Goal: Find specific page/section: Find specific page/section

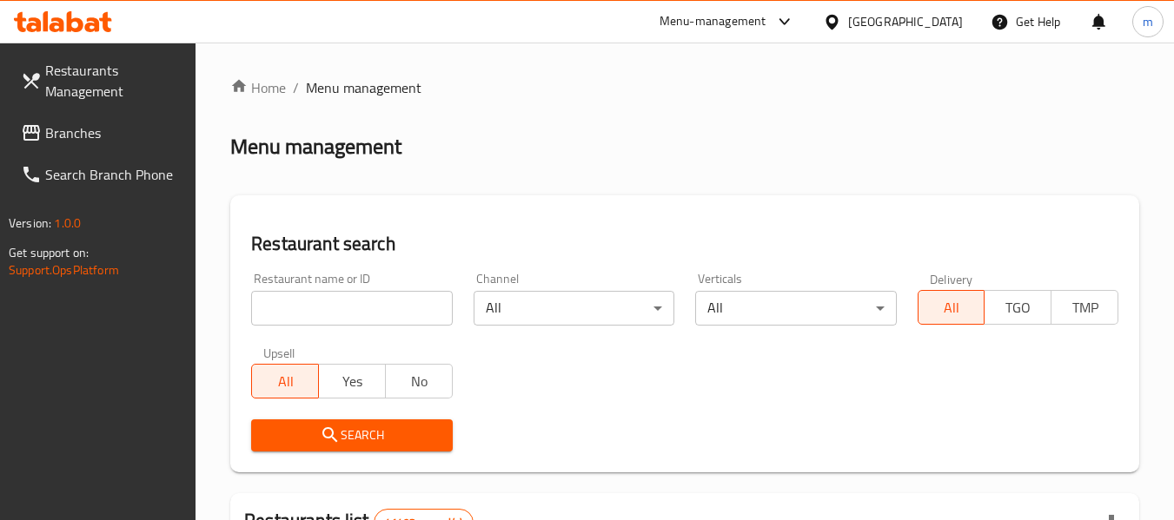
click at [65, 137] on span "Branches" at bounding box center [113, 133] width 137 height 21
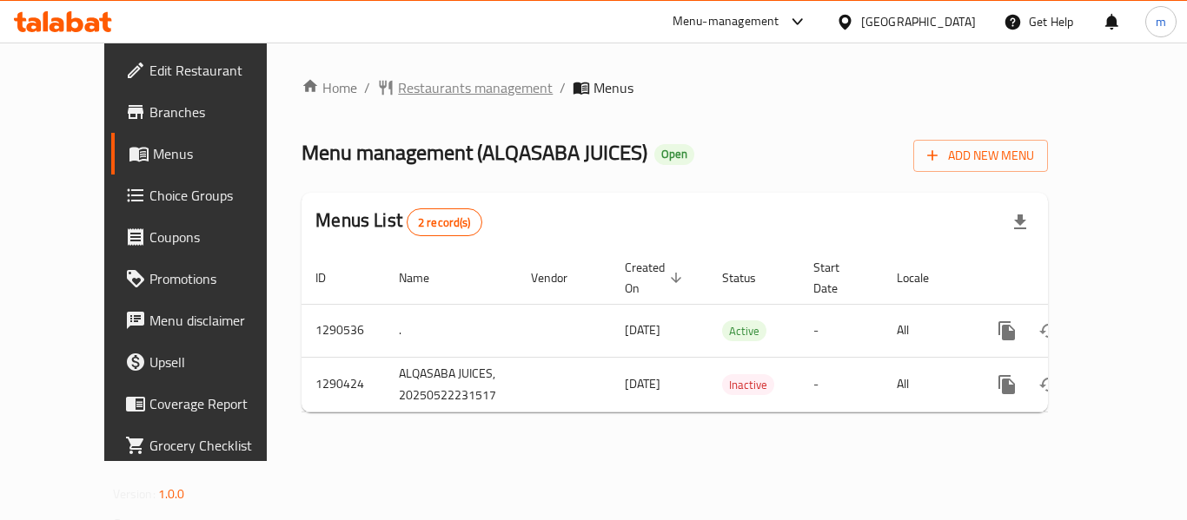
click at [408, 84] on span "Restaurants management" at bounding box center [475, 87] width 155 height 21
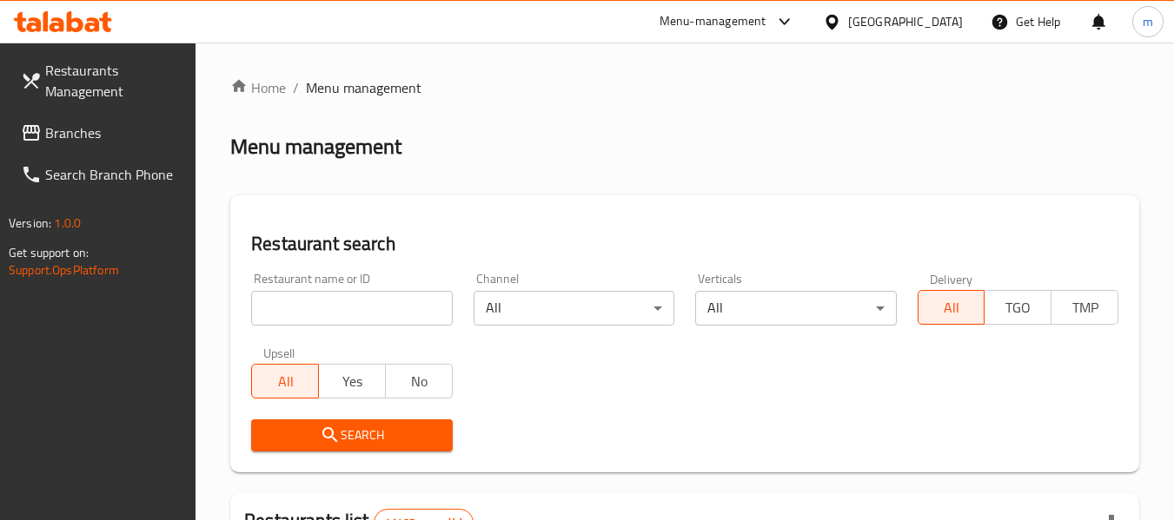
click at [326, 311] on input "search" at bounding box center [351, 308] width 201 height 35
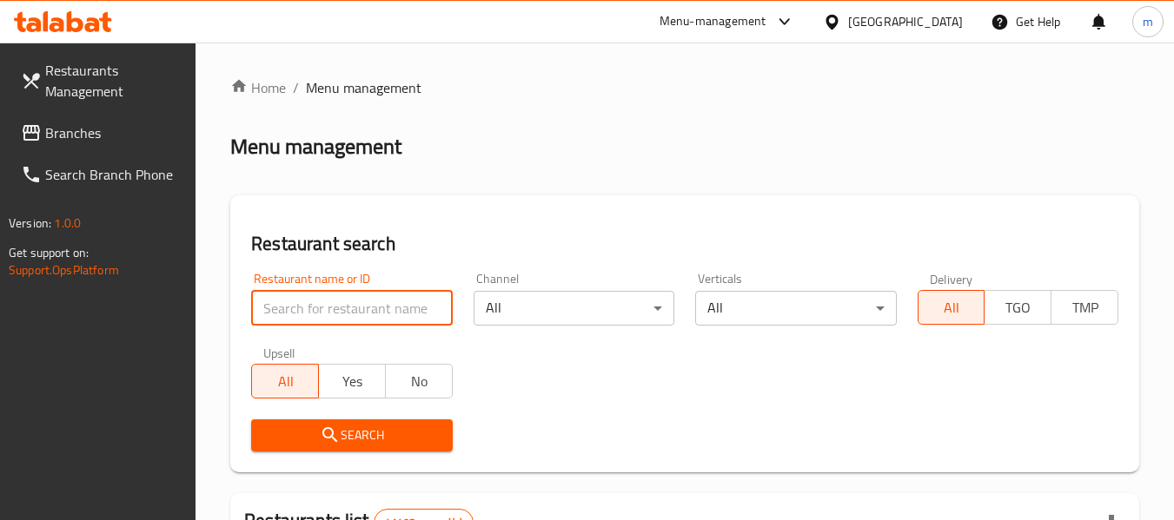
click at [326, 311] on input "search" at bounding box center [351, 308] width 201 height 35
paste input "698247"
type input "698247"
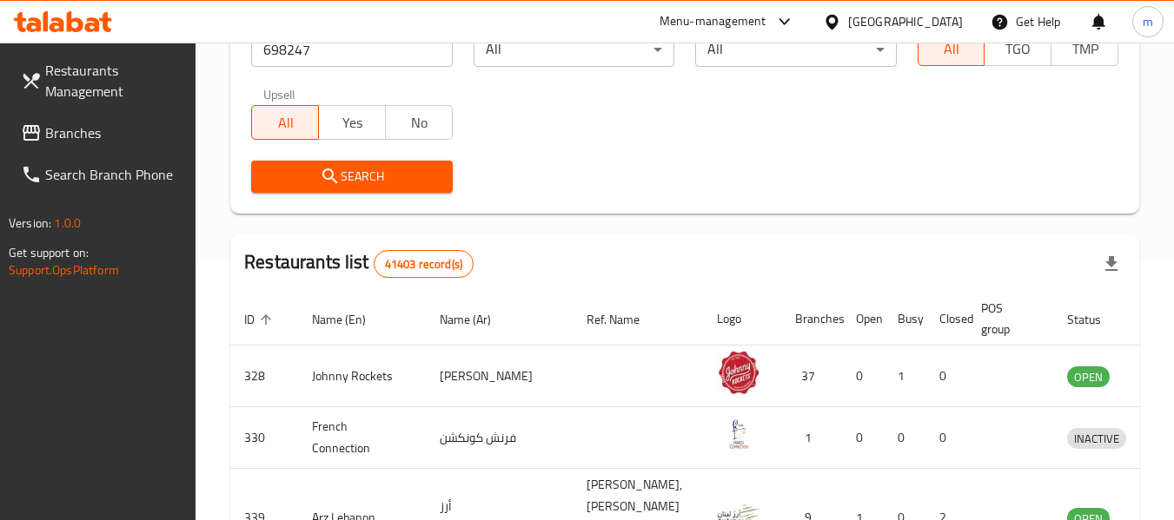
scroll to position [261, 0]
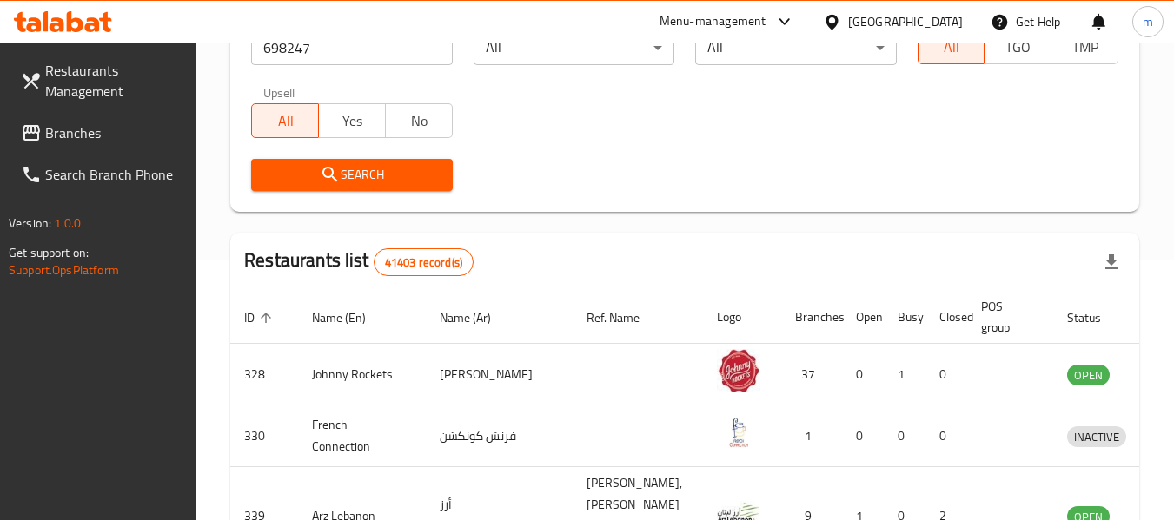
click at [381, 178] on span "Search" at bounding box center [351, 175] width 173 height 22
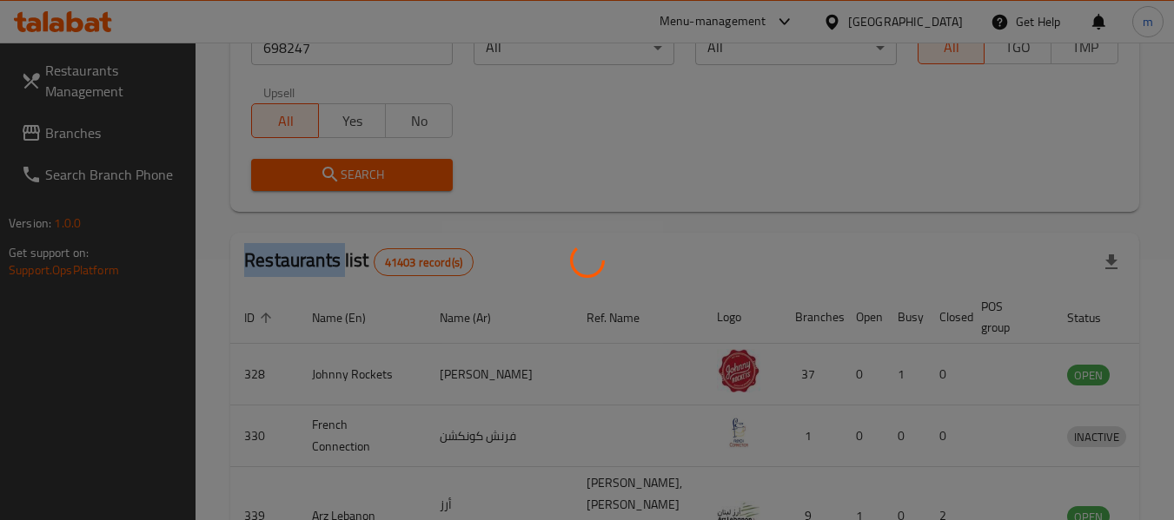
click at [381, 178] on div at bounding box center [587, 260] width 1174 height 520
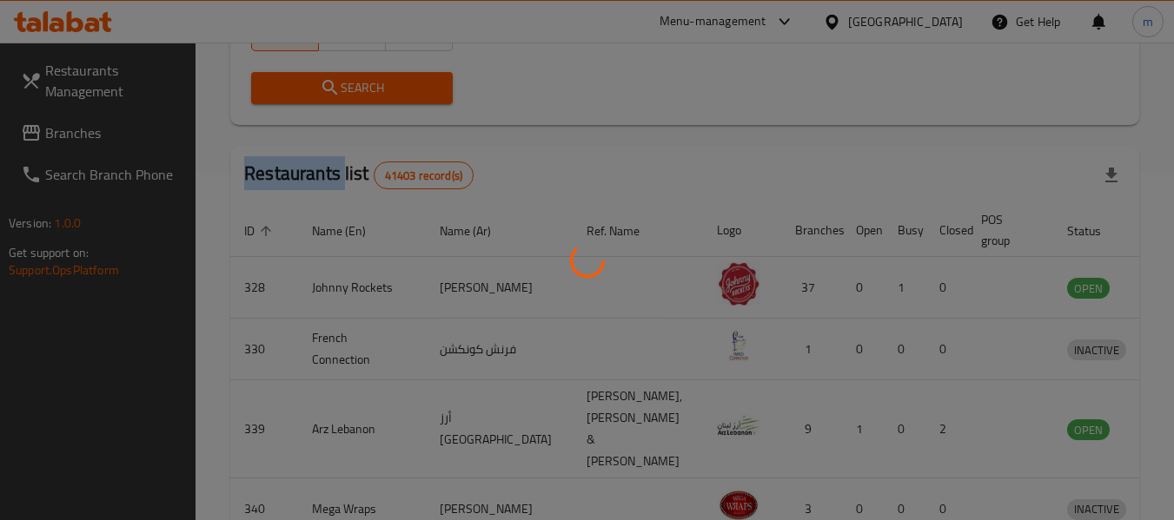
scroll to position [240, 0]
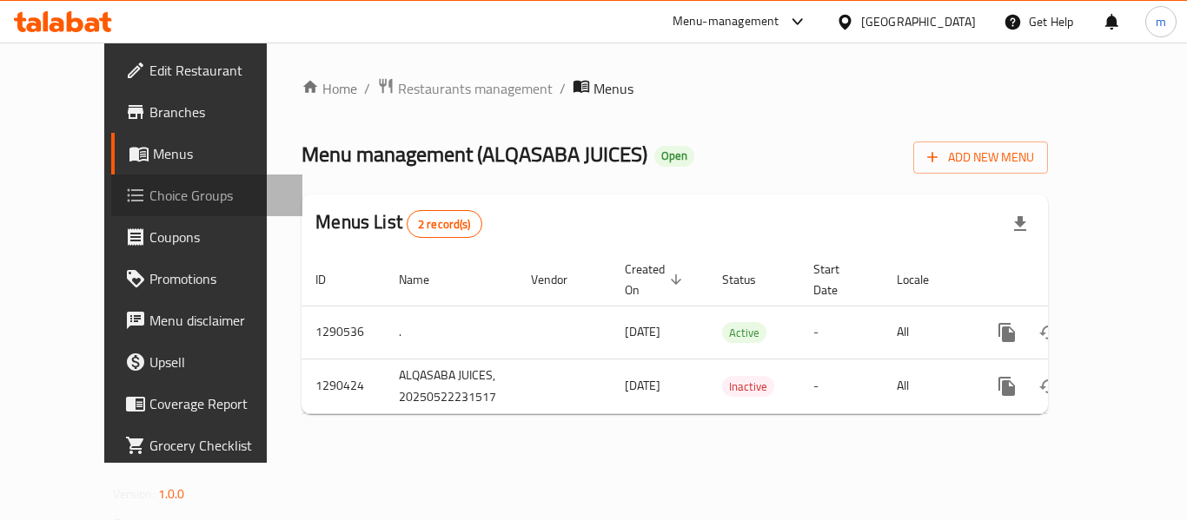
click at [149, 201] on span "Choice Groups" at bounding box center [218, 195] width 139 height 21
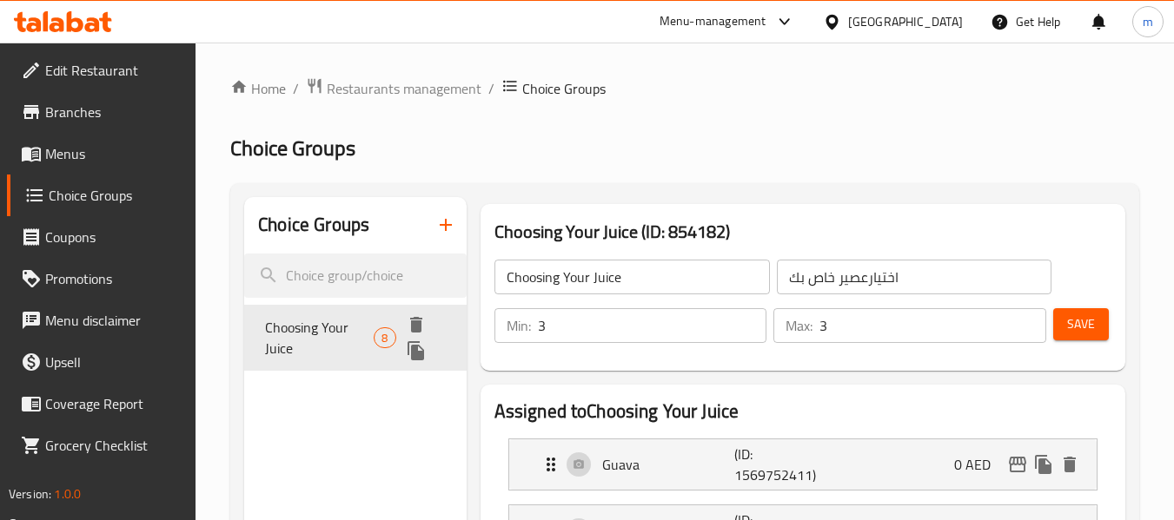
click at [301, 346] on span "Choosing Your Juice" at bounding box center [319, 338] width 109 height 42
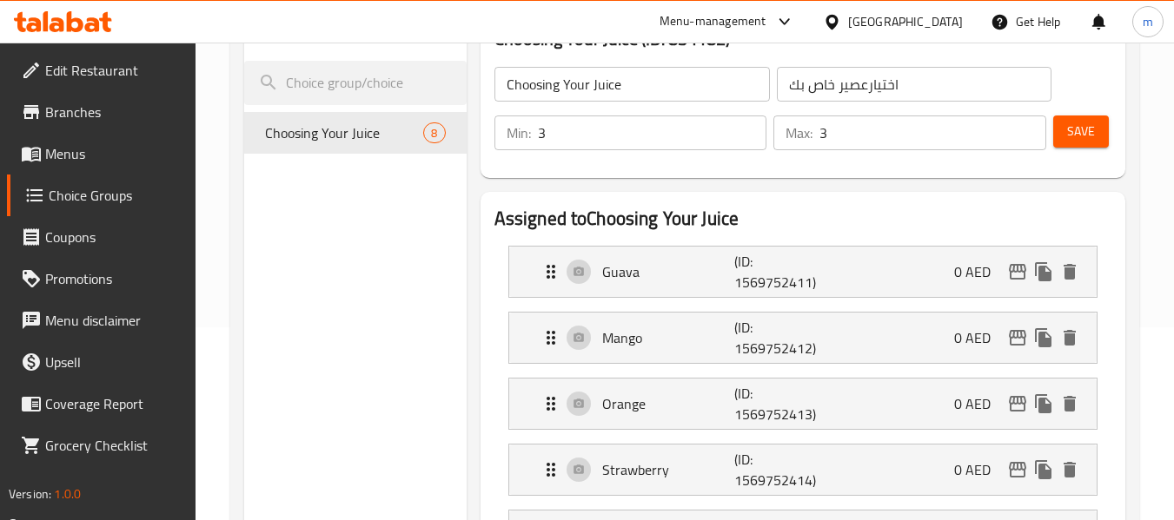
scroll to position [174, 0]
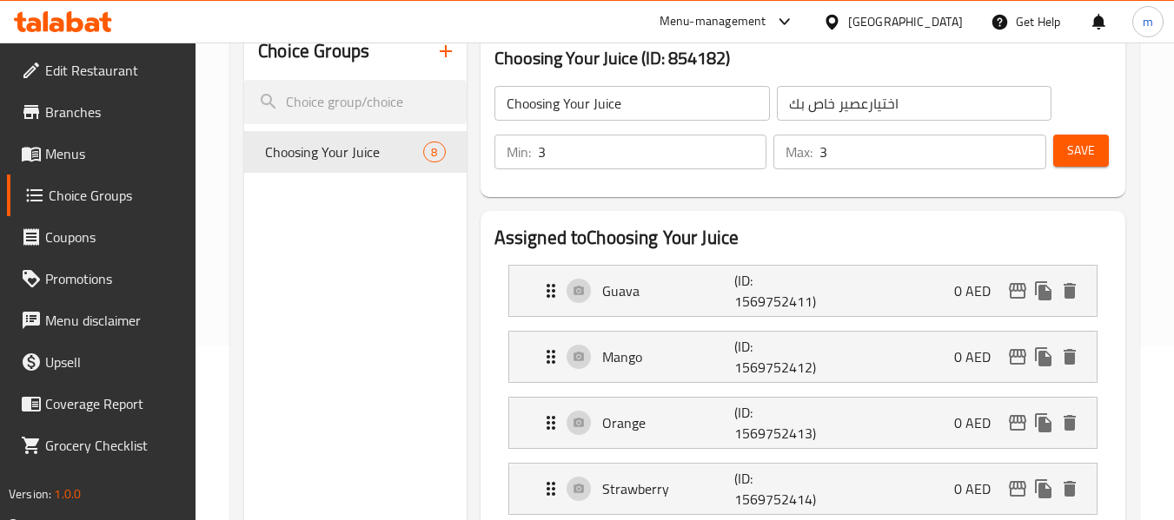
click at [71, 158] on span "Menus" at bounding box center [113, 153] width 137 height 21
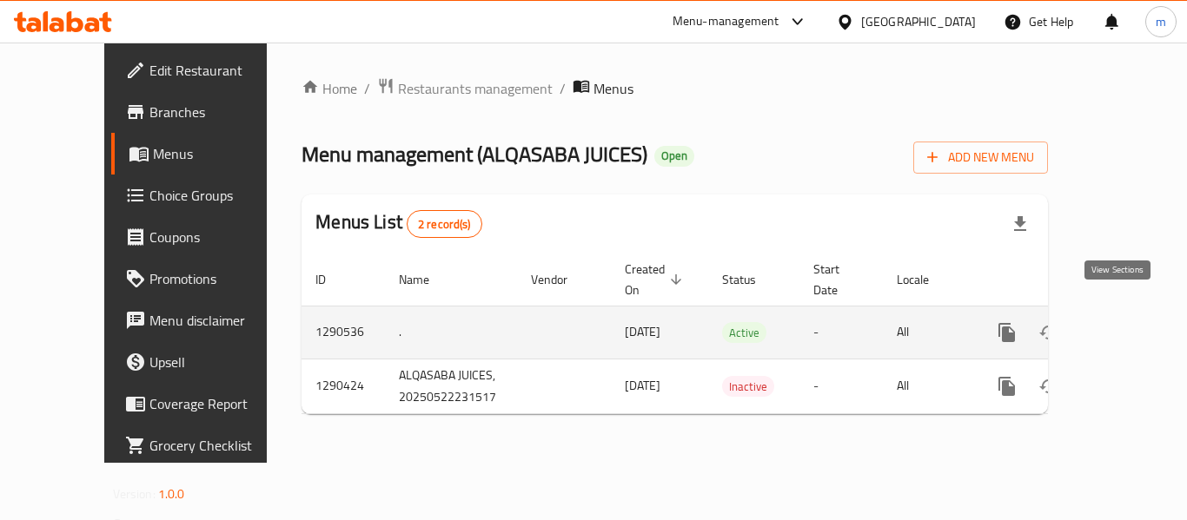
click at [1122, 322] on icon "enhanced table" at bounding box center [1132, 332] width 21 height 21
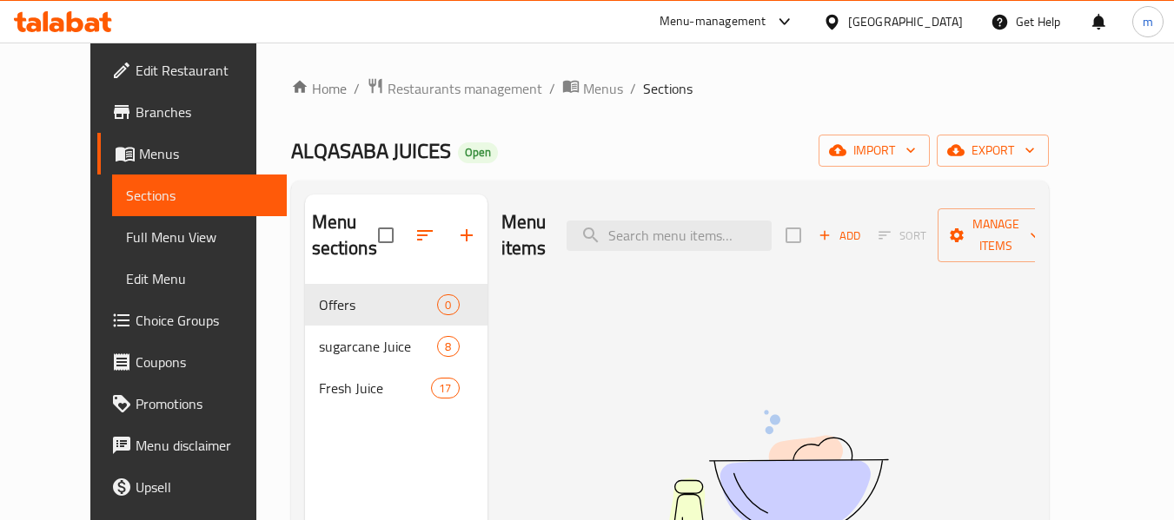
click at [601, 364] on img at bounding box center [768, 479] width 434 height 230
click at [126, 242] on span "Full Menu View" at bounding box center [199, 237] width 147 height 21
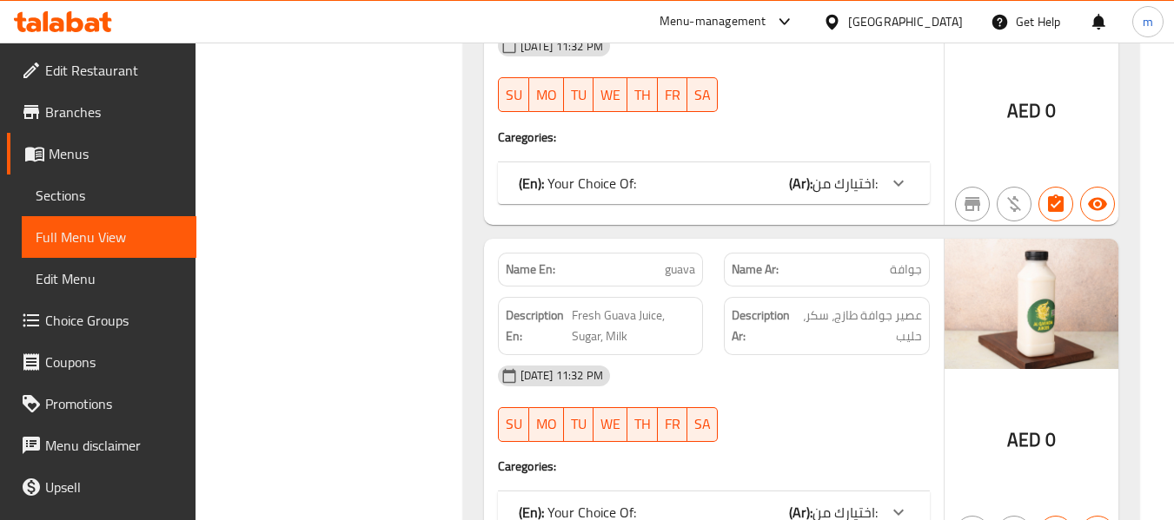
scroll to position [4258, 0]
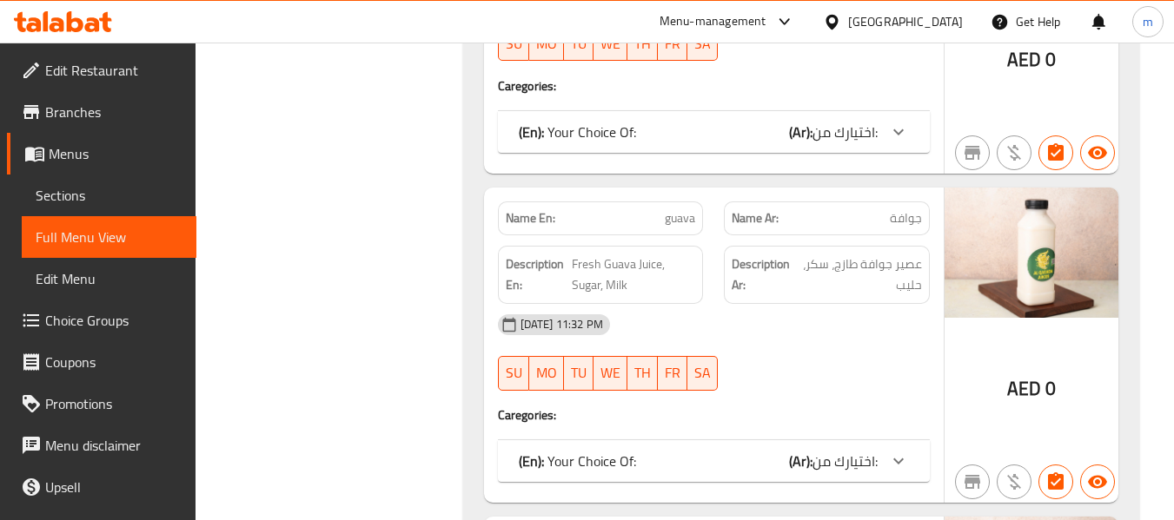
click at [85, 29] on icon at bounding box center [92, 24] width 15 height 15
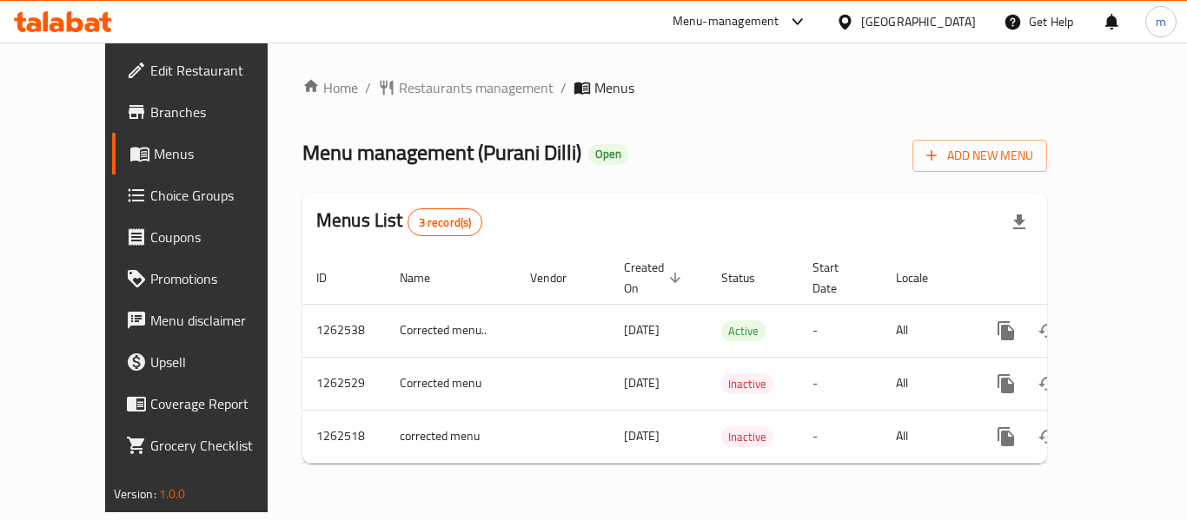
click at [411, 88] on div at bounding box center [593, 260] width 1187 height 520
click at [399, 88] on span "Restaurants management" at bounding box center [476, 87] width 155 height 21
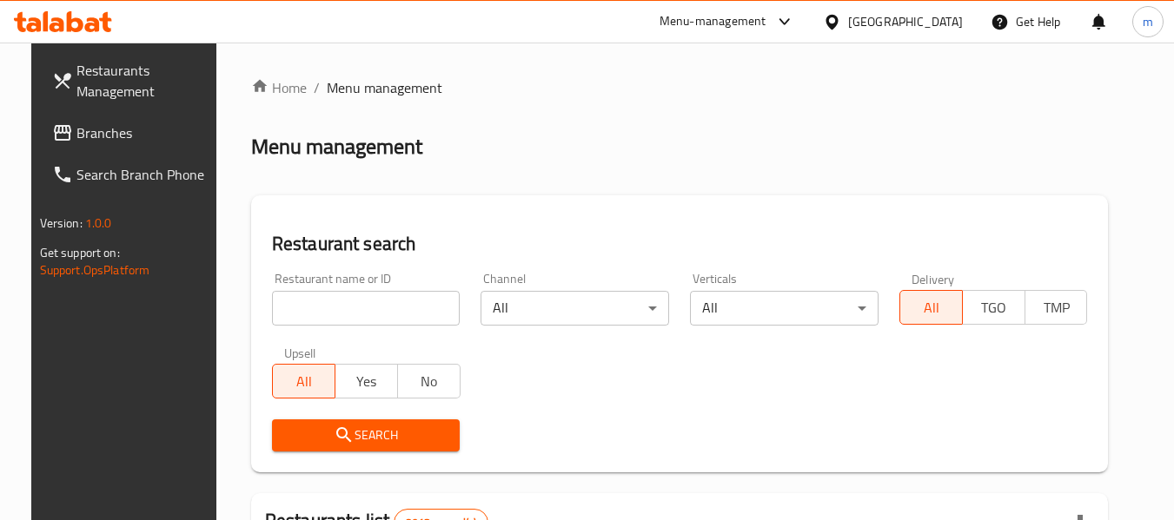
click at [322, 317] on div at bounding box center [587, 260] width 1174 height 520
click at [322, 317] on input "search" at bounding box center [366, 308] width 189 height 35
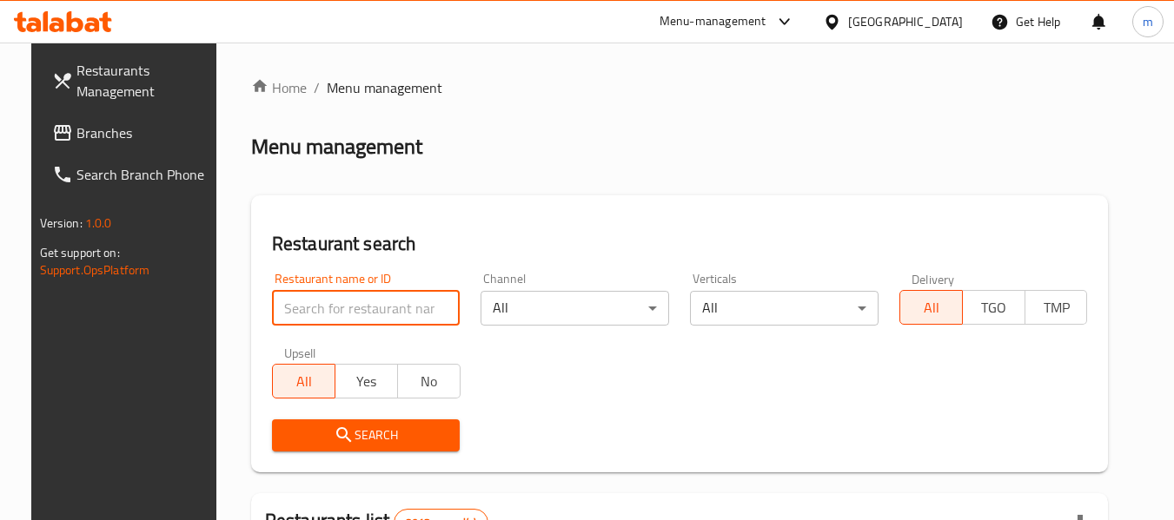
click at [322, 317] on input "search" at bounding box center [366, 308] width 189 height 35
paste input "685561"
type input "685561"
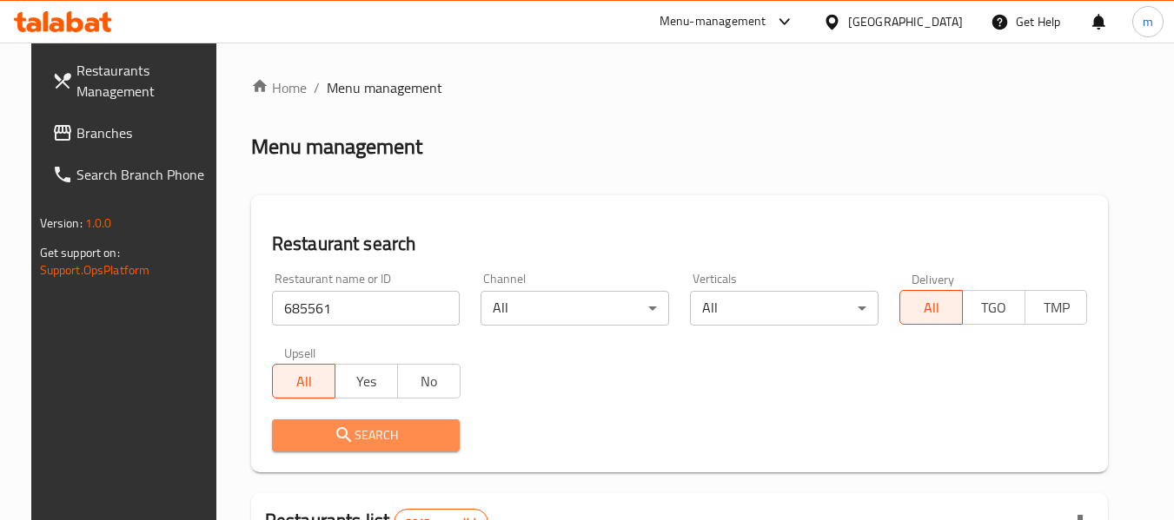
click at [364, 428] on span "Search" at bounding box center [366, 436] width 161 height 22
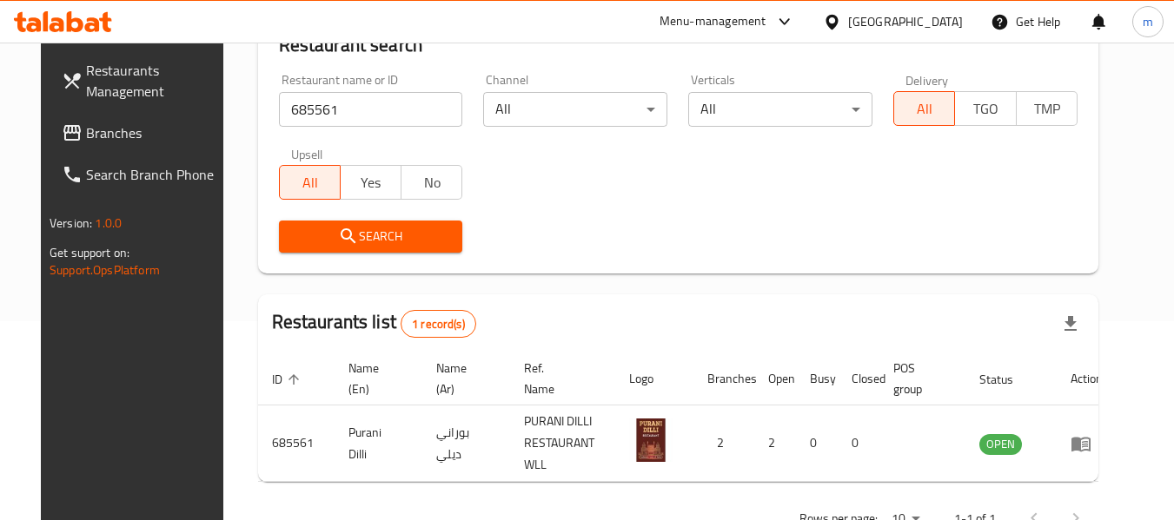
scroll to position [240, 0]
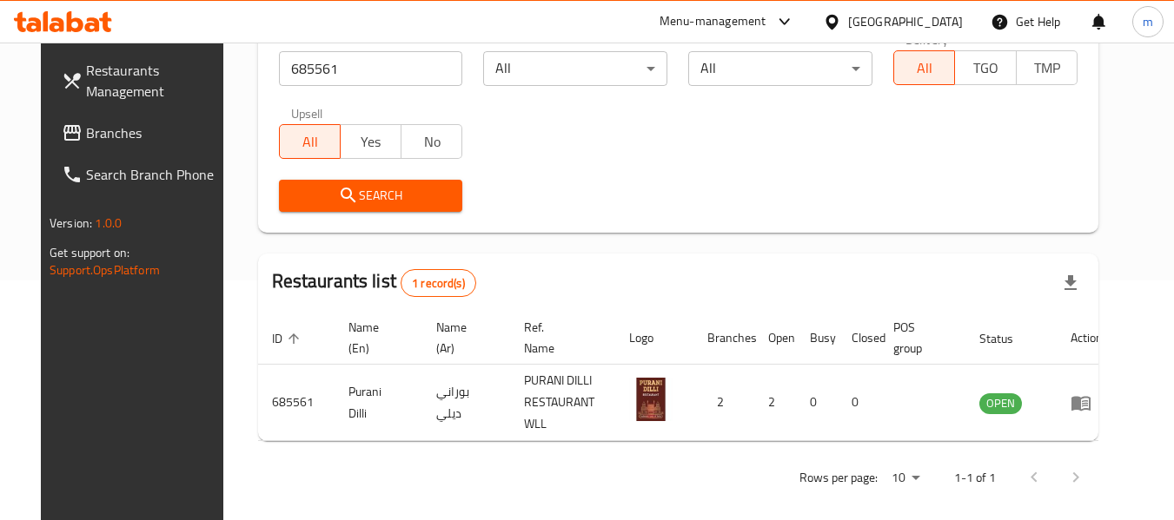
click at [841, 21] on icon at bounding box center [832, 22] width 18 height 18
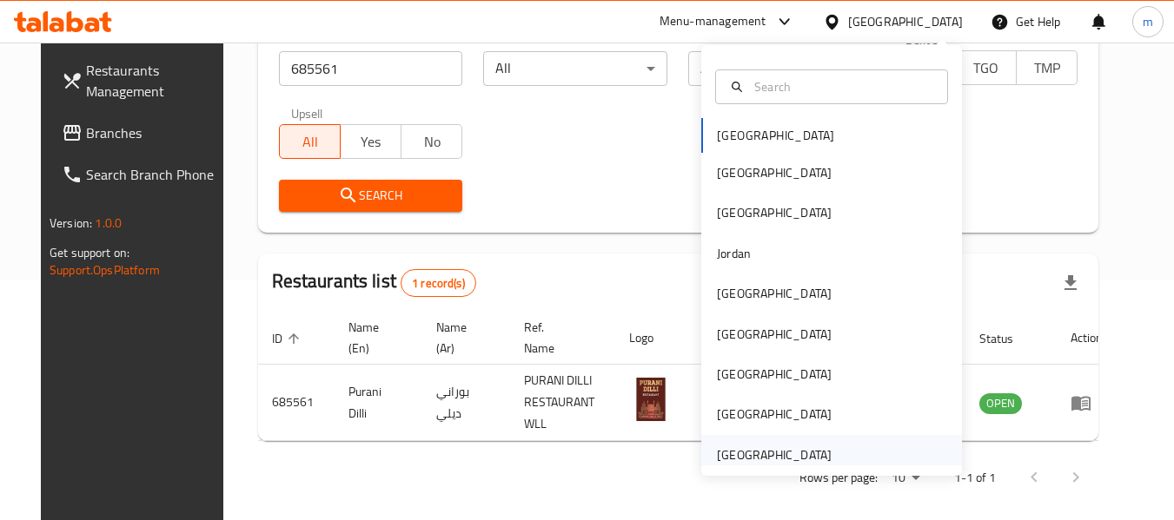
click at [769, 458] on div "[GEOGRAPHIC_DATA]" at bounding box center [774, 455] width 115 height 19
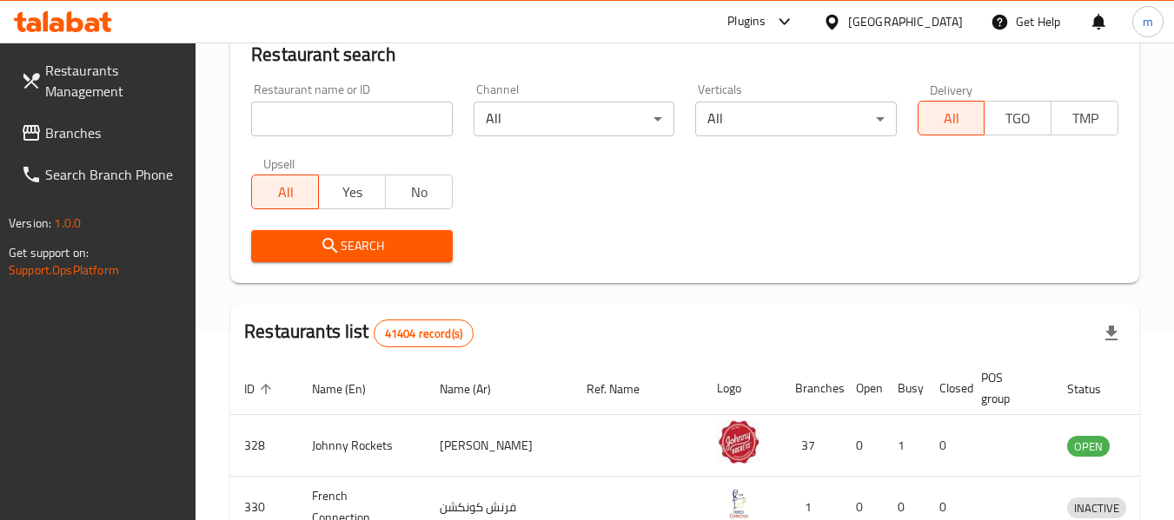
scroll to position [240, 0]
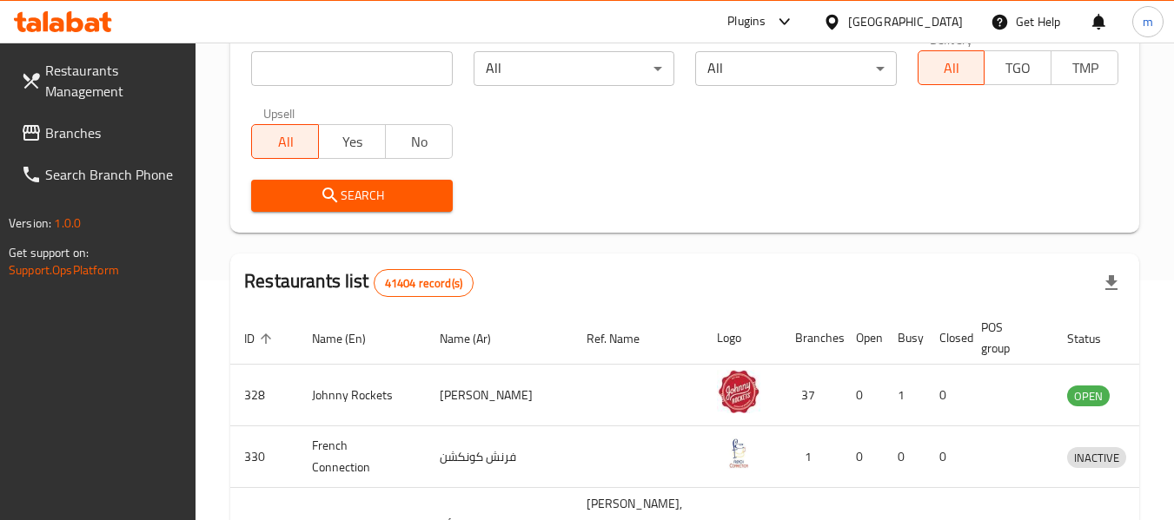
drag, startPoint x: 95, startPoint y: 140, endPoint x: 103, endPoint y: 134, distance: 9.9
click at [95, 140] on span "Branches" at bounding box center [113, 133] width 137 height 21
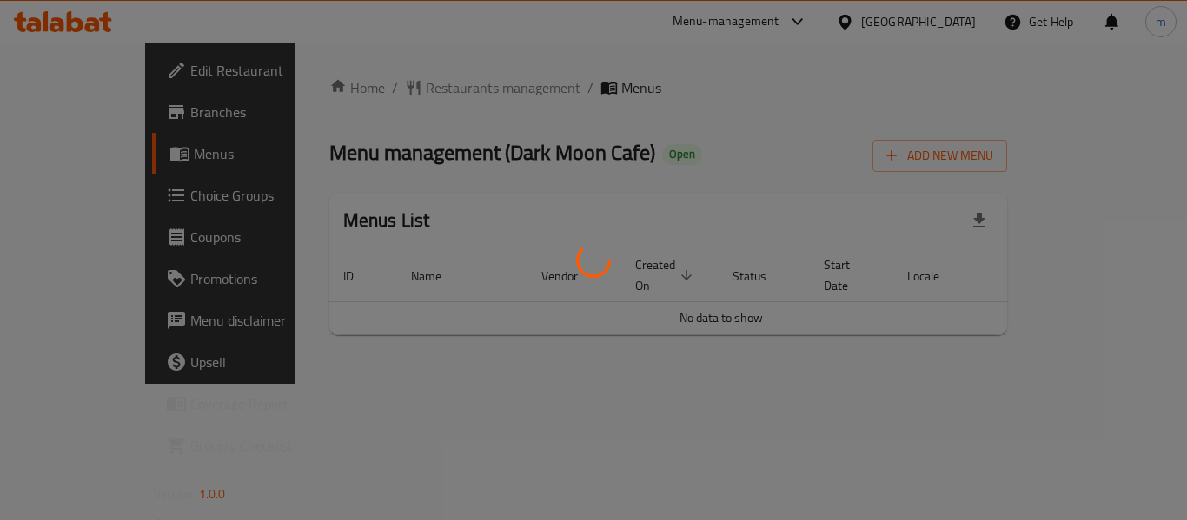
click at [375, 97] on div at bounding box center [593, 260] width 1187 height 520
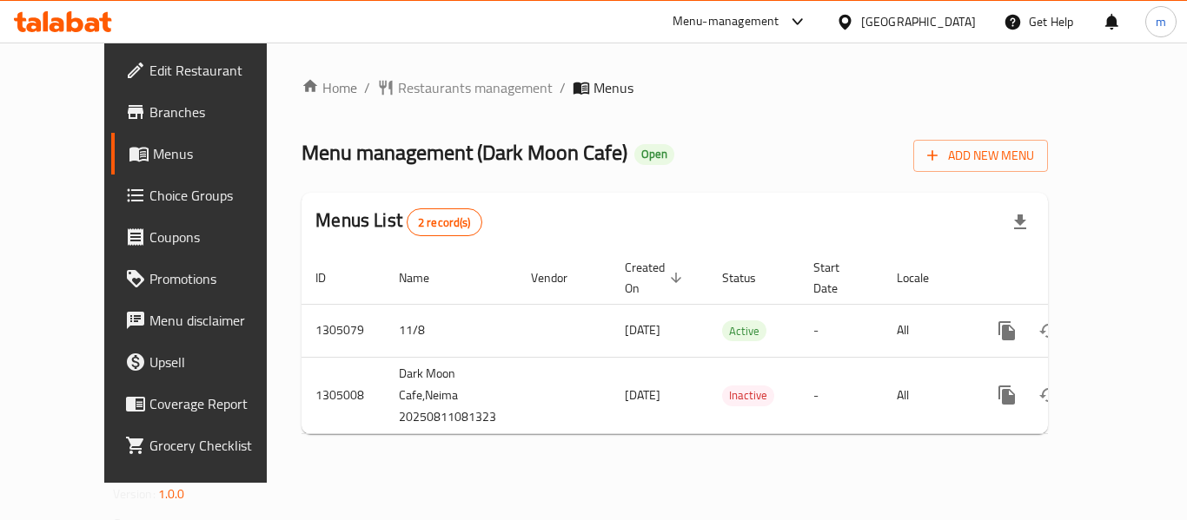
click at [401, 94] on span "Restaurants management" at bounding box center [475, 87] width 155 height 21
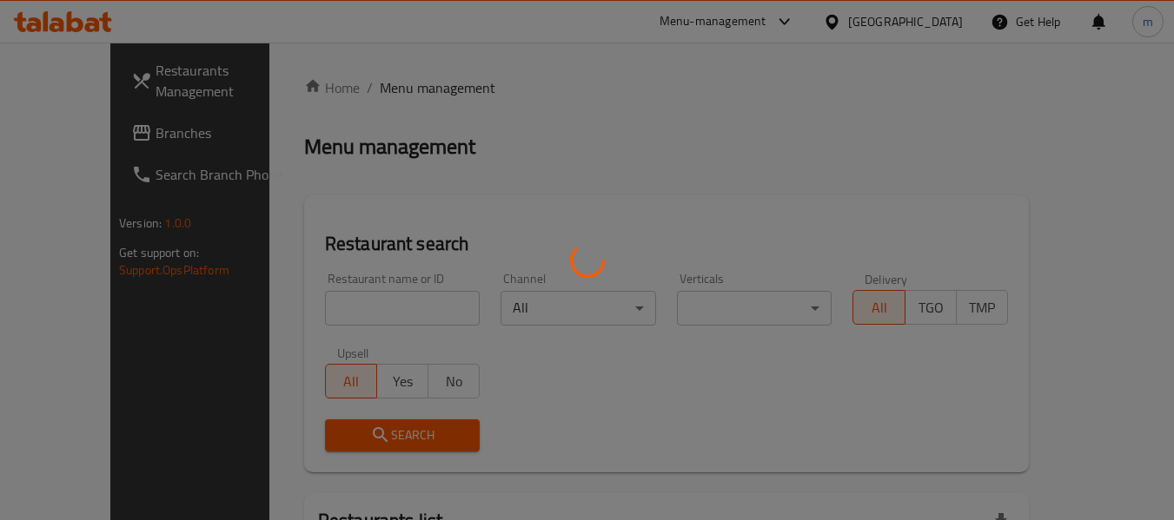
click at [316, 313] on div at bounding box center [587, 260] width 1174 height 520
click at [317, 312] on div at bounding box center [587, 260] width 1174 height 520
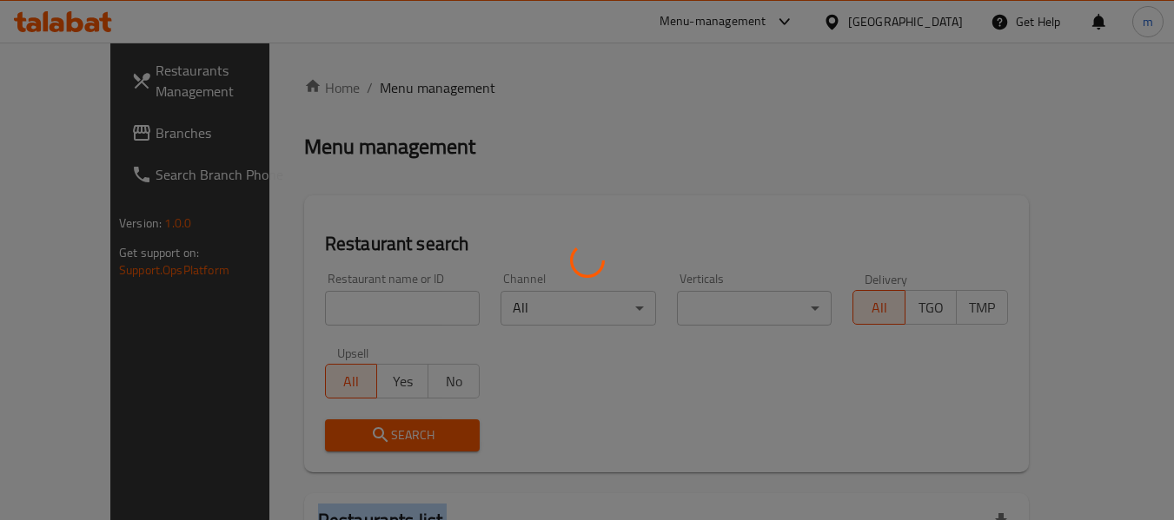
click at [317, 312] on div at bounding box center [587, 260] width 1174 height 520
click at [318, 312] on div at bounding box center [587, 260] width 1174 height 520
click at [321, 314] on div at bounding box center [587, 260] width 1174 height 520
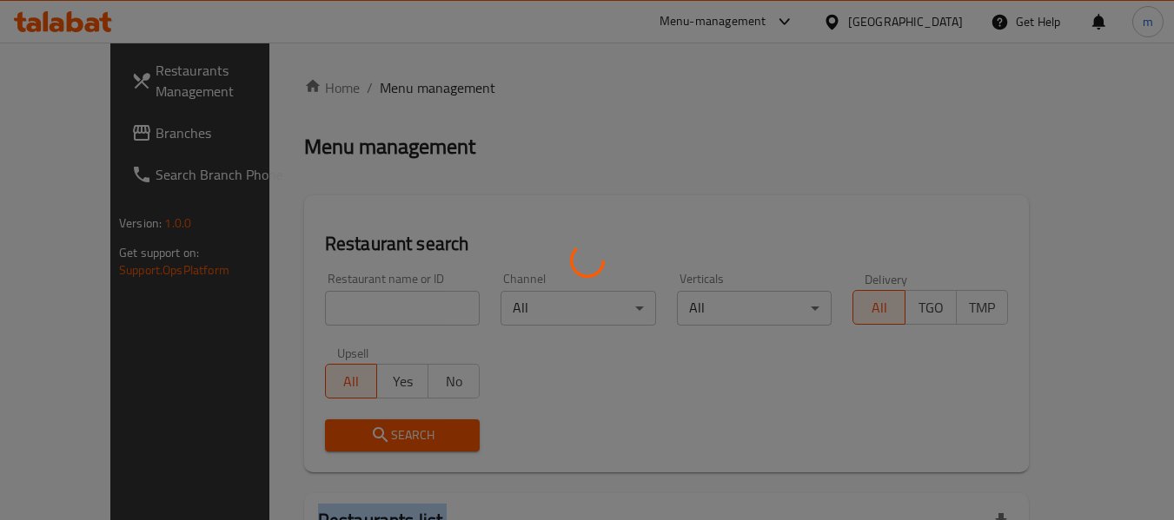
click at [321, 314] on div at bounding box center [587, 260] width 1174 height 520
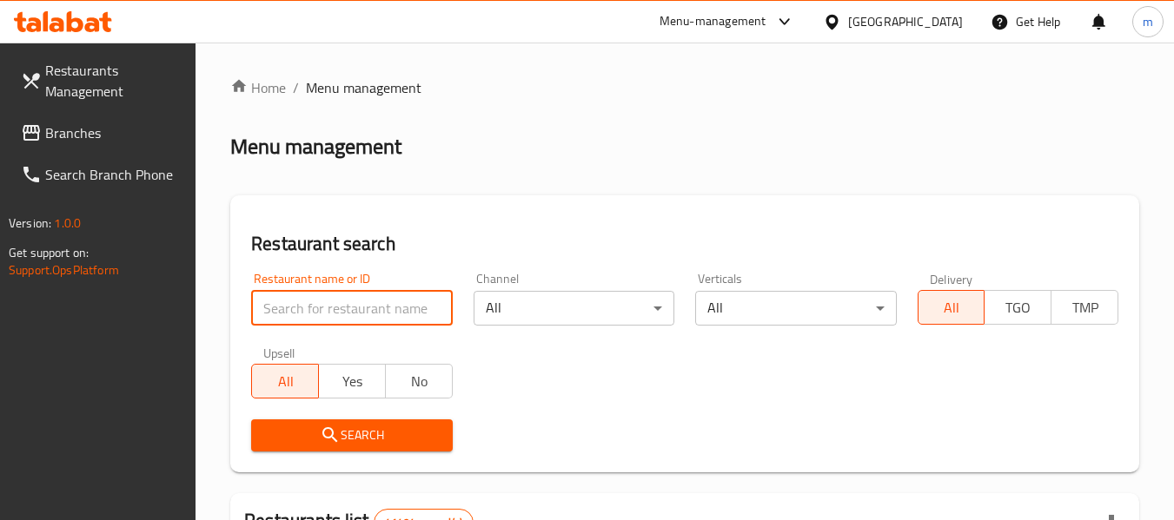
click at [321, 314] on input "search" at bounding box center [351, 308] width 201 height 35
paste input "703517"
type input "703517"
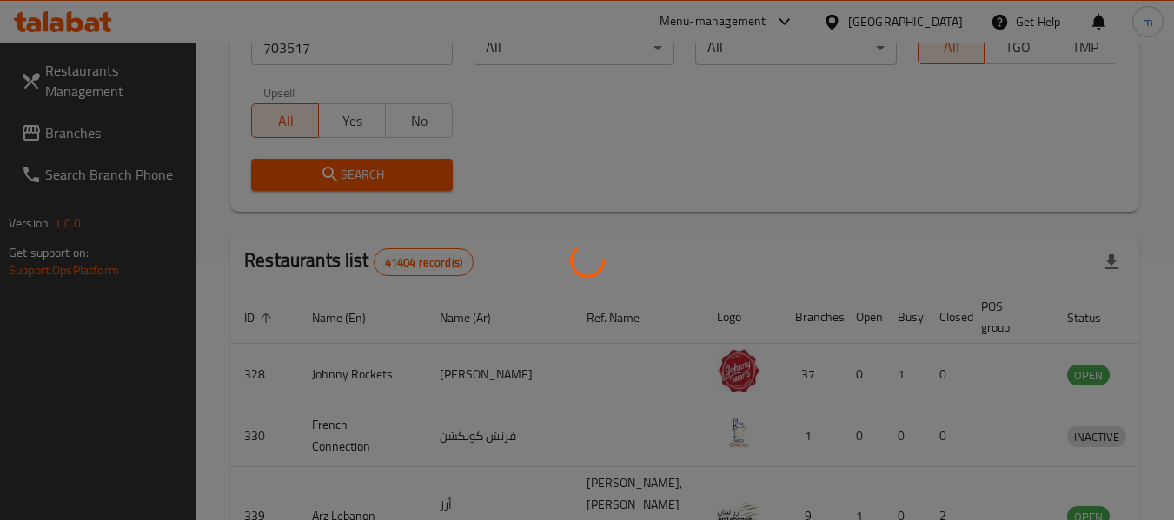
scroll to position [240, 0]
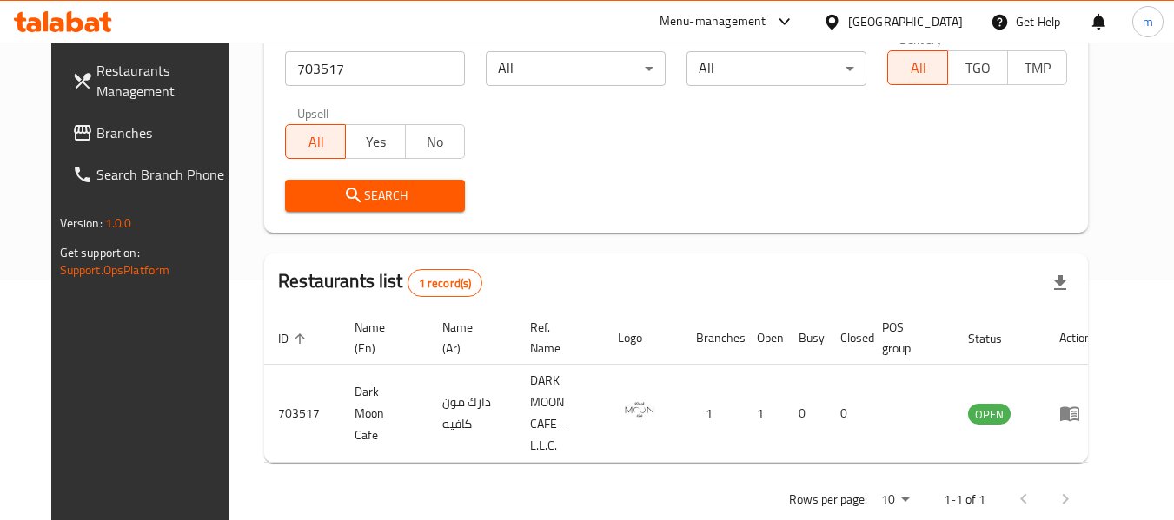
click at [96, 134] on span "Branches" at bounding box center [164, 133] width 137 height 21
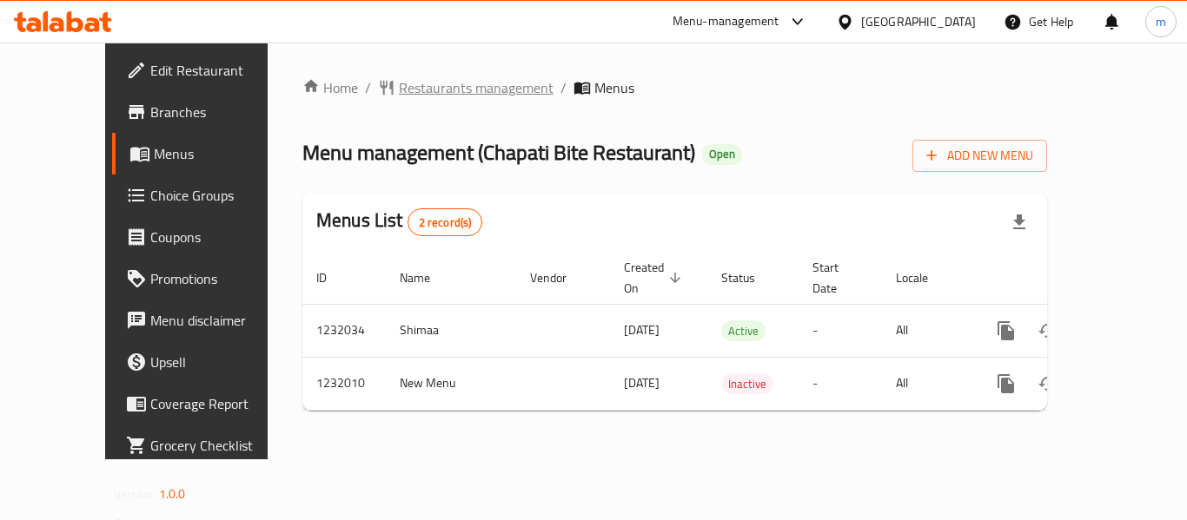
click at [404, 93] on span "Restaurants management" at bounding box center [476, 87] width 155 height 21
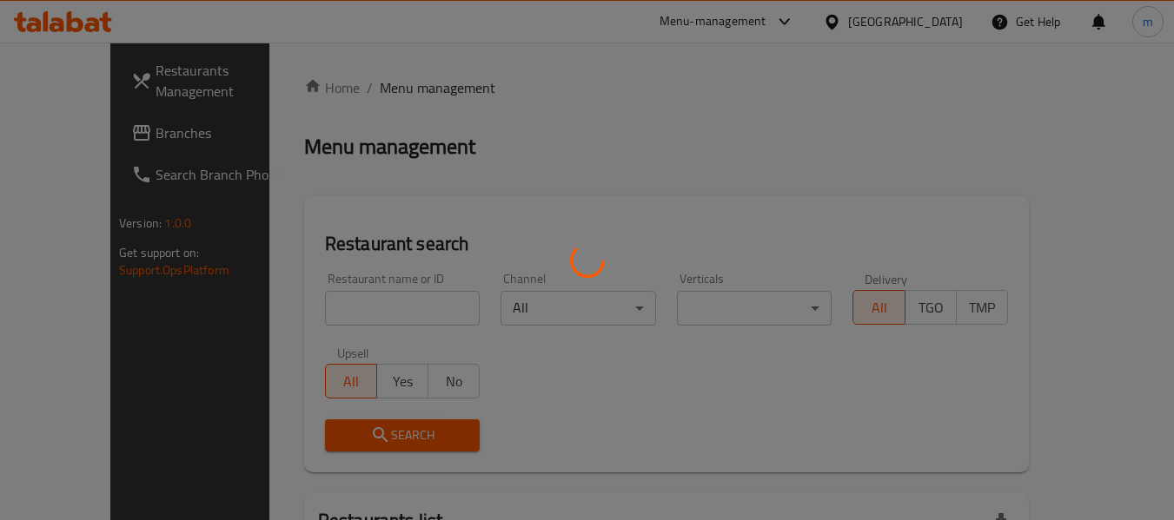
click at [336, 320] on div at bounding box center [587, 260] width 1174 height 520
click at [330, 320] on div at bounding box center [587, 260] width 1174 height 520
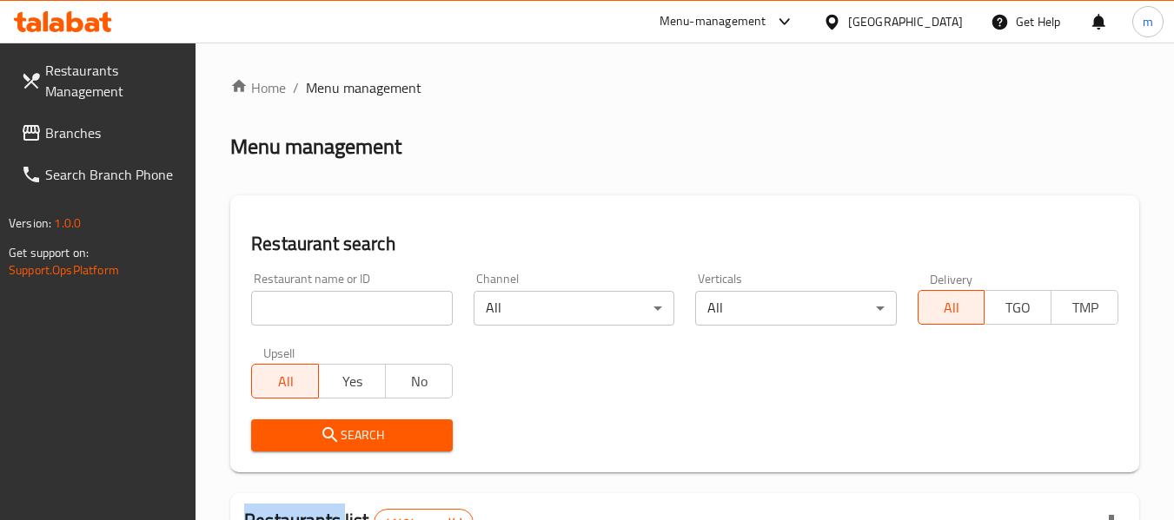
click at [330, 320] on div at bounding box center [587, 260] width 1174 height 520
click at [328, 320] on input "search" at bounding box center [351, 308] width 201 height 35
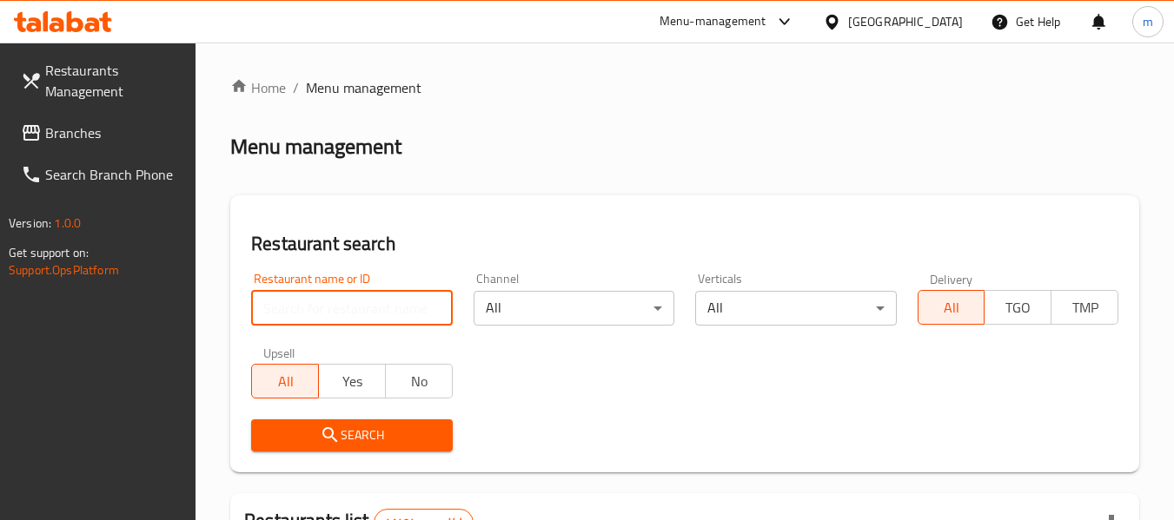
paste input "677628"
type input "677628"
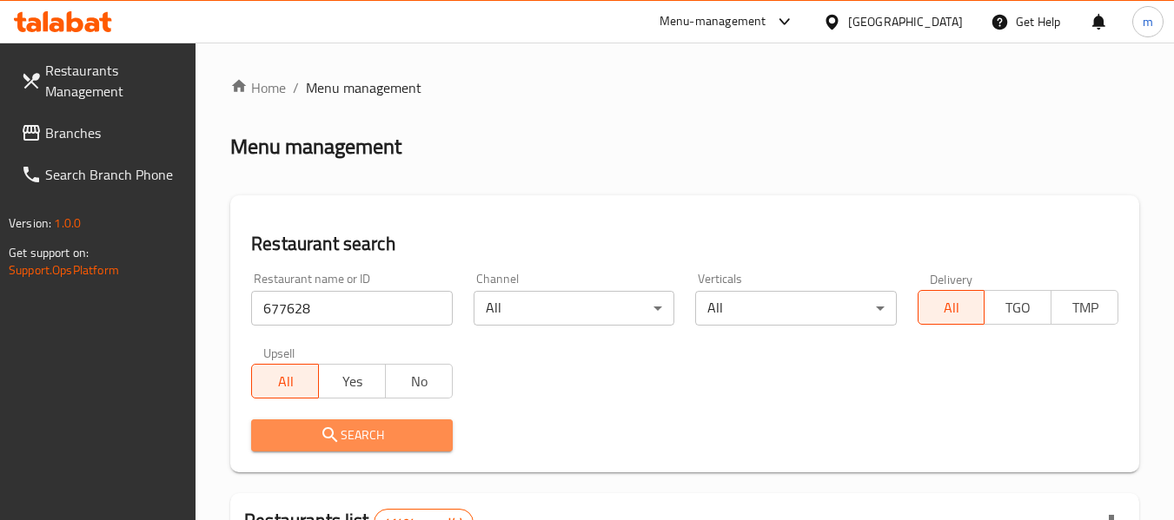
click at [300, 442] on span "Search" at bounding box center [351, 436] width 173 height 22
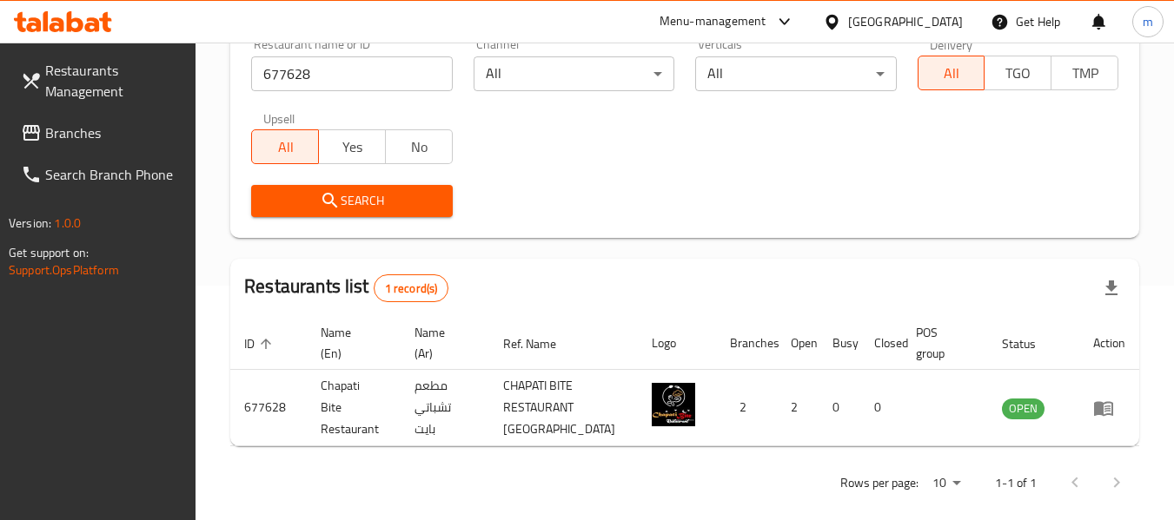
scroll to position [261, 0]
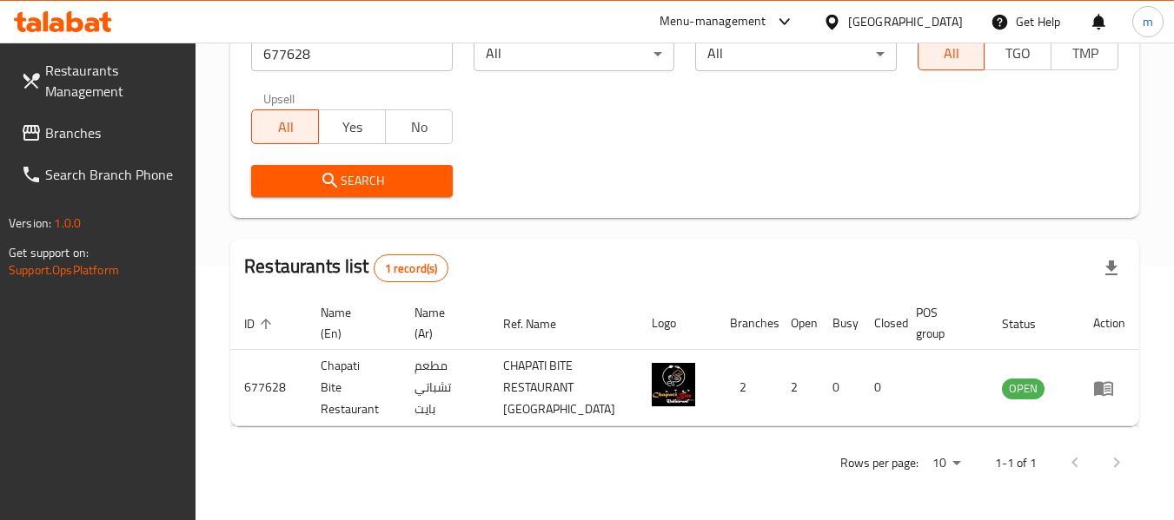
click at [117, 138] on span "Branches" at bounding box center [113, 133] width 137 height 21
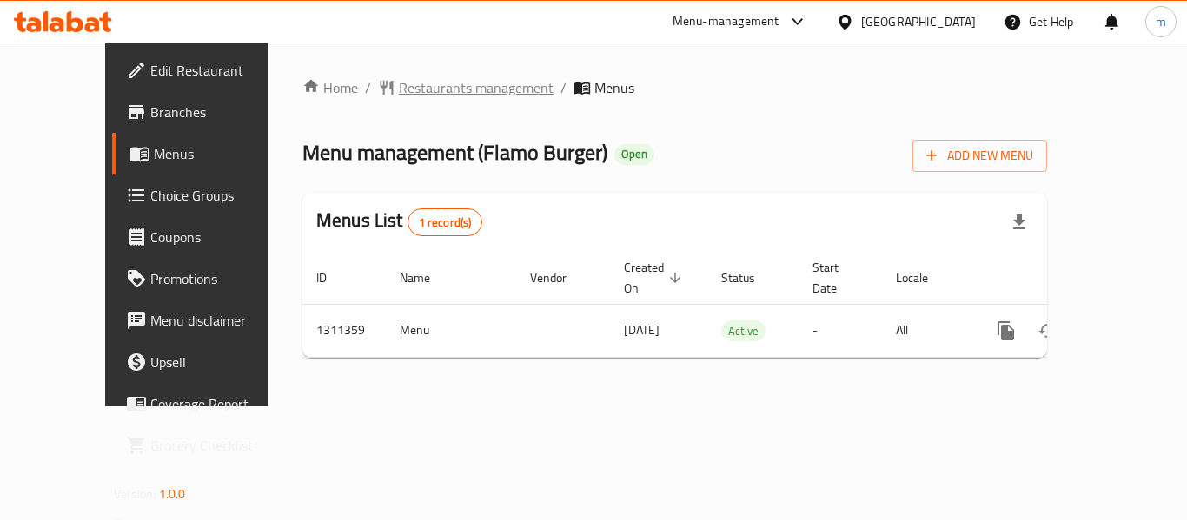
click at [416, 84] on span "Restaurants management" at bounding box center [476, 87] width 155 height 21
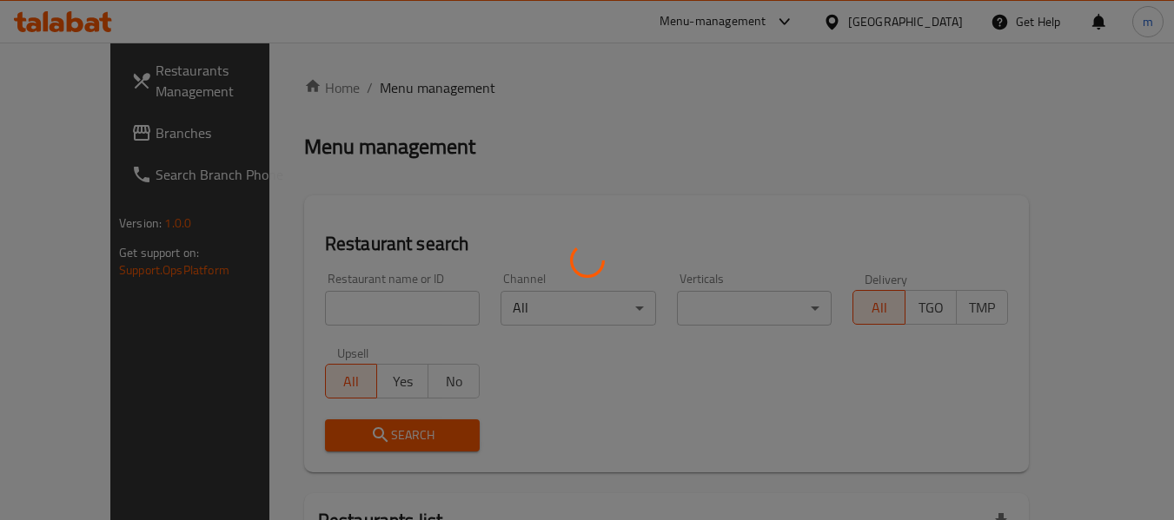
click at [322, 322] on div at bounding box center [587, 260] width 1174 height 520
click at [322, 316] on div at bounding box center [587, 260] width 1174 height 520
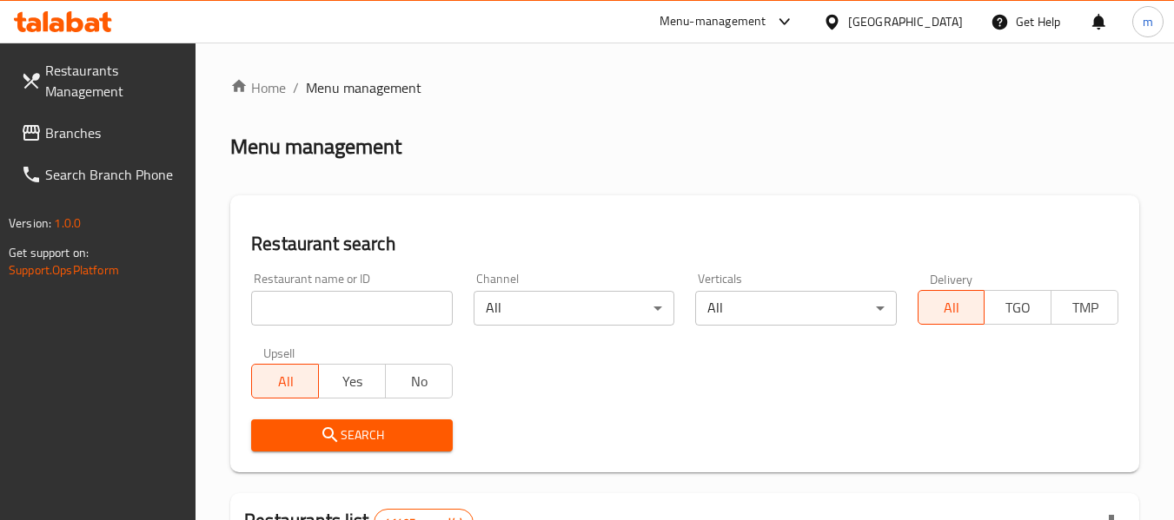
click at [322, 316] on input "search" at bounding box center [351, 308] width 201 height 35
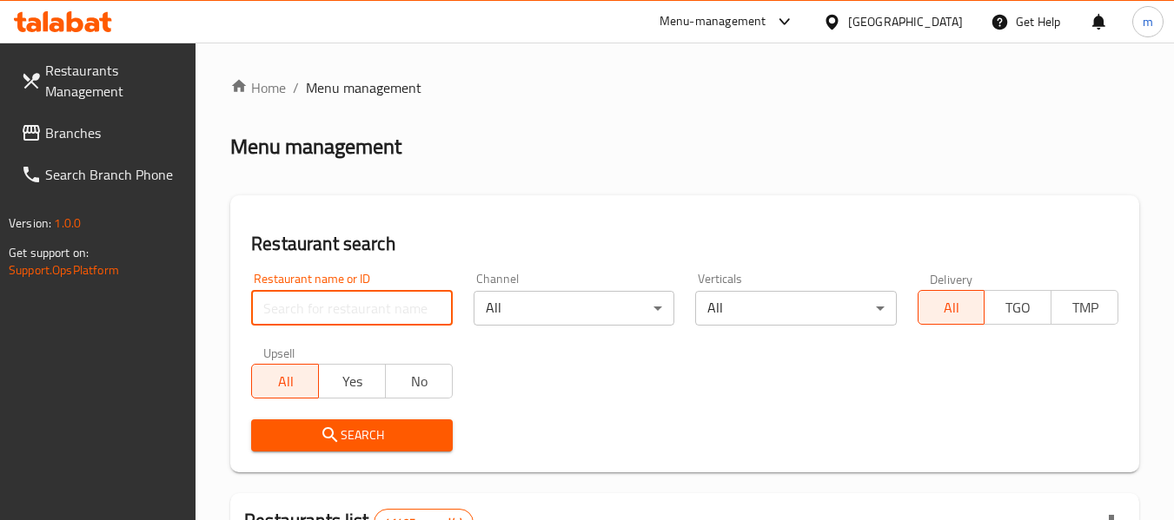
paste input "705803"
type input "705803"
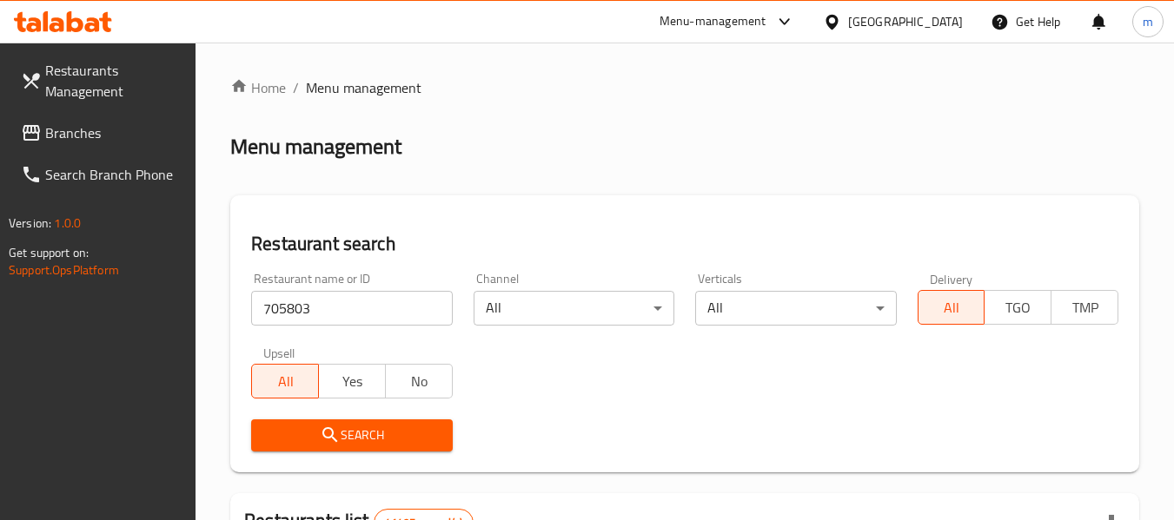
click at [361, 441] on span "Search" at bounding box center [351, 436] width 173 height 22
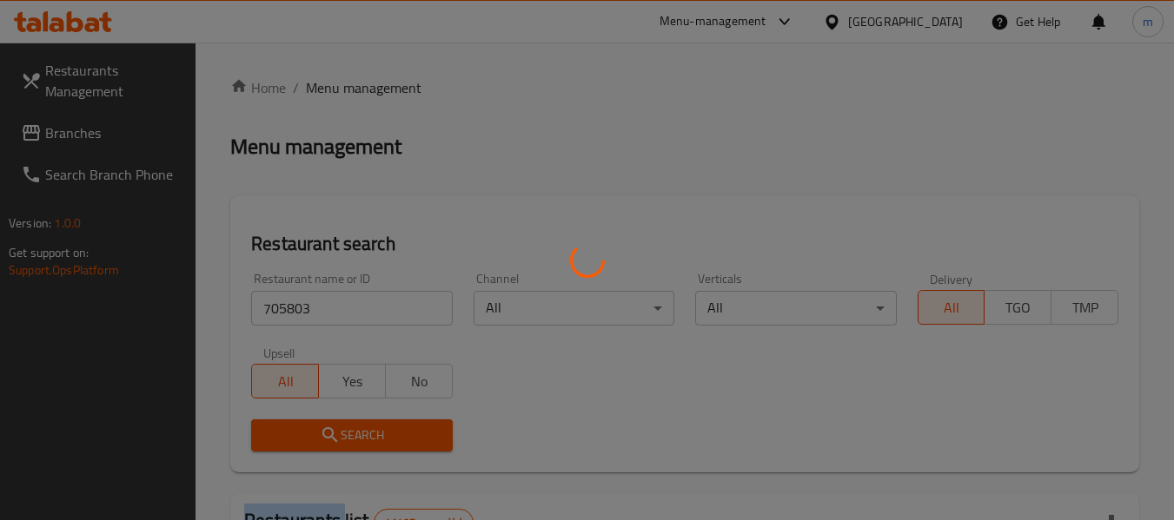
click at [361, 441] on div at bounding box center [587, 260] width 1174 height 520
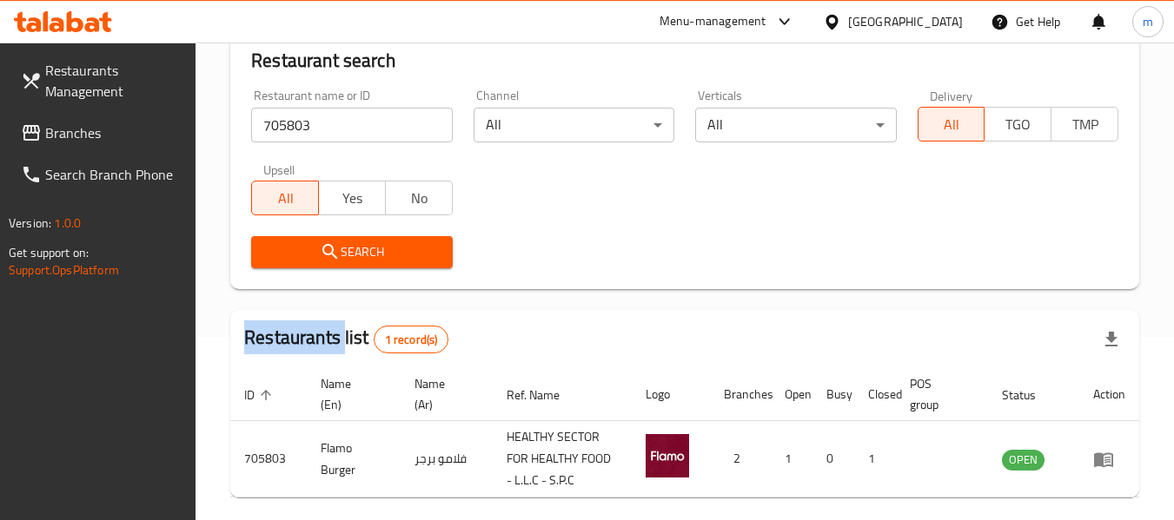
scroll to position [255, 0]
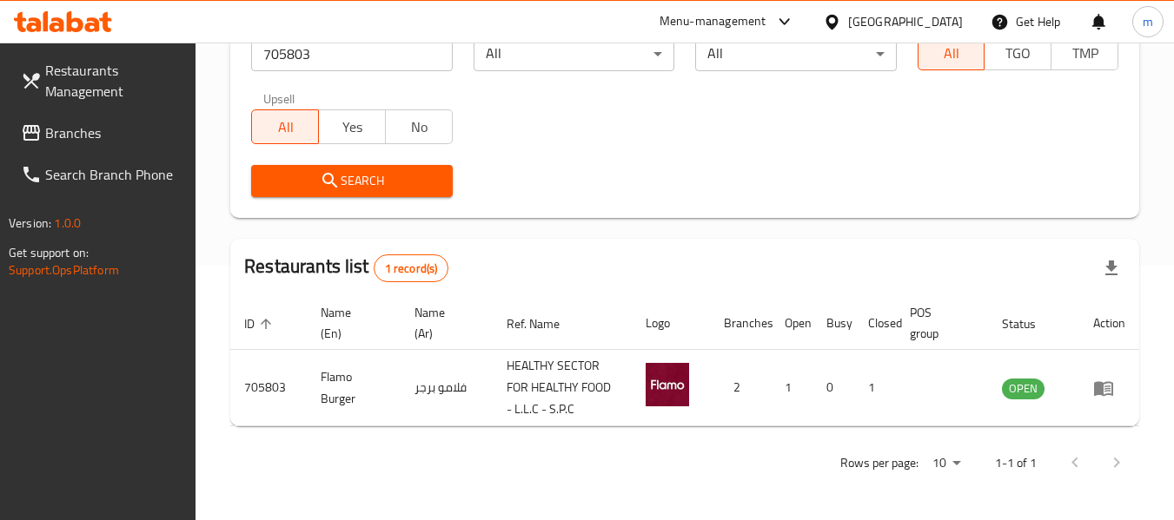
drag, startPoint x: 613, startPoint y: 173, endPoint x: 590, endPoint y: 165, distance: 24.7
click at [613, 173] on div "Search" at bounding box center [685, 181] width 888 height 53
click at [87, 136] on span "Branches" at bounding box center [113, 133] width 137 height 21
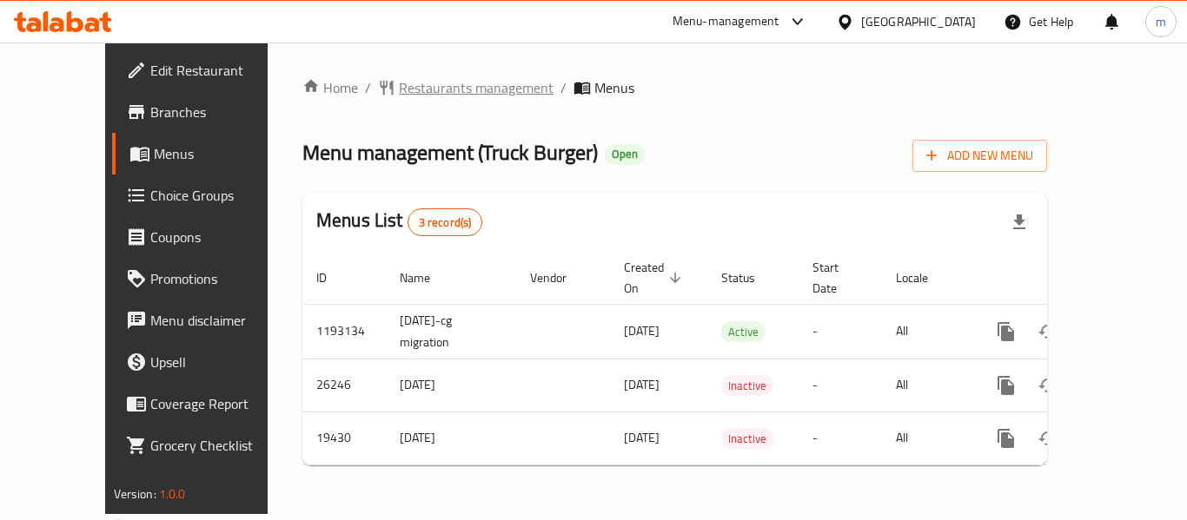
click at [452, 91] on span "Restaurants management" at bounding box center [476, 87] width 155 height 21
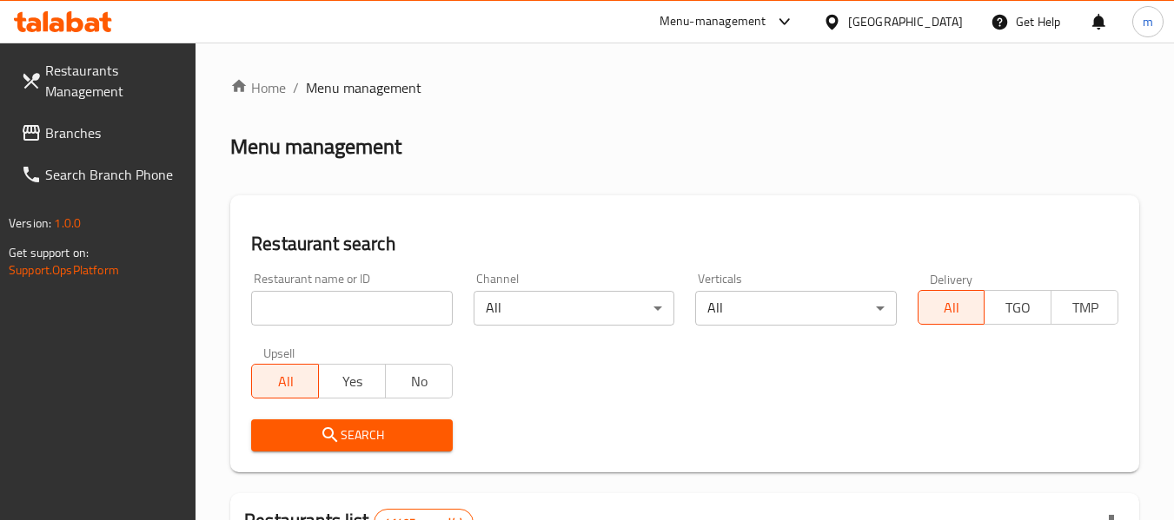
click at [298, 311] on div at bounding box center [587, 260] width 1174 height 520
click at [298, 311] on input "search" at bounding box center [351, 308] width 201 height 35
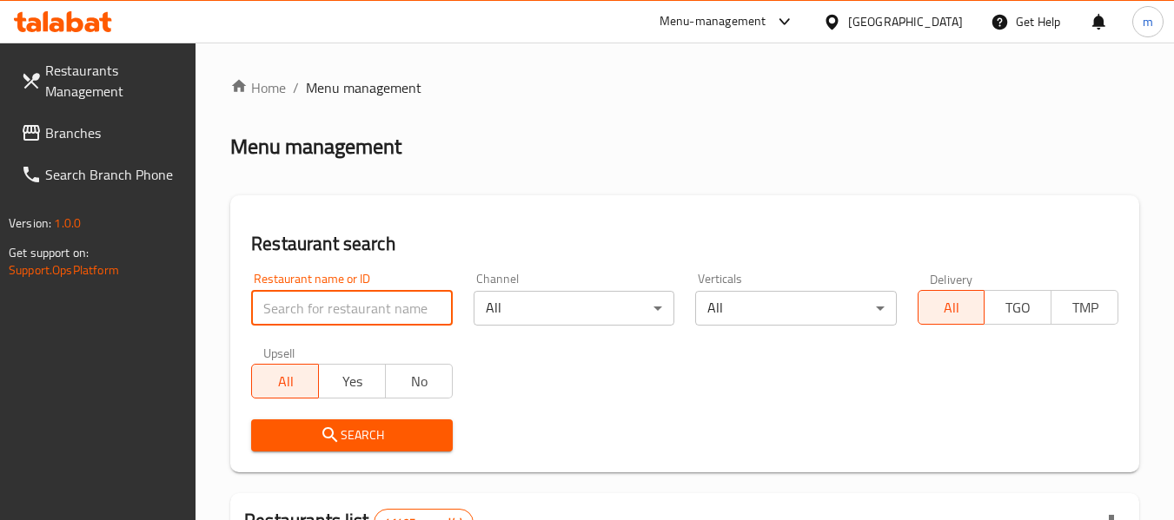
click at [298, 311] on input "search" at bounding box center [351, 308] width 201 height 35
paste input "10405"
type input "10405"
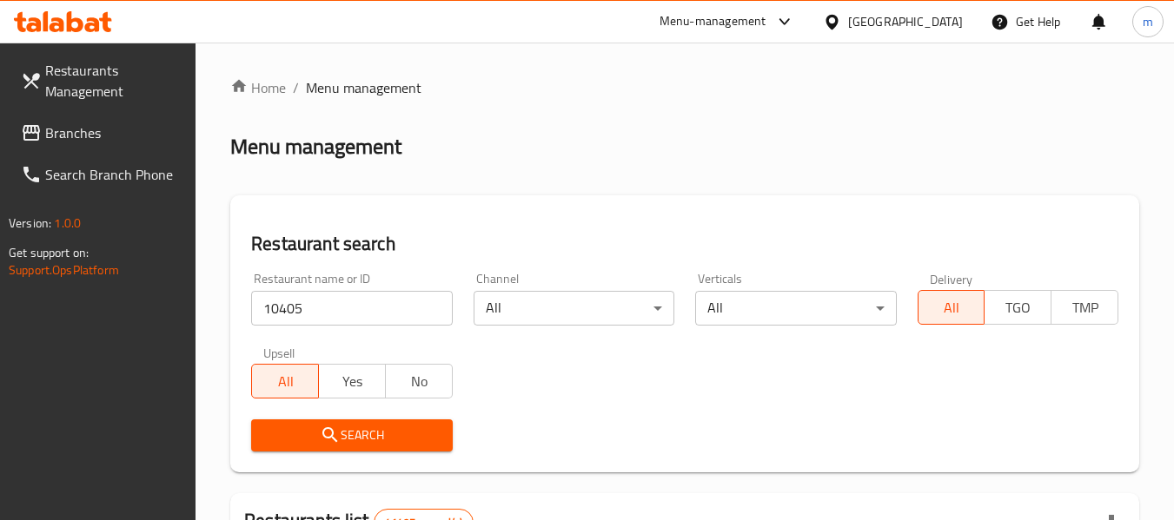
click at [347, 447] on button "Search" at bounding box center [351, 436] width 201 height 32
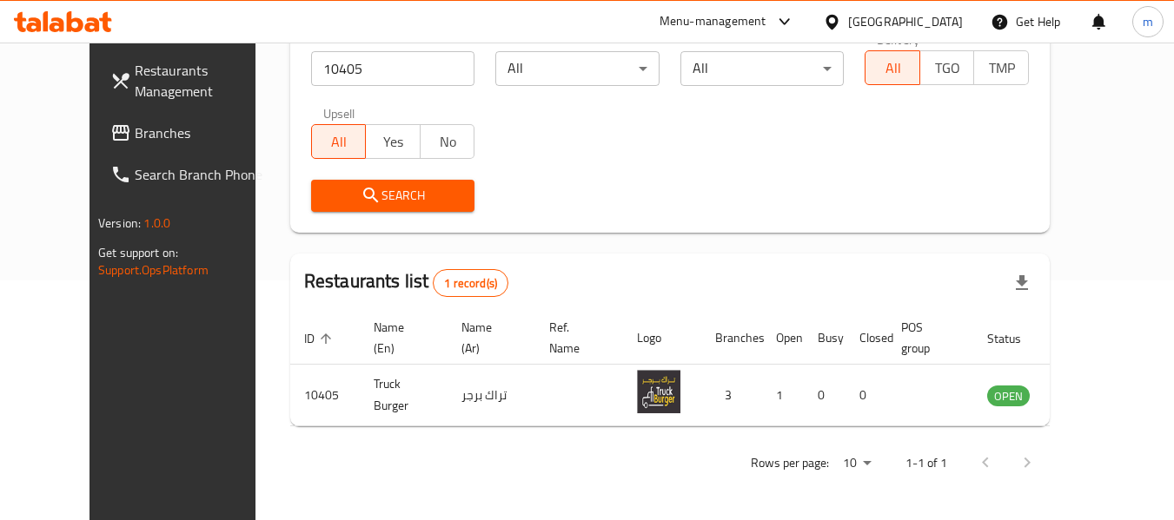
scroll to position [240, 0]
click at [135, 140] on span "Branches" at bounding box center [203, 133] width 137 height 21
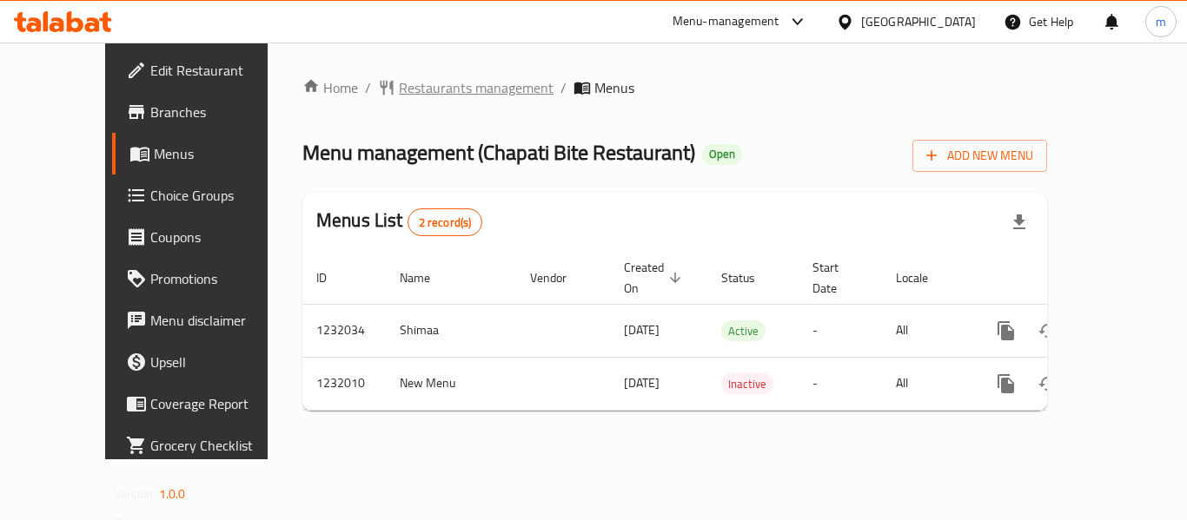
click at [401, 90] on span "Restaurants management" at bounding box center [476, 87] width 155 height 21
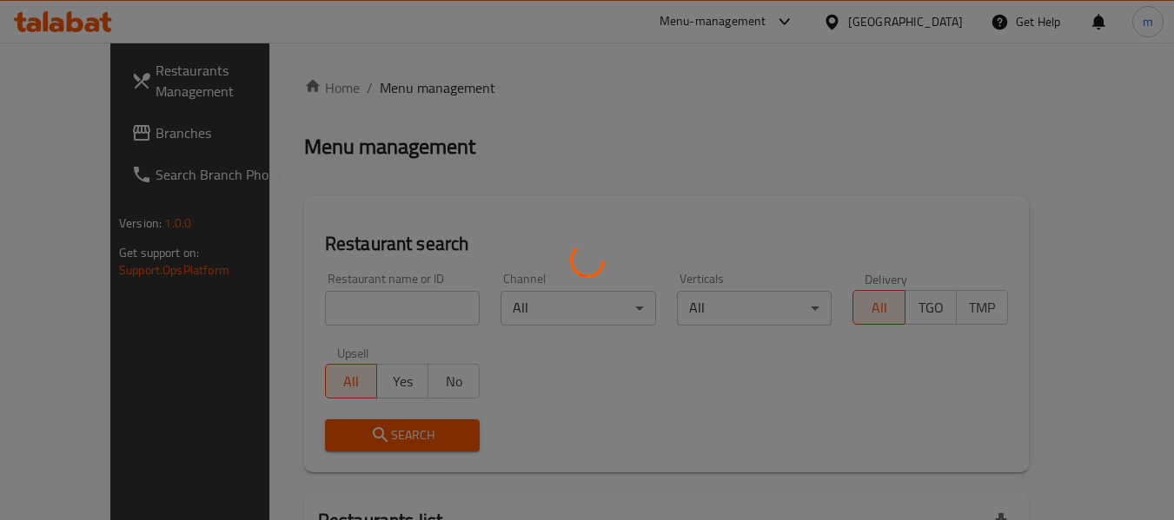
click at [346, 313] on div at bounding box center [587, 260] width 1174 height 520
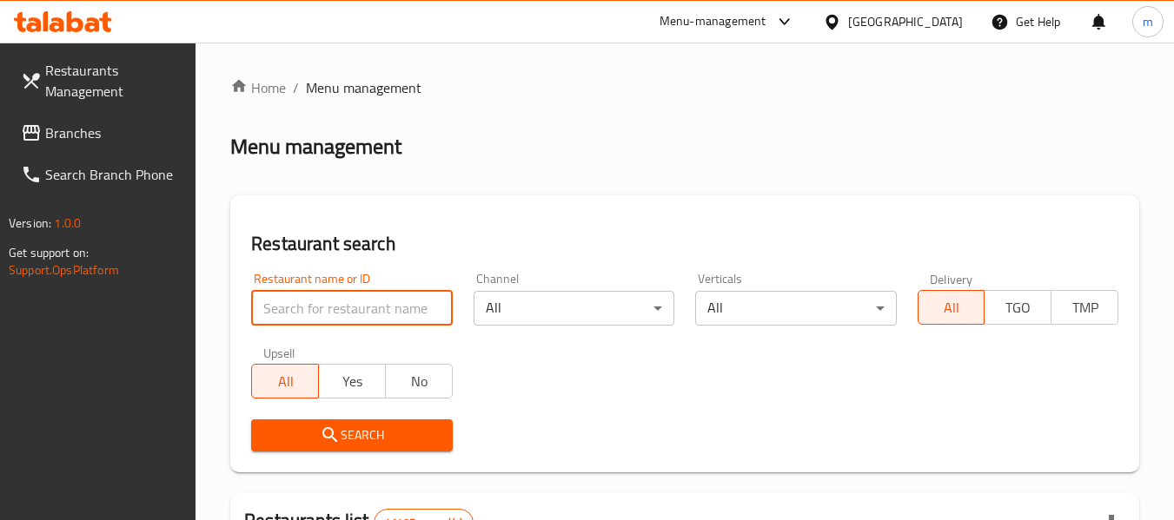
click at [346, 313] on input "search" at bounding box center [351, 308] width 201 height 35
paste input "677628"
type input "677628"
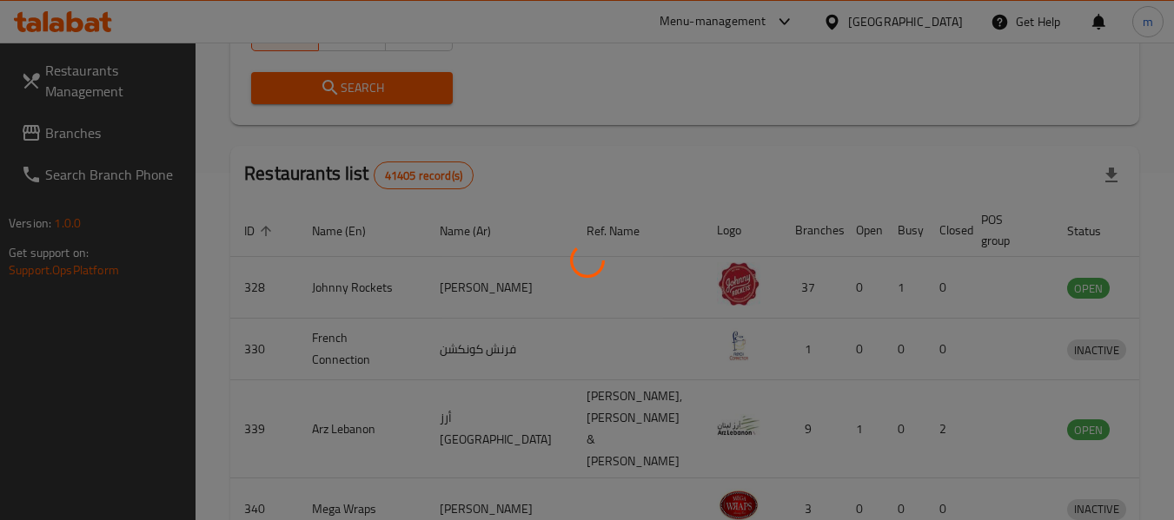
scroll to position [276, 0]
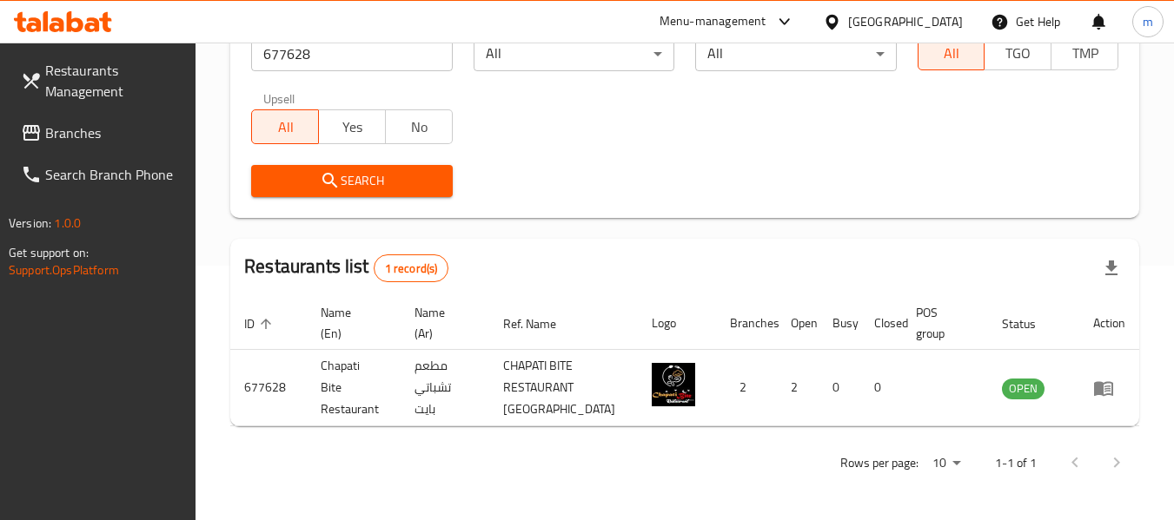
click at [839, 17] on icon at bounding box center [832, 22] width 18 height 18
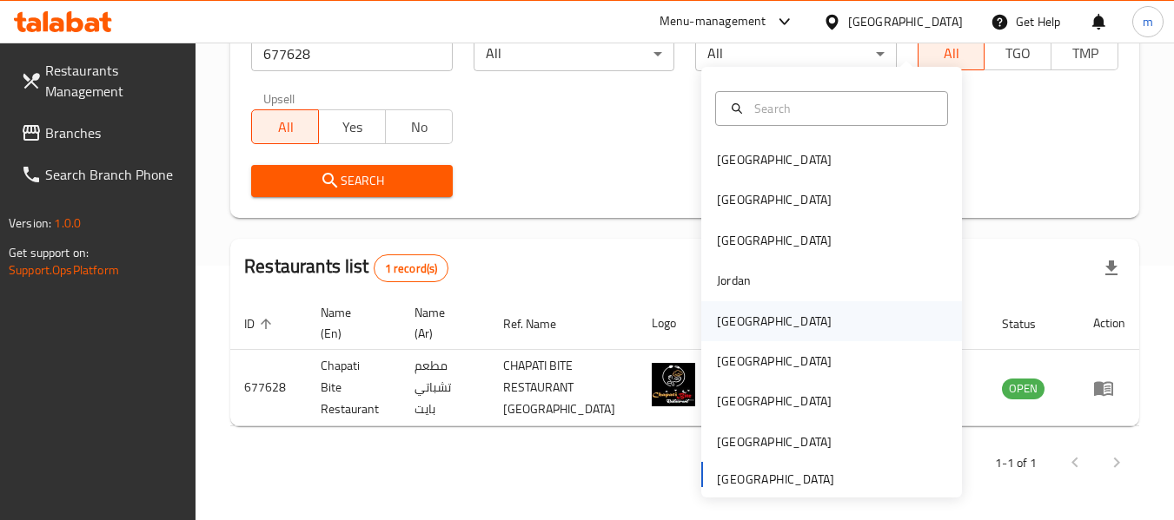
click at [717, 312] on div "[GEOGRAPHIC_DATA]" at bounding box center [774, 321] width 115 height 19
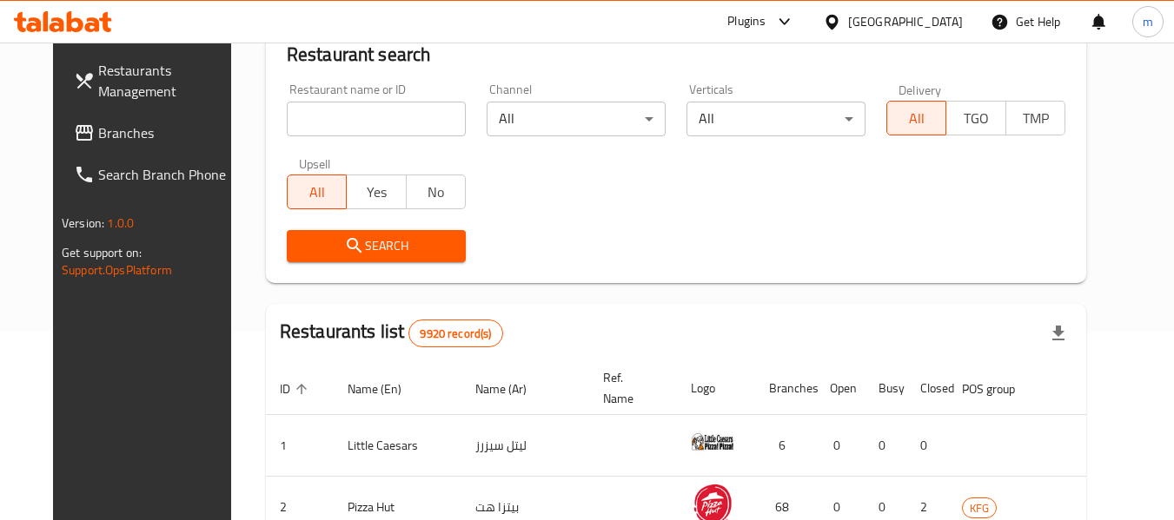
scroll to position [276, 0]
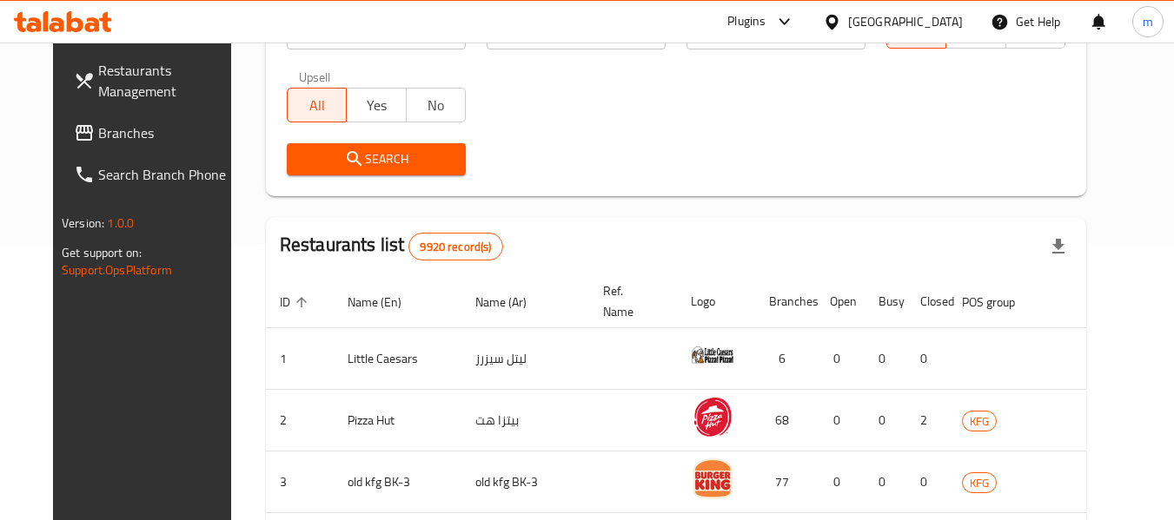
drag, startPoint x: 142, startPoint y: 133, endPoint x: 152, endPoint y: 126, distance: 12.5
click at [142, 133] on span "Branches" at bounding box center [166, 133] width 137 height 21
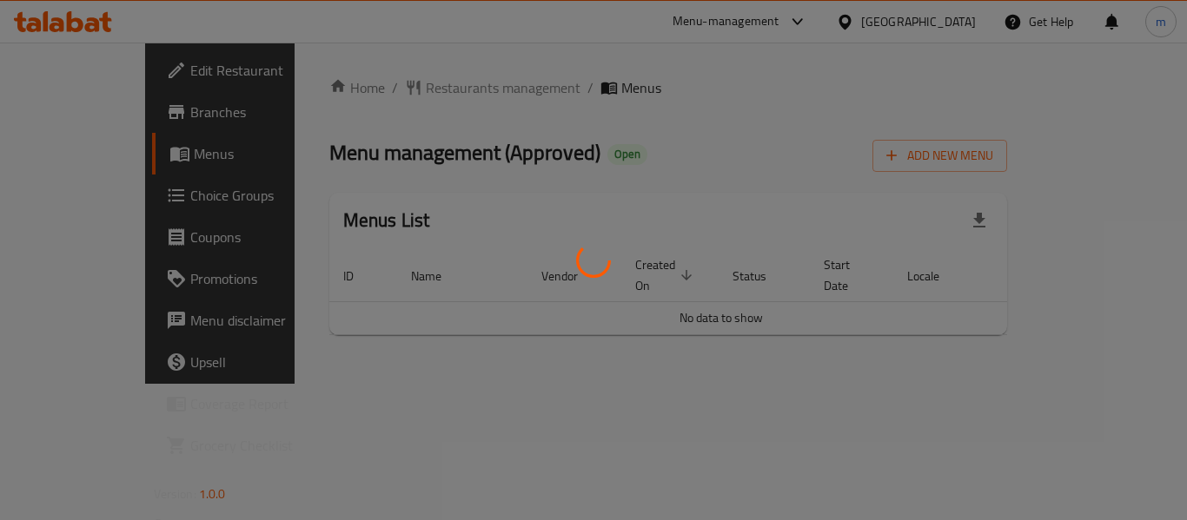
click at [401, 90] on div at bounding box center [593, 260] width 1187 height 520
click at [380, 90] on div at bounding box center [593, 260] width 1187 height 520
click at [380, 88] on div at bounding box center [593, 260] width 1187 height 520
click at [395, 90] on div at bounding box center [593, 260] width 1187 height 520
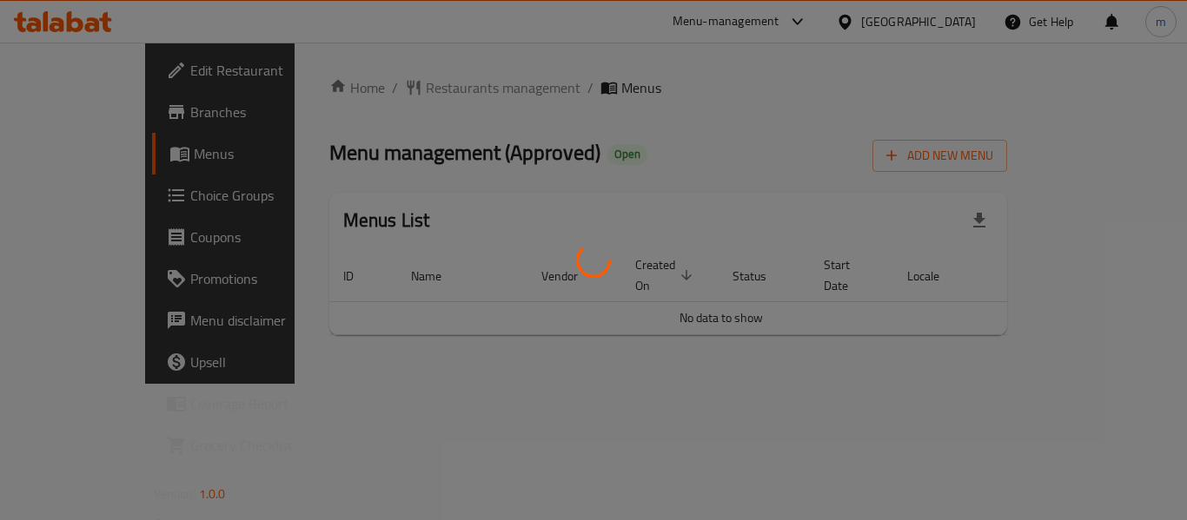
click at [395, 90] on div at bounding box center [593, 260] width 1187 height 520
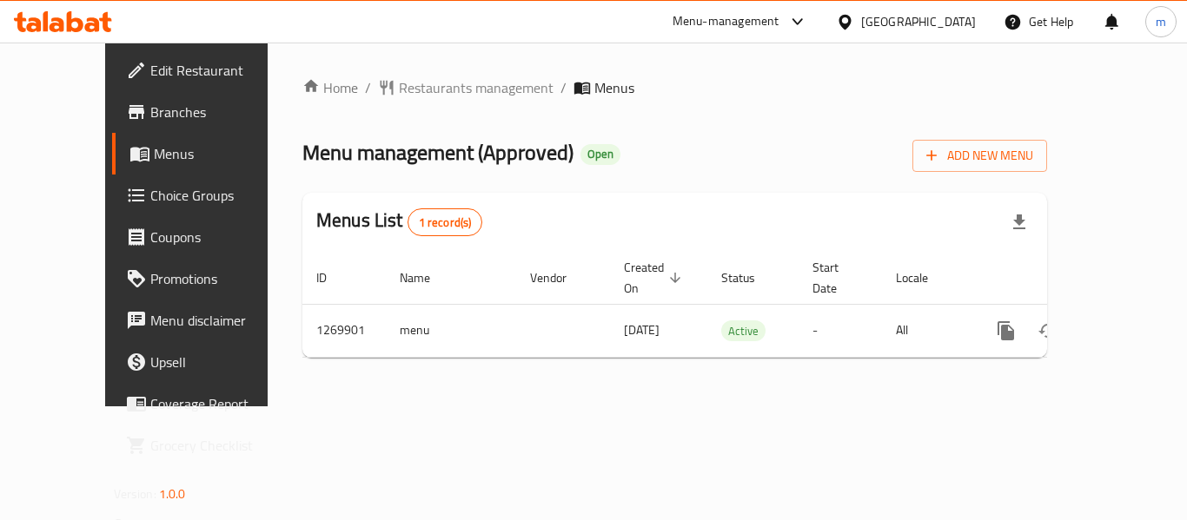
click at [399, 90] on span "Restaurants management" at bounding box center [476, 87] width 155 height 21
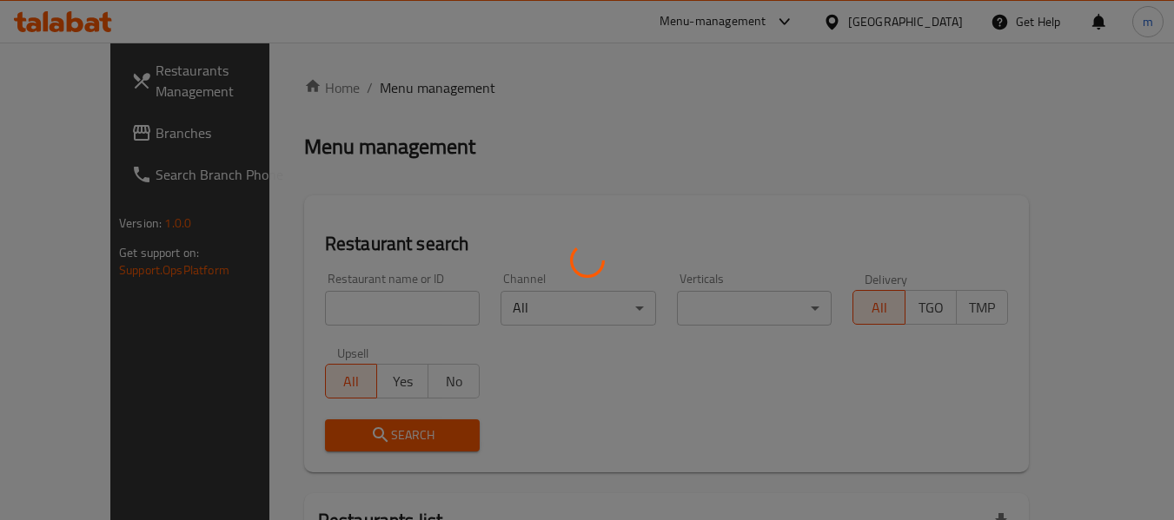
click at [348, 307] on div at bounding box center [587, 260] width 1174 height 520
click at [328, 317] on div at bounding box center [587, 260] width 1174 height 520
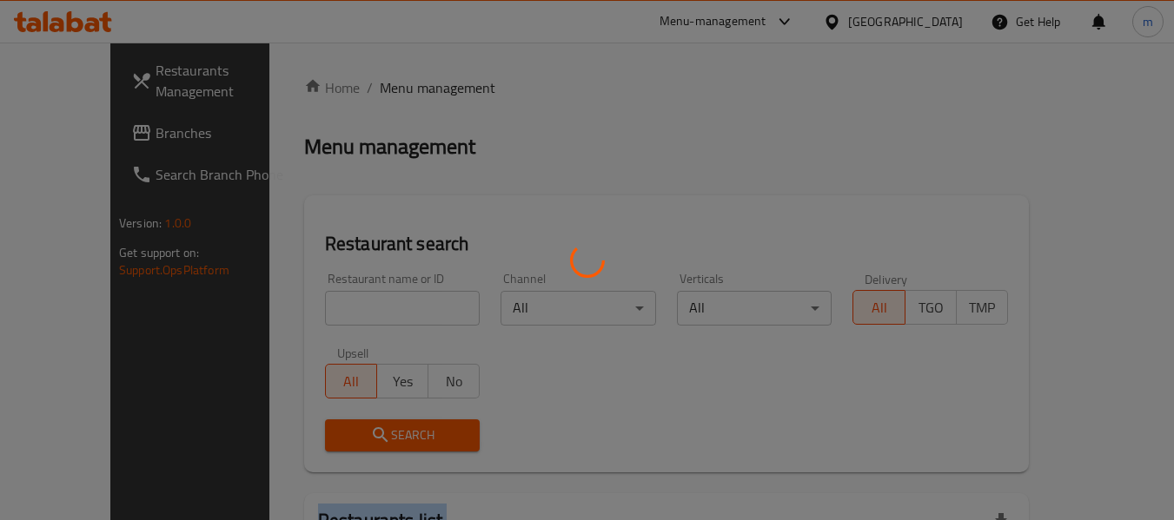
click at [328, 317] on div at bounding box center [587, 260] width 1174 height 520
click at [326, 313] on div at bounding box center [587, 260] width 1174 height 520
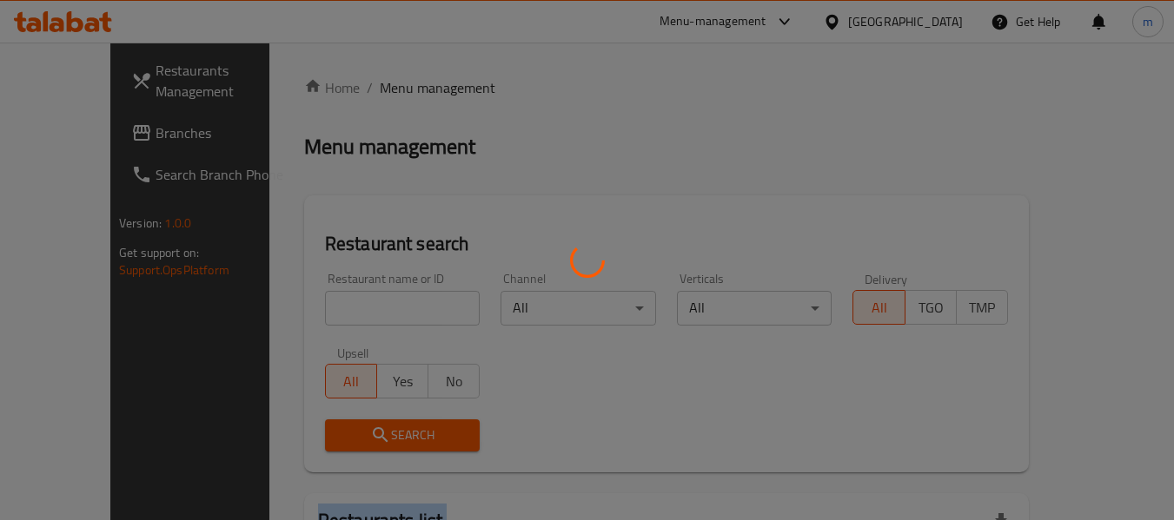
click at [326, 313] on div at bounding box center [587, 260] width 1174 height 520
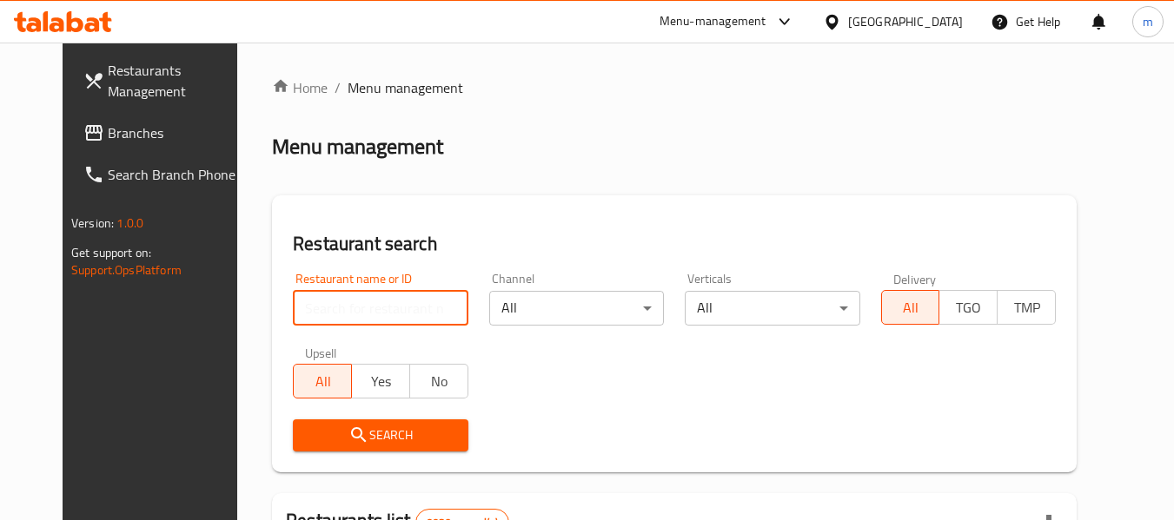
click at [326, 313] on input "search" at bounding box center [380, 308] width 175 height 35
paste input "688863"
type input "688863"
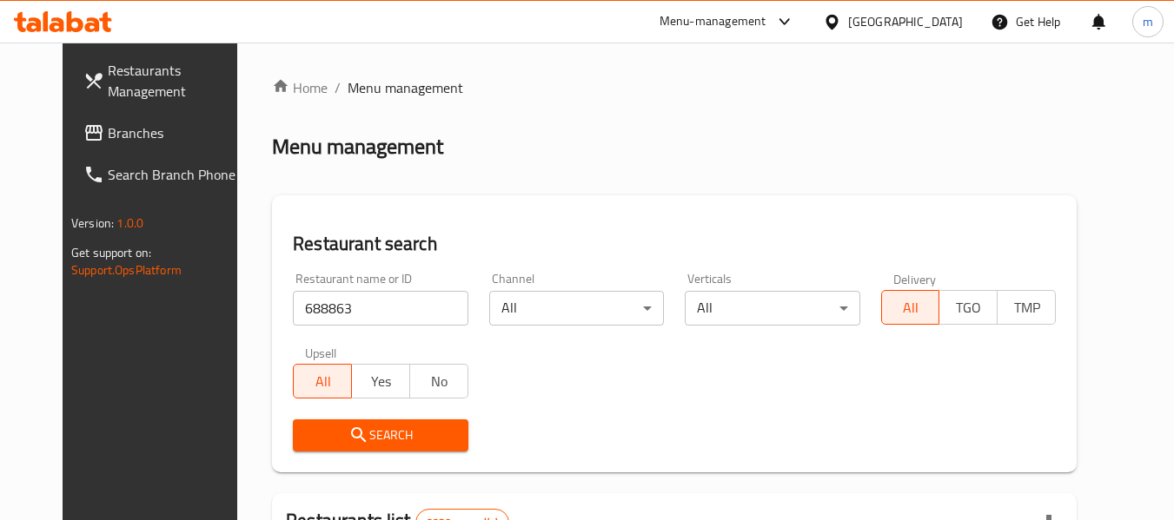
drag, startPoint x: 336, startPoint y: 429, endPoint x: 560, endPoint y: 371, distance: 231.6
click at [348, 430] on icon "submit" at bounding box center [358, 435] width 21 height 21
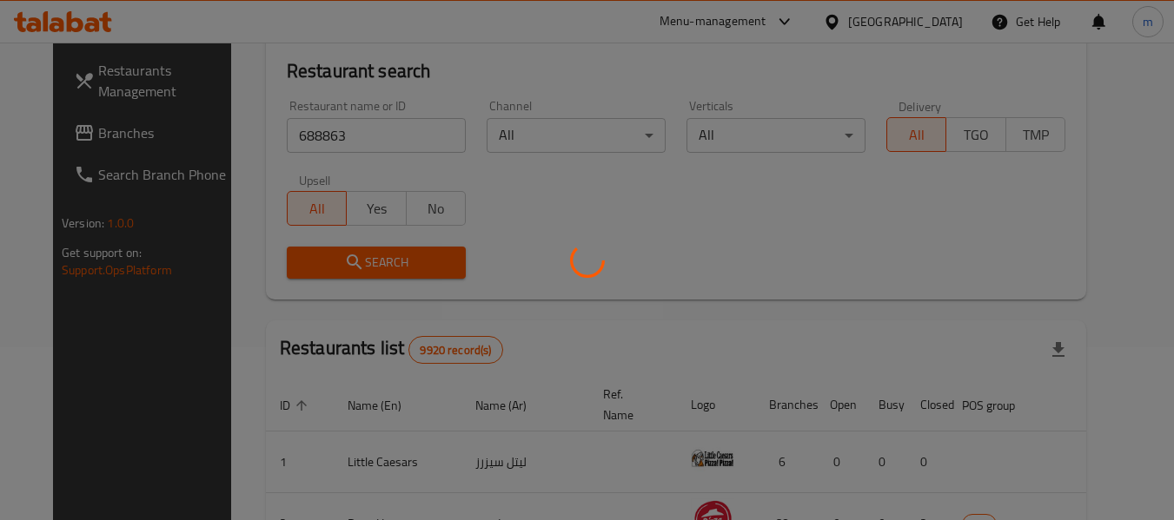
scroll to position [174, 0]
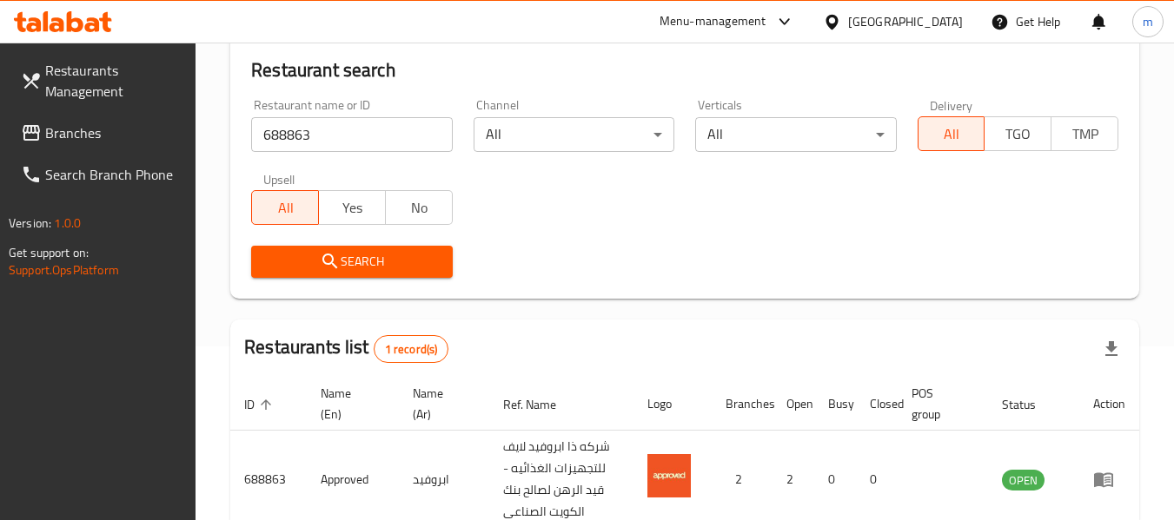
click at [841, 20] on icon at bounding box center [832, 22] width 18 height 18
click at [50, 320] on div "Restaurants Management Branches Search Branch Phone Version: 1.0.0 Get support …" at bounding box center [98, 303] width 196 height 520
click at [70, 136] on span "Branches" at bounding box center [113, 133] width 137 height 21
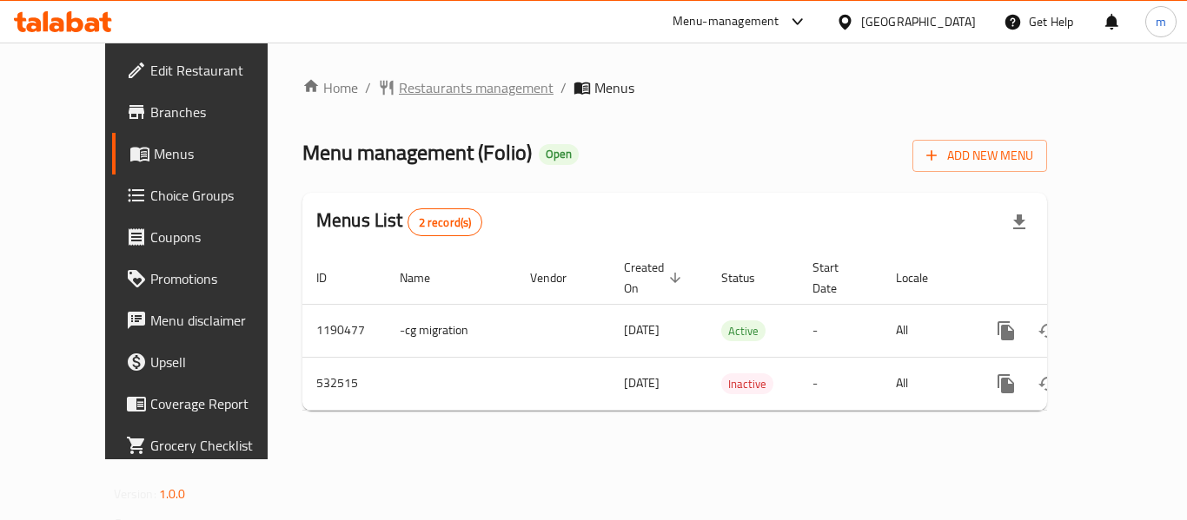
click at [431, 89] on span "Restaurants management" at bounding box center [476, 87] width 155 height 21
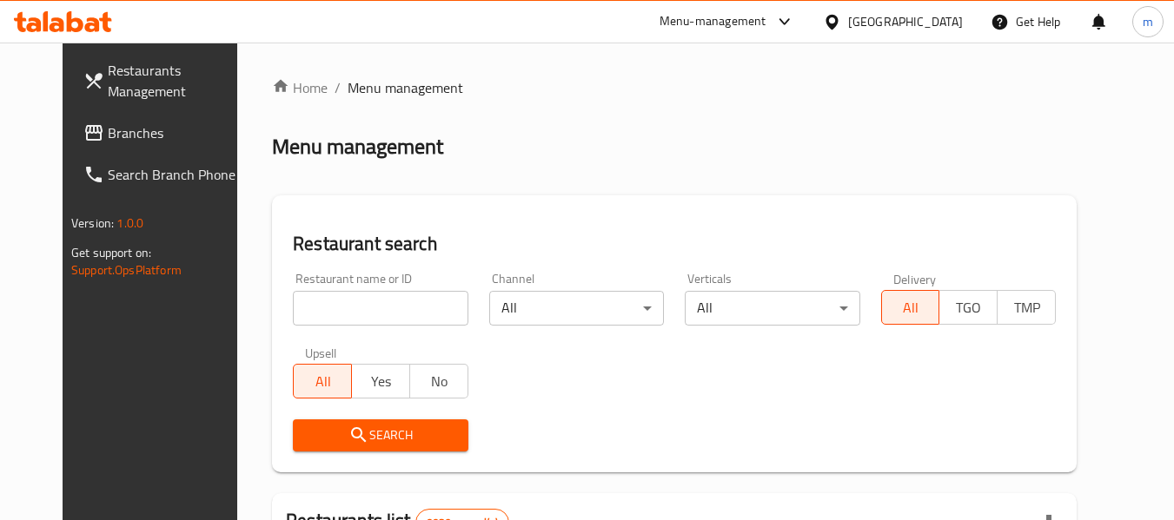
click at [304, 315] on div at bounding box center [587, 260] width 1174 height 520
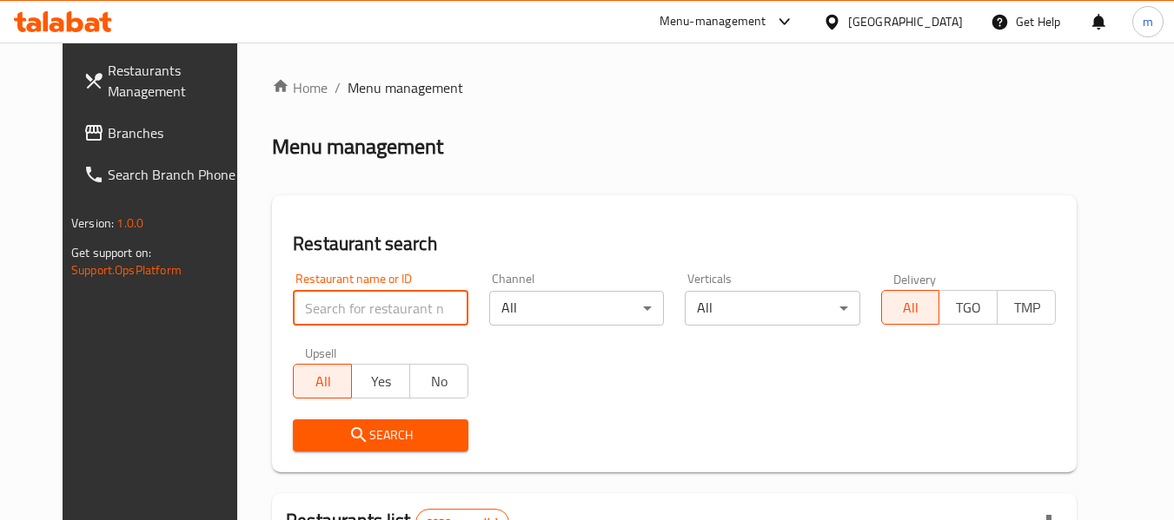
click at [304, 315] on input "search" at bounding box center [380, 308] width 175 height 35
click at [305, 314] on input "search" at bounding box center [380, 308] width 175 height 35
paste input "635355"
type input "635355"
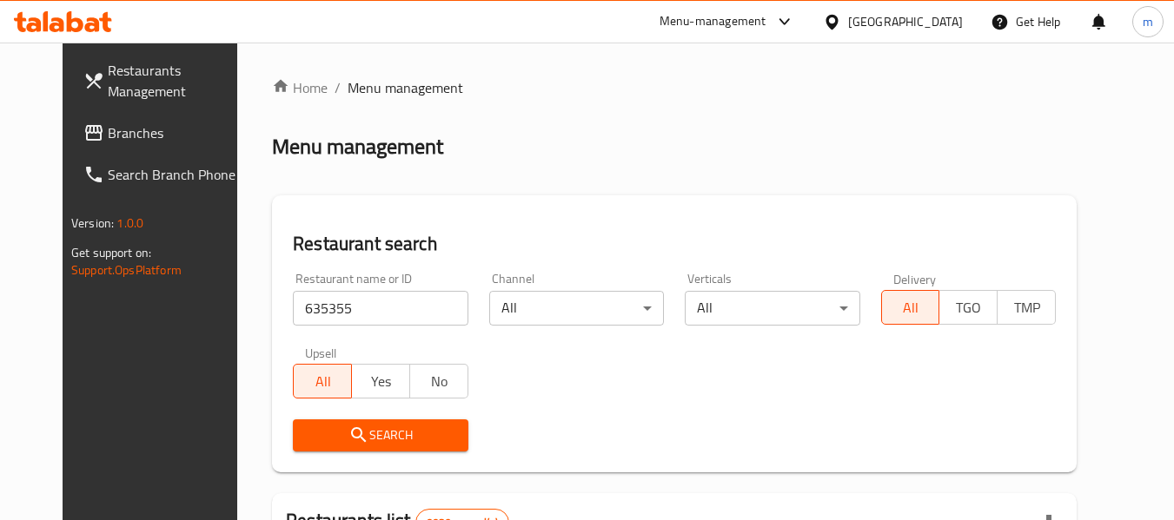
click at [348, 431] on icon "submit" at bounding box center [358, 435] width 21 height 21
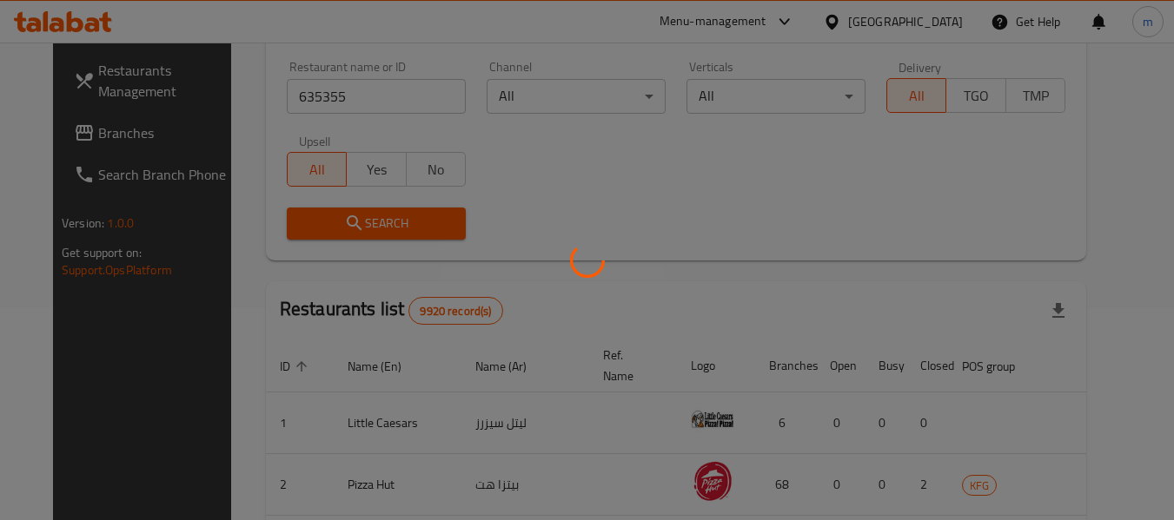
scroll to position [240, 0]
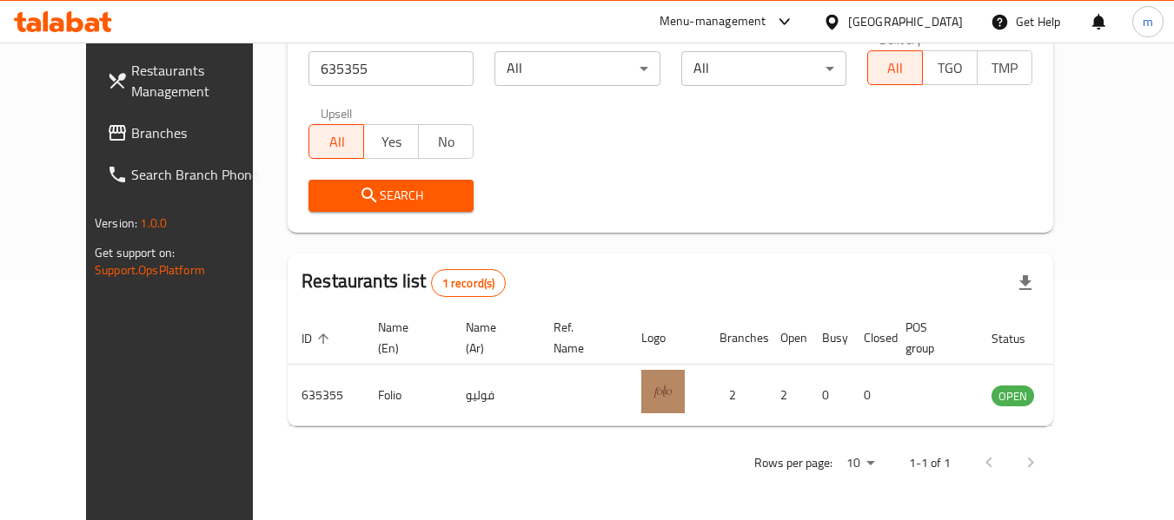
click at [841, 21] on icon at bounding box center [832, 22] width 18 height 18
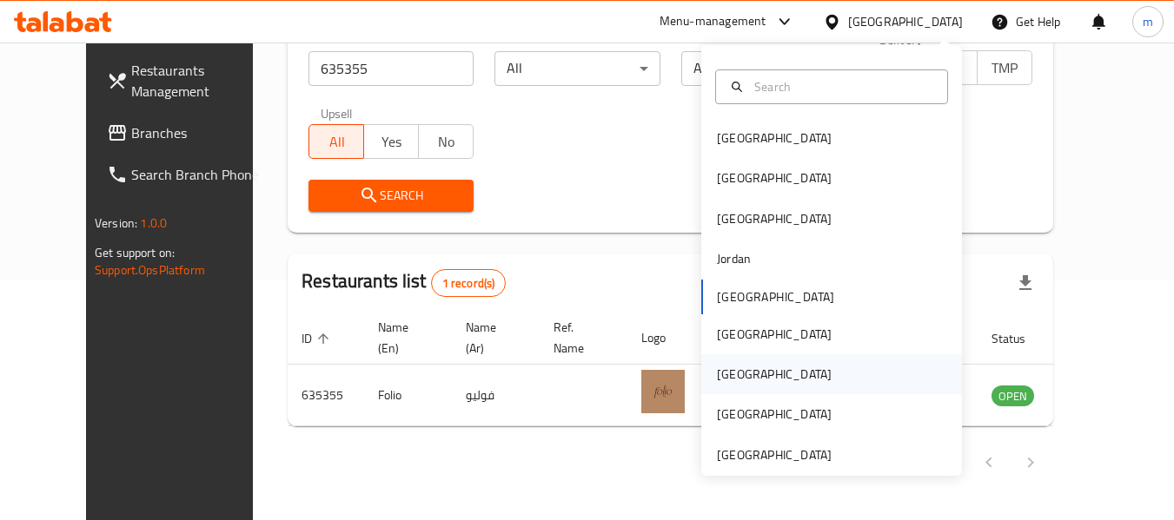
click at [726, 365] on div "Qatar" at bounding box center [774, 374] width 115 height 19
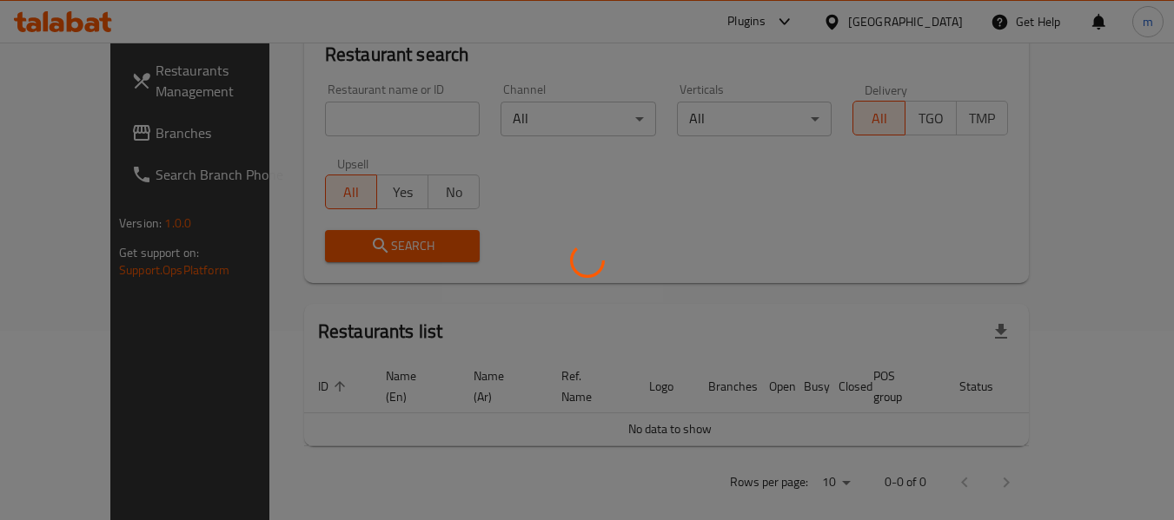
scroll to position [240, 0]
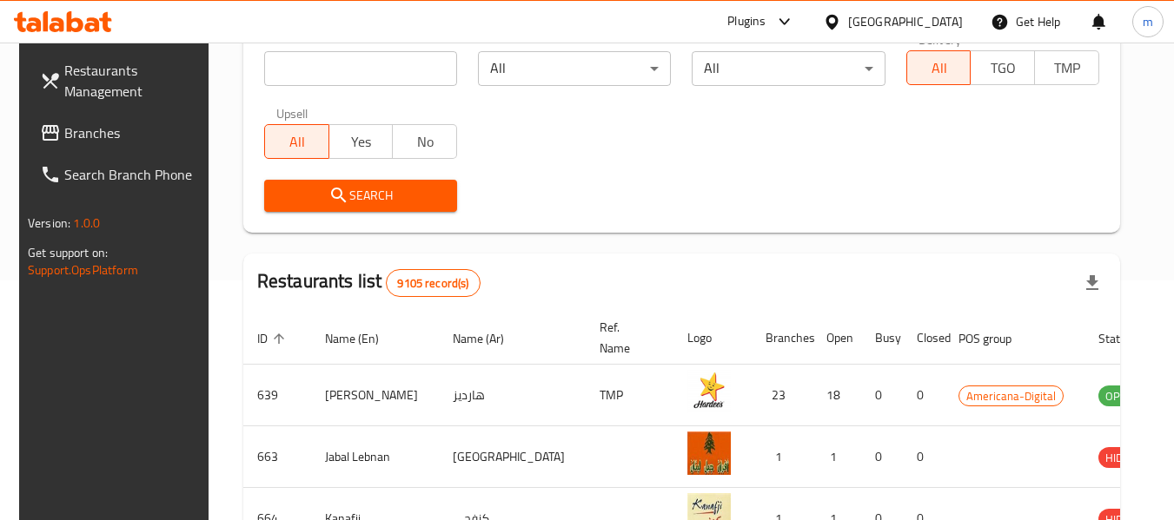
click at [100, 127] on span "Branches" at bounding box center [132, 133] width 137 height 21
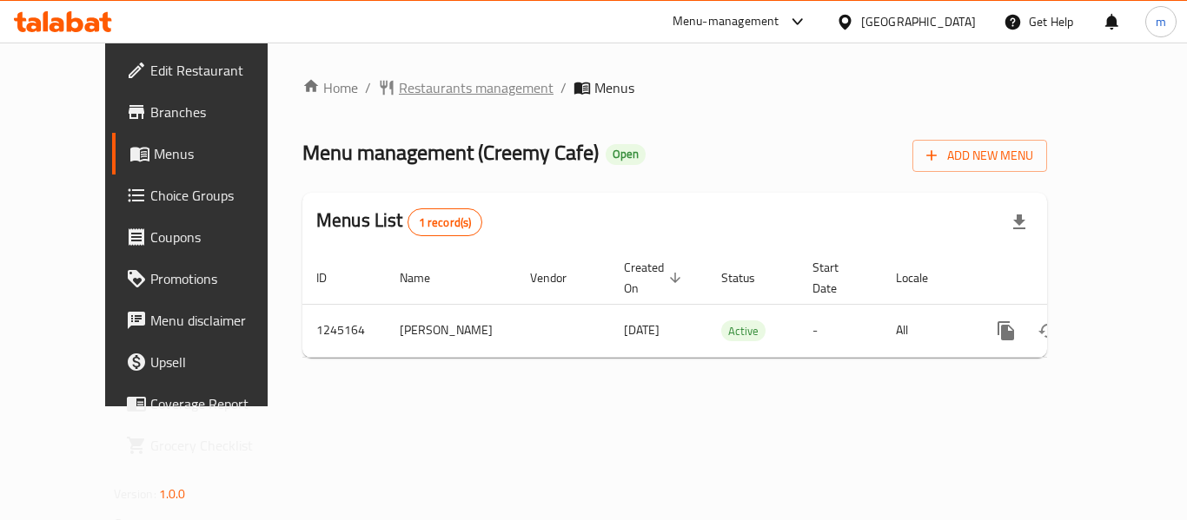
click at [399, 88] on span "Restaurants management" at bounding box center [476, 87] width 155 height 21
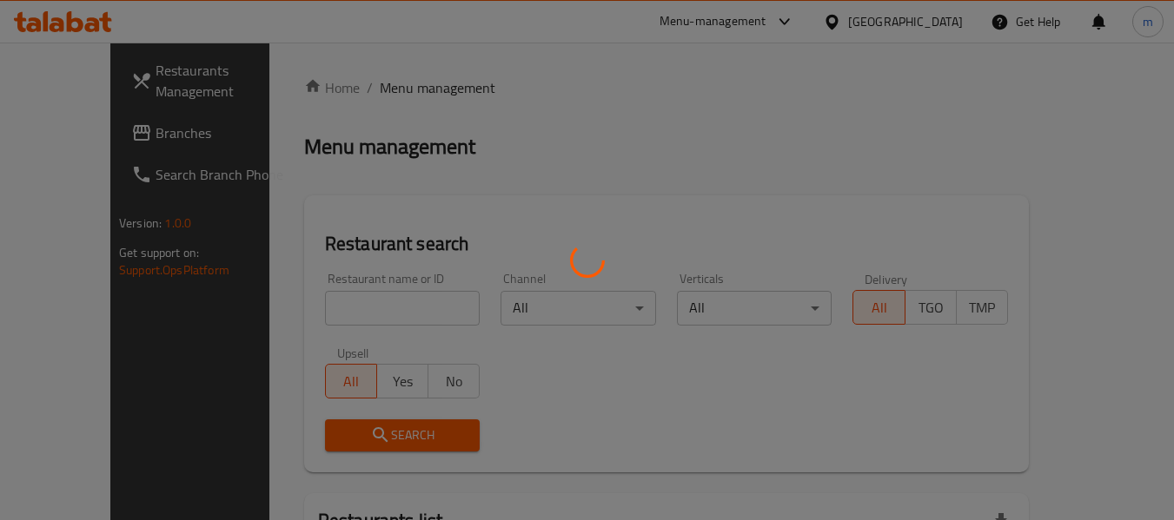
click at [304, 318] on div at bounding box center [587, 260] width 1174 height 520
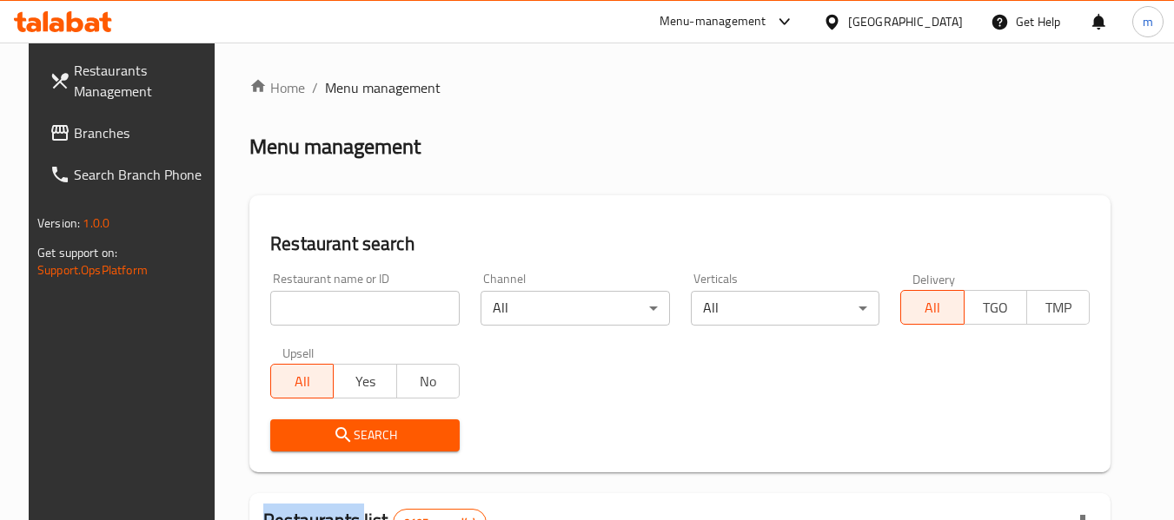
click at [304, 319] on div at bounding box center [587, 260] width 1174 height 520
click at [303, 316] on input "search" at bounding box center [364, 308] width 189 height 35
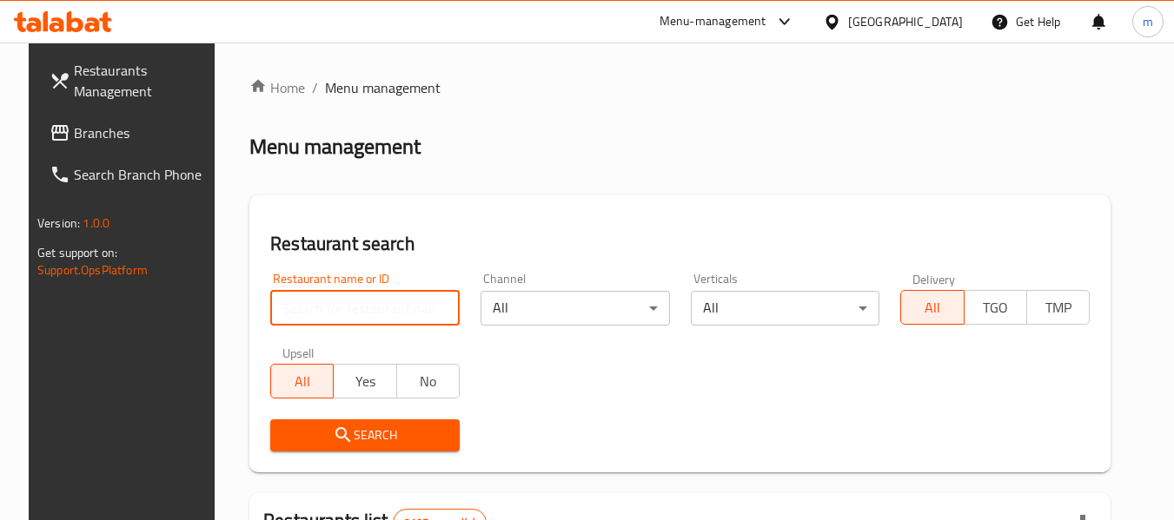
paste input "682422"
type input "682422"
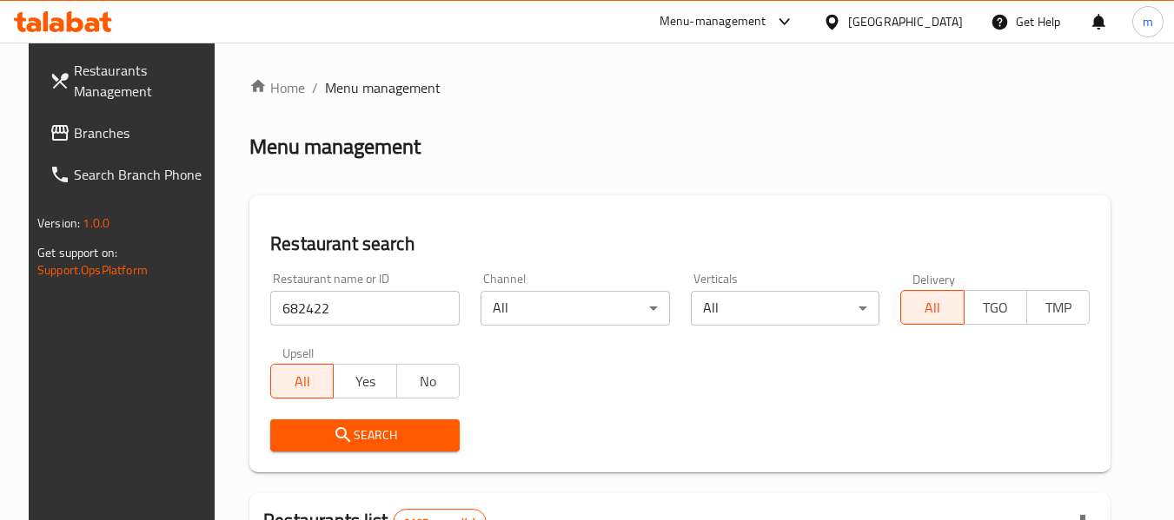
click at [319, 425] on span "Search" at bounding box center [365, 436] width 162 height 22
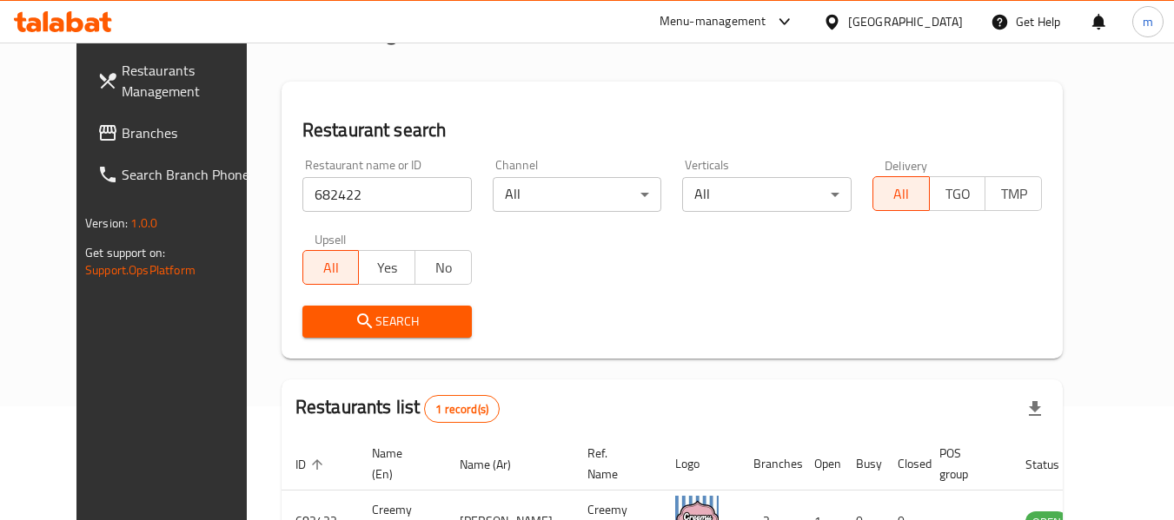
scroll to position [240, 0]
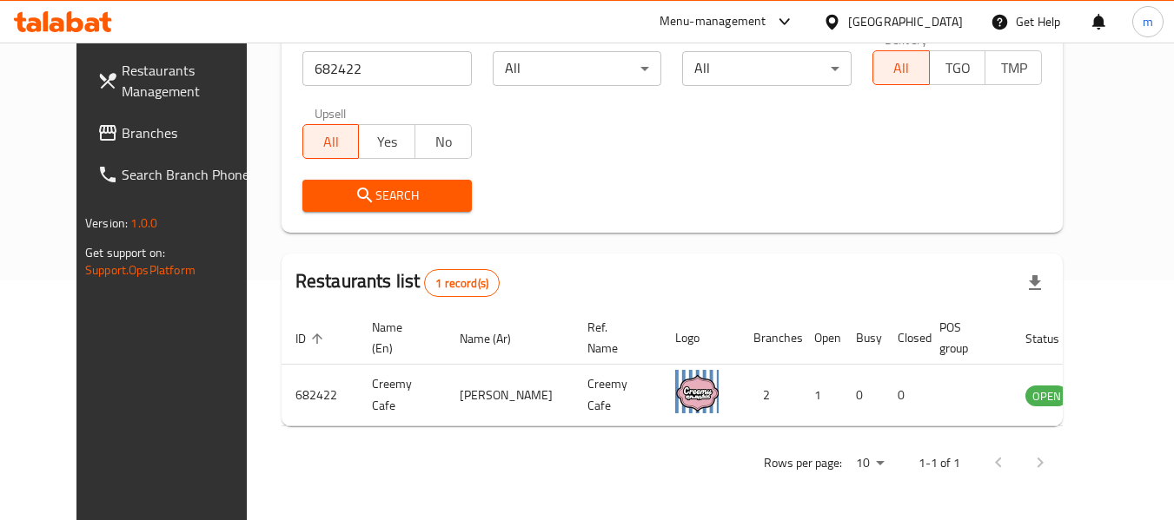
drag, startPoint x: 932, startPoint y: 26, endPoint x: 933, endPoint y: 12, distance: 13.9
click at [932, 26] on div "[GEOGRAPHIC_DATA]" at bounding box center [905, 21] width 115 height 19
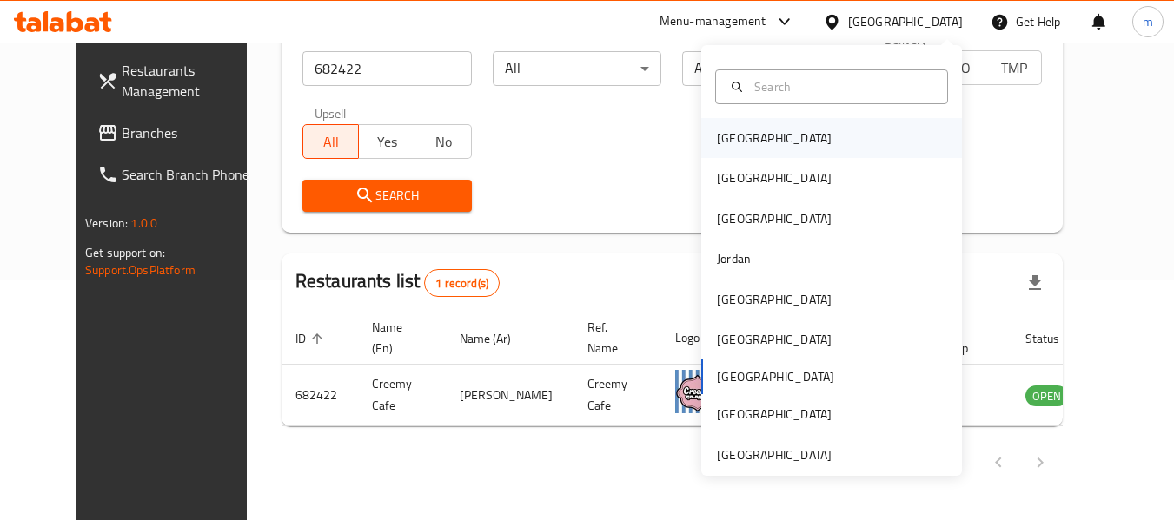
click at [723, 139] on div "[GEOGRAPHIC_DATA]" at bounding box center [774, 138] width 115 height 19
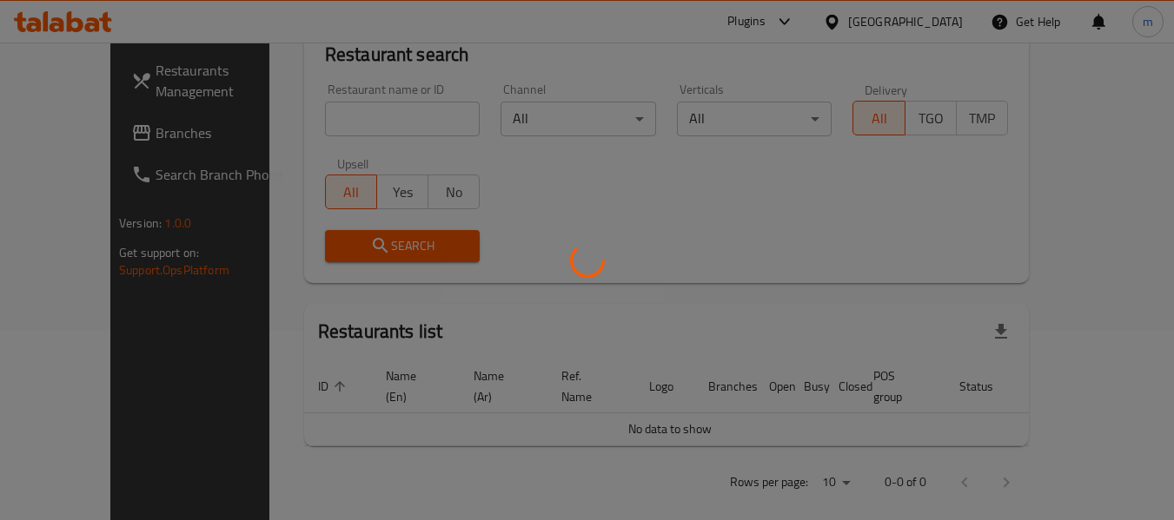
scroll to position [240, 0]
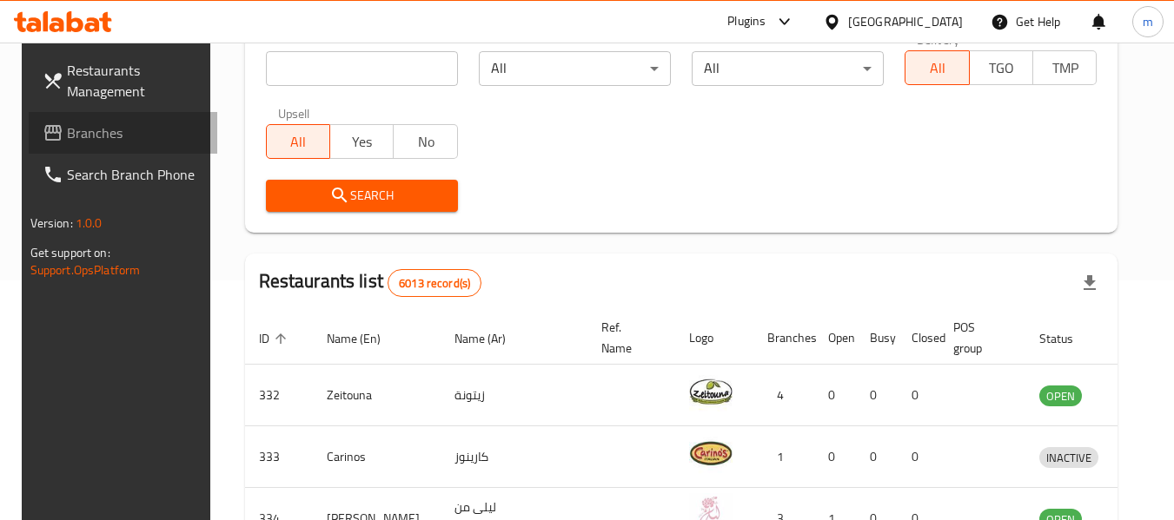
click at [111, 143] on link "Branches" at bounding box center [123, 133] width 189 height 42
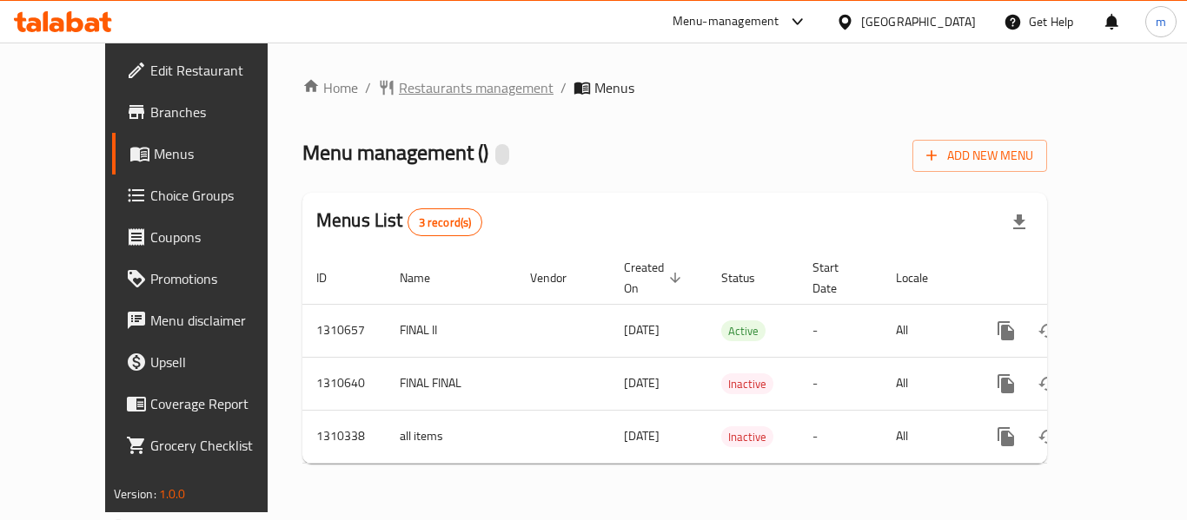
click at [403, 80] on span "Restaurants management" at bounding box center [476, 87] width 155 height 21
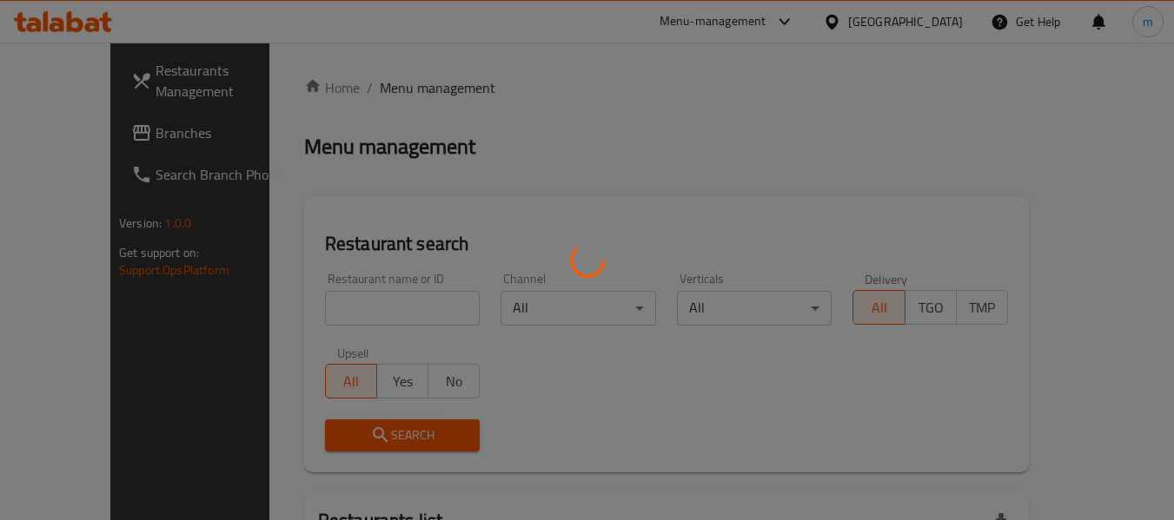
drag, startPoint x: 346, startPoint y: 326, endPoint x: 335, endPoint y: 319, distance: 12.5
click at [345, 325] on div at bounding box center [587, 260] width 1174 height 520
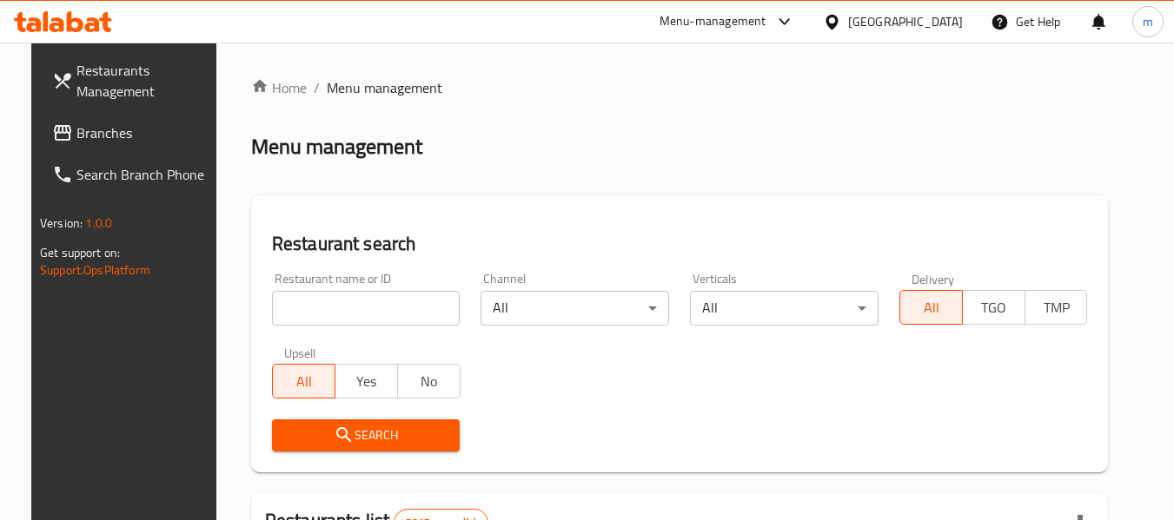
click at [335, 319] on input "search" at bounding box center [366, 308] width 189 height 35
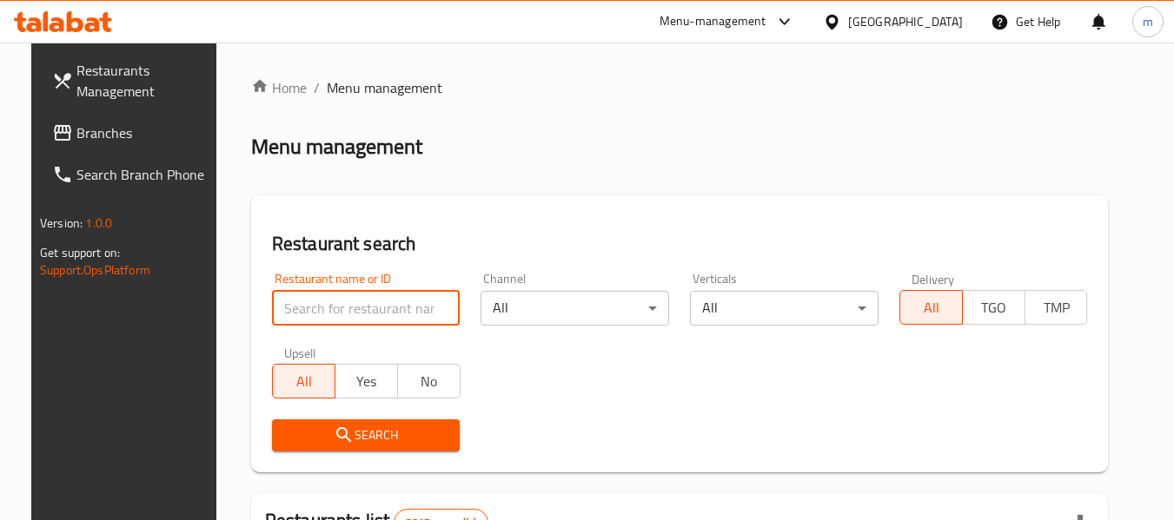
click at [335, 319] on input "search" at bounding box center [366, 308] width 189 height 35
paste input "704955"
type input "704955"
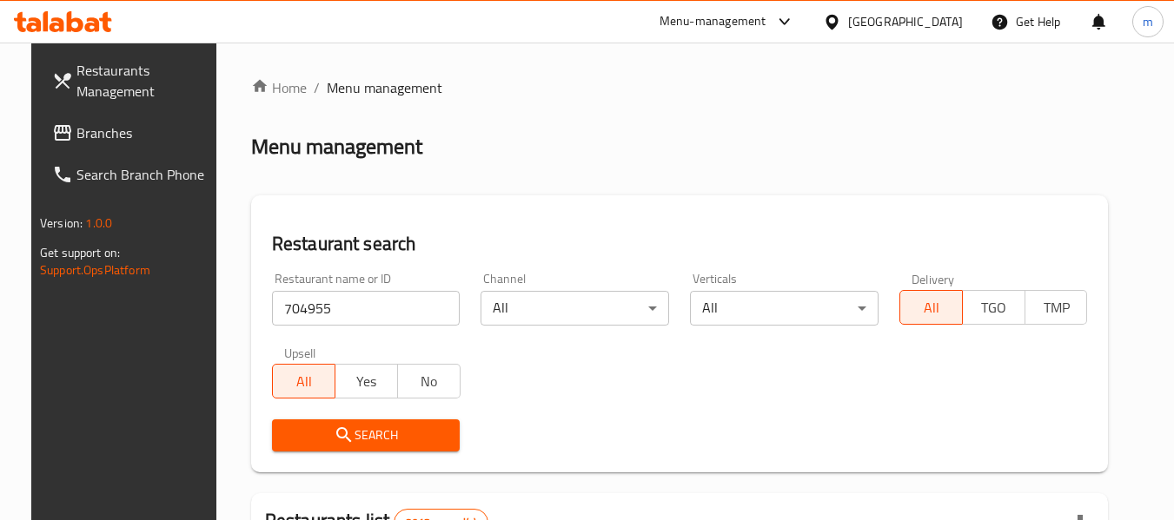
click at [345, 437] on span "Search" at bounding box center [366, 436] width 161 height 22
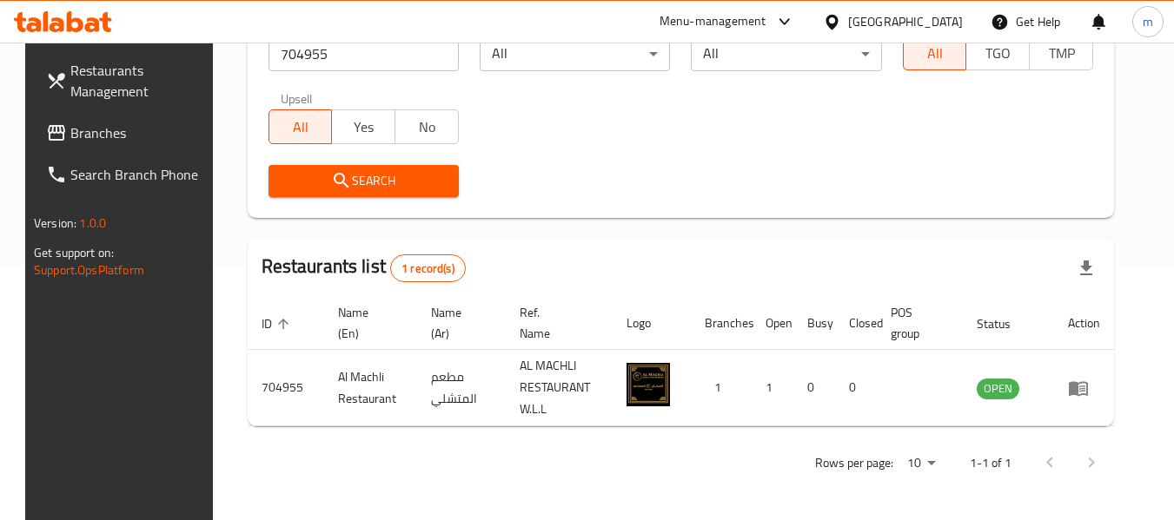
scroll to position [255, 0]
click at [46, 139] on span at bounding box center [58, 133] width 24 height 21
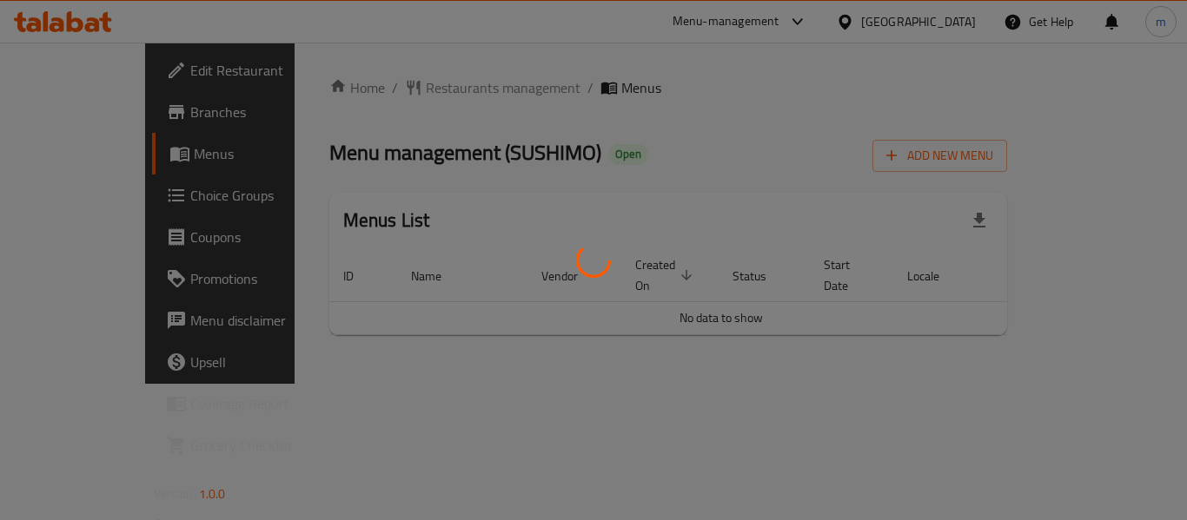
click at [387, 101] on div at bounding box center [593, 260] width 1187 height 520
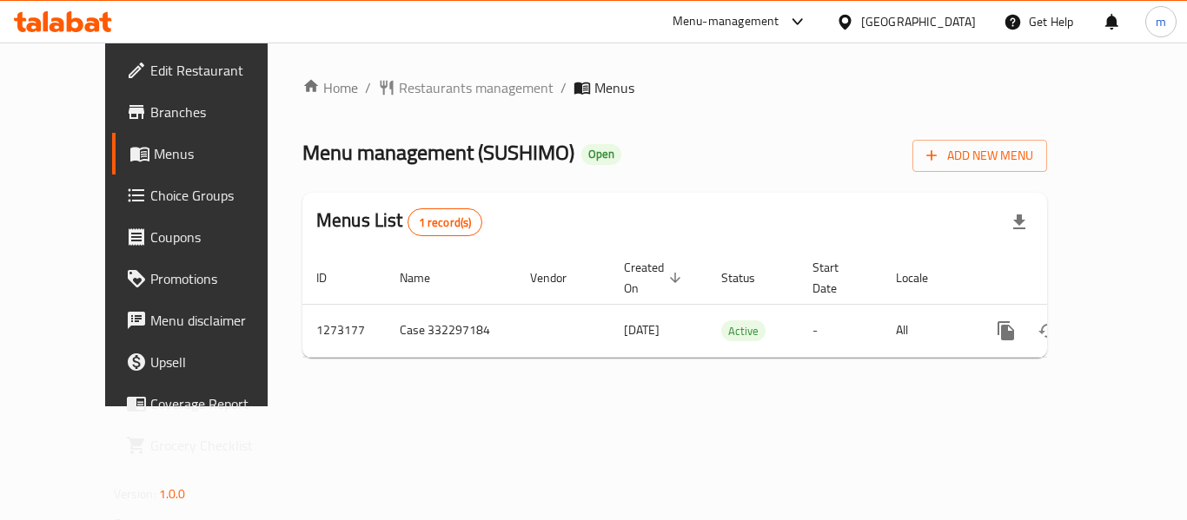
click at [378, 92] on div "Home / Restaurants management / Menus Menu management ( SUSHIMO ) Open Add New …" at bounding box center [674, 224] width 745 height 295
click at [399, 83] on span "Restaurants management" at bounding box center [476, 87] width 155 height 21
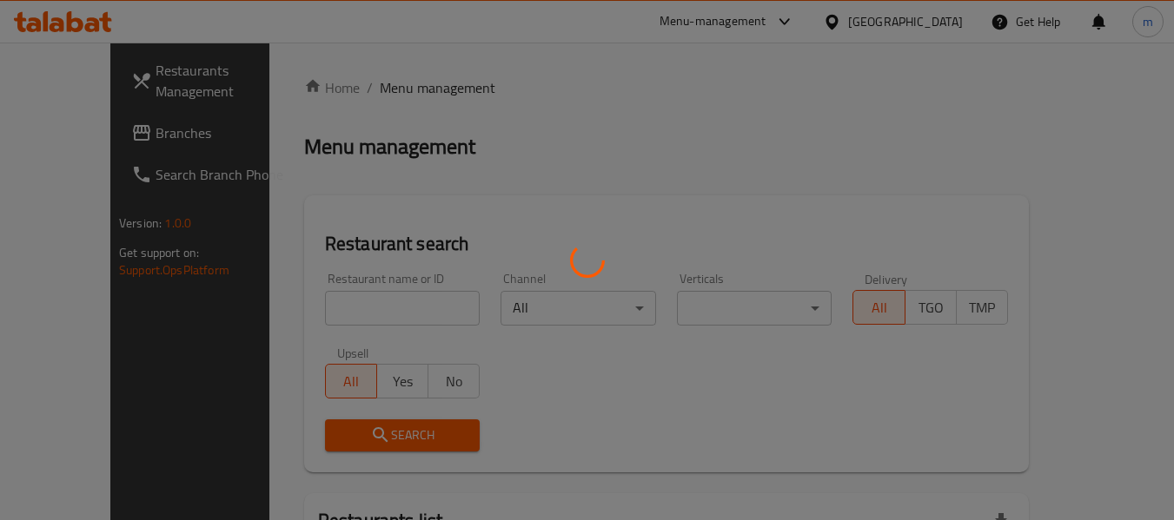
click at [325, 295] on div at bounding box center [587, 260] width 1174 height 520
click at [310, 306] on div at bounding box center [587, 260] width 1174 height 520
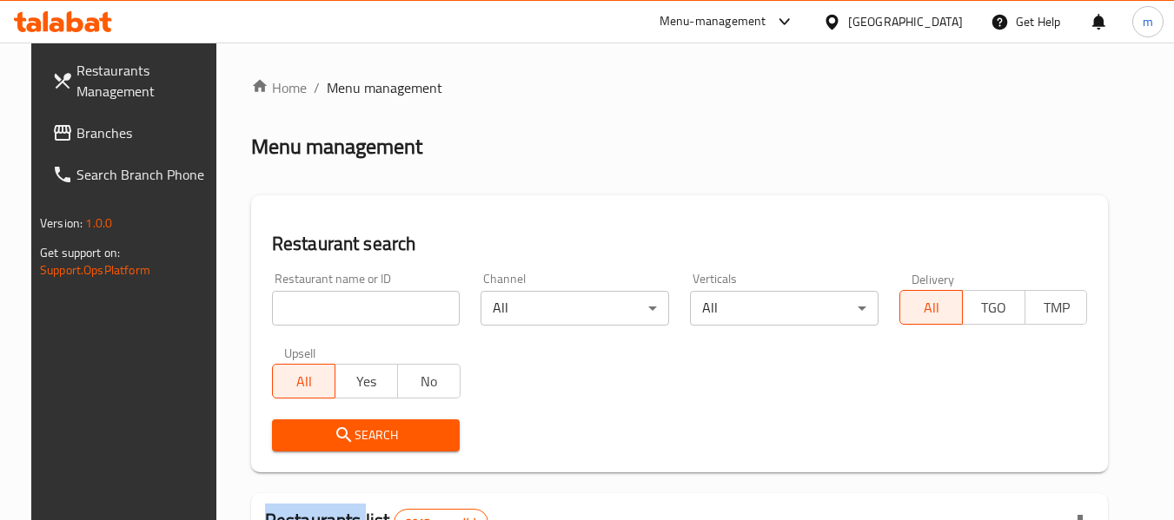
click at [310, 306] on div at bounding box center [587, 260] width 1174 height 520
click at [310, 306] on input "search" at bounding box center [366, 308] width 189 height 35
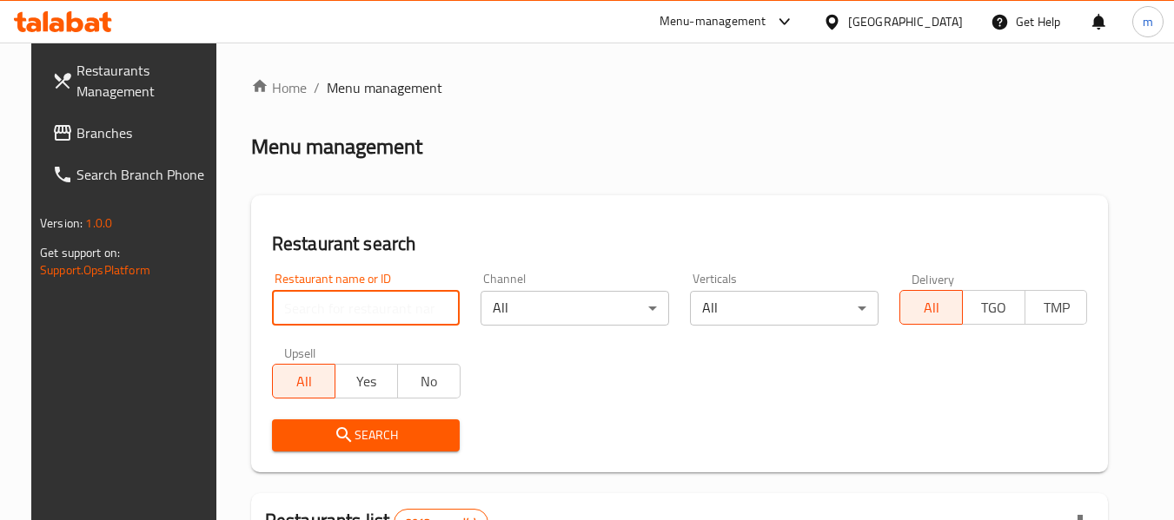
paste input "690639"
type input "690639"
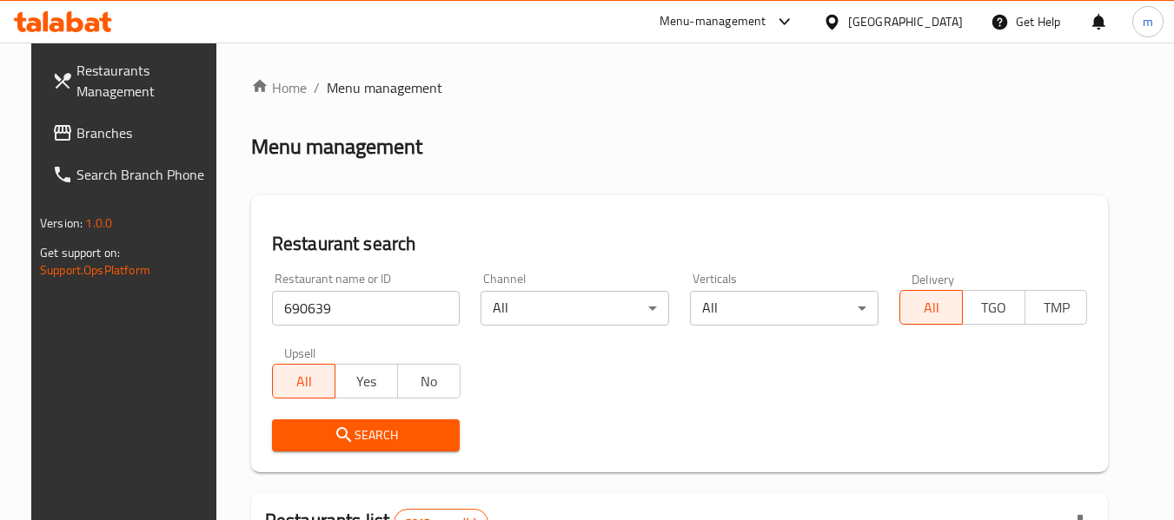
click at [365, 439] on span "Search" at bounding box center [366, 436] width 161 height 22
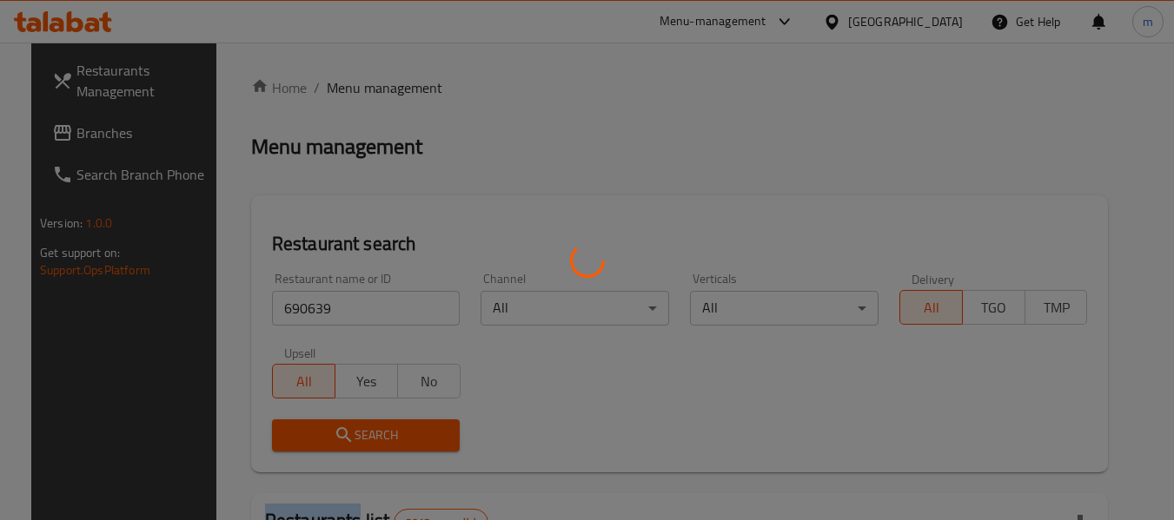
drag, startPoint x: 365, startPoint y: 439, endPoint x: 393, endPoint y: 425, distance: 31.1
click at [369, 437] on div at bounding box center [587, 260] width 1174 height 520
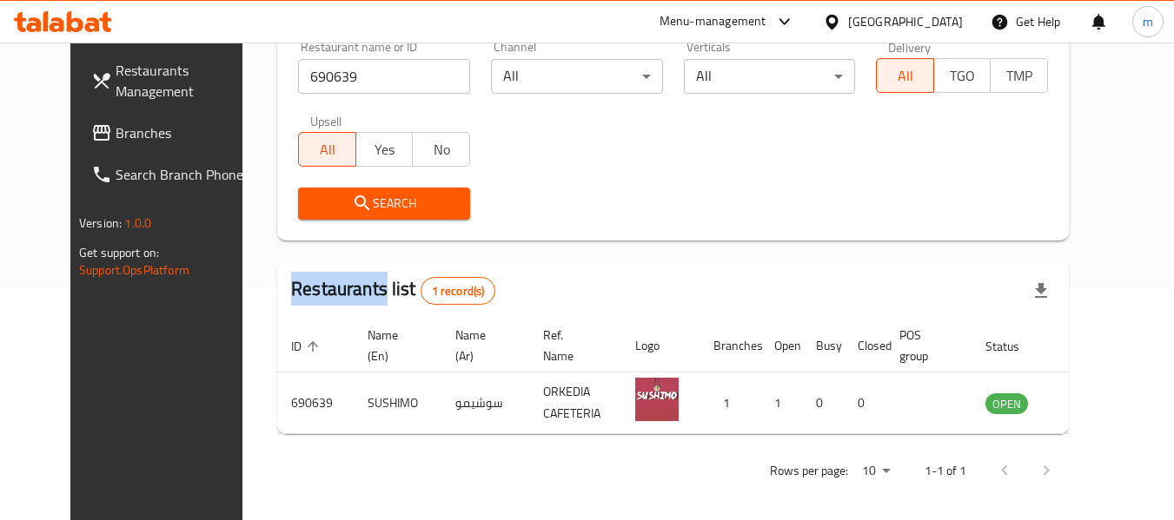
scroll to position [240, 0]
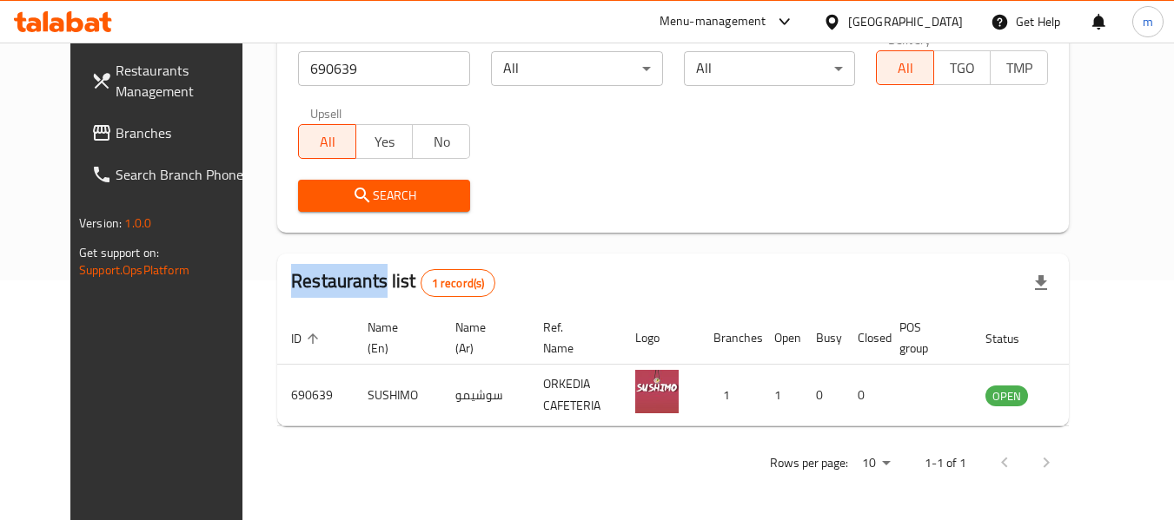
click at [838, 15] on icon at bounding box center [831, 21] width 12 height 15
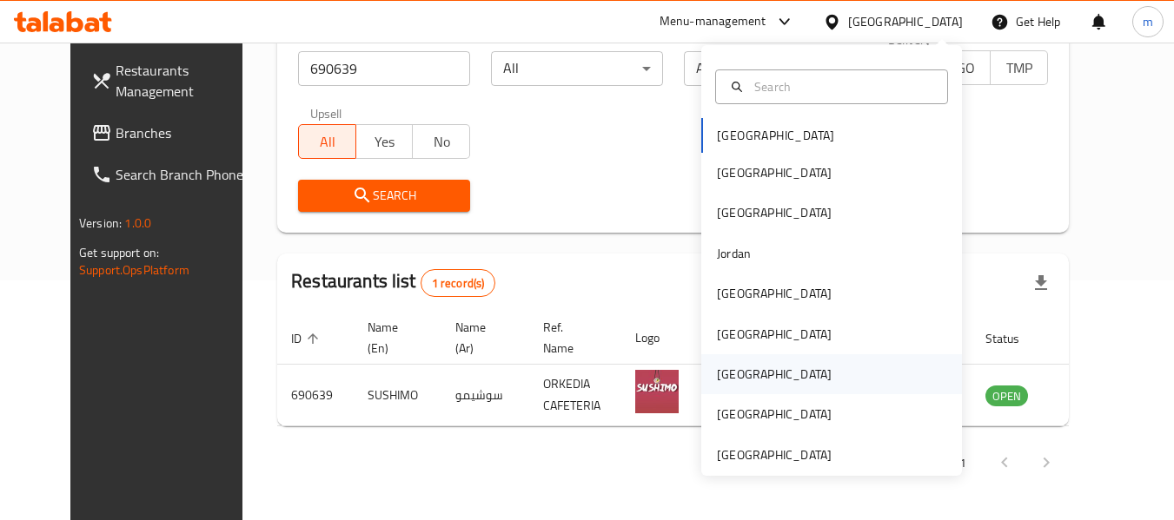
click at [717, 374] on div "[GEOGRAPHIC_DATA]" at bounding box center [774, 374] width 115 height 19
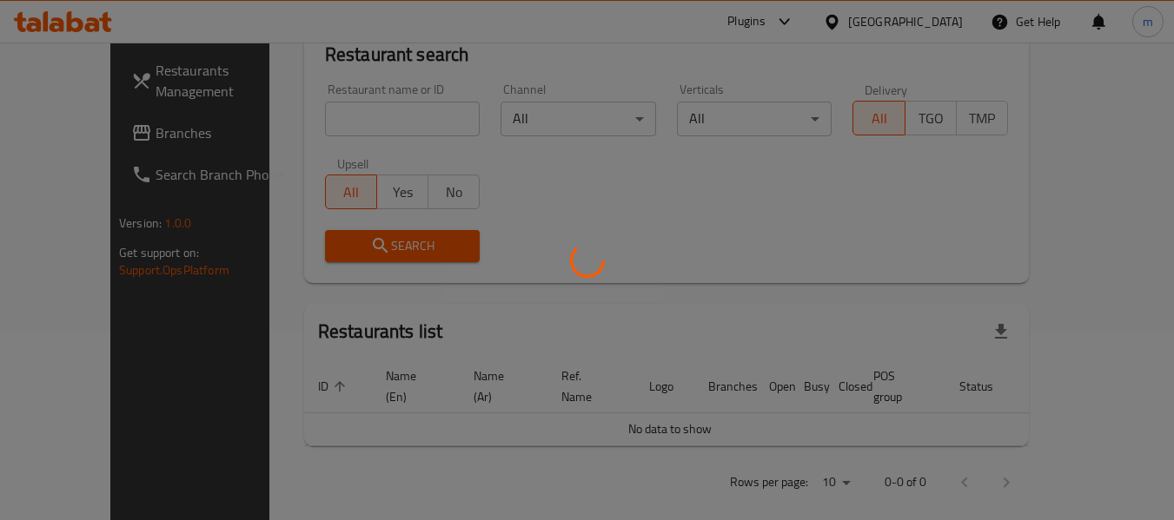
scroll to position [240, 0]
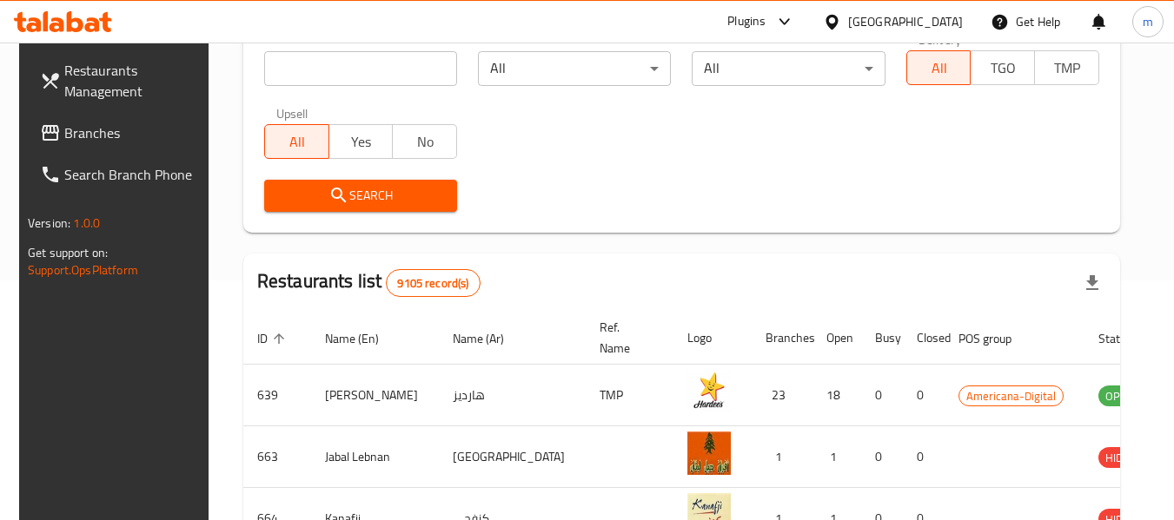
click at [108, 137] on span "Branches" at bounding box center [132, 133] width 137 height 21
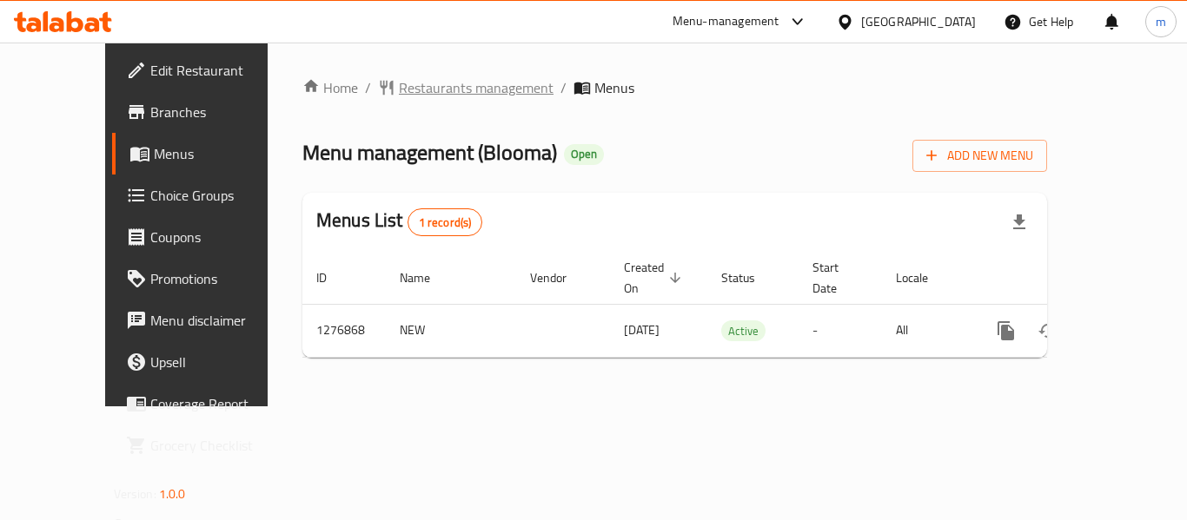
click at [399, 93] on span "Restaurants management" at bounding box center [476, 87] width 155 height 21
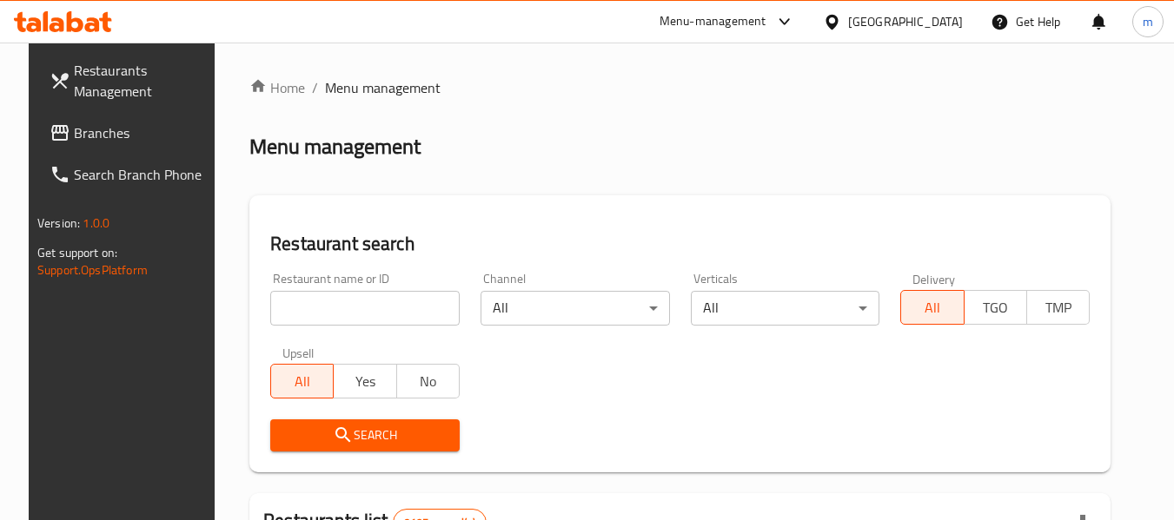
click at [331, 315] on div at bounding box center [587, 260] width 1174 height 520
click at [331, 315] on input "search" at bounding box center [364, 308] width 189 height 35
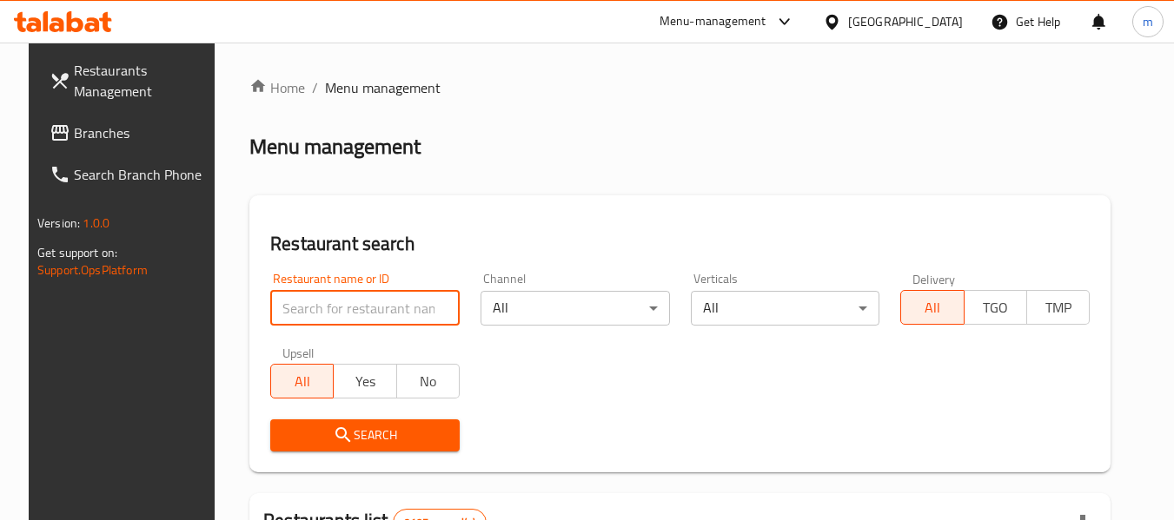
paste input "692177"
type input "692177"
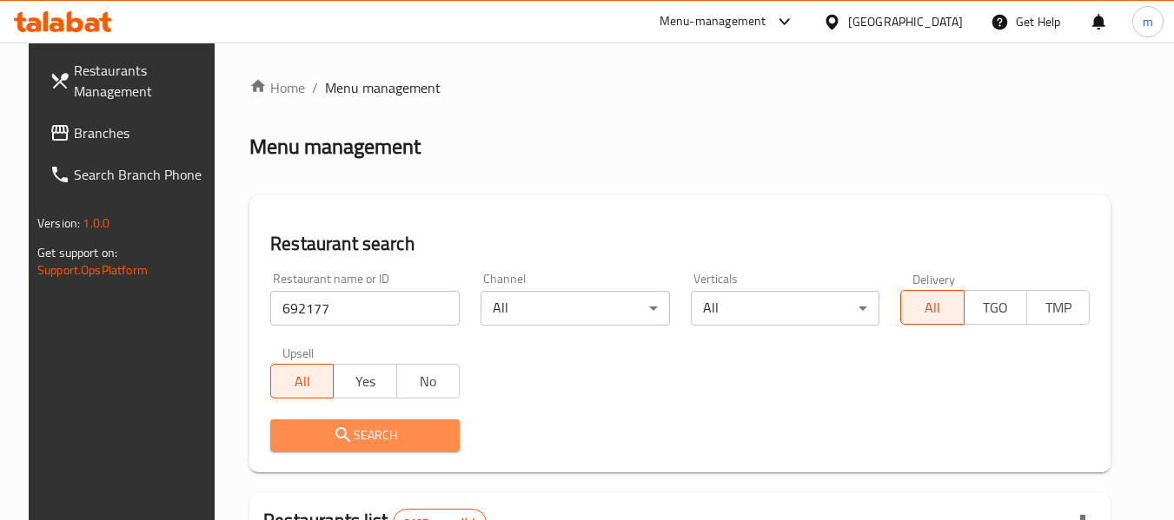
drag, startPoint x: 332, startPoint y: 438, endPoint x: 455, endPoint y: 417, distance: 125.1
click at [333, 437] on icon "submit" at bounding box center [343, 435] width 21 height 21
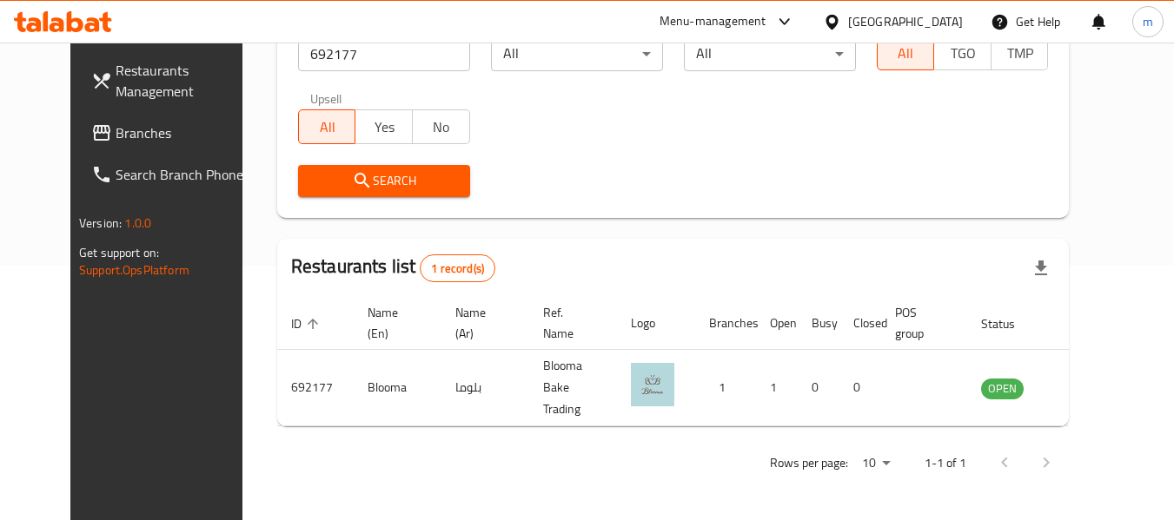
scroll to position [240, 0]
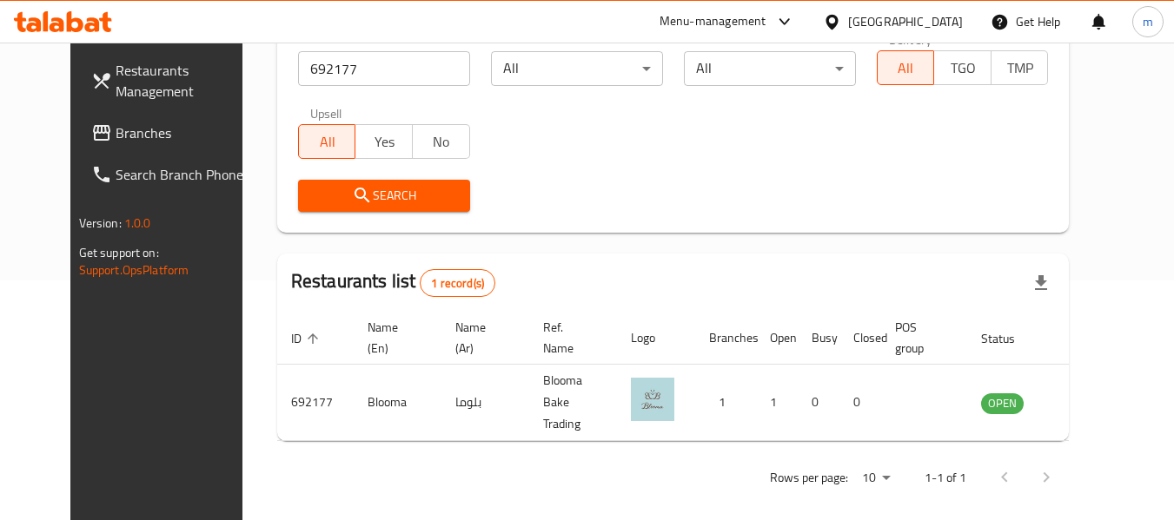
click at [841, 28] on icon at bounding box center [832, 22] width 18 height 18
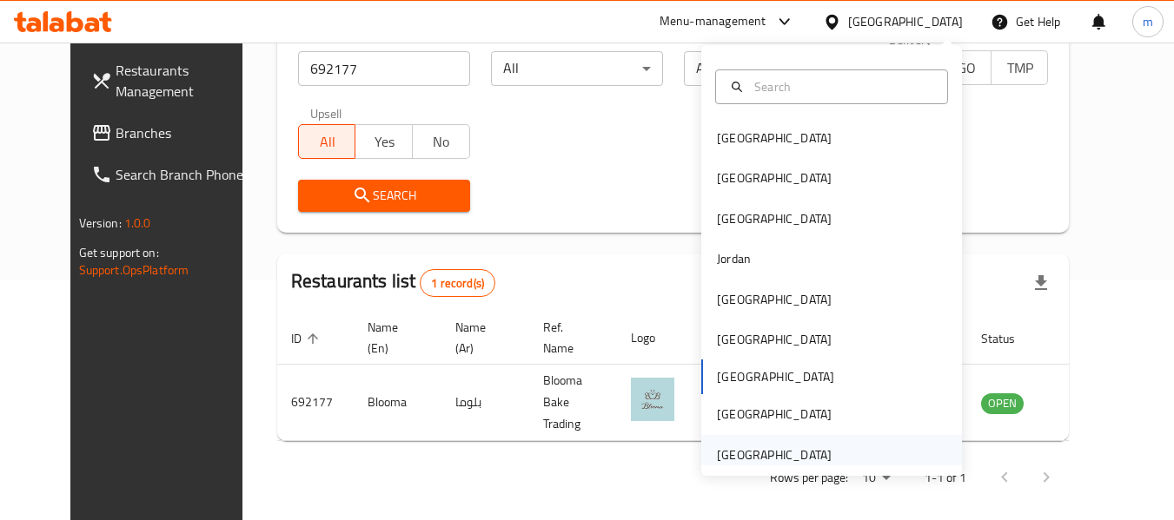
click at [736, 456] on div "[GEOGRAPHIC_DATA]" at bounding box center [774, 455] width 115 height 19
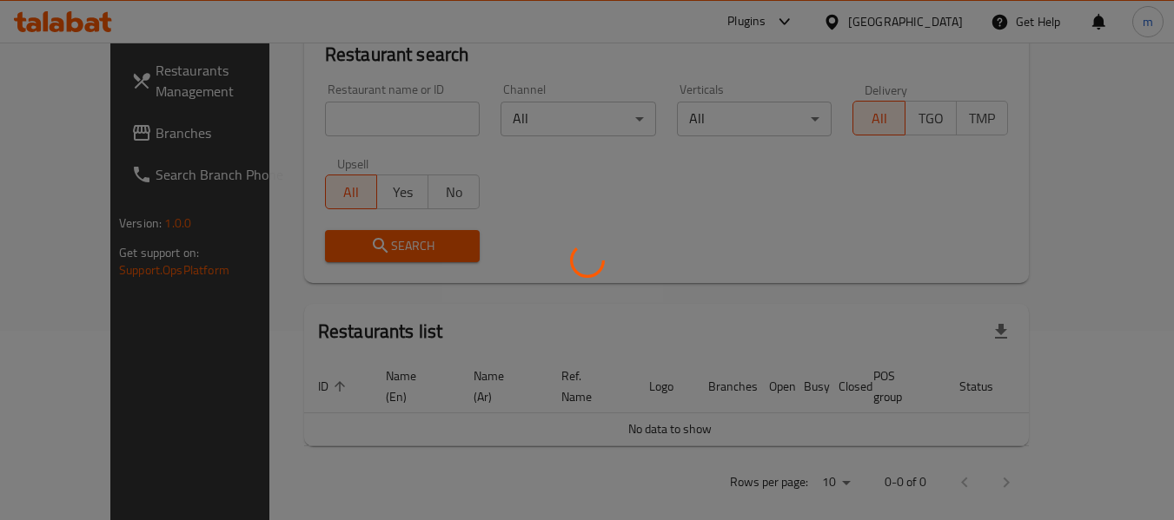
scroll to position [240, 0]
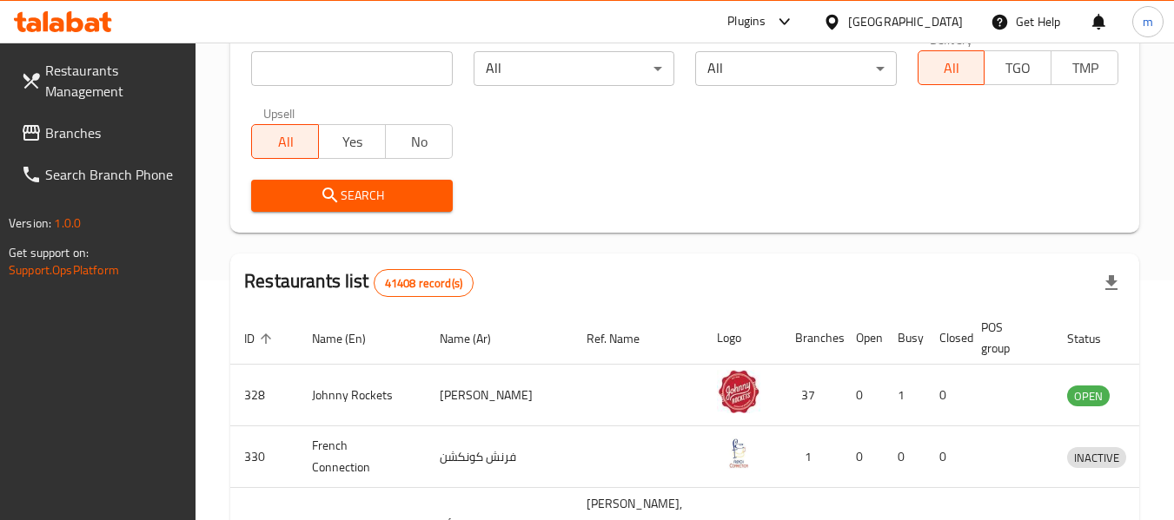
click at [831, 24] on icon at bounding box center [831, 21] width 12 height 15
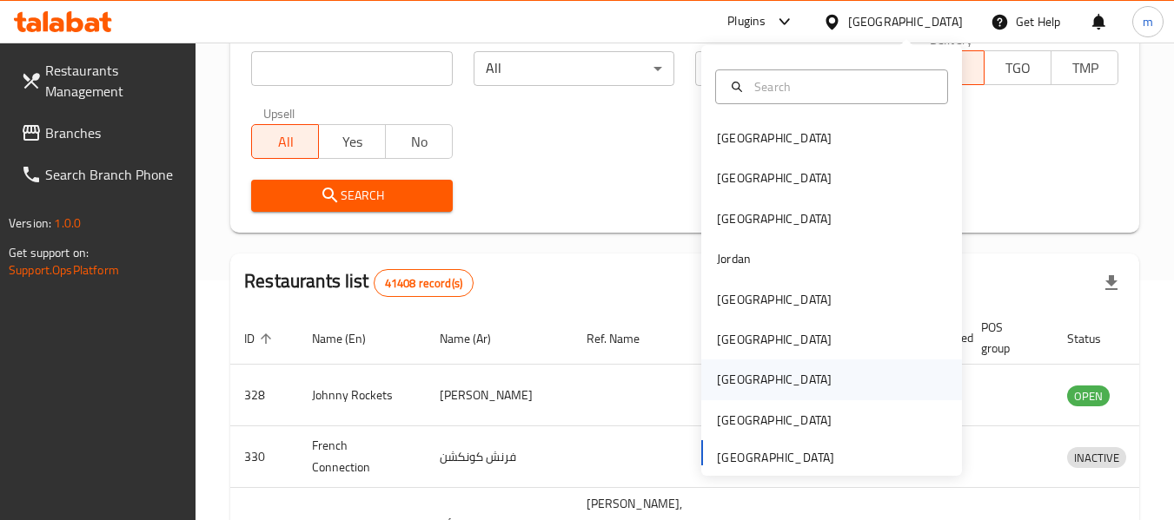
click at [717, 388] on div "[GEOGRAPHIC_DATA]" at bounding box center [774, 379] width 115 height 19
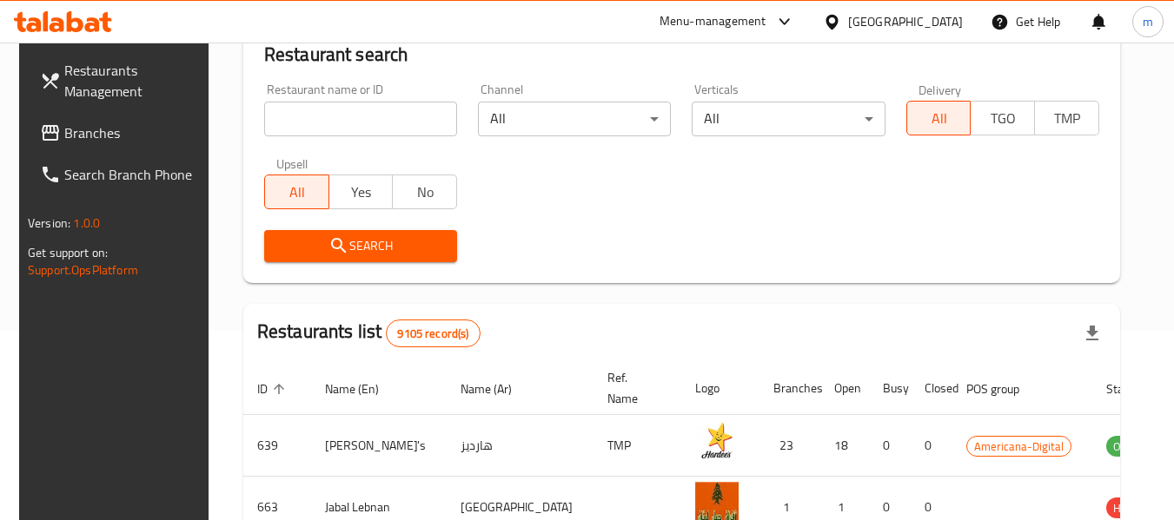
scroll to position [240, 0]
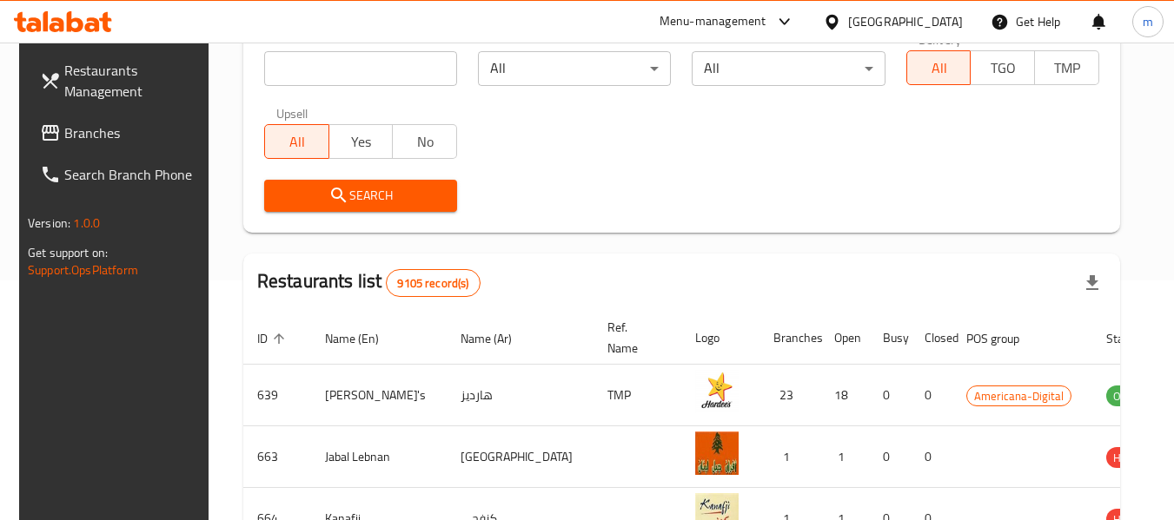
click at [40, 133] on icon at bounding box center [50, 133] width 21 height 21
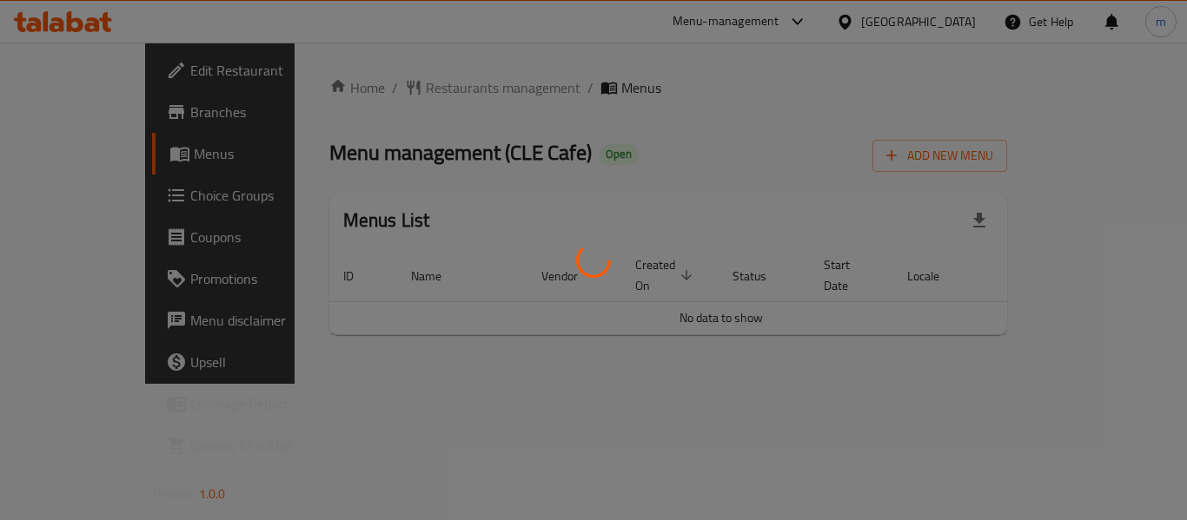
click at [384, 88] on div at bounding box center [593, 260] width 1187 height 520
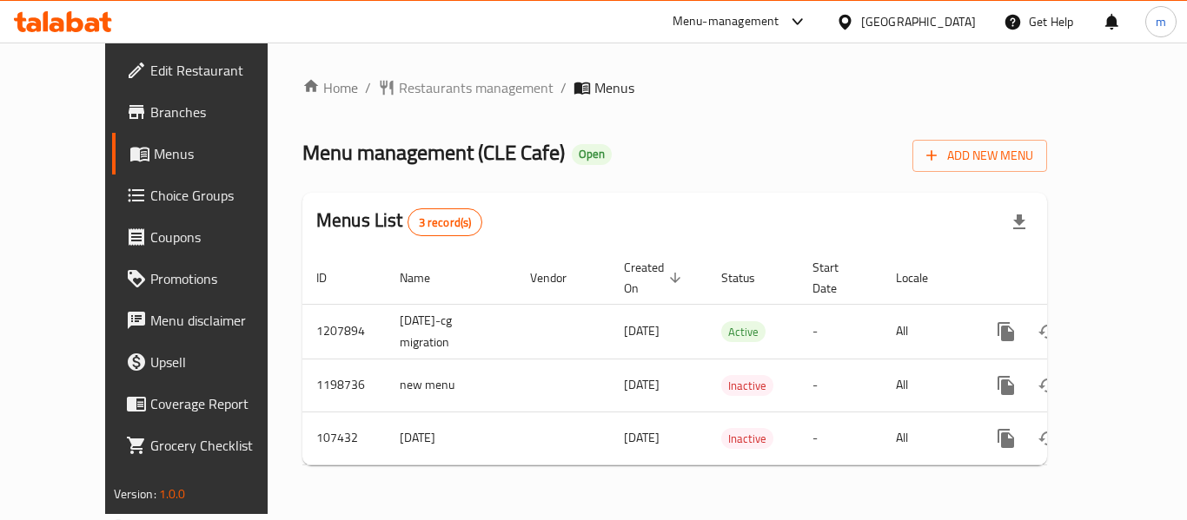
click at [399, 88] on span "Restaurants management" at bounding box center [476, 87] width 155 height 21
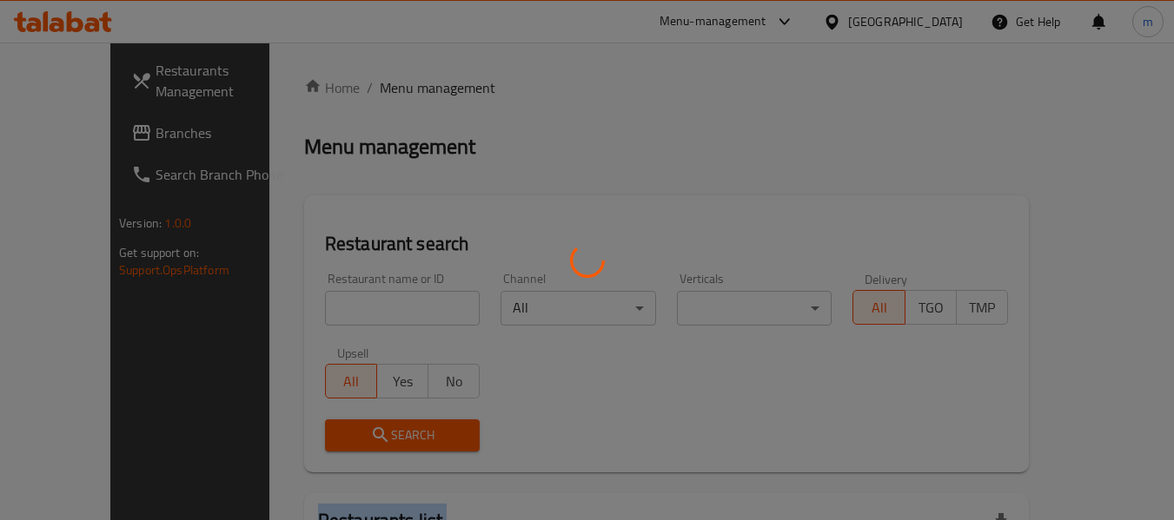
click at [384, 88] on div at bounding box center [587, 260] width 1174 height 520
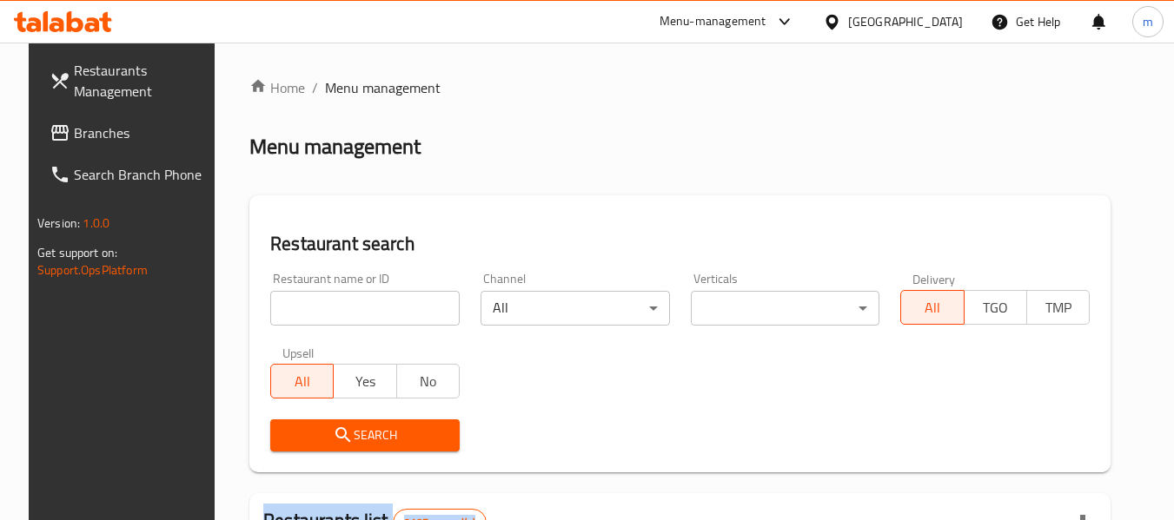
click at [368, 316] on input "search" at bounding box center [364, 308] width 189 height 35
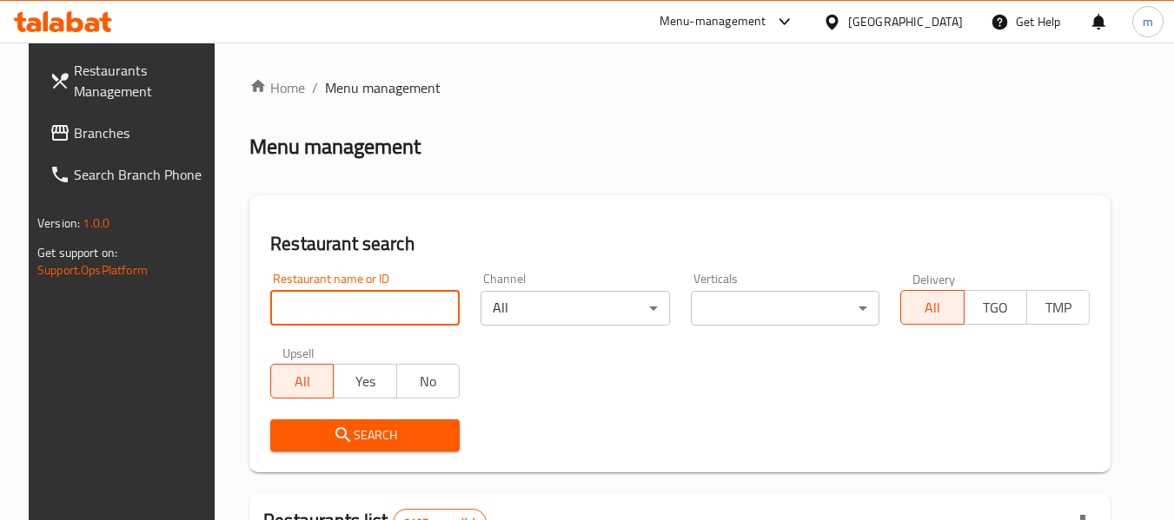
paste input "603470"
type input "603470"
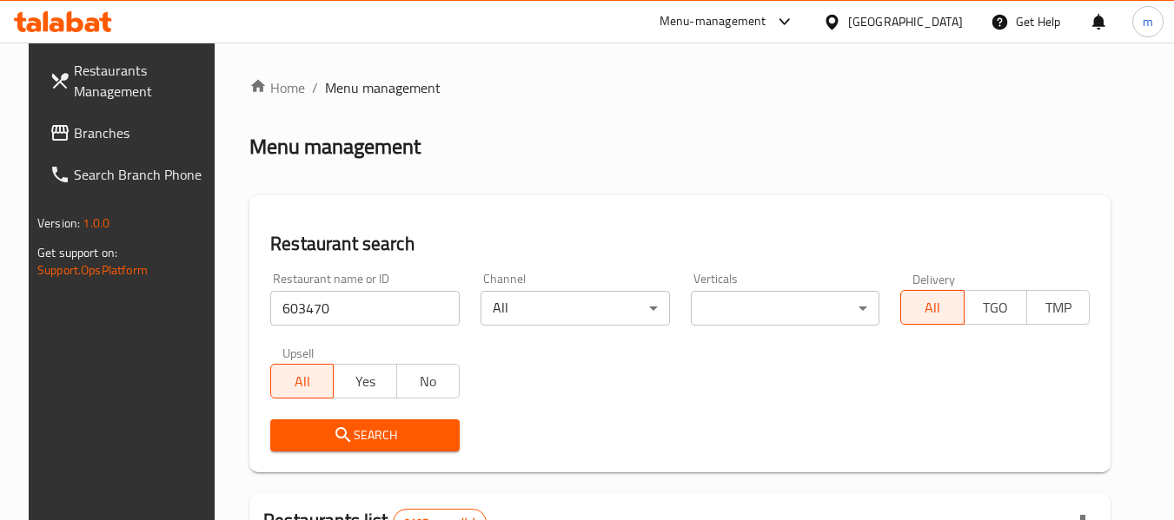
click at [333, 433] on icon "submit" at bounding box center [343, 435] width 21 height 21
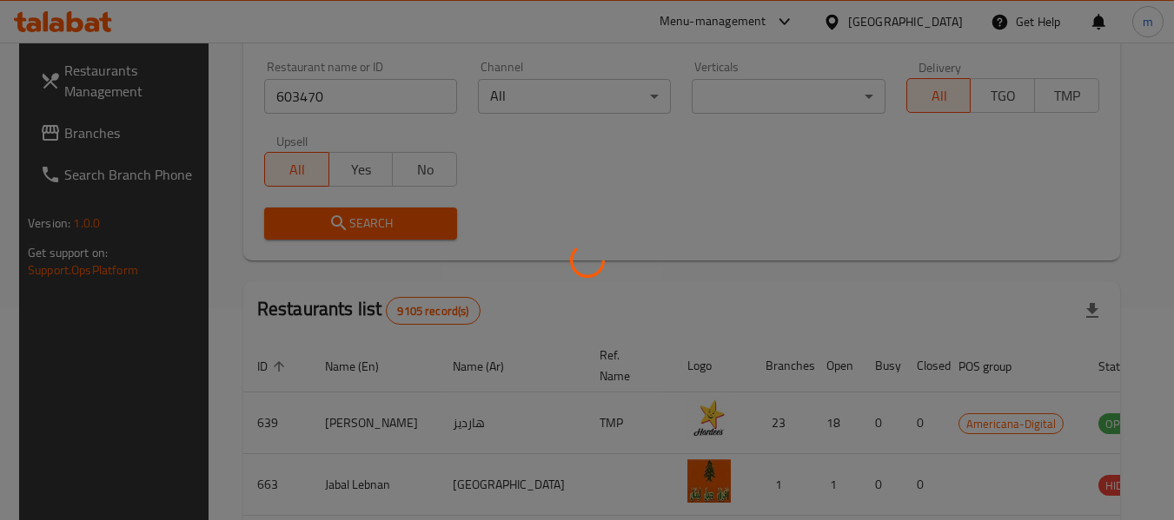
scroll to position [240, 0]
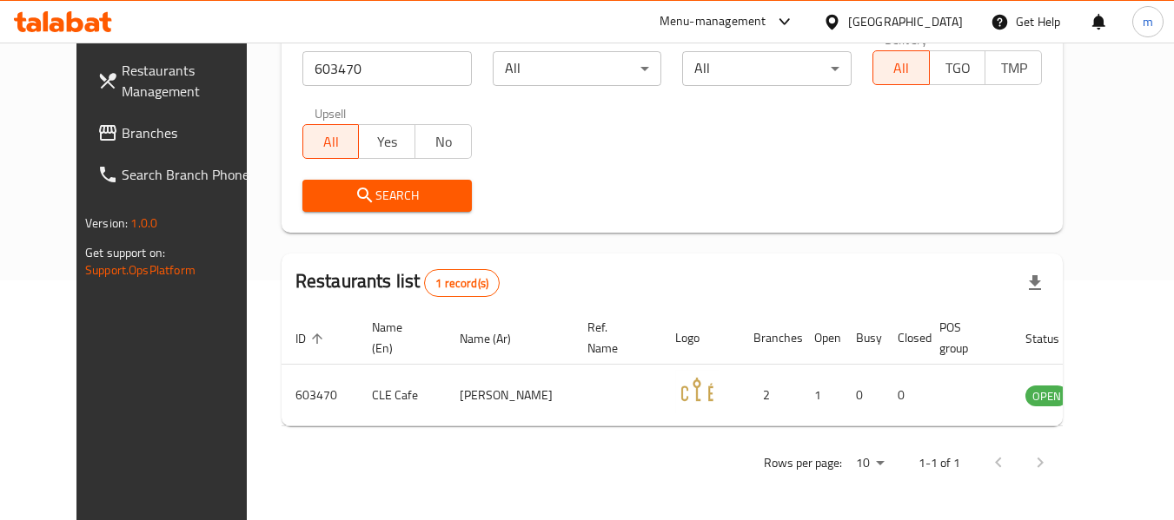
drag, startPoint x: 56, startPoint y: 135, endPoint x: 72, endPoint y: 130, distance: 16.2
click at [122, 135] on span "Branches" at bounding box center [190, 133] width 137 height 21
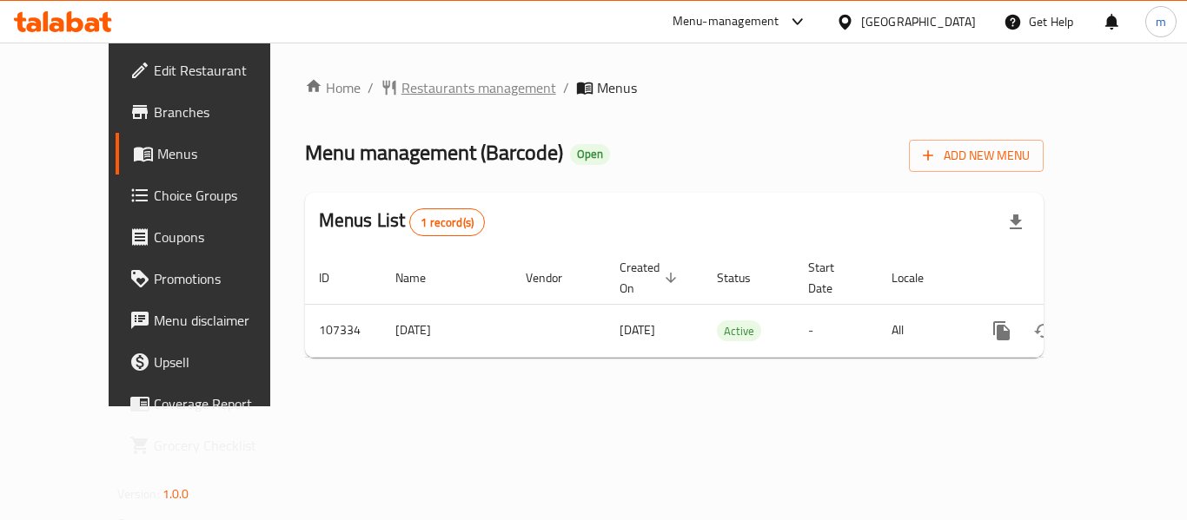
click at [421, 94] on span "Restaurants management" at bounding box center [478, 87] width 155 height 21
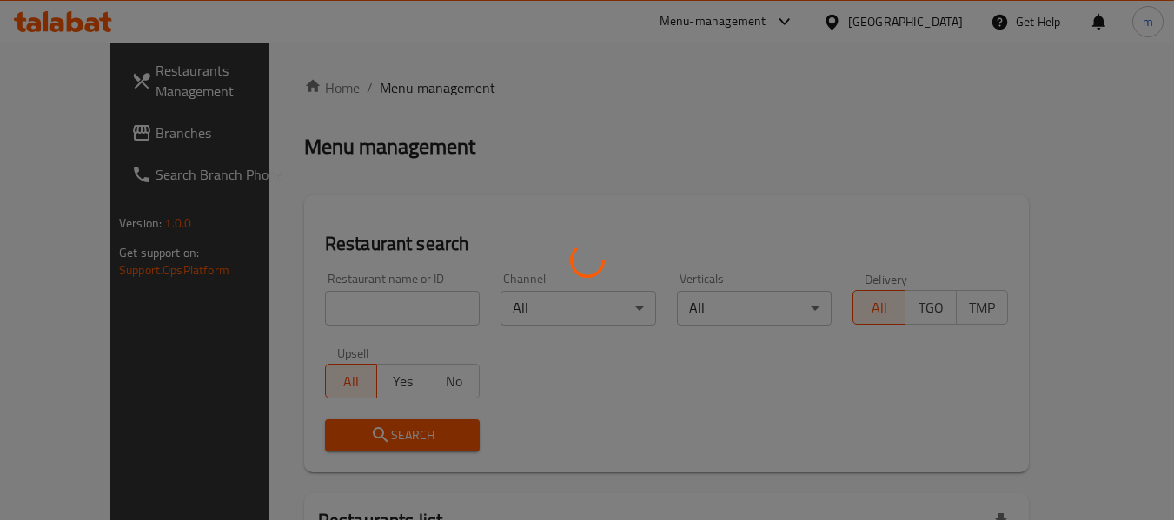
click at [342, 310] on div at bounding box center [587, 260] width 1174 height 520
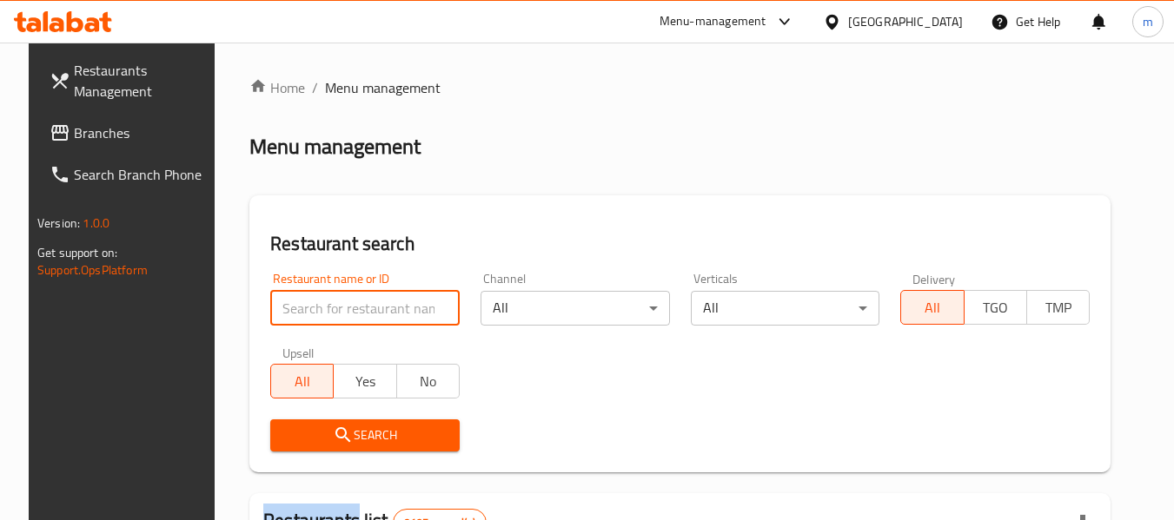
click at [343, 308] on input "search" at bounding box center [364, 308] width 189 height 35
paste input "603462"
type input "603462"
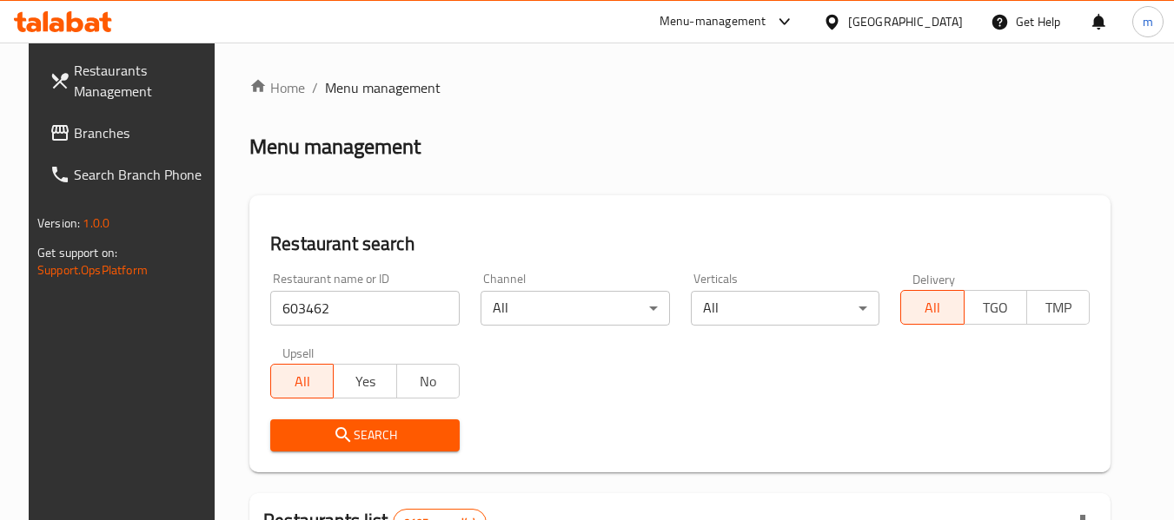
drag, startPoint x: 363, startPoint y: 440, endPoint x: 425, endPoint y: 415, distance: 66.3
click at [363, 438] on span "Search" at bounding box center [365, 436] width 162 height 22
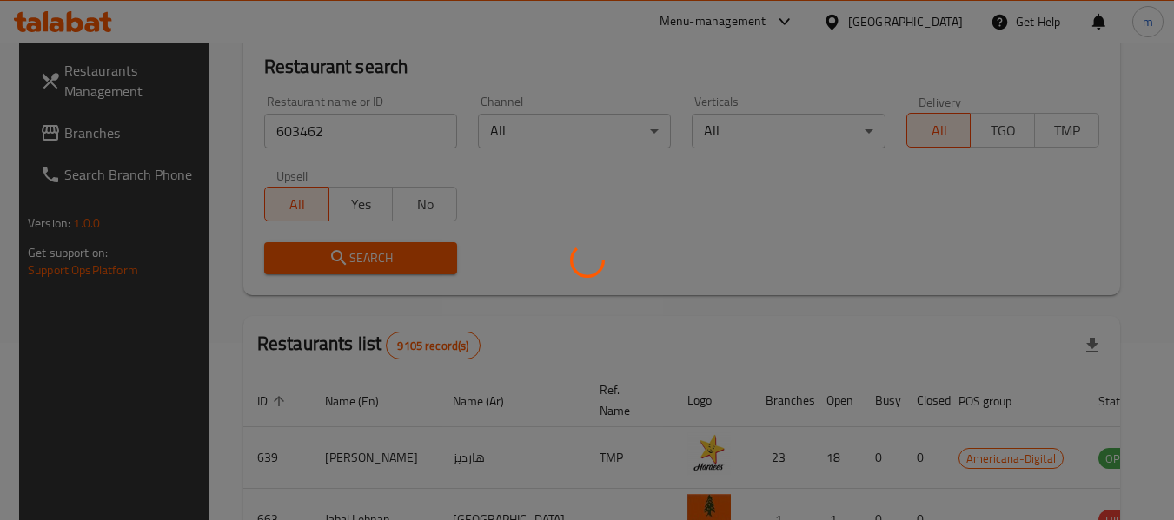
scroll to position [240, 0]
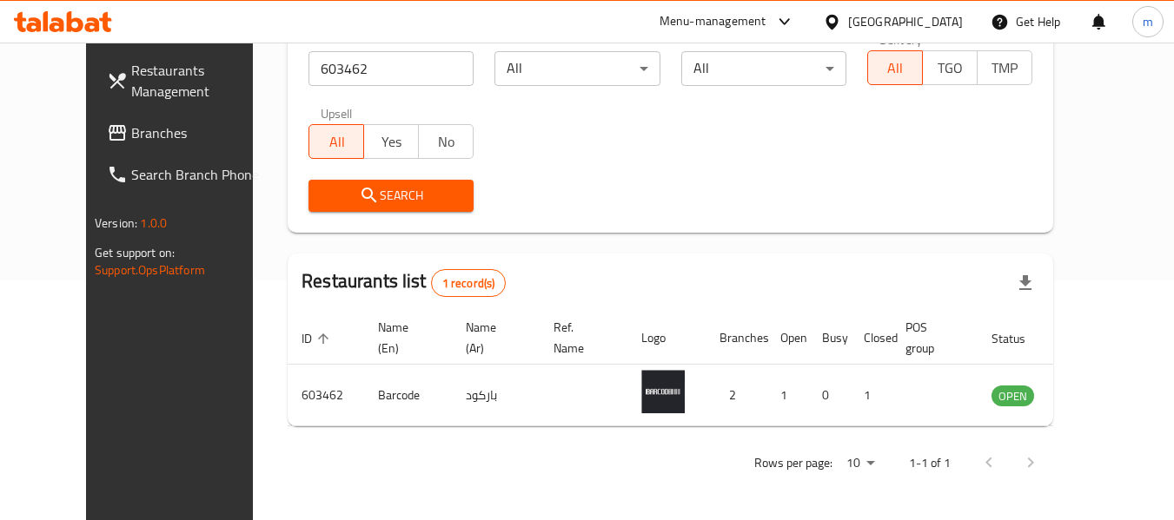
click at [841, 20] on icon at bounding box center [832, 22] width 18 height 18
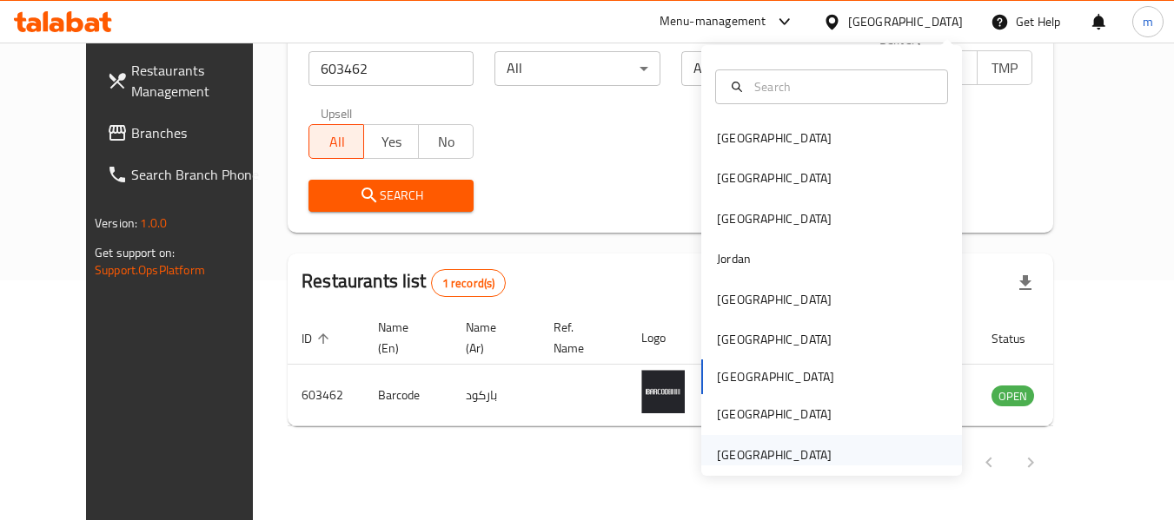
click at [745, 457] on div "[GEOGRAPHIC_DATA]" at bounding box center [774, 455] width 115 height 19
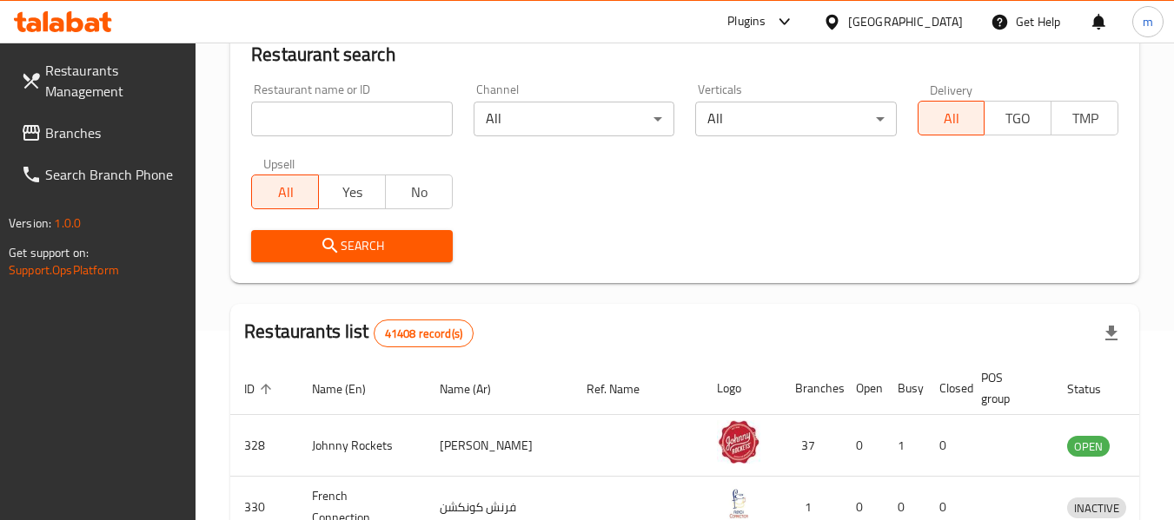
scroll to position [240, 0]
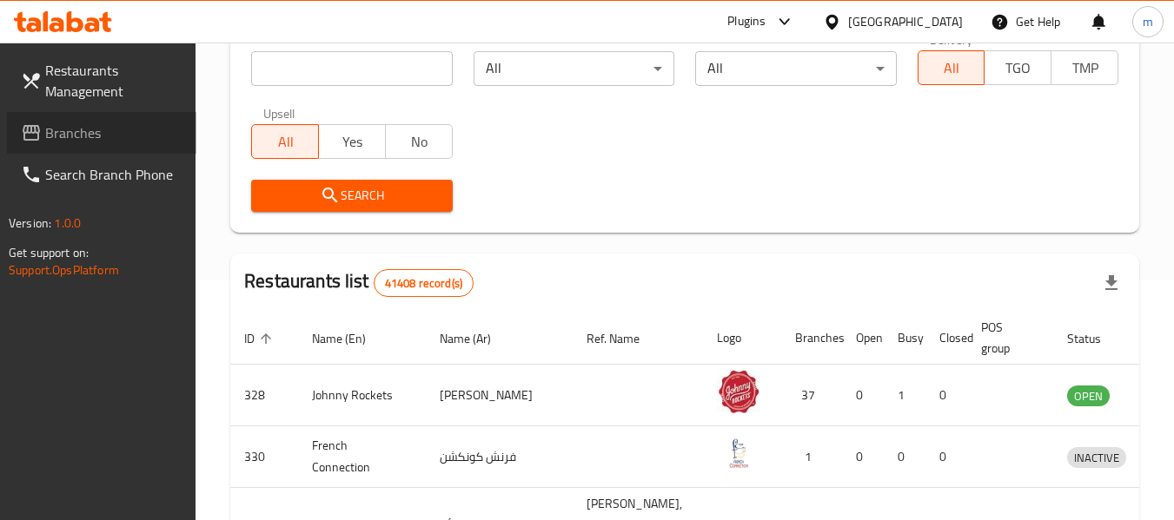
click at [114, 131] on span "Branches" at bounding box center [113, 133] width 137 height 21
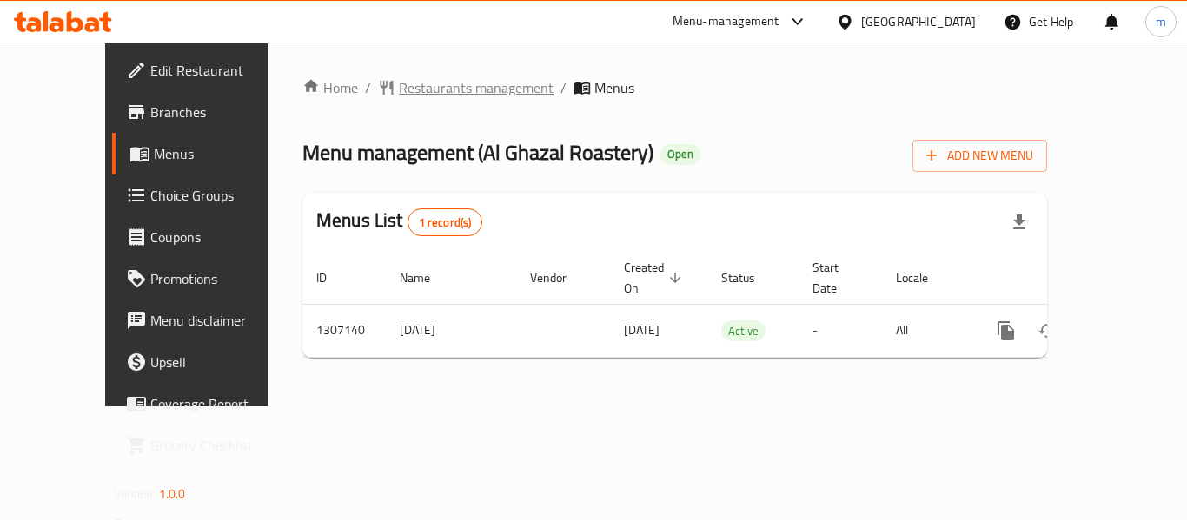
click at [413, 80] on span "Restaurants management" at bounding box center [476, 87] width 155 height 21
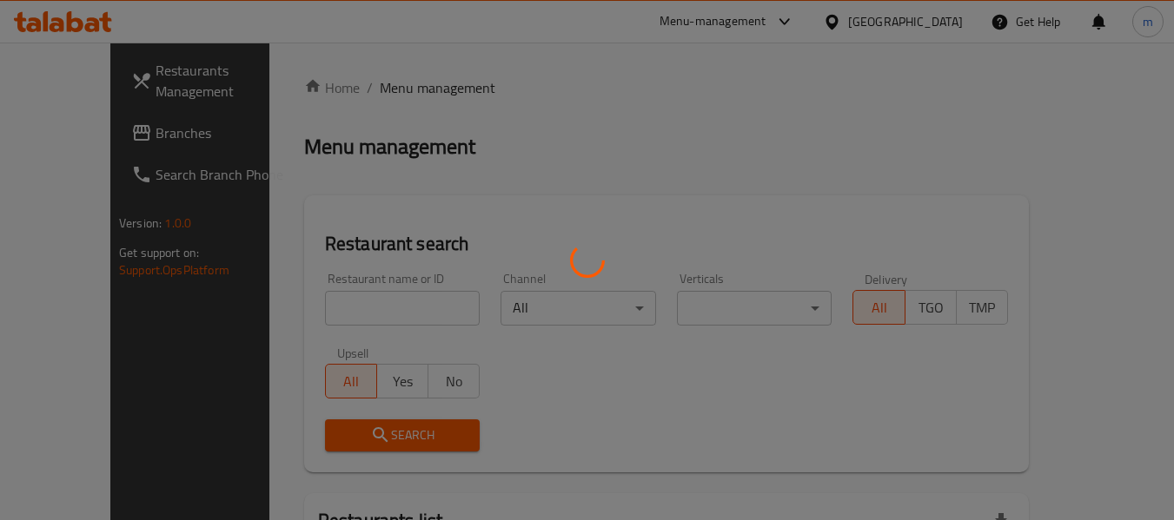
click at [333, 297] on div at bounding box center [587, 260] width 1174 height 520
click at [302, 310] on div at bounding box center [587, 260] width 1174 height 520
click at [302, 312] on div at bounding box center [587, 260] width 1174 height 520
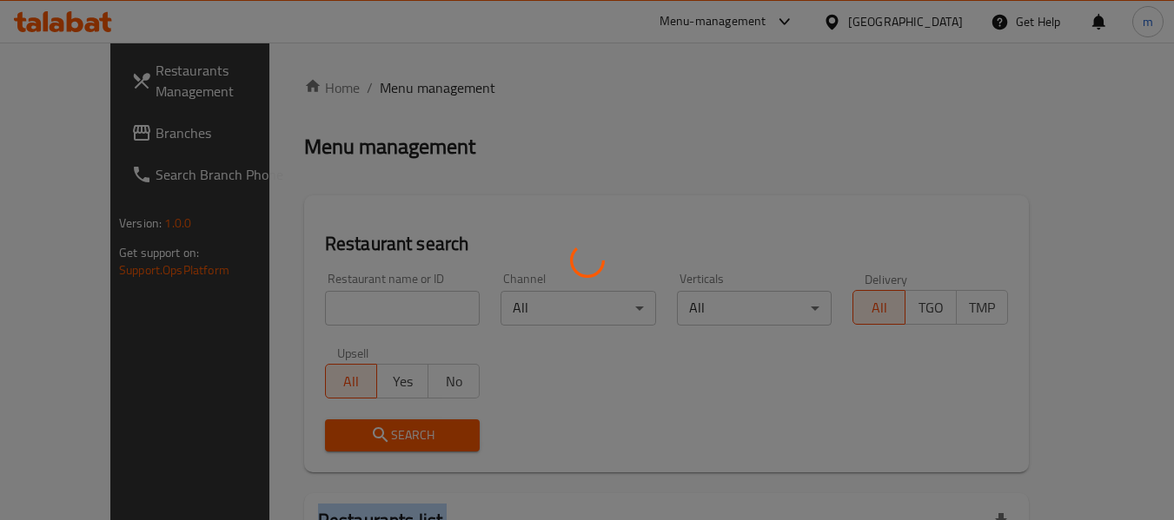
click at [302, 312] on div at bounding box center [587, 260] width 1174 height 520
click at [310, 312] on div at bounding box center [587, 260] width 1174 height 520
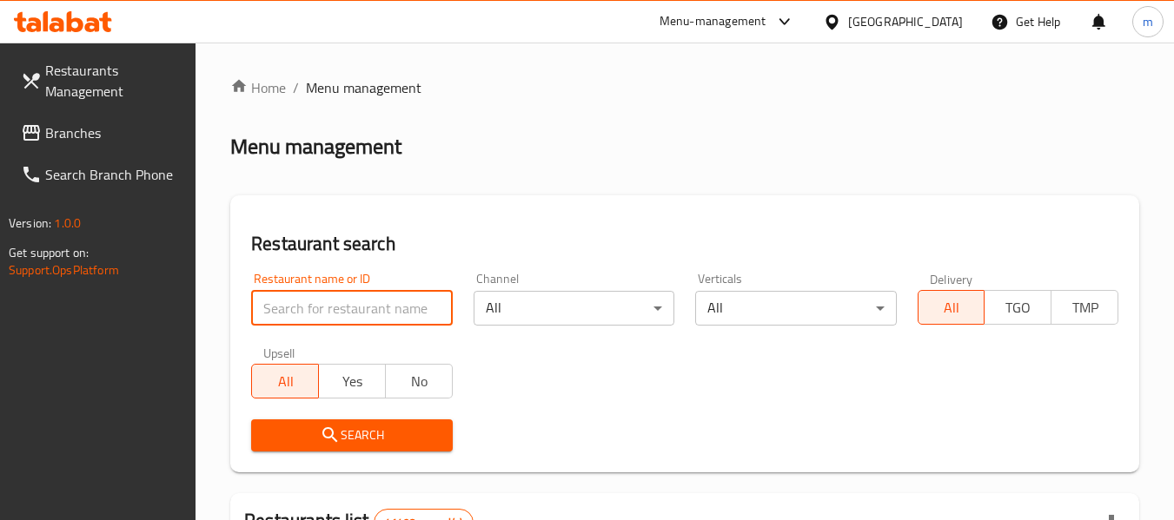
click at [310, 312] on input "search" at bounding box center [351, 308] width 201 height 35
paste input "704156"
type input "704156"
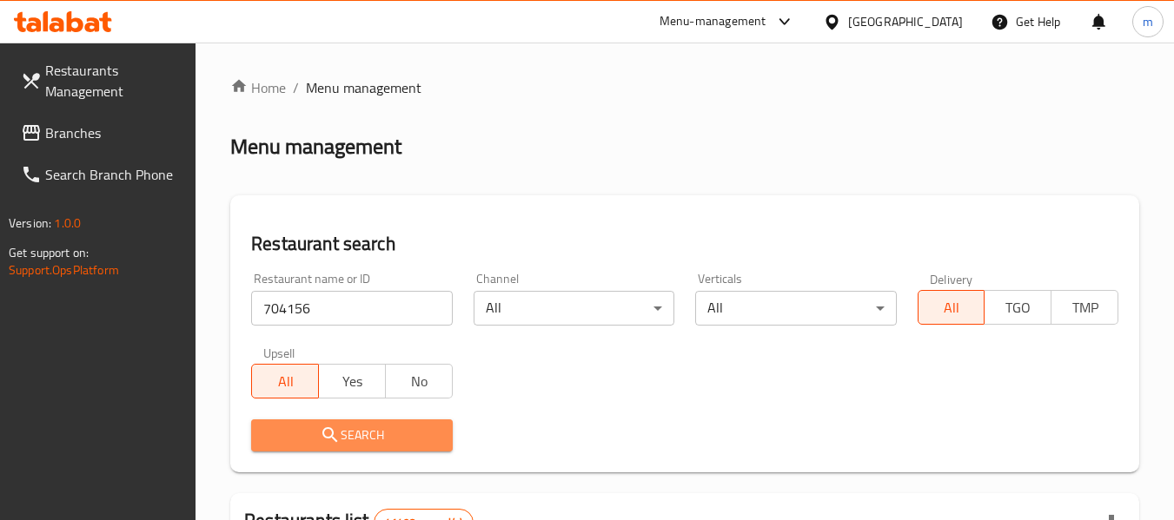
click at [330, 429] on icon "submit" at bounding box center [329, 435] width 15 height 15
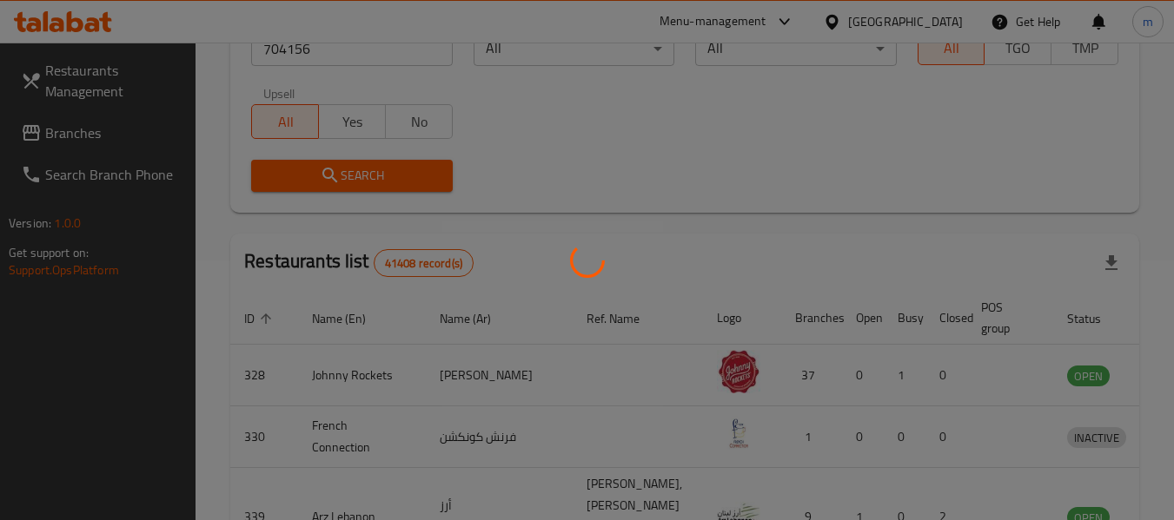
scroll to position [240, 0]
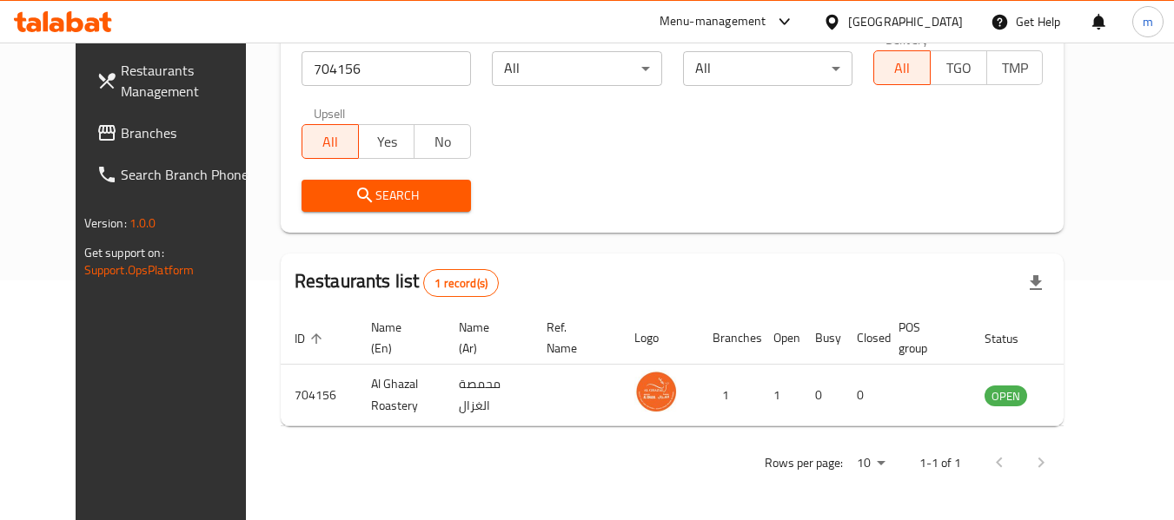
click at [831, 13] on icon at bounding box center [832, 22] width 18 height 18
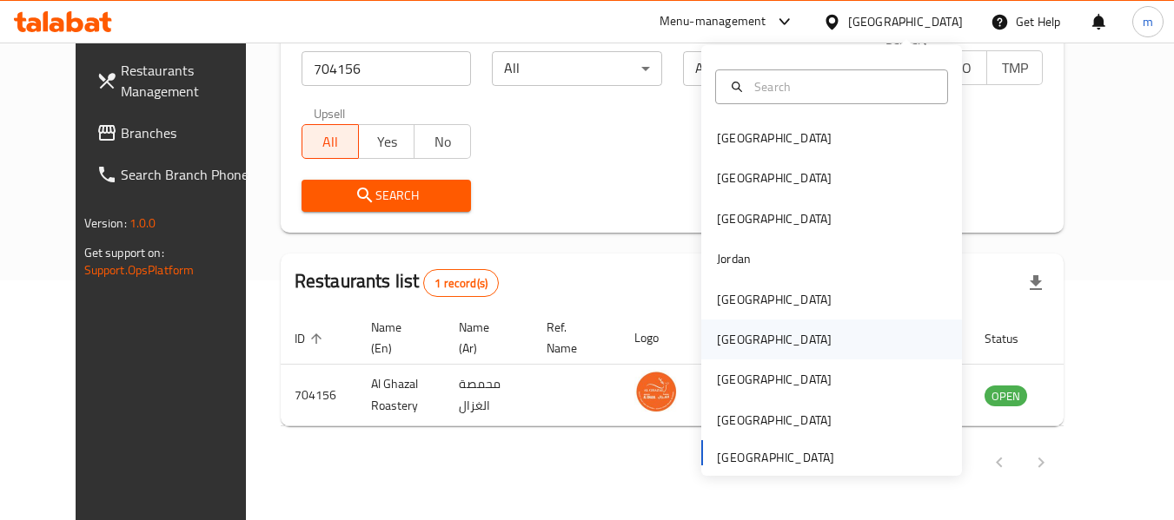
click at [726, 337] on div "[GEOGRAPHIC_DATA]" at bounding box center [774, 339] width 115 height 19
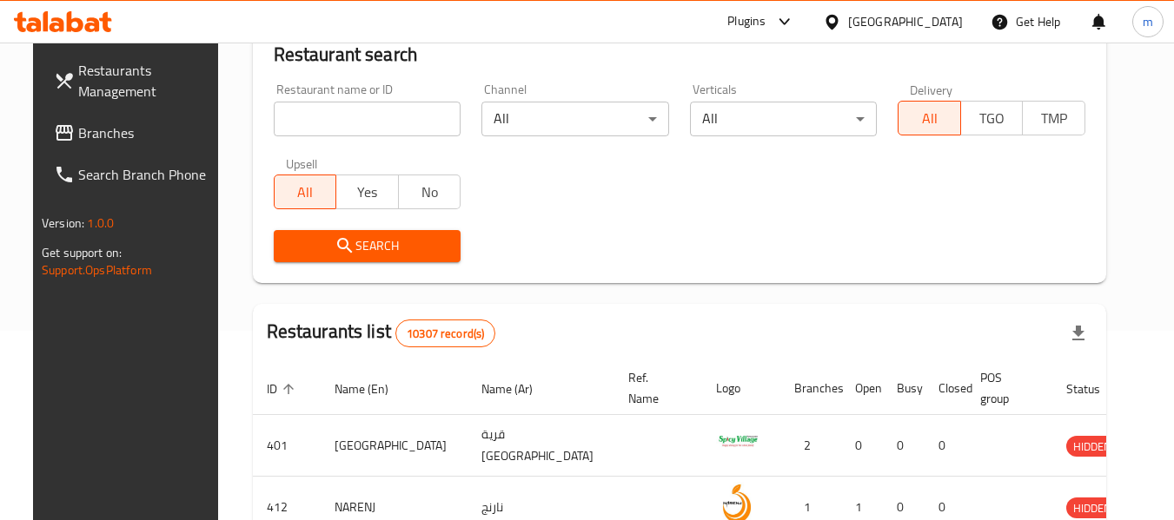
scroll to position [240, 0]
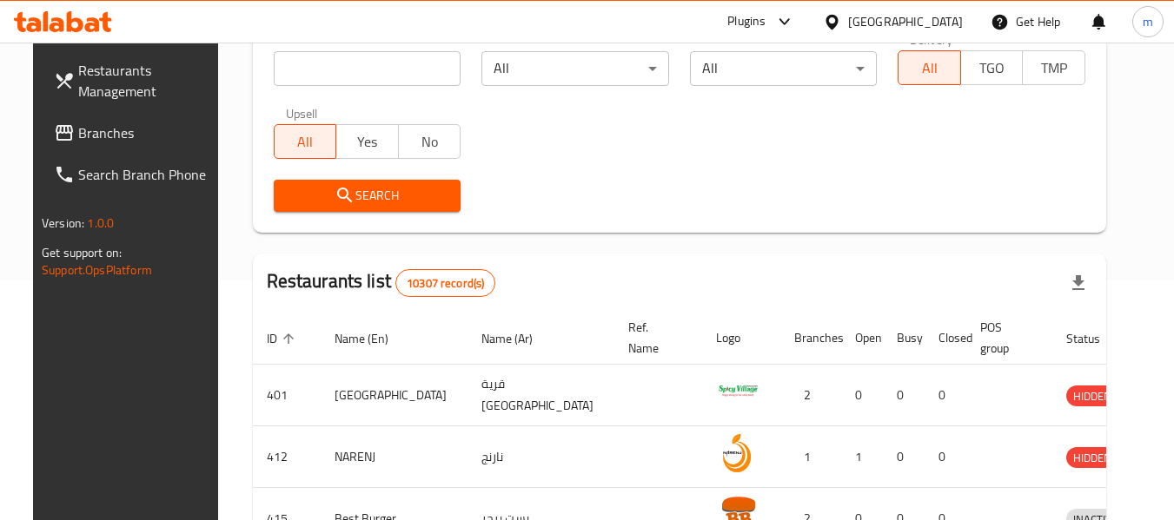
click at [106, 135] on span "Branches" at bounding box center [146, 133] width 137 height 21
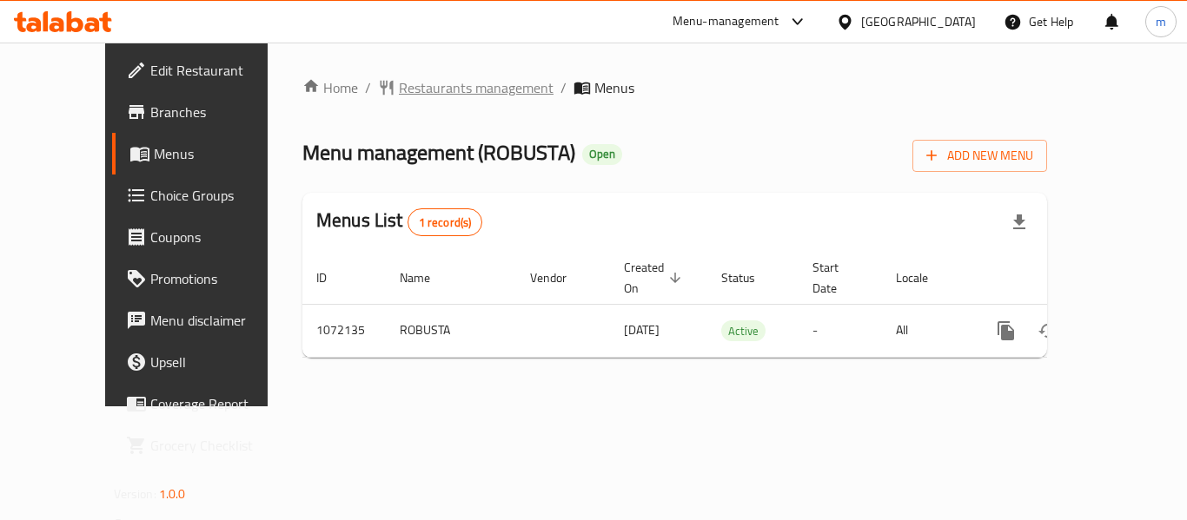
click at [399, 85] on span "Restaurants management" at bounding box center [476, 87] width 155 height 21
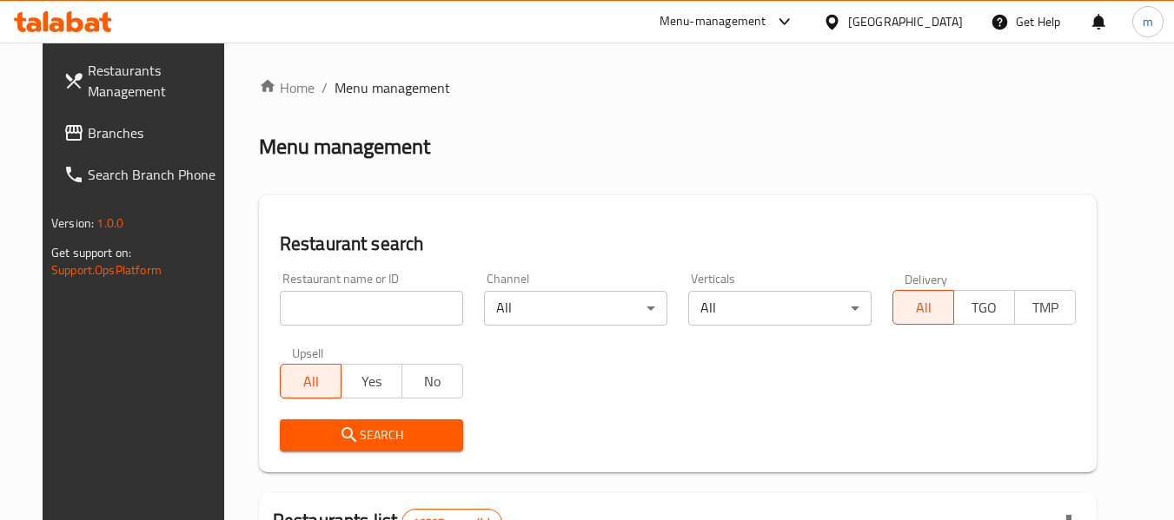
click at [322, 300] on div at bounding box center [587, 260] width 1174 height 520
click at [311, 308] on input "search" at bounding box center [371, 308] width 183 height 35
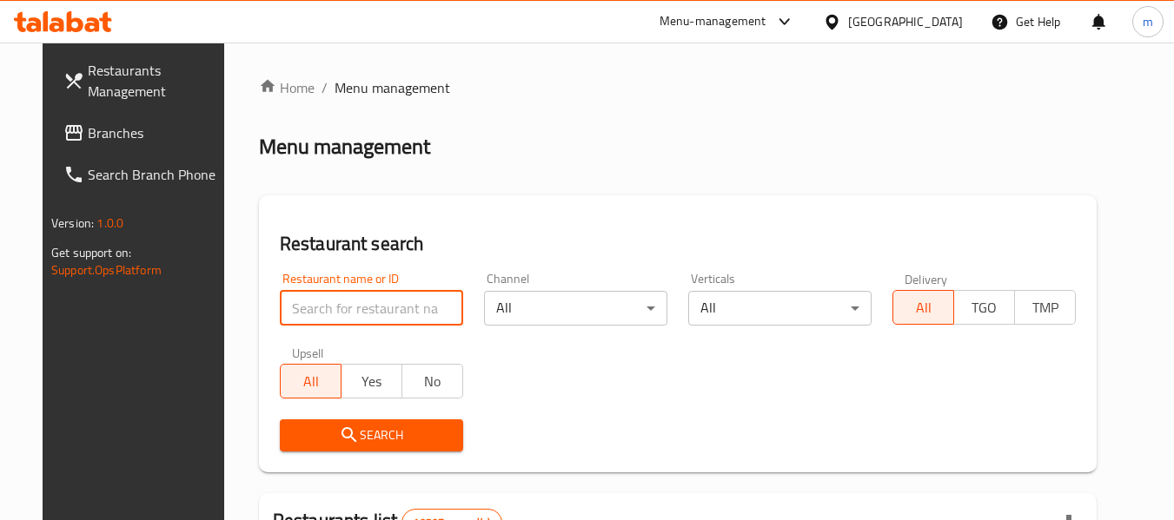
paste input "663775"
type input "663775"
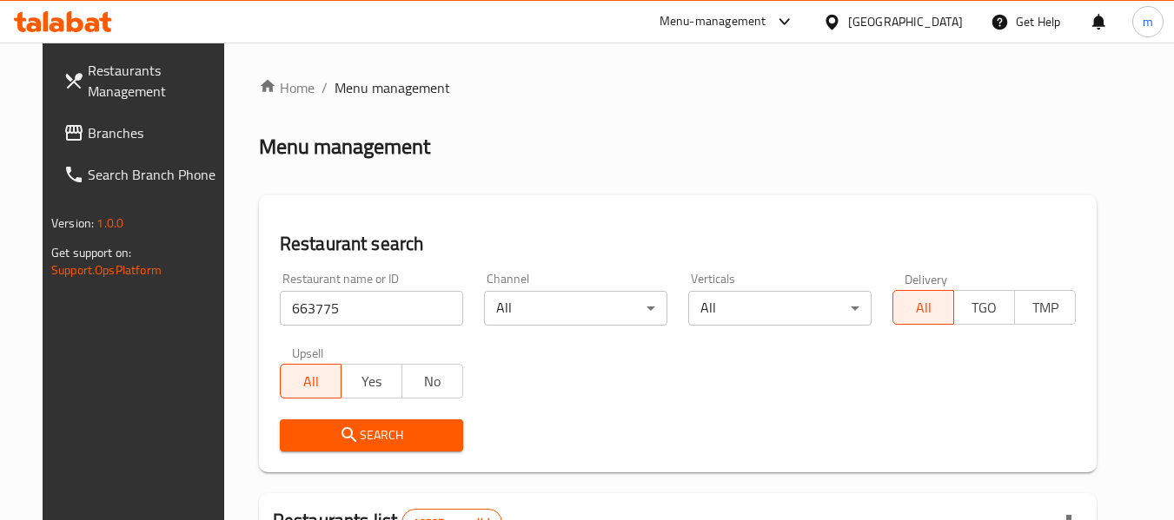
click at [355, 437] on span "Search" at bounding box center [372, 436] width 156 height 22
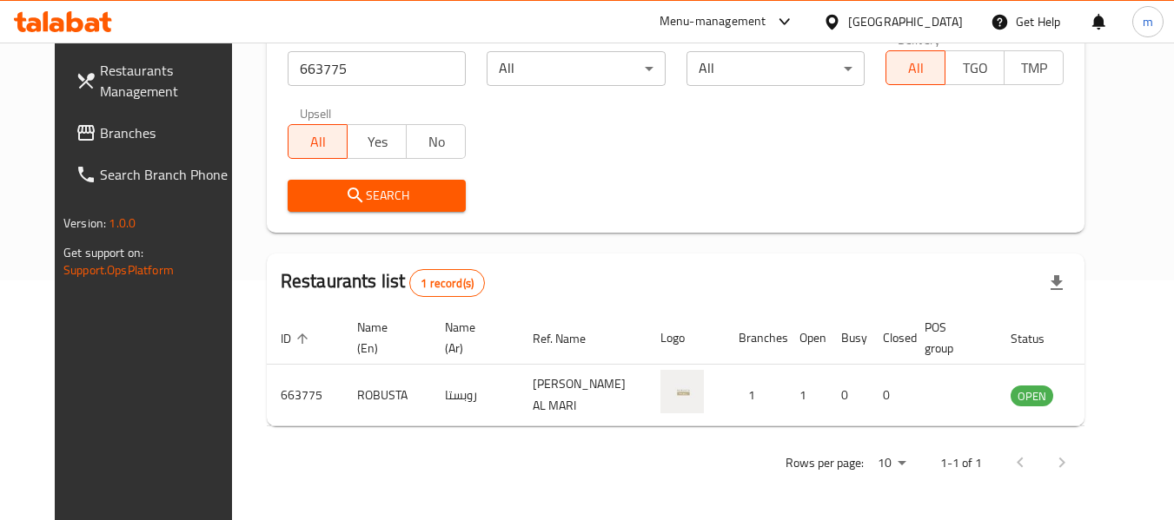
scroll to position [255, 0]
click at [841, 16] on icon at bounding box center [832, 22] width 18 height 18
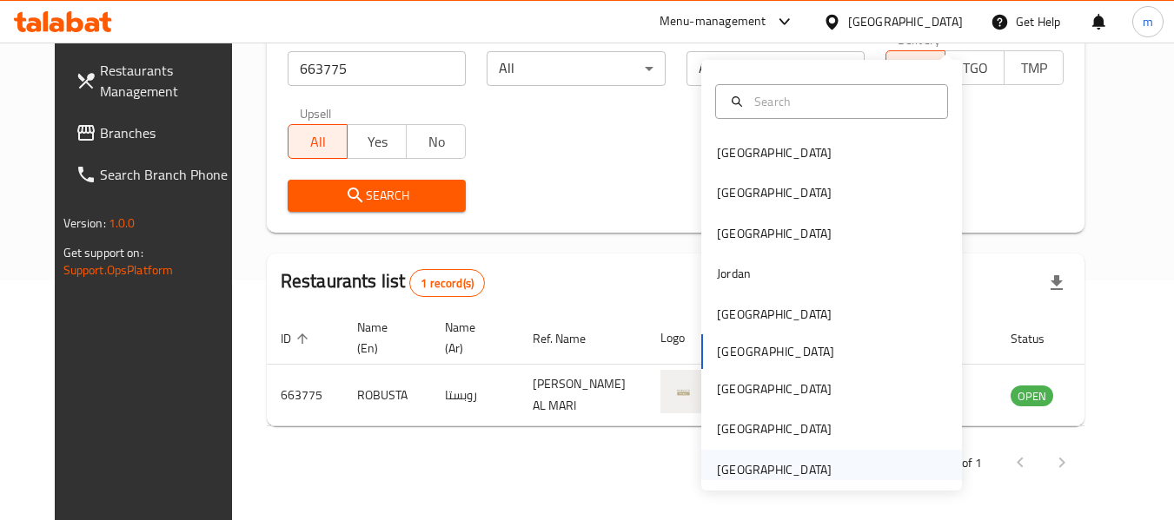
click at [746, 461] on div "[GEOGRAPHIC_DATA]" at bounding box center [774, 470] width 115 height 19
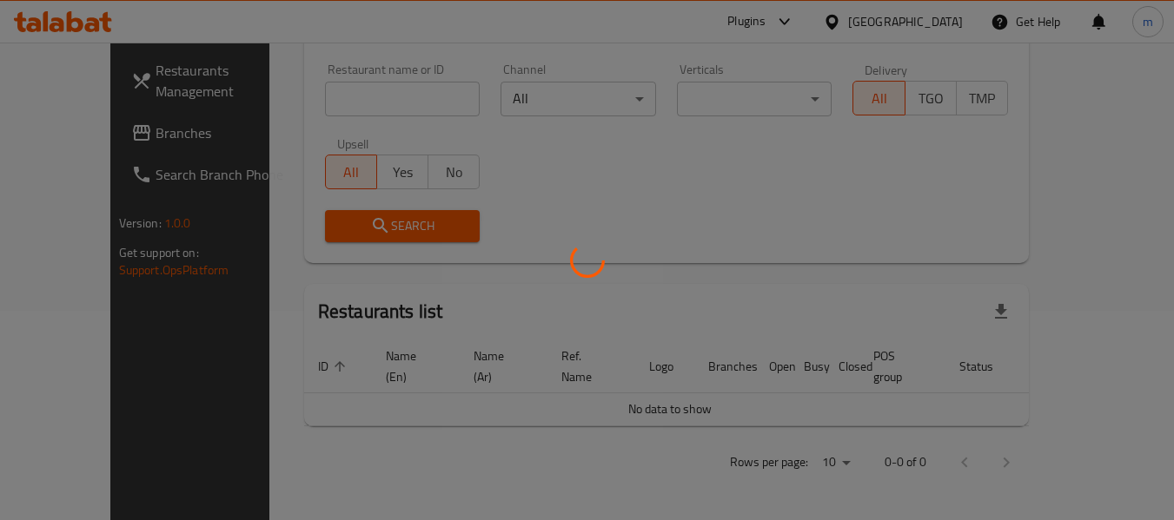
scroll to position [189, 0]
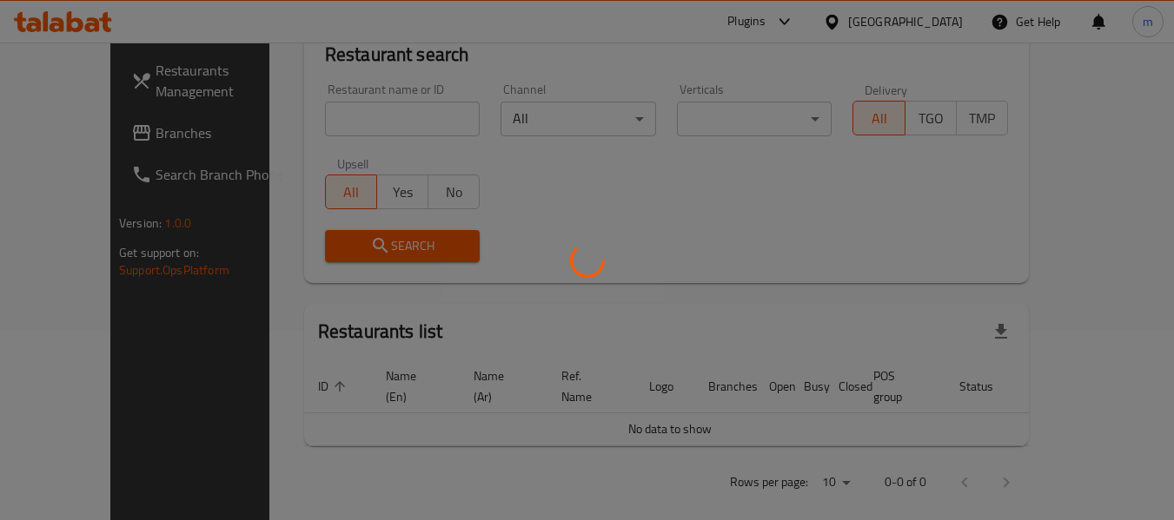
click at [75, 131] on div at bounding box center [587, 260] width 1174 height 520
click at [106, 136] on div at bounding box center [587, 260] width 1174 height 520
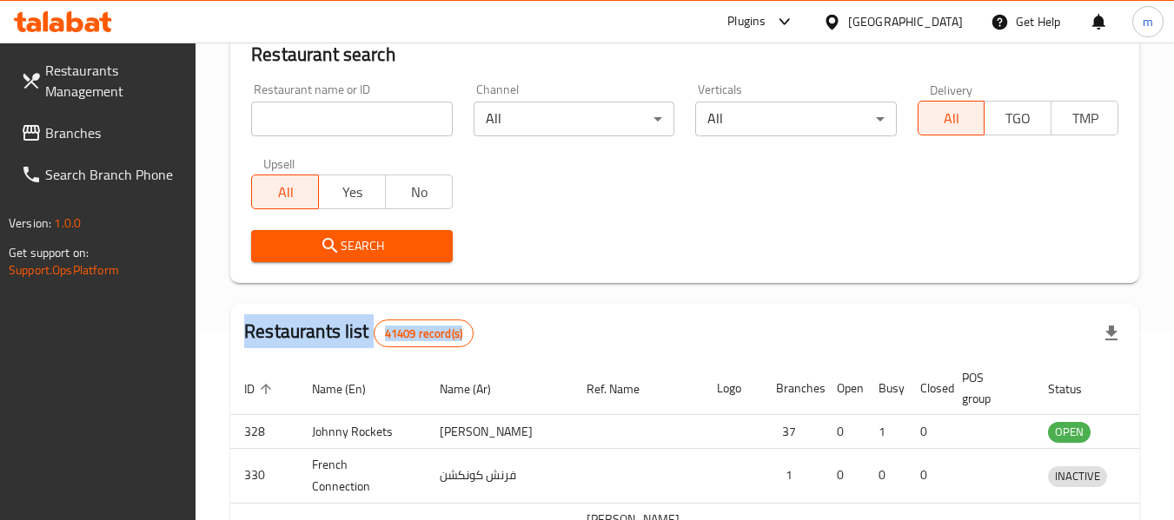
scroll to position [255, 0]
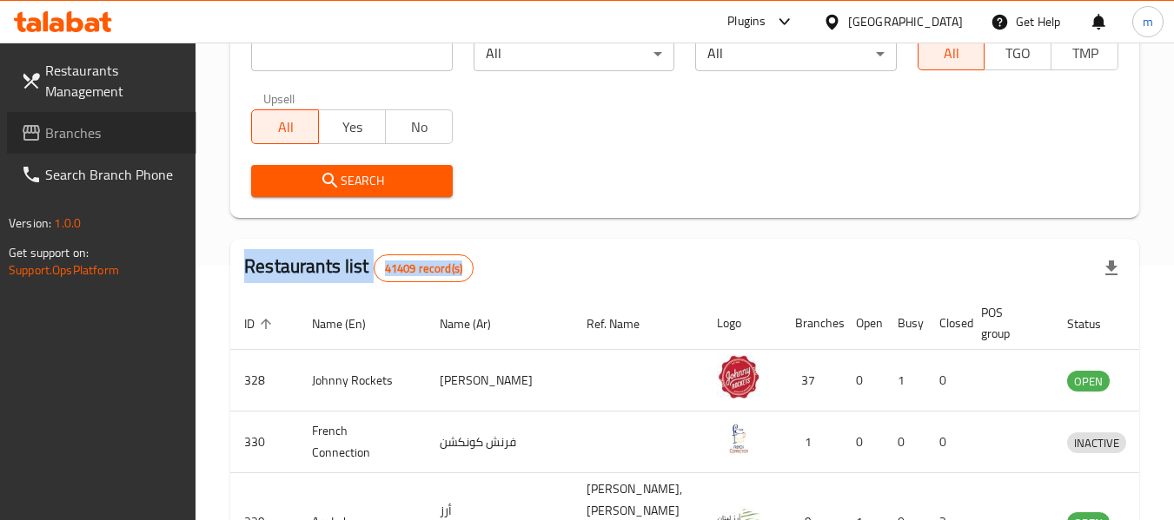
click at [81, 135] on span "Branches" at bounding box center [113, 133] width 137 height 21
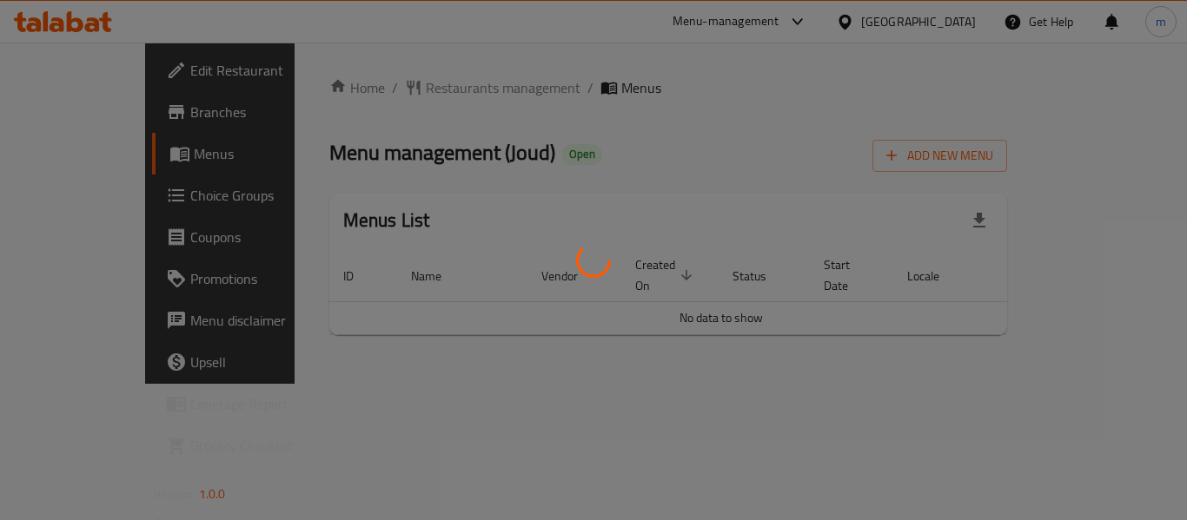
click at [397, 81] on div at bounding box center [593, 260] width 1187 height 520
click at [388, 88] on div at bounding box center [593, 260] width 1187 height 520
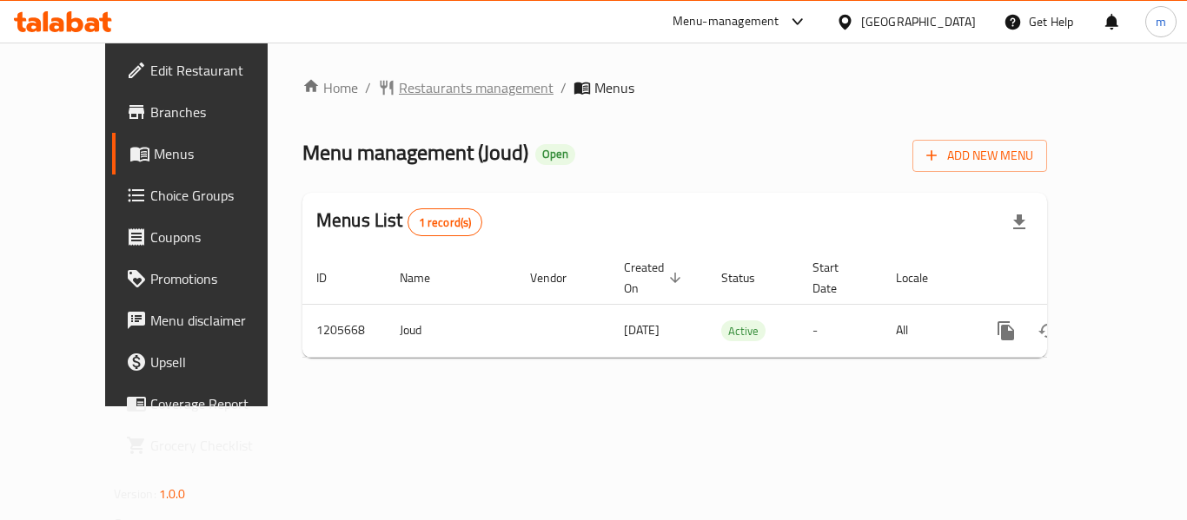
click at [399, 88] on span "Restaurants management" at bounding box center [476, 87] width 155 height 21
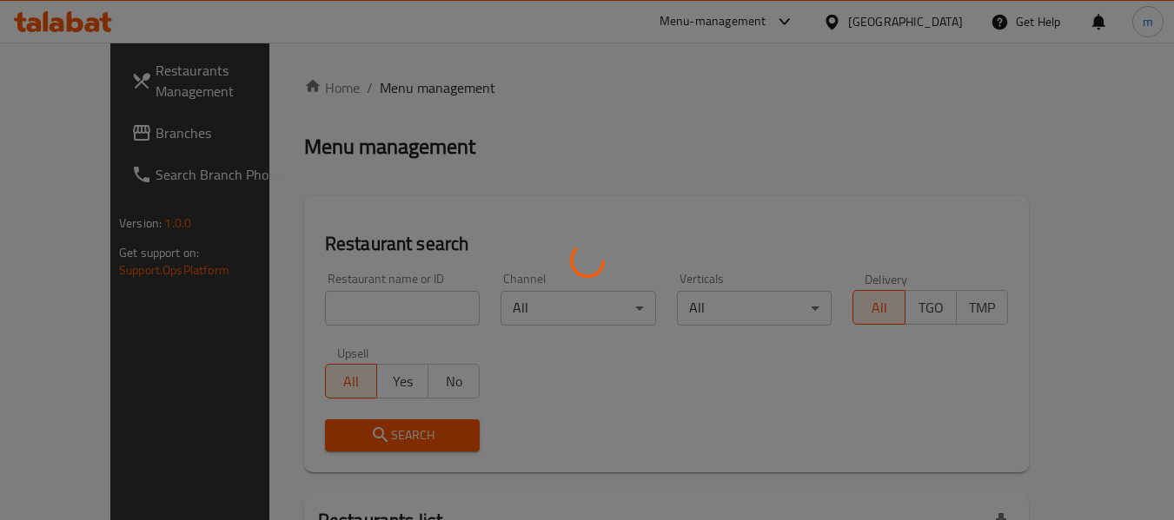
click at [345, 312] on div at bounding box center [587, 260] width 1174 height 520
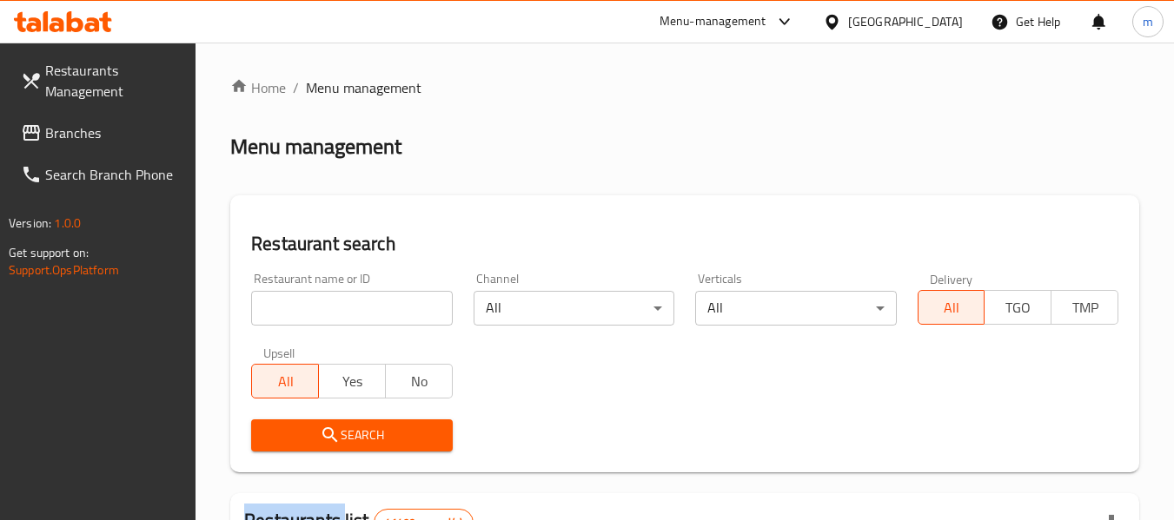
click at [345, 312] on div at bounding box center [587, 260] width 1174 height 520
click at [345, 312] on input "search" at bounding box center [351, 308] width 201 height 35
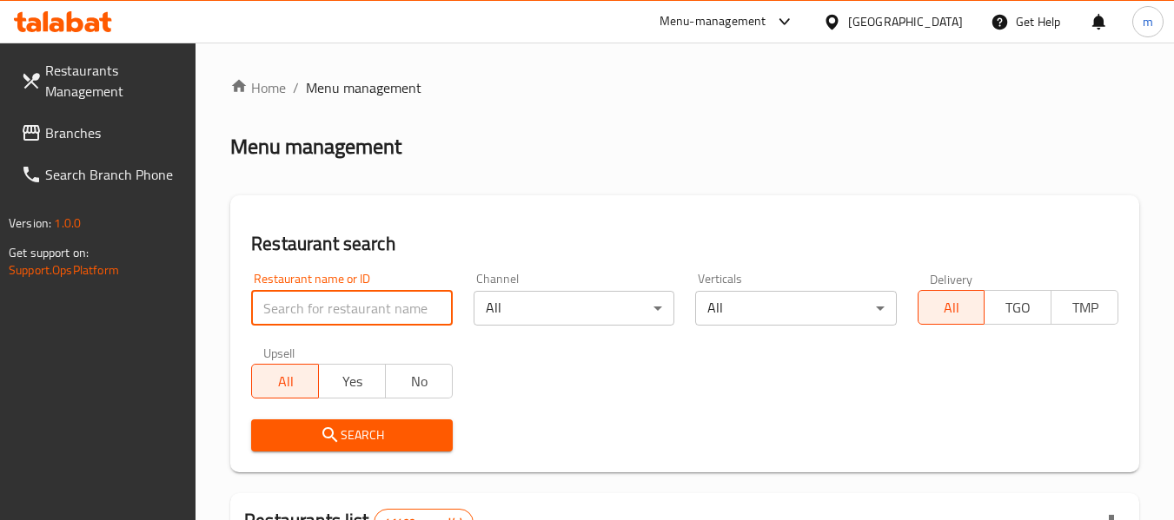
click at [345, 312] on input "search" at bounding box center [351, 308] width 201 height 35
paste input "670230"
type input "670230"
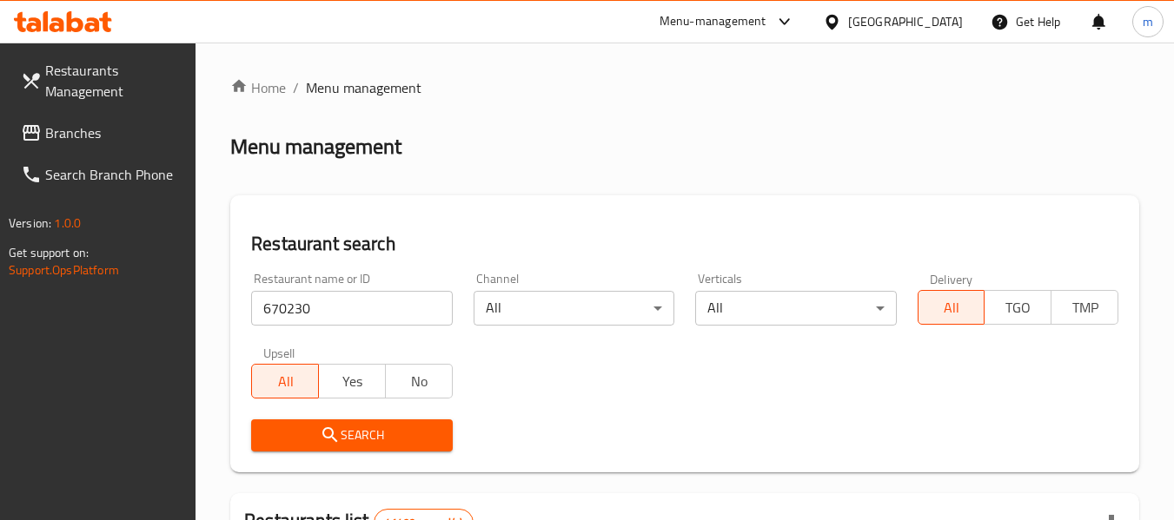
click at [341, 434] on span "Search" at bounding box center [351, 436] width 173 height 22
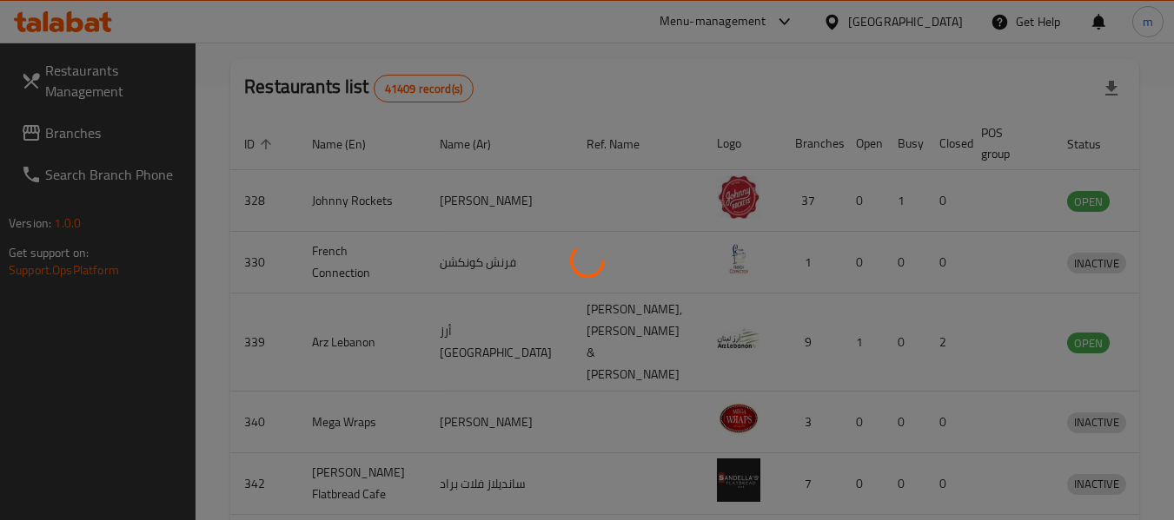
scroll to position [240, 0]
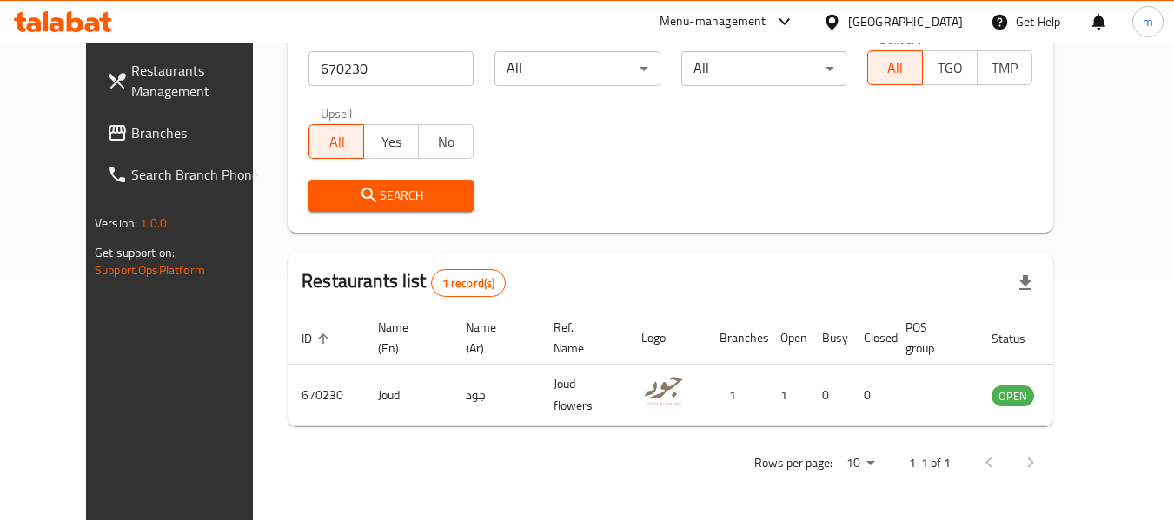
click at [131, 134] on span "Branches" at bounding box center [199, 133] width 137 height 21
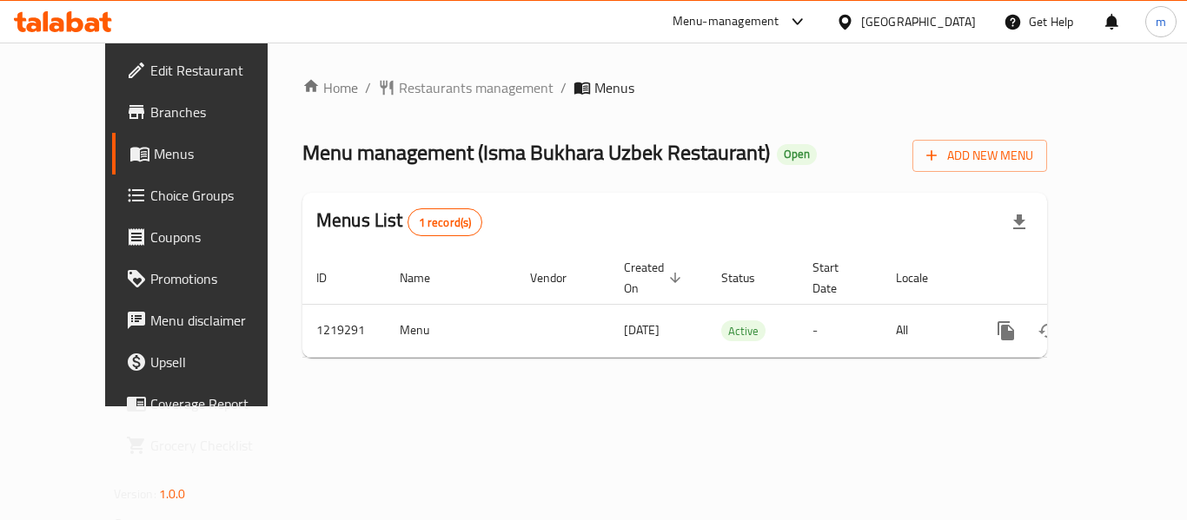
click at [399, 90] on span "Restaurants management" at bounding box center [476, 87] width 155 height 21
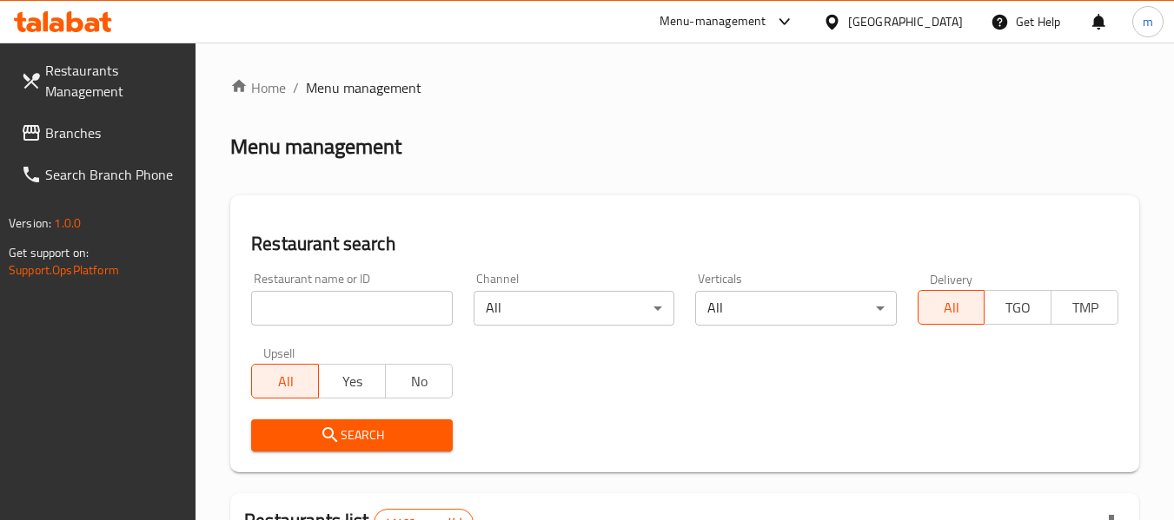
click at [320, 303] on input "search" at bounding box center [351, 308] width 201 height 35
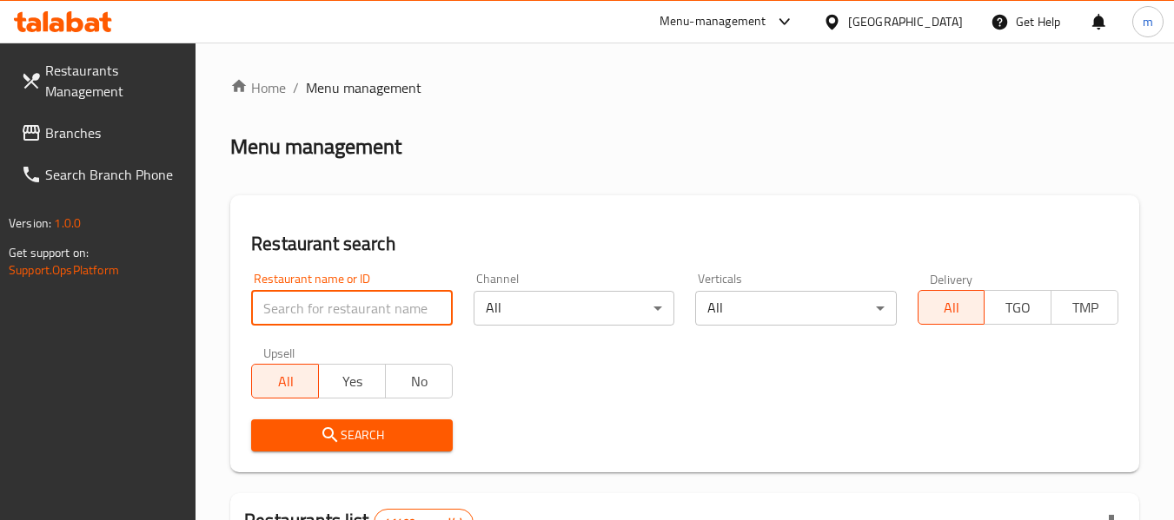
paste input "672929"
type input "672929"
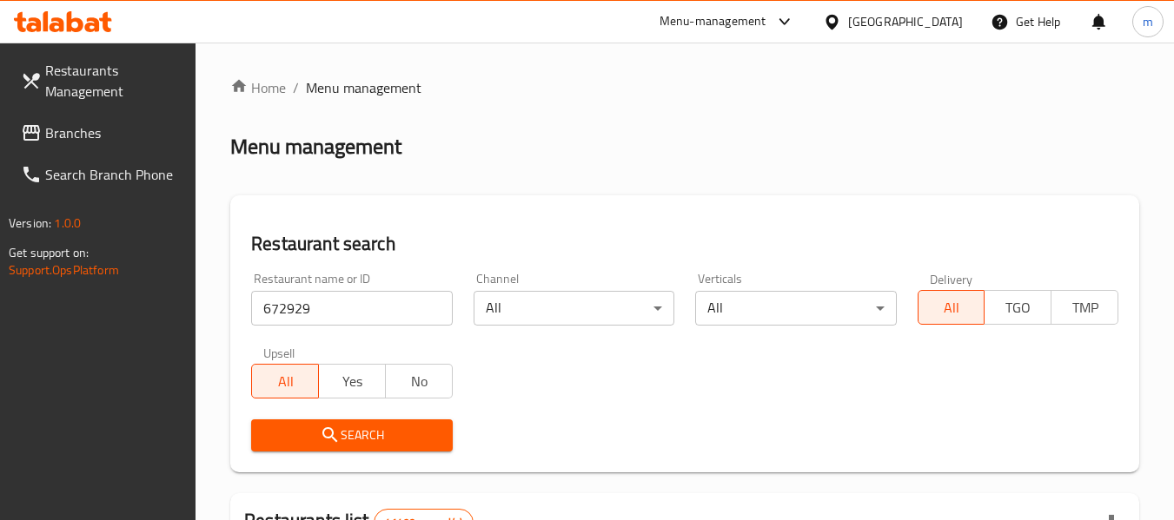
click at [352, 432] on span "Search" at bounding box center [351, 436] width 173 height 22
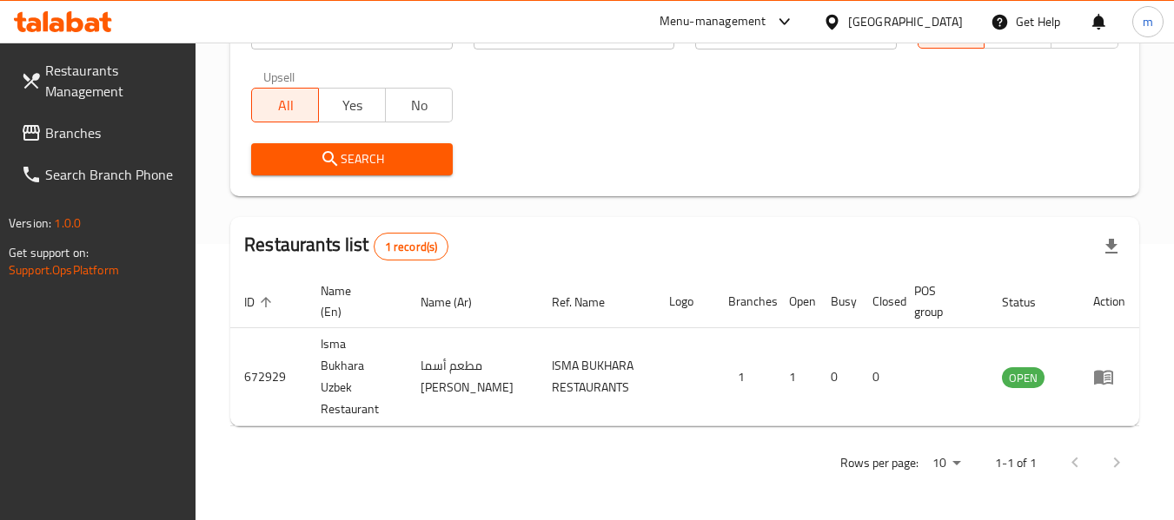
scroll to position [255, 0]
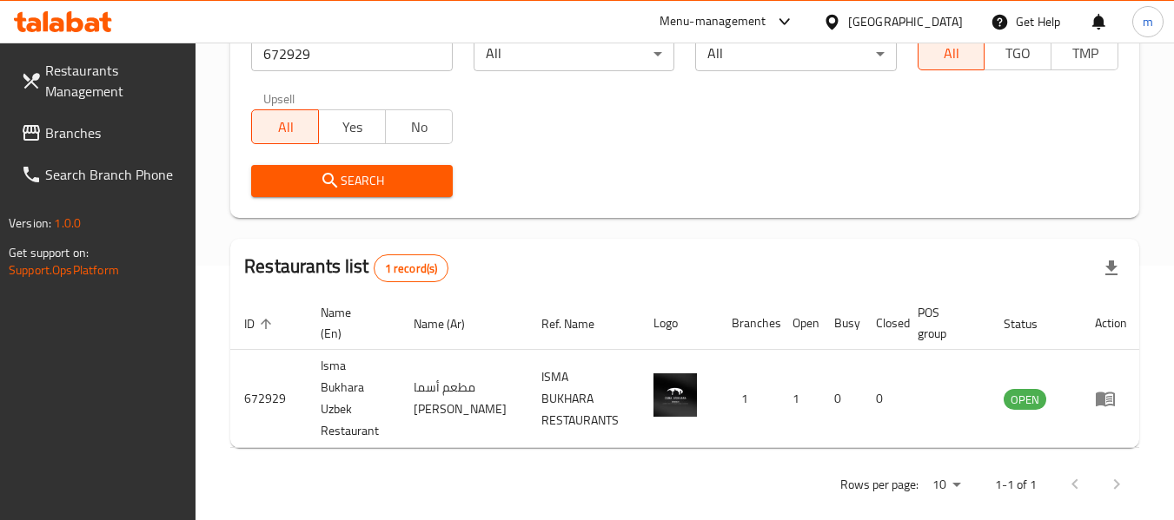
click at [64, 136] on span "Branches" at bounding box center [113, 133] width 137 height 21
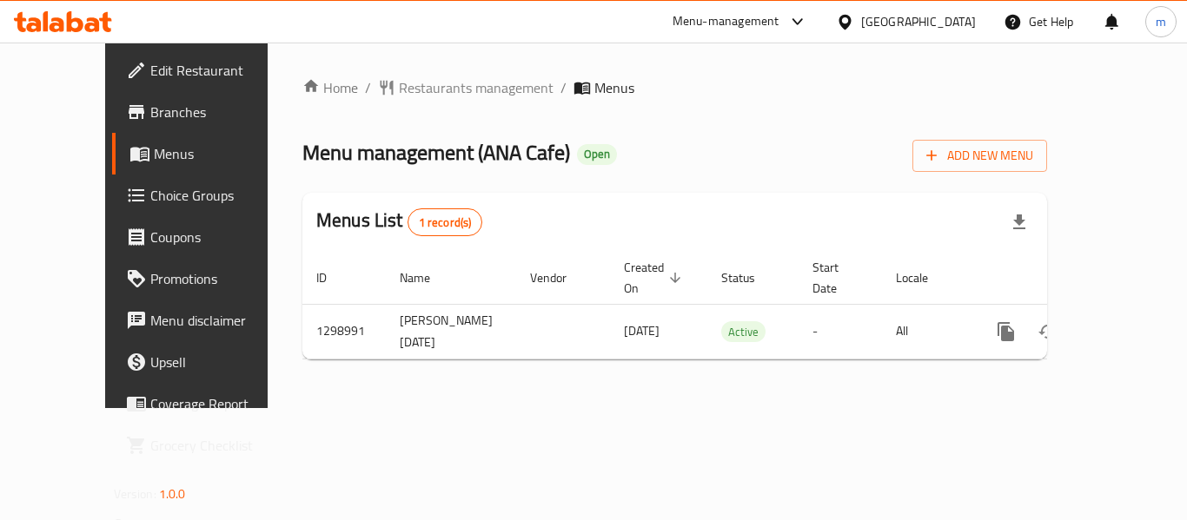
click at [399, 86] on div "Home / Restaurants management / Menus Menu management ( [PERSON_NAME] Cafe ) Op…" at bounding box center [674, 225] width 745 height 296
click at [399, 90] on span "Restaurants management" at bounding box center [476, 87] width 155 height 21
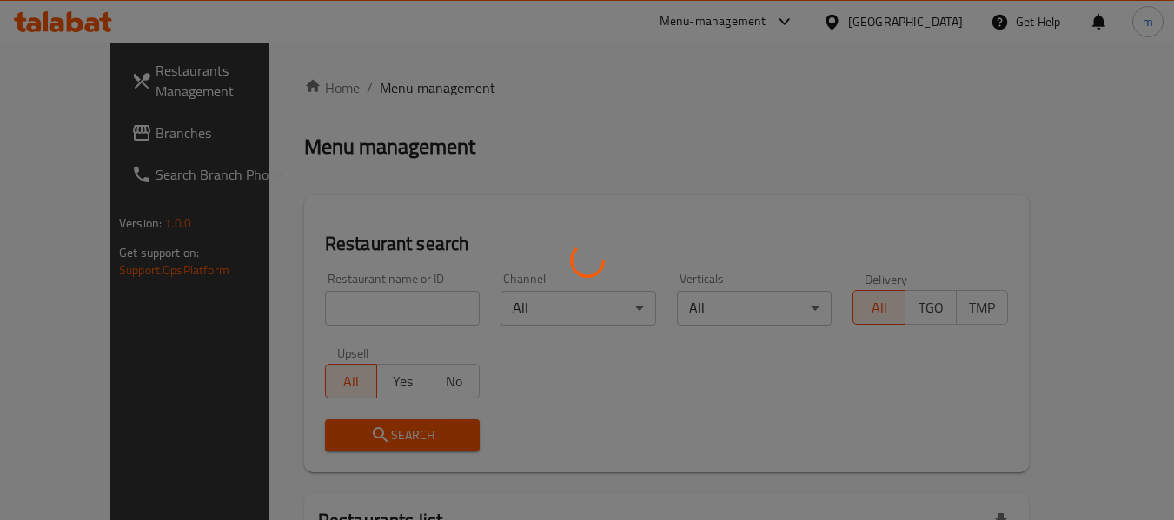
click at [324, 311] on div at bounding box center [587, 260] width 1174 height 520
click at [323, 313] on div at bounding box center [587, 260] width 1174 height 520
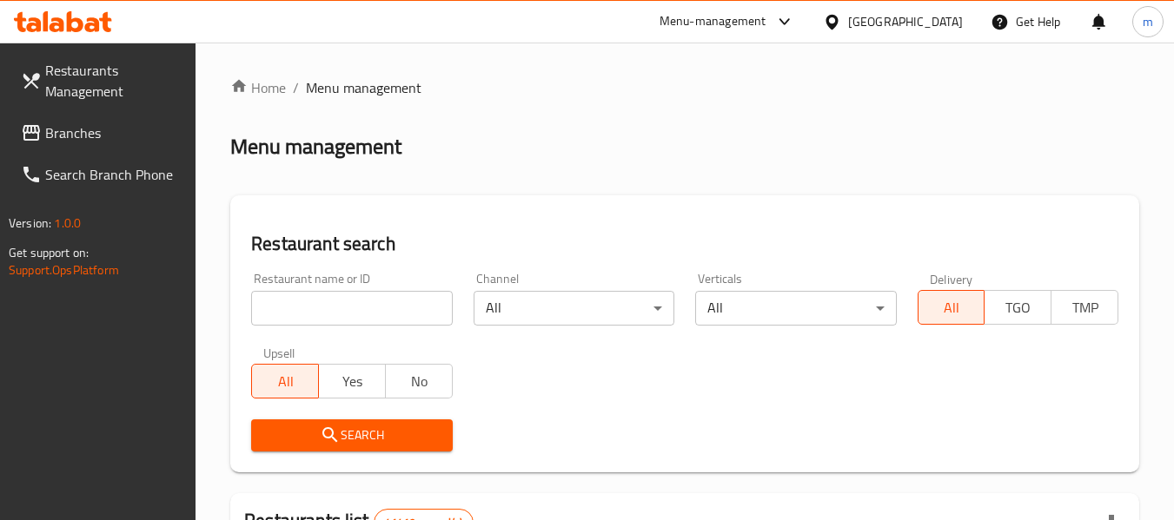
click at [323, 313] on input "search" at bounding box center [351, 308] width 201 height 35
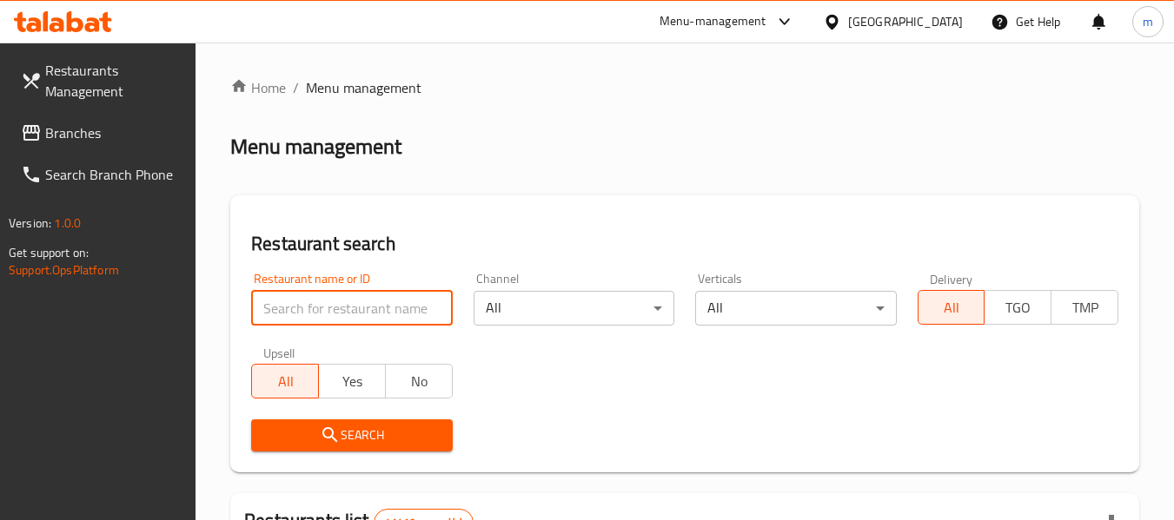
click at [323, 313] on input "search" at bounding box center [351, 308] width 201 height 35
paste input "700939"
type input "700939"
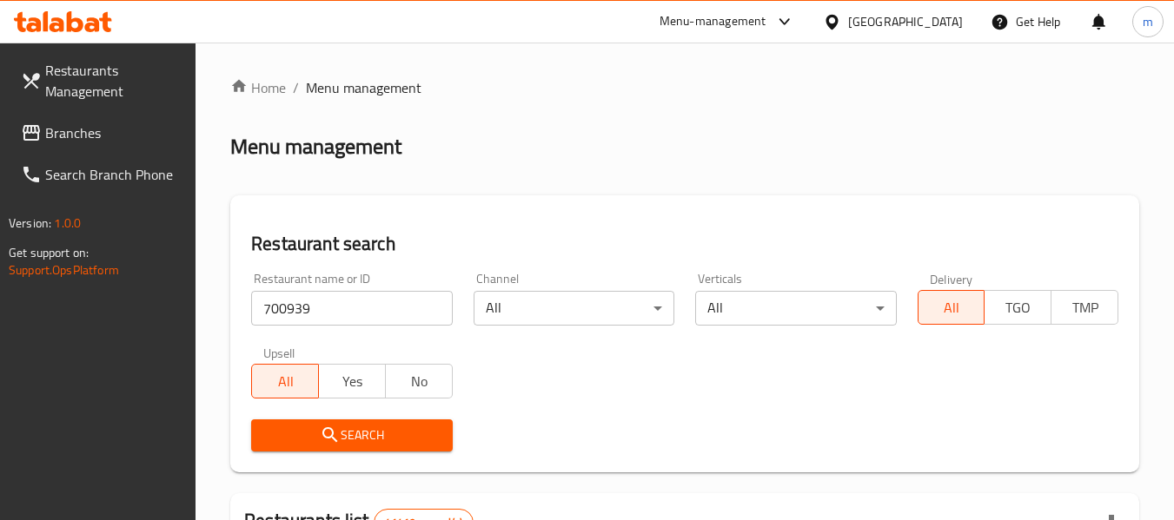
click at [361, 434] on span "Search" at bounding box center [351, 436] width 173 height 22
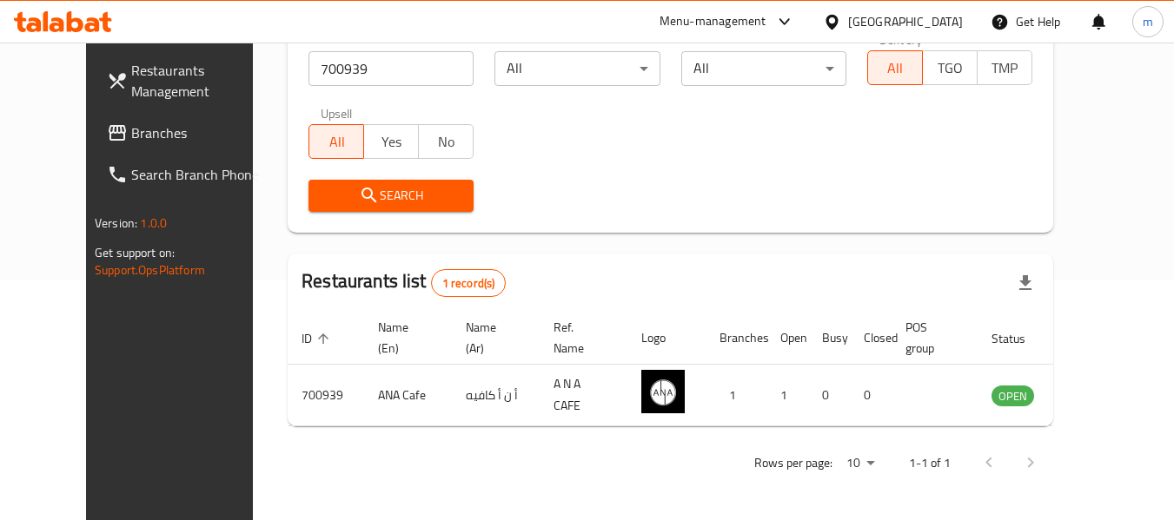
scroll to position [240, 0]
click at [107, 133] on span at bounding box center [119, 133] width 24 height 21
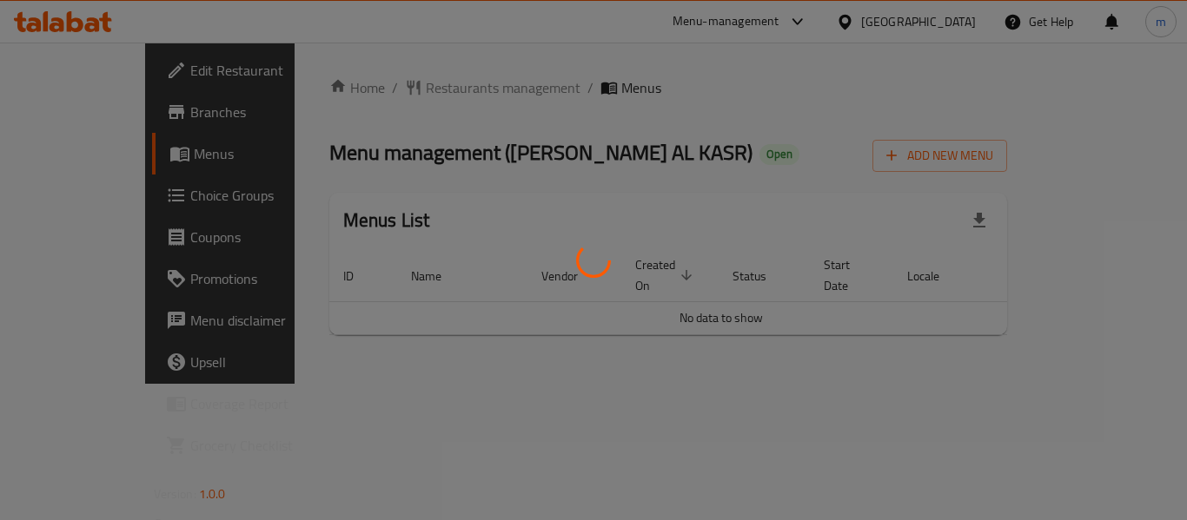
click at [388, 86] on div at bounding box center [593, 260] width 1187 height 520
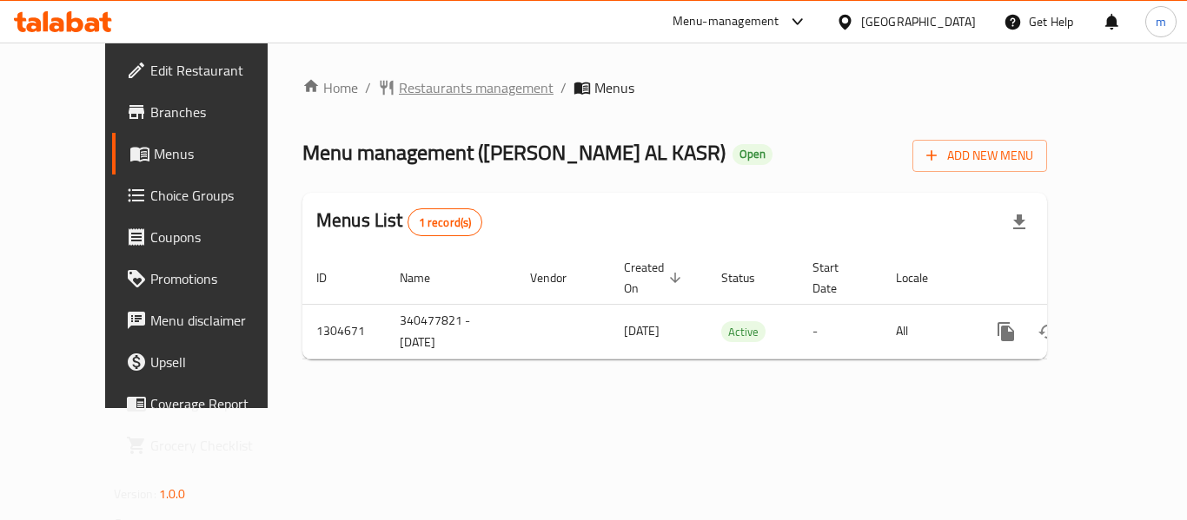
click at [399, 85] on span "Restaurants management" at bounding box center [476, 87] width 155 height 21
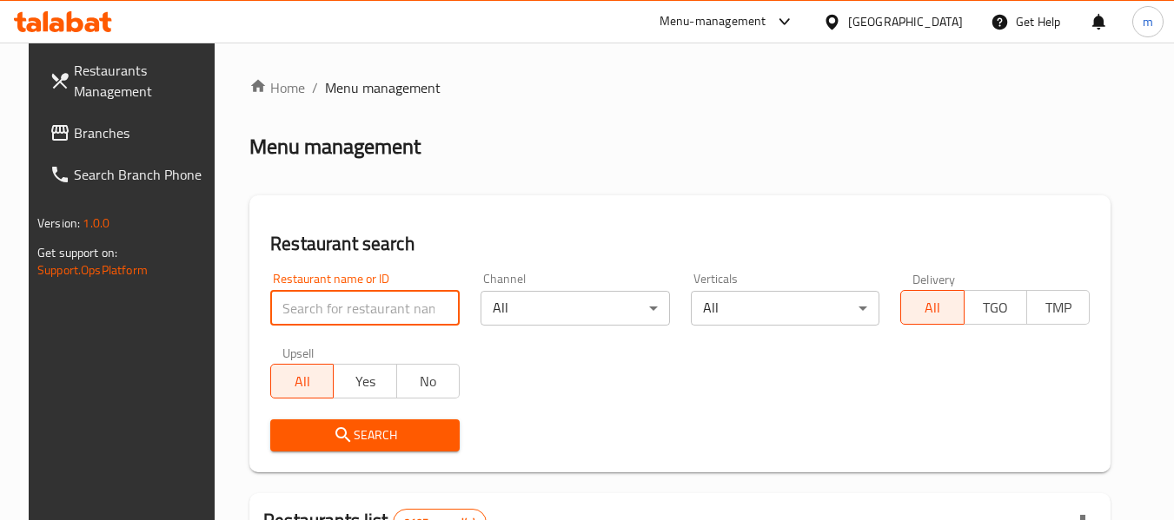
click at [319, 313] on input "search" at bounding box center [364, 308] width 189 height 35
paste input "703357"
type input "703357"
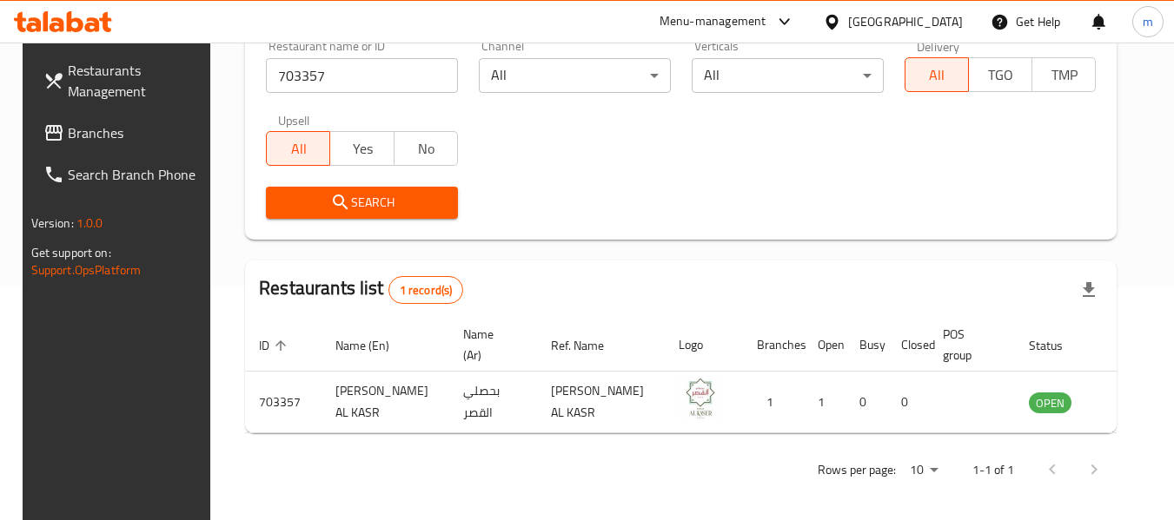
scroll to position [240, 0]
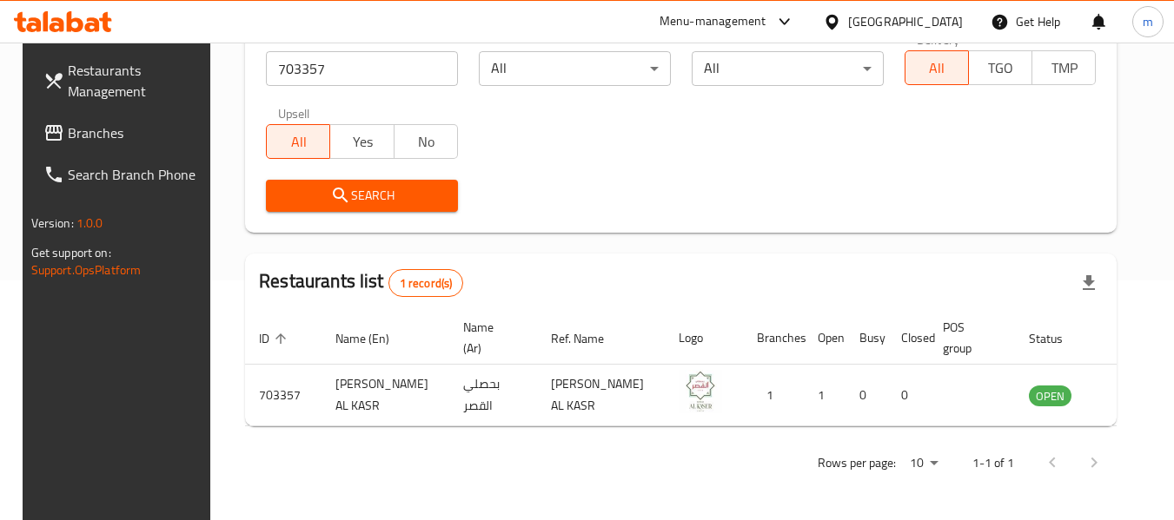
click at [905, 17] on div "[GEOGRAPHIC_DATA]" at bounding box center [893, 22] width 168 height 42
click at [906, 21] on div "[GEOGRAPHIC_DATA]" at bounding box center [893, 22] width 168 height 42
click at [841, 13] on icon at bounding box center [832, 22] width 18 height 18
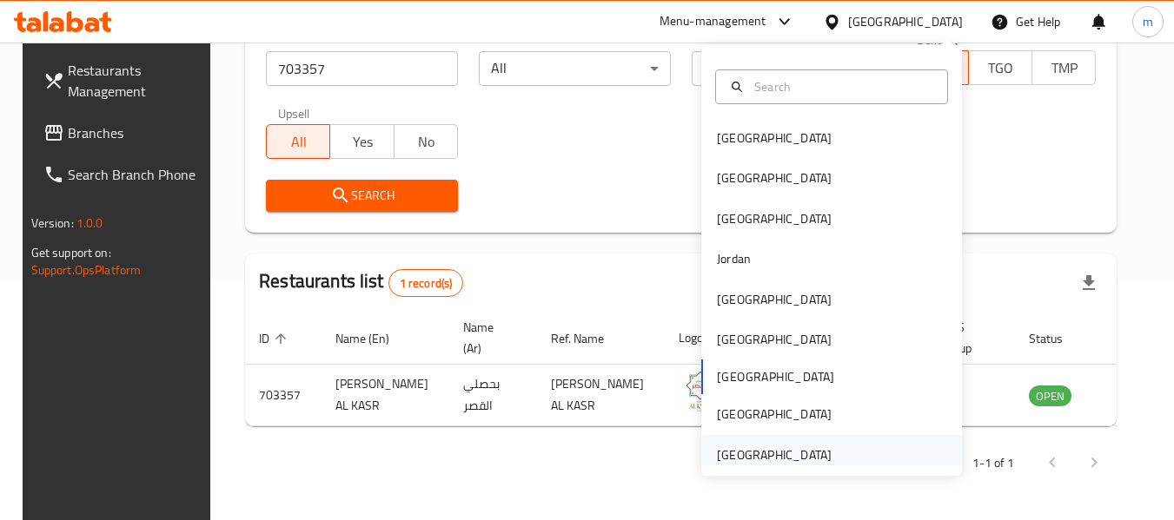
click at [739, 453] on div "[GEOGRAPHIC_DATA]" at bounding box center [774, 455] width 115 height 19
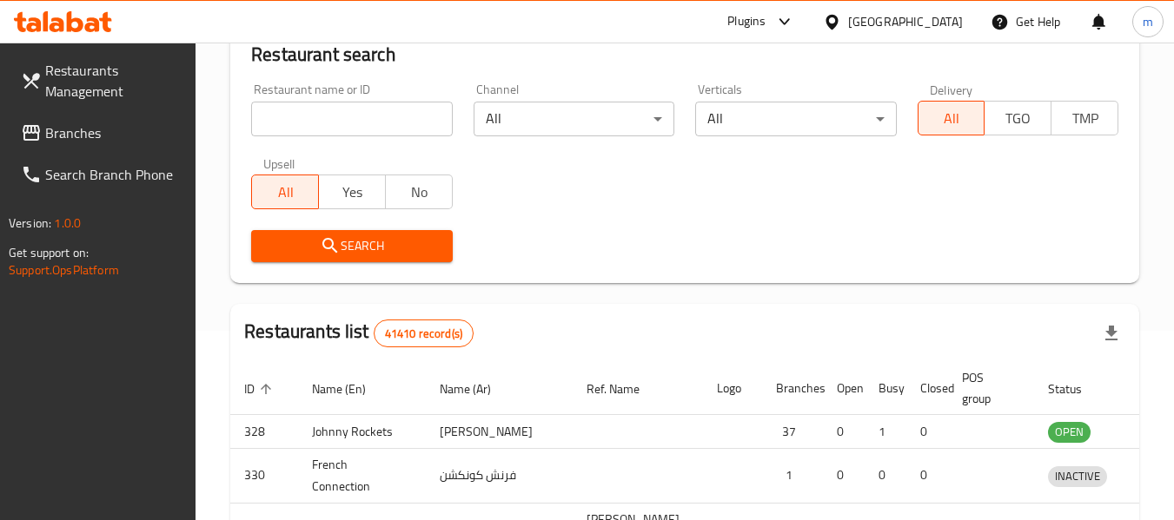
scroll to position [240, 0]
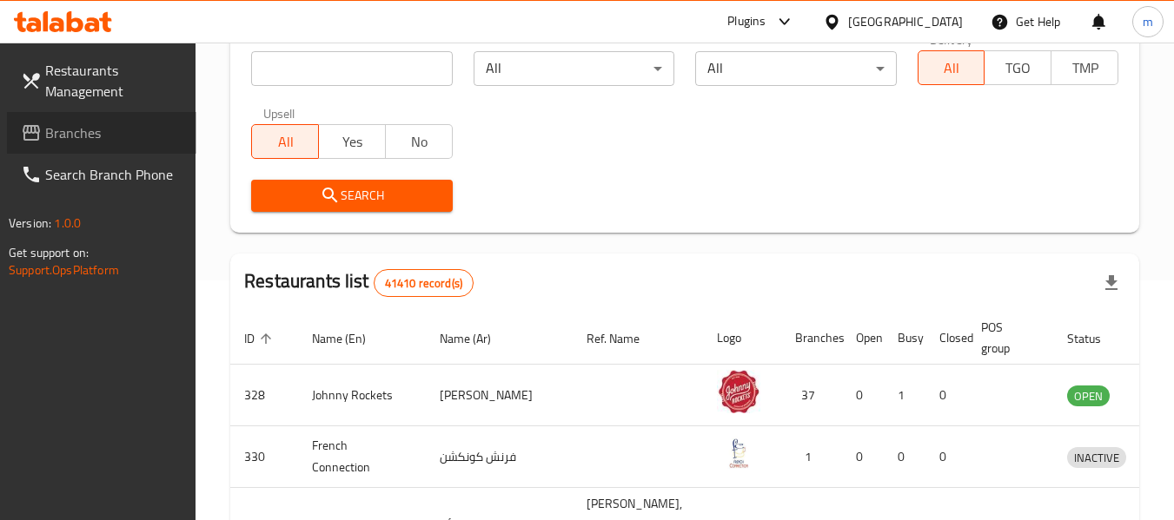
click at [70, 129] on span "Branches" at bounding box center [113, 133] width 137 height 21
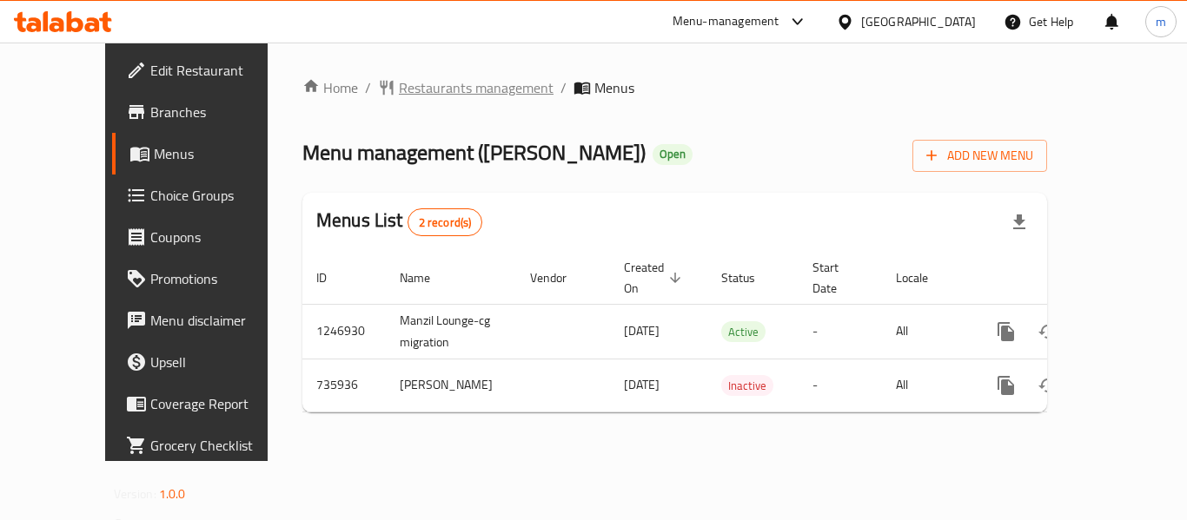
click at [399, 86] on span "Restaurants management" at bounding box center [476, 87] width 155 height 21
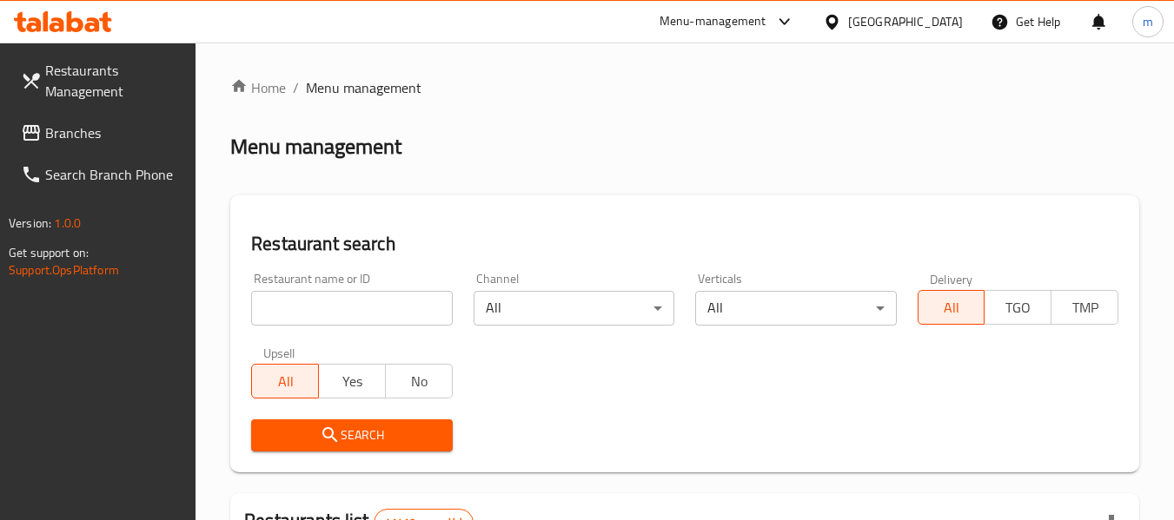
click at [328, 306] on div at bounding box center [587, 260] width 1174 height 520
click at [328, 306] on input "search" at bounding box center [351, 308] width 201 height 35
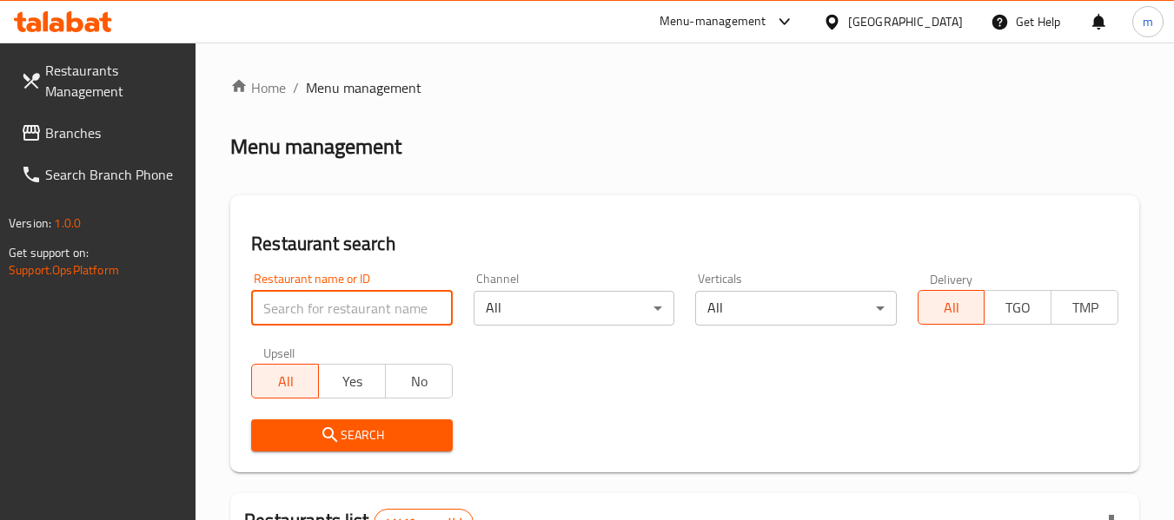
paste input "647309"
type input "647309"
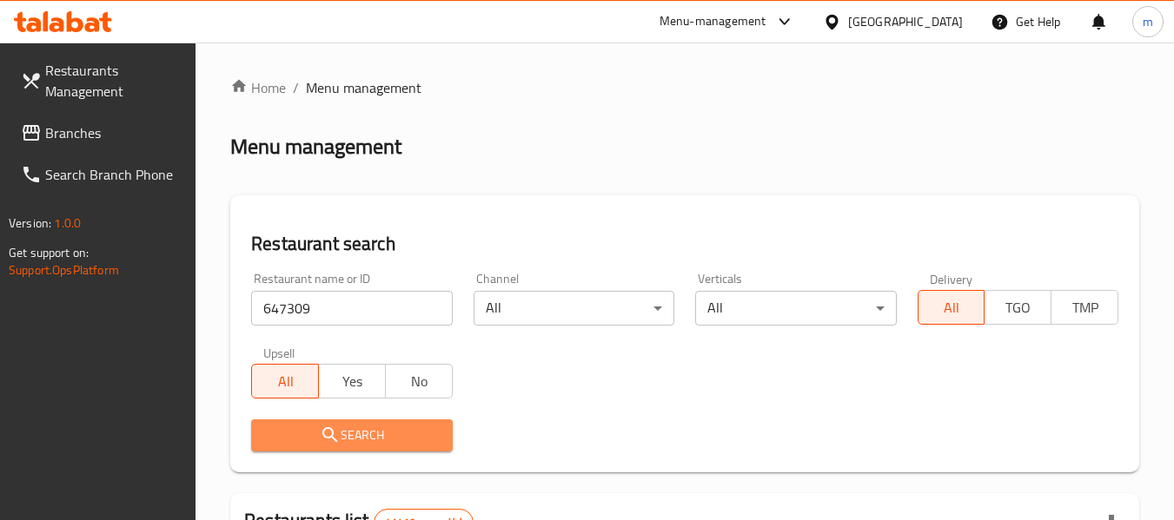
click at [366, 428] on span "Search" at bounding box center [351, 436] width 173 height 22
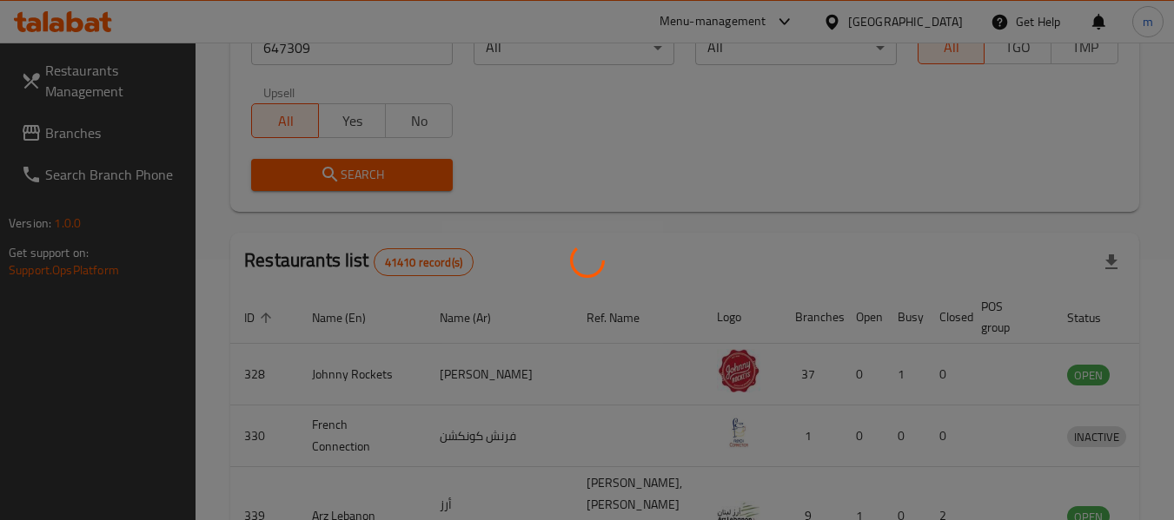
scroll to position [255, 0]
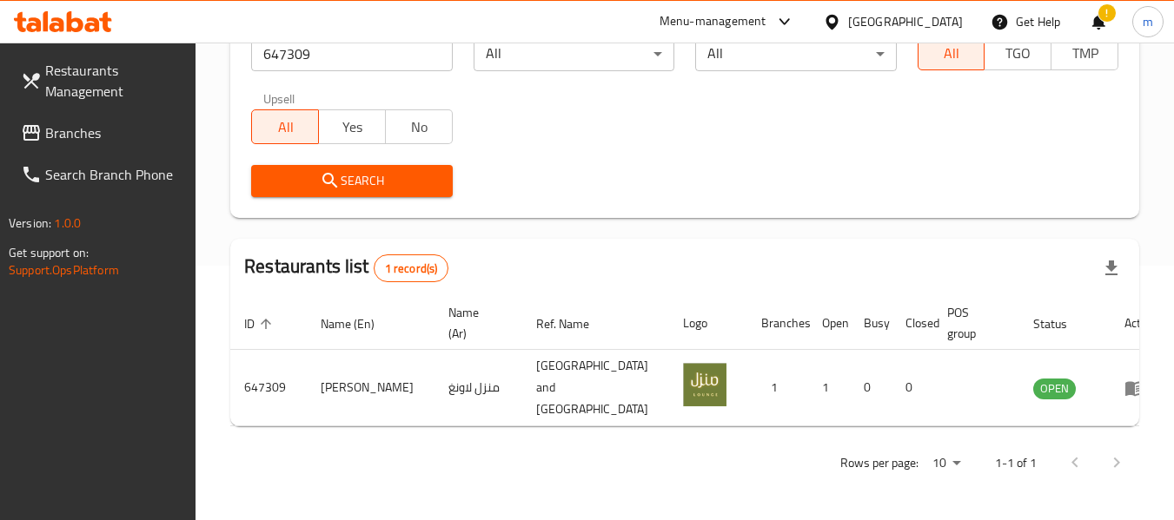
click at [1102, 24] on div "!" at bounding box center [1098, 22] width 19 height 42
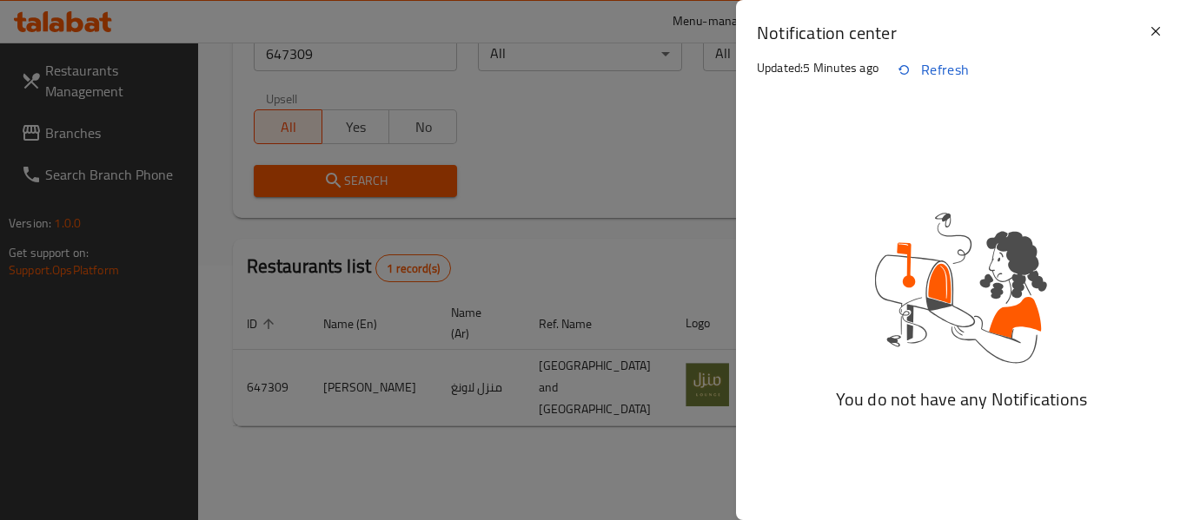
click at [667, 179] on div at bounding box center [593, 260] width 1187 height 520
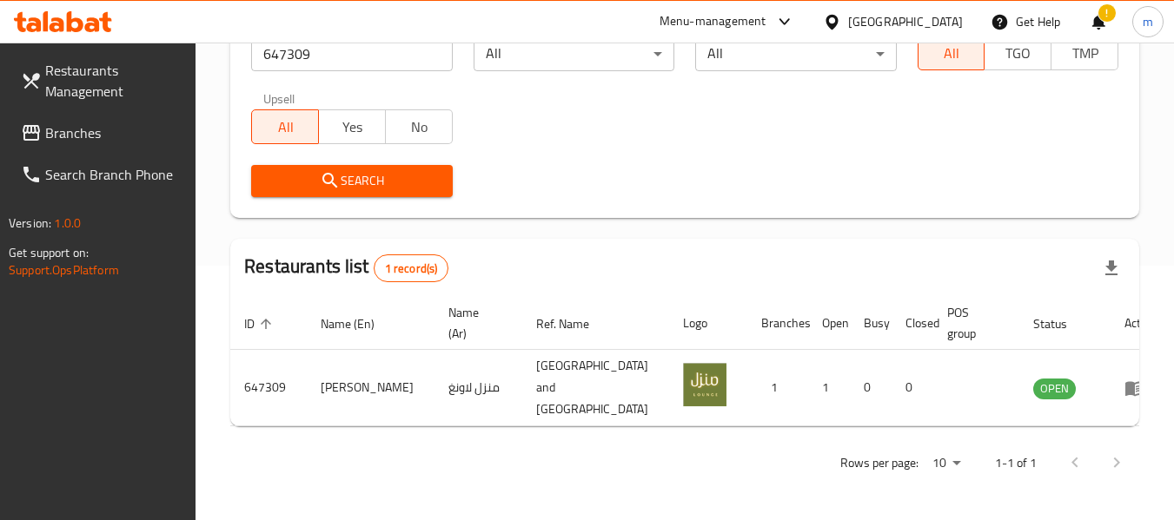
drag, startPoint x: 64, startPoint y: 135, endPoint x: 79, endPoint y: 129, distance: 16.0
click at [64, 135] on span "Branches" at bounding box center [113, 133] width 137 height 21
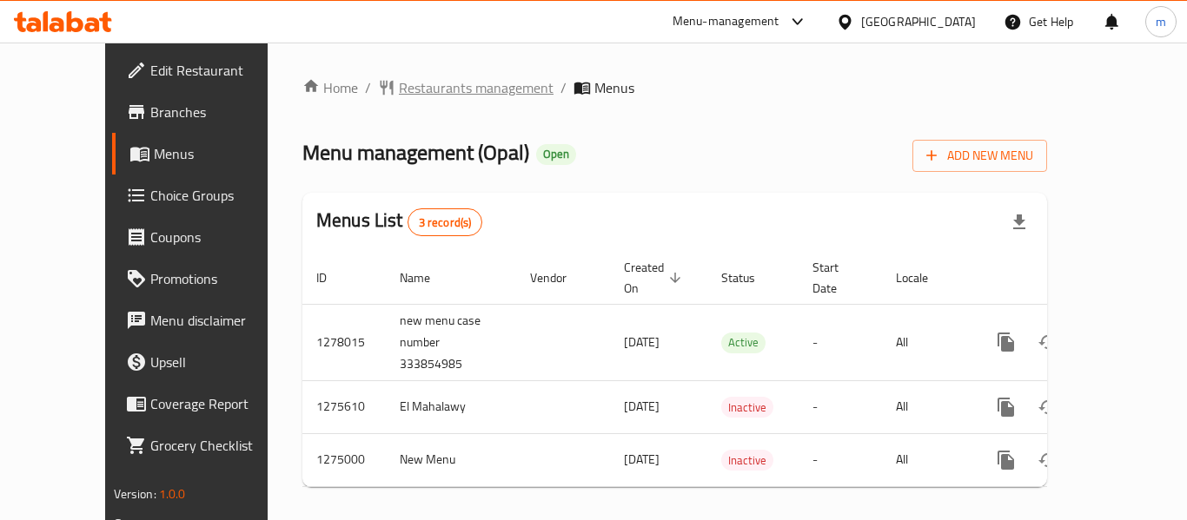
click at [450, 84] on span "Restaurants management" at bounding box center [476, 87] width 155 height 21
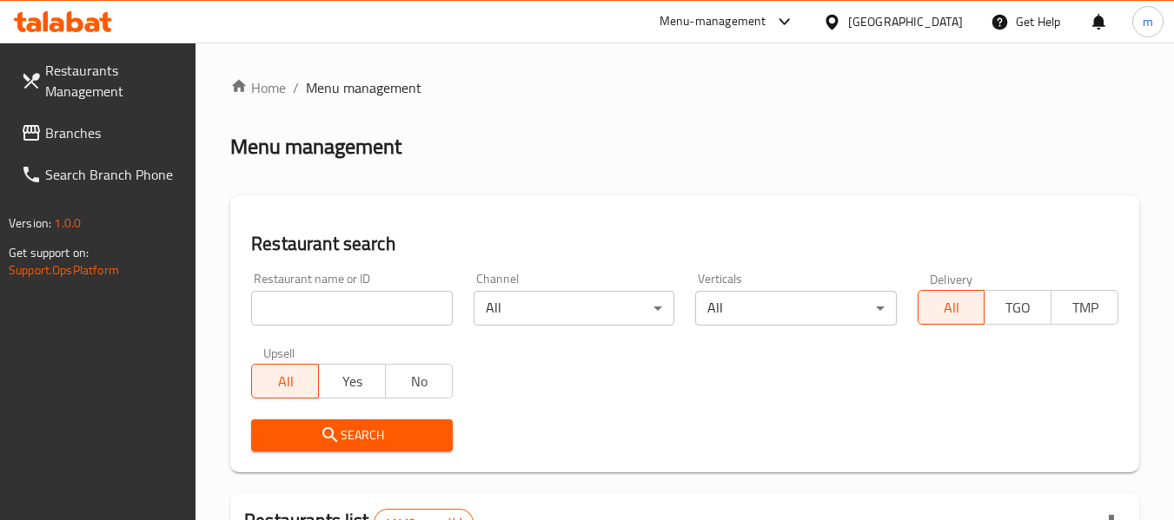
click at [319, 304] on input "search" at bounding box center [351, 308] width 201 height 35
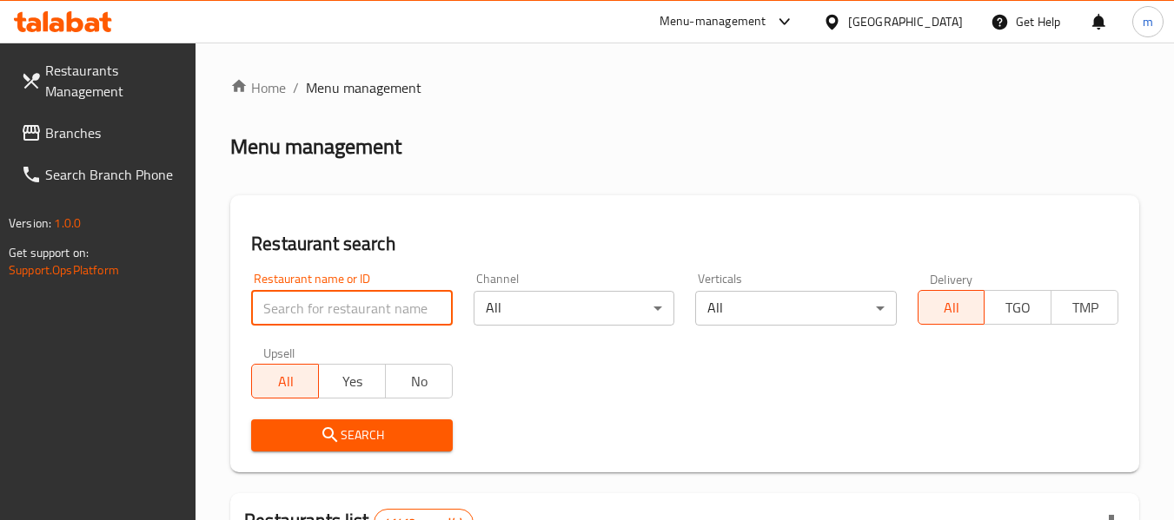
click at [319, 304] on input "search" at bounding box center [351, 308] width 201 height 35
click at [322, 308] on input "search" at bounding box center [351, 308] width 201 height 35
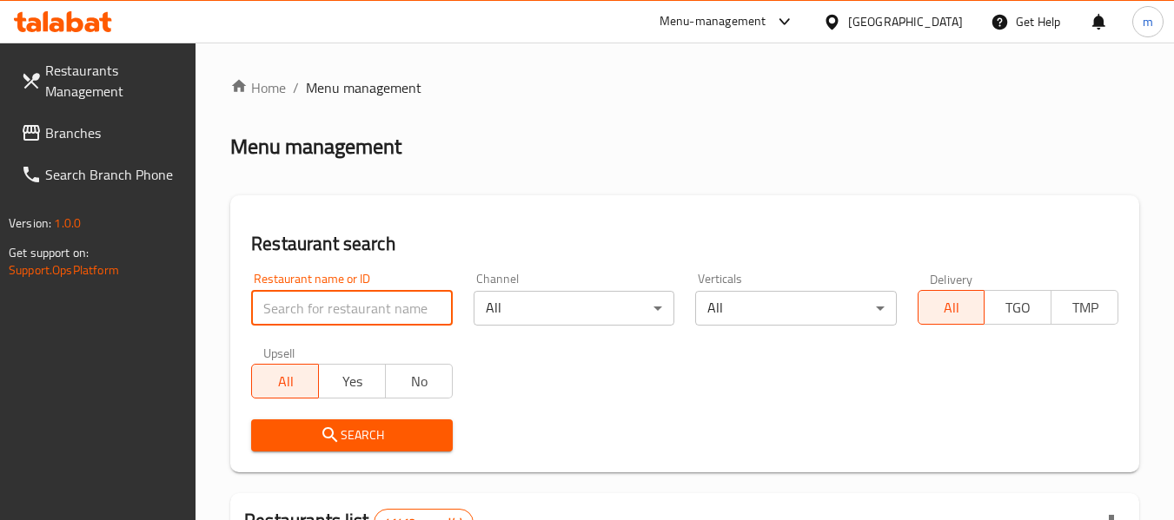
click at [322, 308] on input "search" at bounding box center [351, 308] width 201 height 35
paste input "691408"
type input "691408"
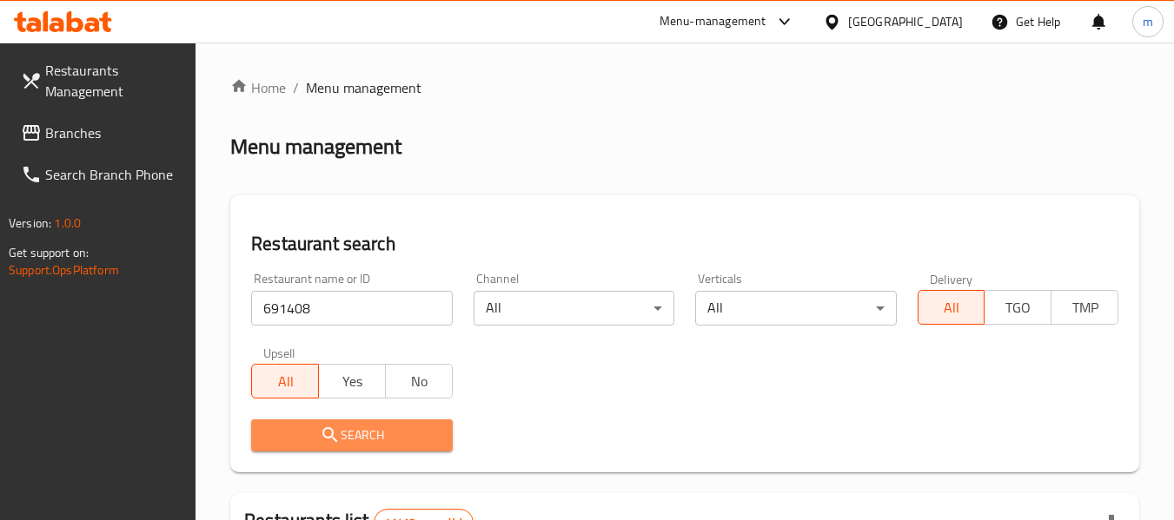
click at [352, 429] on span "Search" at bounding box center [351, 436] width 173 height 22
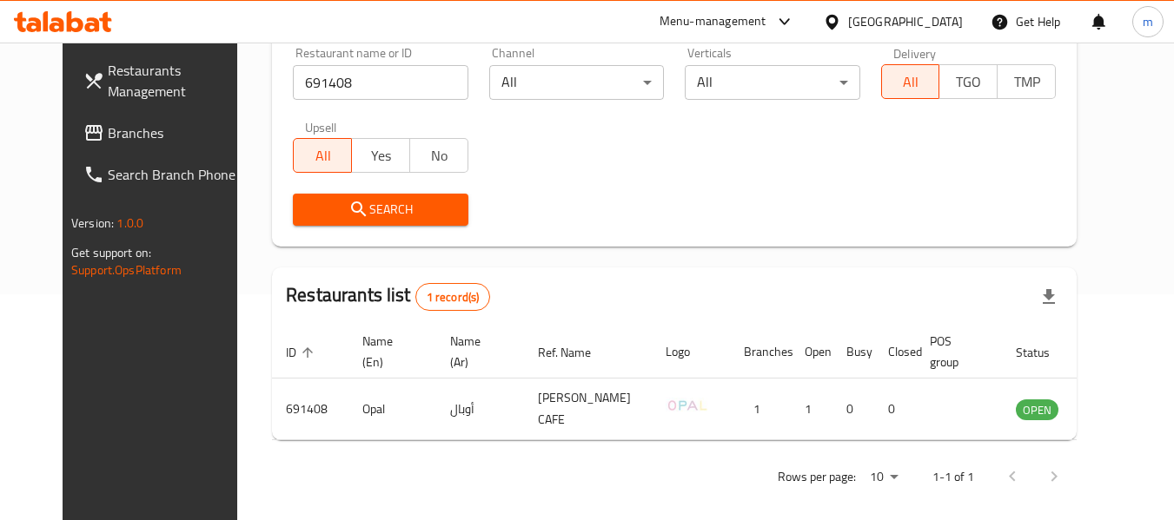
scroll to position [240, 0]
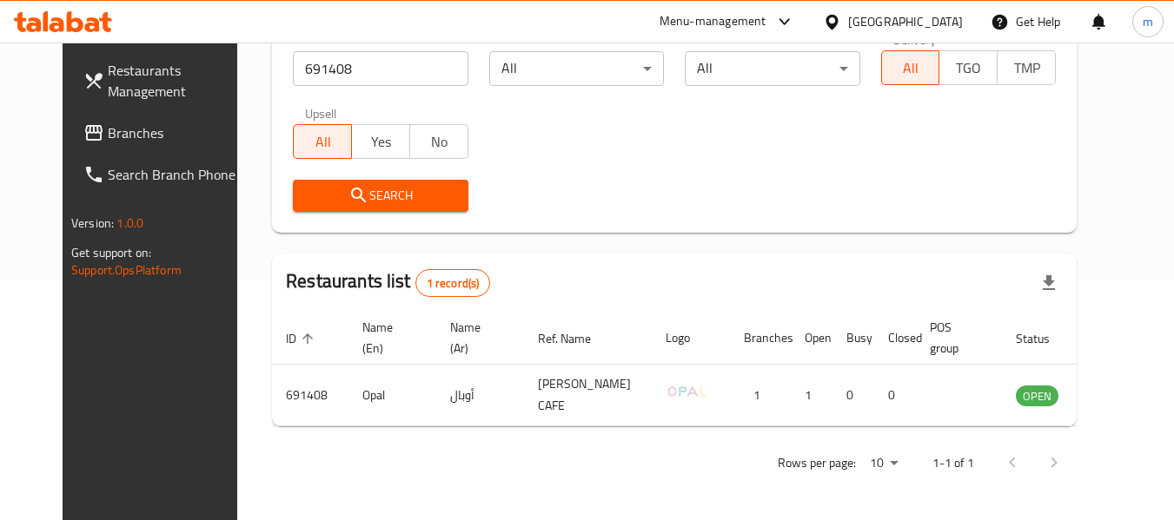
click at [831, 10] on div "[GEOGRAPHIC_DATA]" at bounding box center [893, 22] width 168 height 42
click at [833, 12] on div at bounding box center [835, 21] width 25 height 19
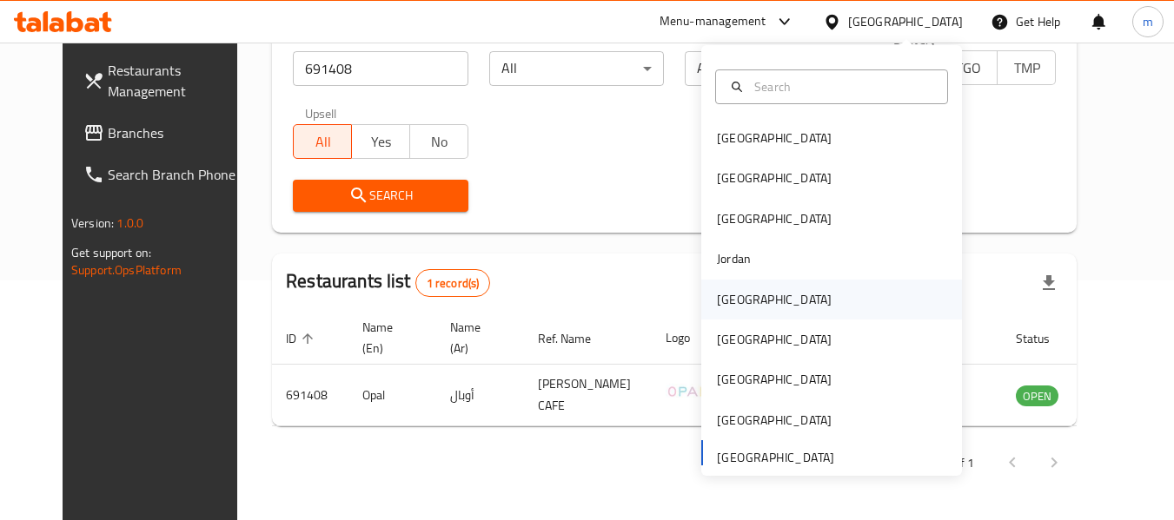
click at [717, 306] on div "[GEOGRAPHIC_DATA]" at bounding box center [774, 299] width 115 height 19
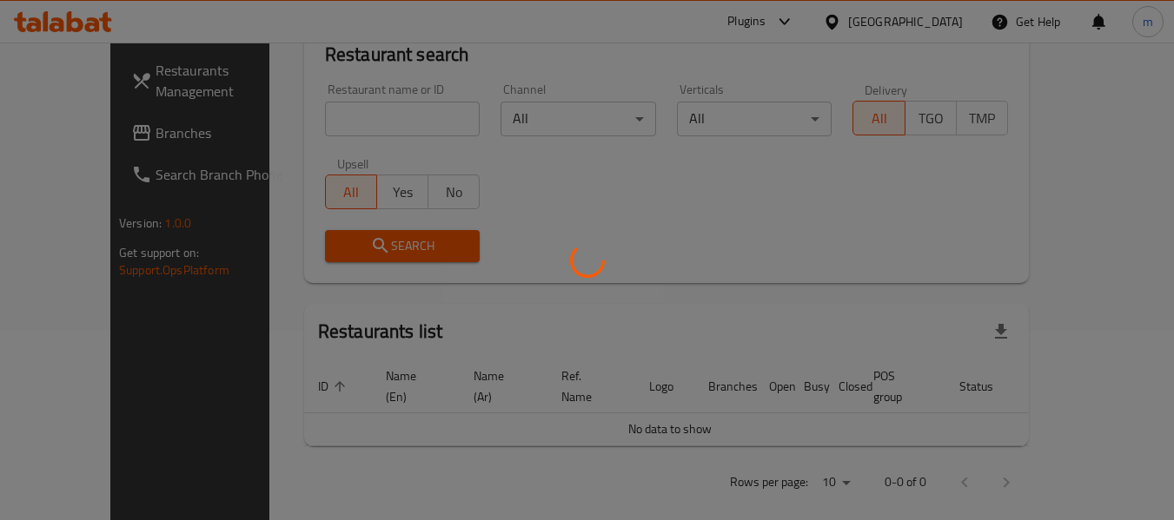
scroll to position [240, 0]
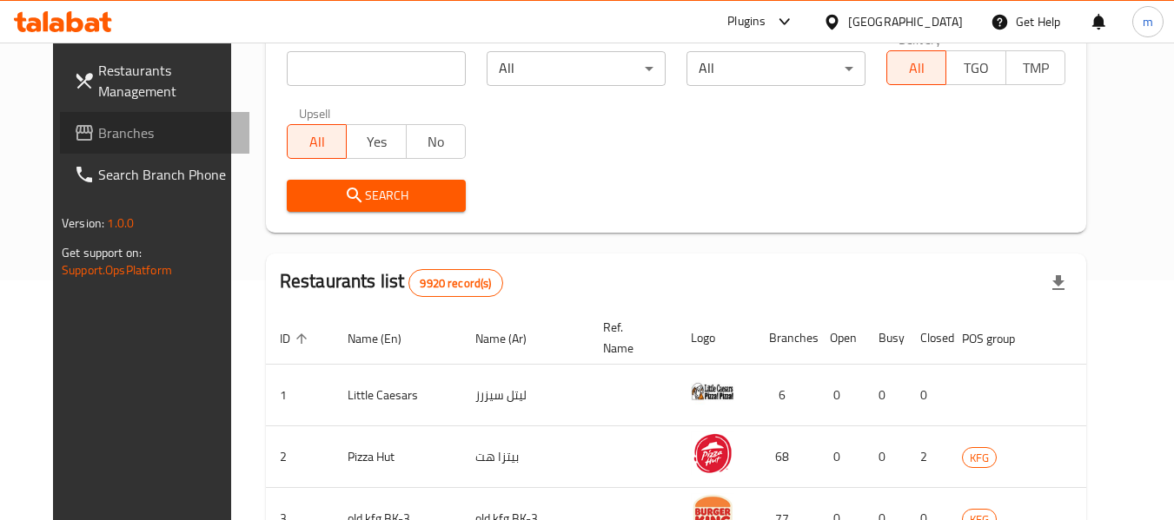
click at [98, 128] on span "Branches" at bounding box center [166, 133] width 137 height 21
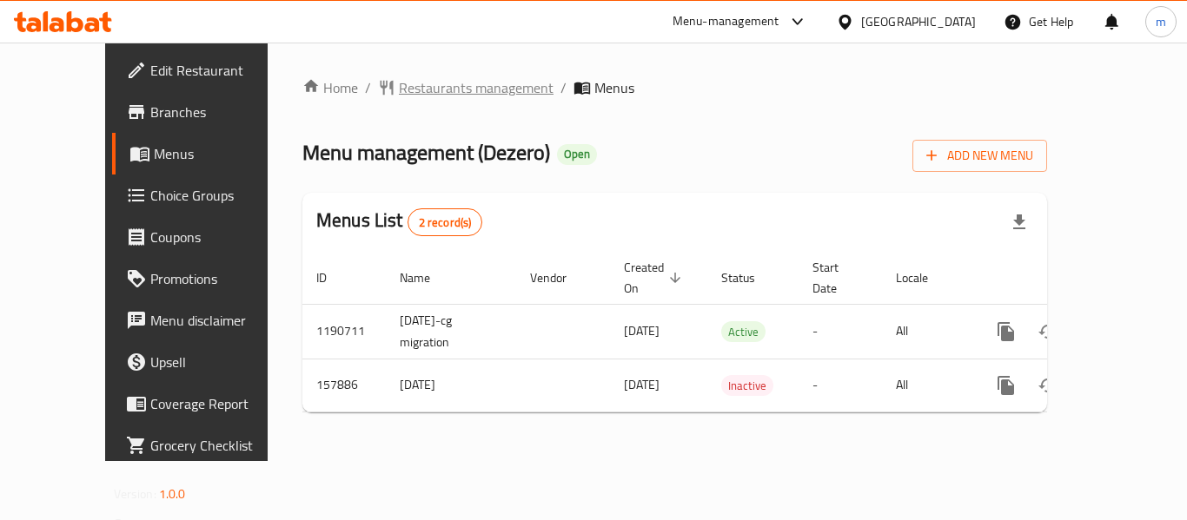
click at [399, 87] on span "Restaurants management" at bounding box center [476, 87] width 155 height 21
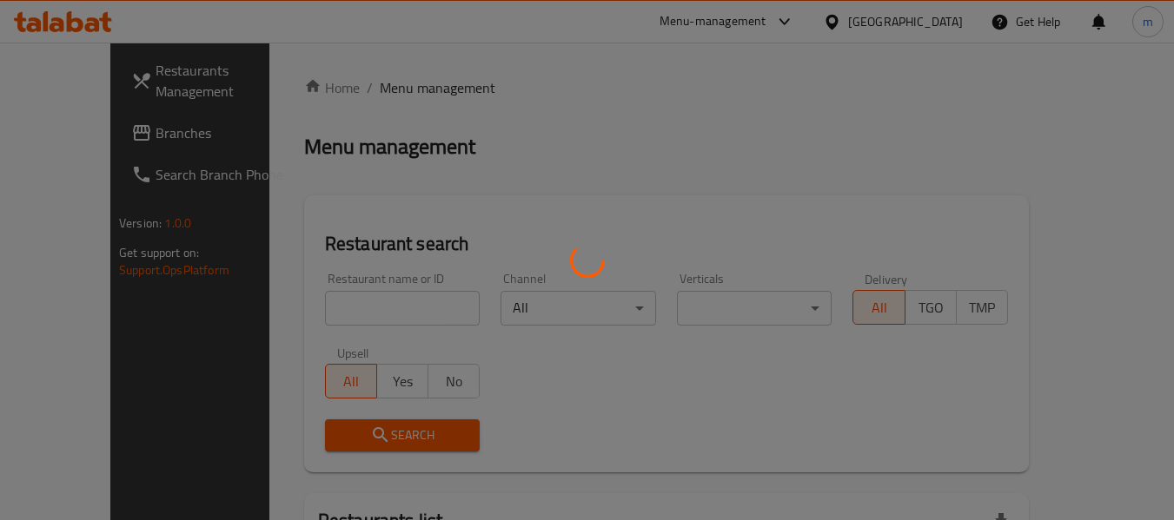
click at [329, 312] on div at bounding box center [587, 260] width 1174 height 520
click at [328, 312] on div at bounding box center [587, 260] width 1174 height 520
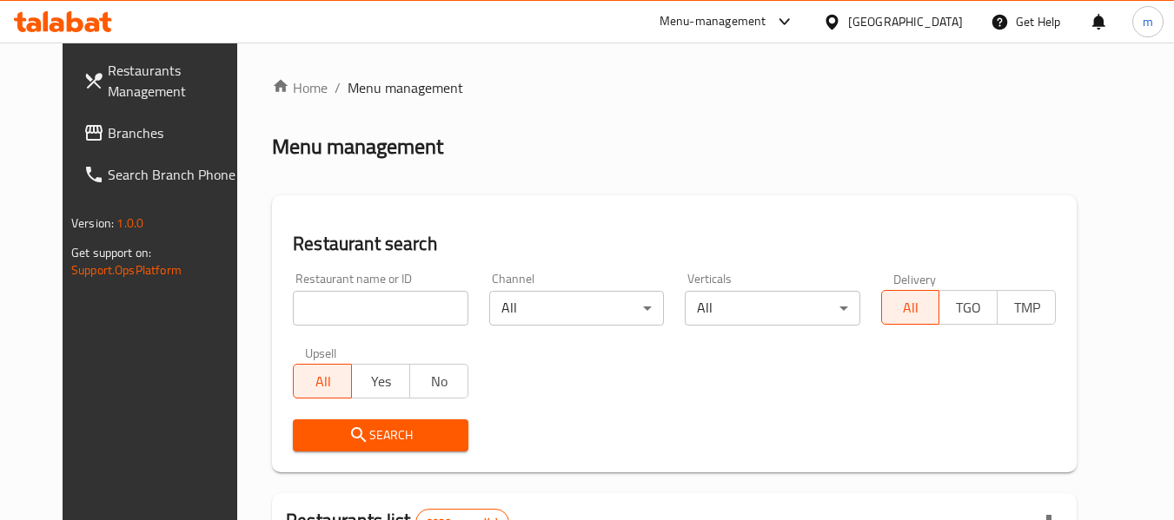
click at [328, 311] on input "search" at bounding box center [380, 308] width 175 height 35
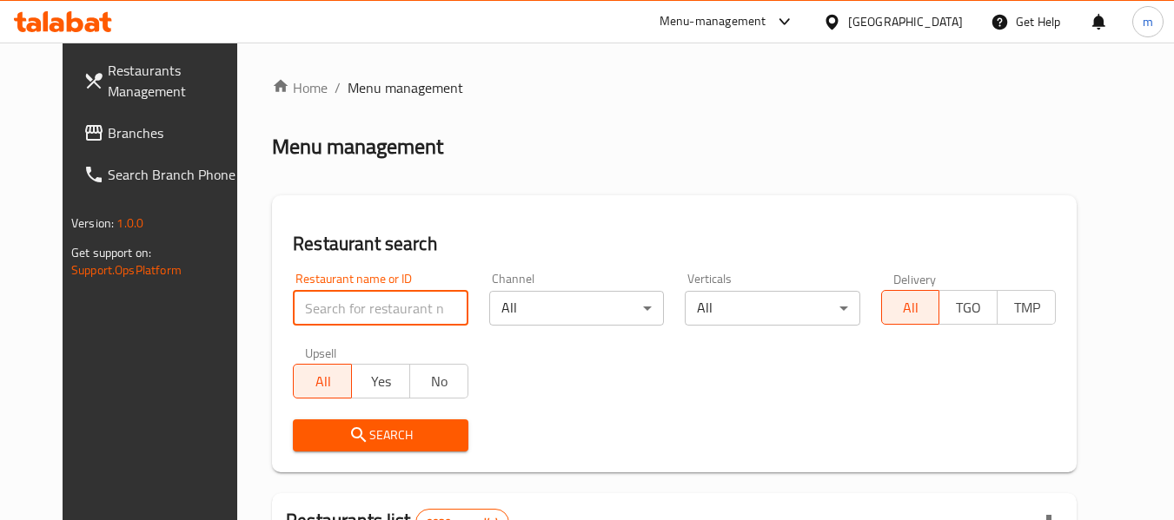
click at [328, 311] on input "search" at bounding box center [380, 308] width 175 height 35
paste input "615203"
type input "615203"
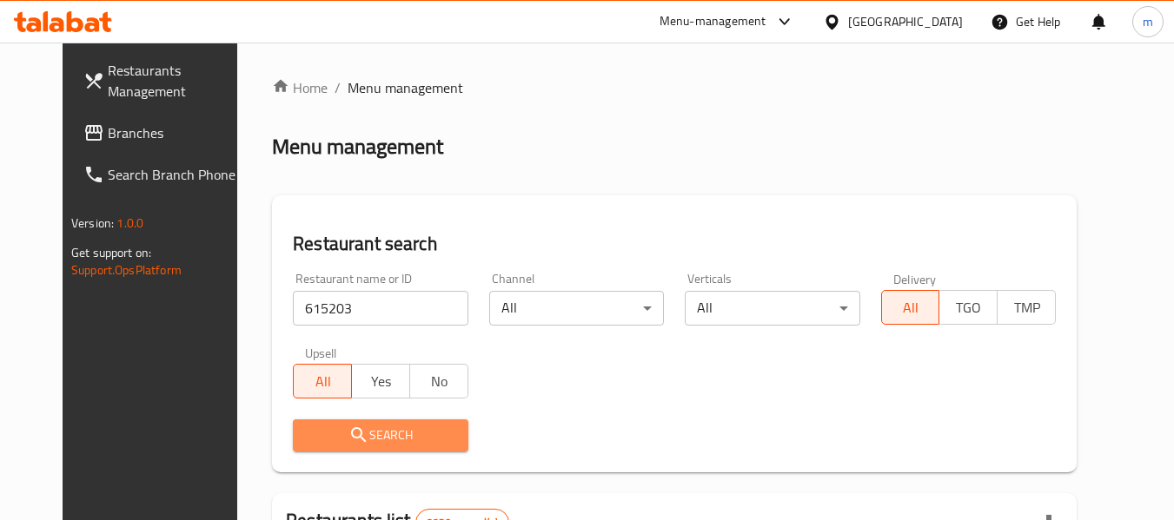
click at [365, 429] on span "Search" at bounding box center [380, 436] width 147 height 22
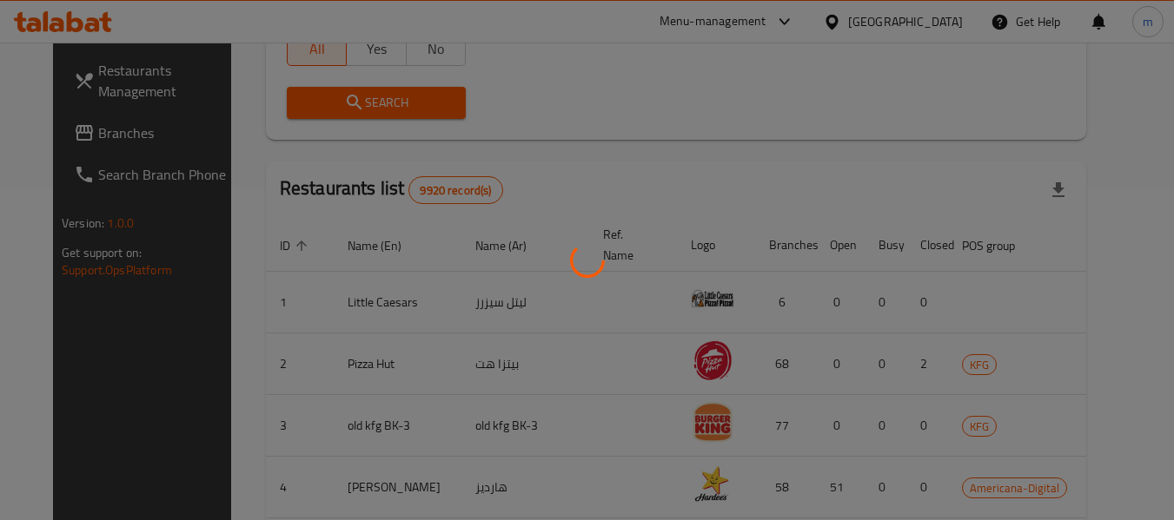
scroll to position [240, 0]
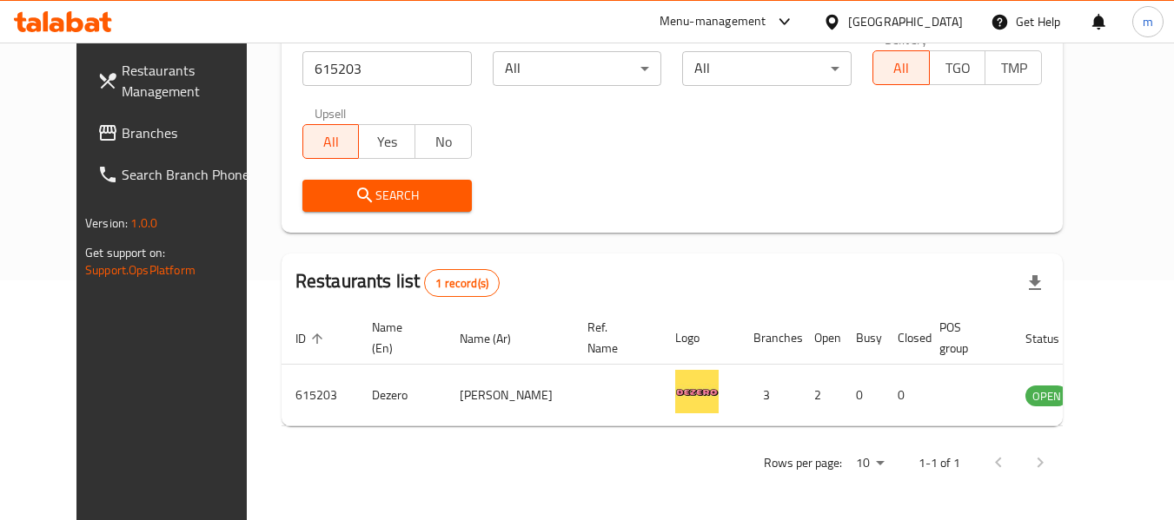
click at [838, 15] on icon at bounding box center [831, 21] width 12 height 15
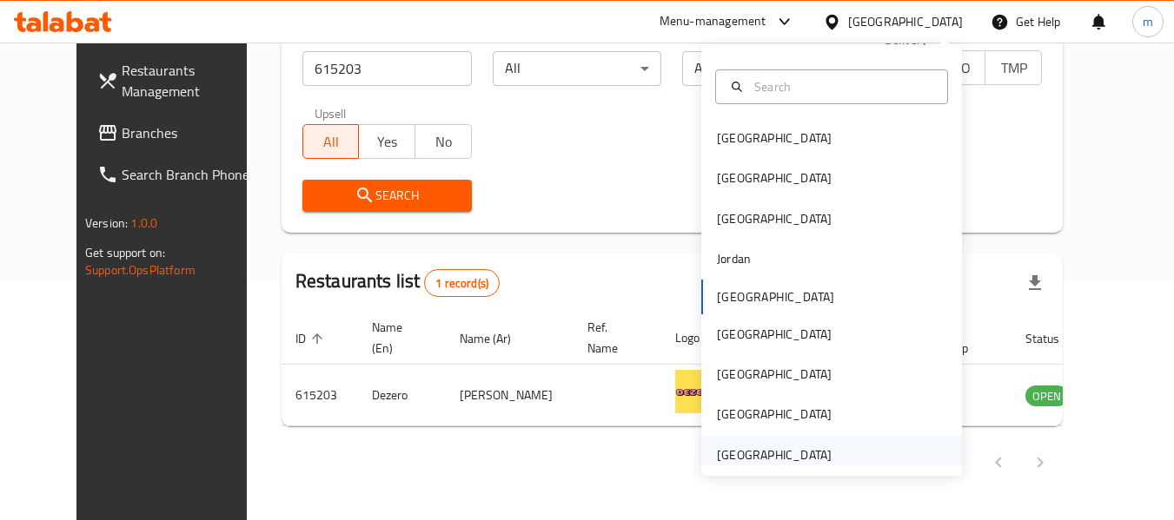
click at [759, 456] on div "[GEOGRAPHIC_DATA]" at bounding box center [774, 455] width 115 height 19
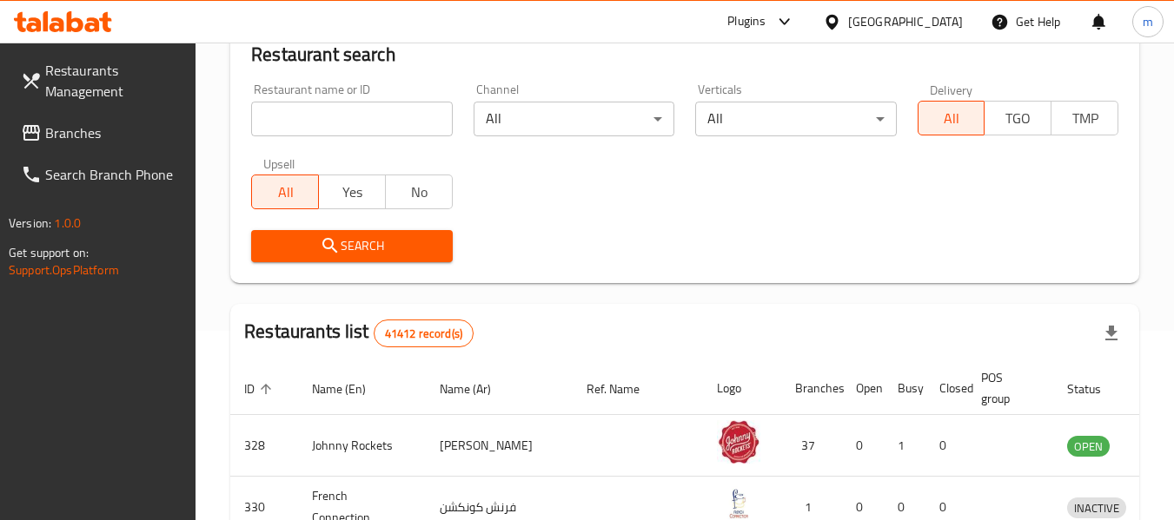
scroll to position [240, 0]
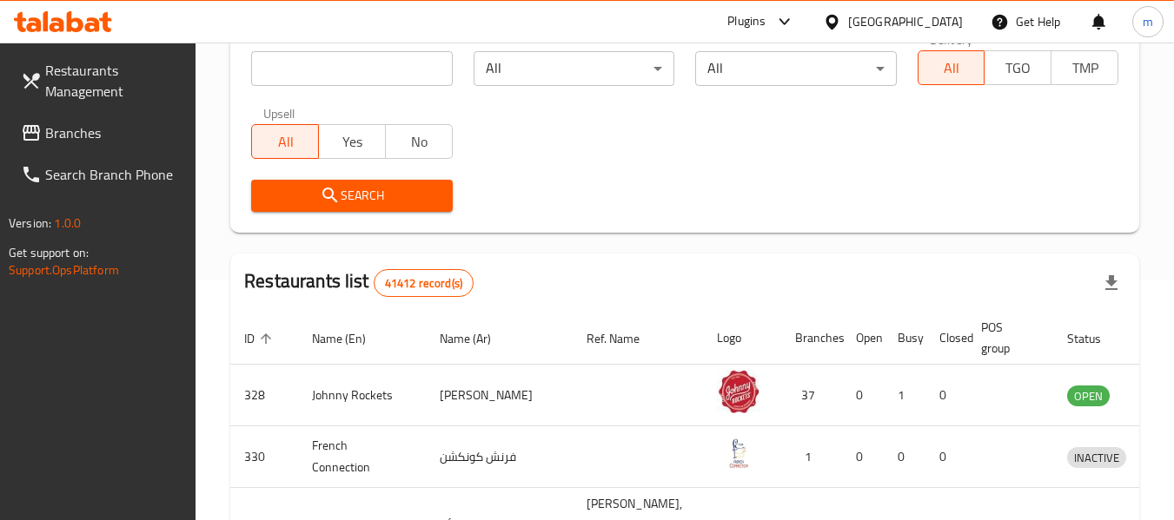
click at [102, 134] on span "Branches" at bounding box center [113, 133] width 137 height 21
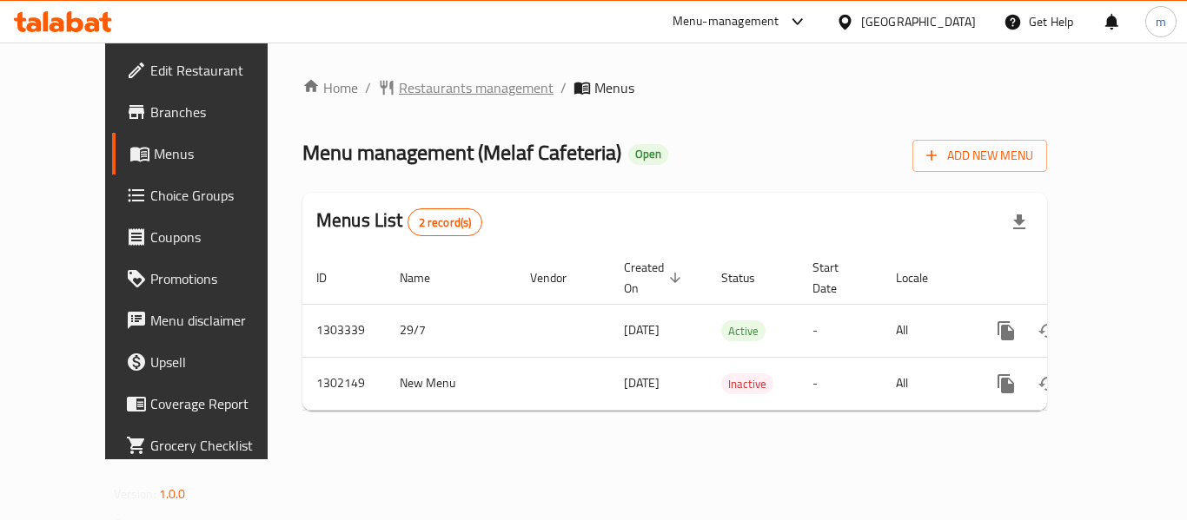
click at [421, 92] on span "Restaurants management" at bounding box center [476, 87] width 155 height 21
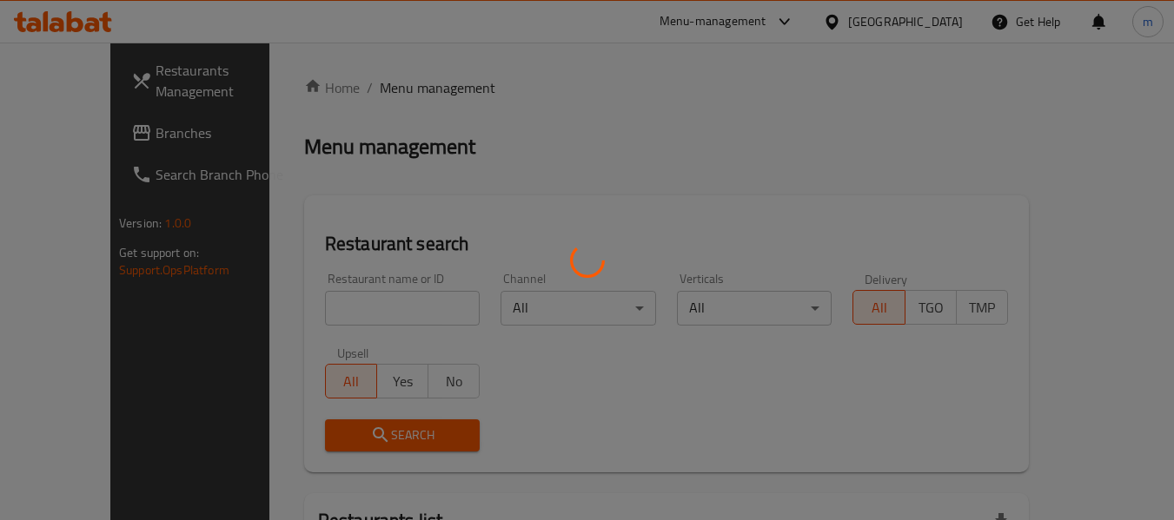
click at [327, 303] on div at bounding box center [587, 260] width 1174 height 520
click at [326, 306] on div at bounding box center [587, 260] width 1174 height 520
click at [325, 306] on div at bounding box center [587, 260] width 1174 height 520
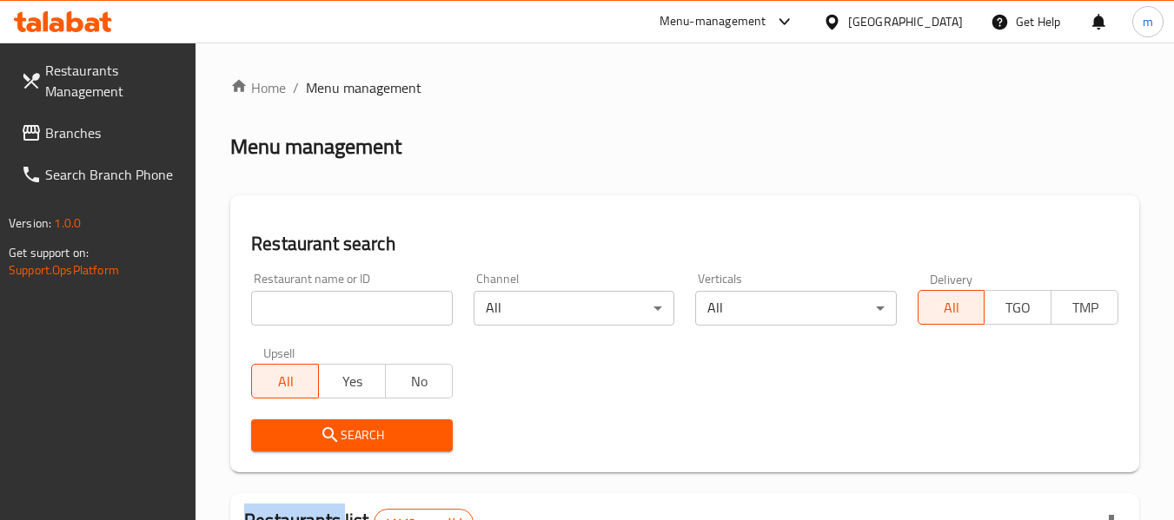
click at [325, 306] on input "search" at bounding box center [351, 308] width 201 height 35
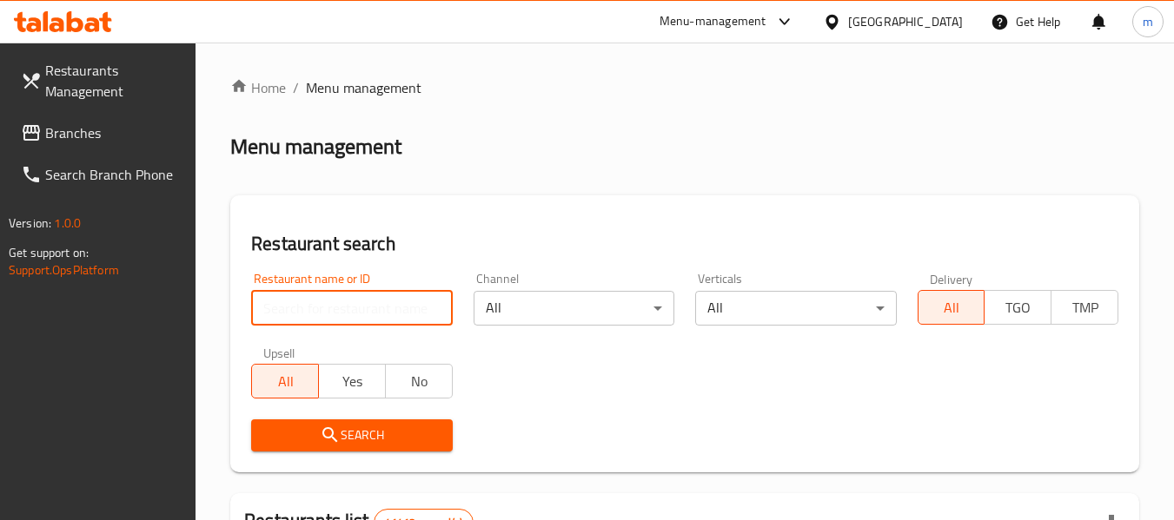
paste input "701386"
type input "701386"
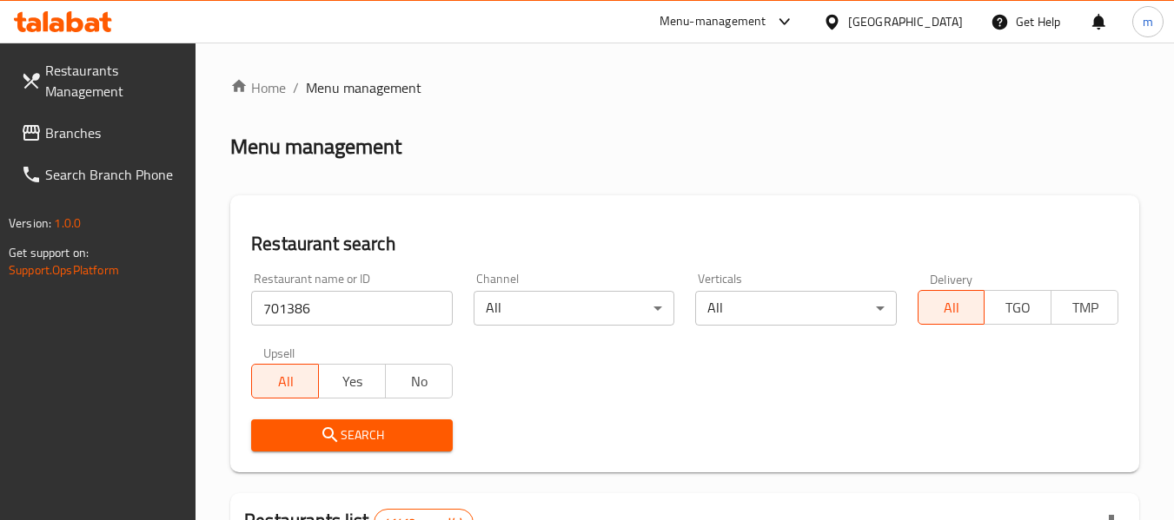
click at [342, 440] on span "Search" at bounding box center [351, 436] width 173 height 22
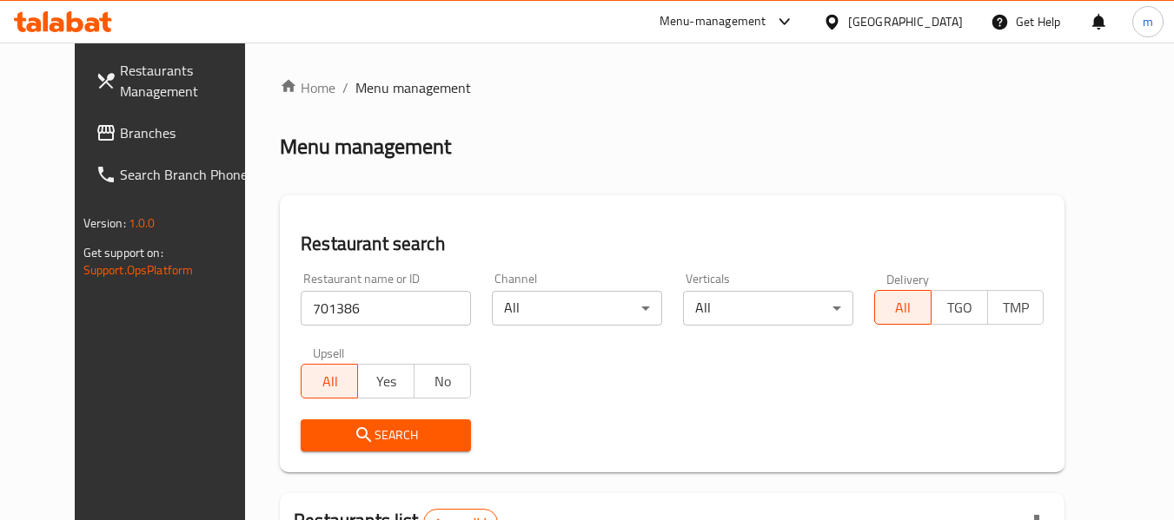
scroll to position [240, 0]
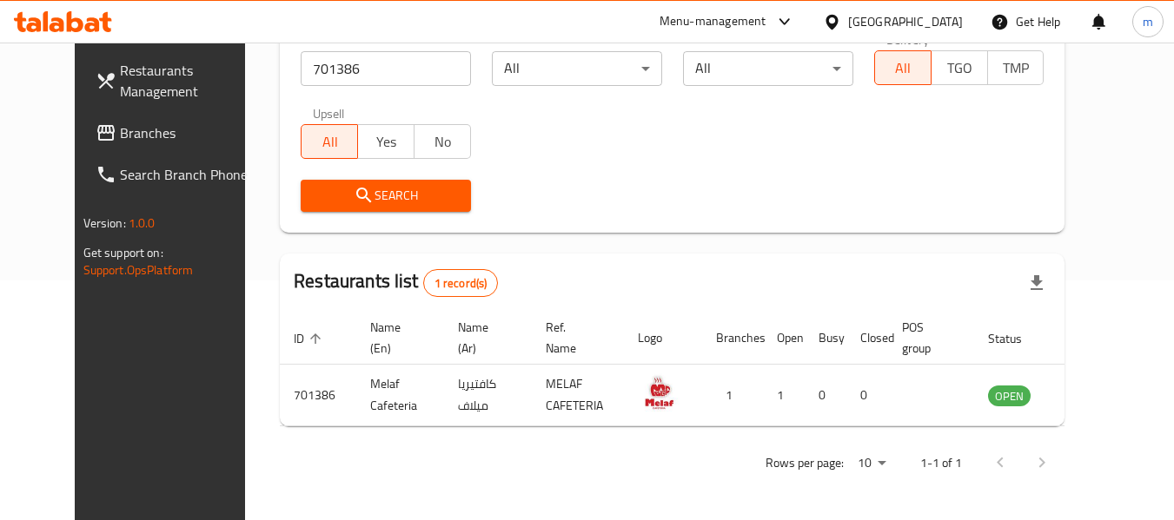
drag, startPoint x: 832, startPoint y: 20, endPoint x: 843, endPoint y: 14, distance: 12.1
click at [832, 19] on icon at bounding box center [832, 22] width 18 height 18
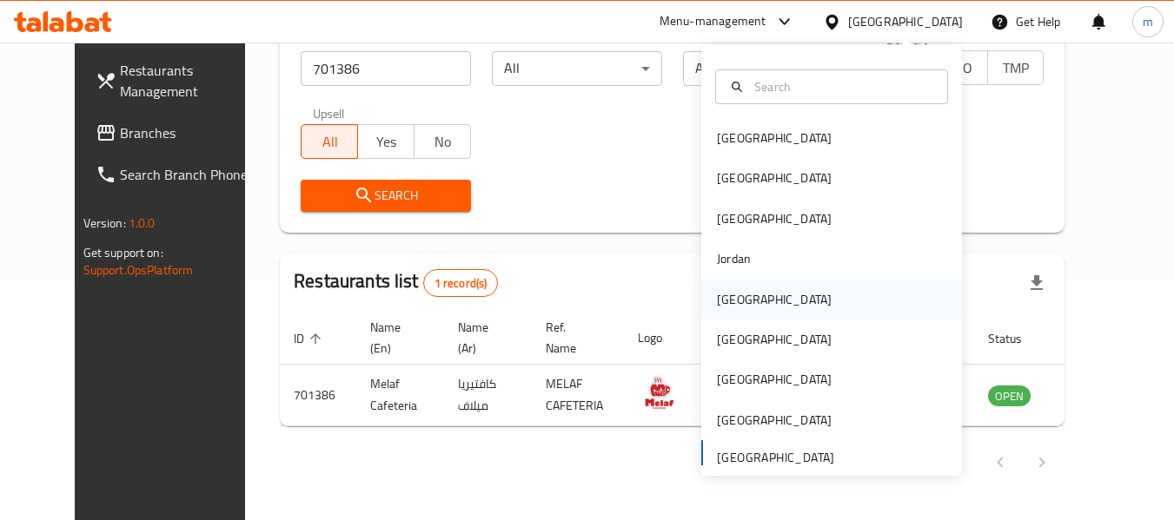
click at [738, 305] on div "Kuwait" at bounding box center [774, 299] width 115 height 19
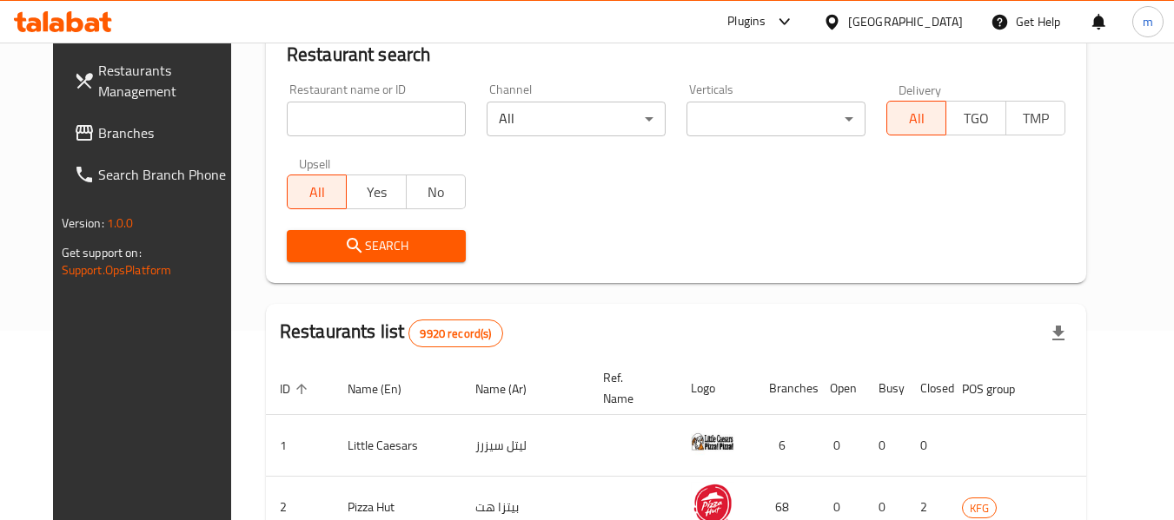
scroll to position [240, 0]
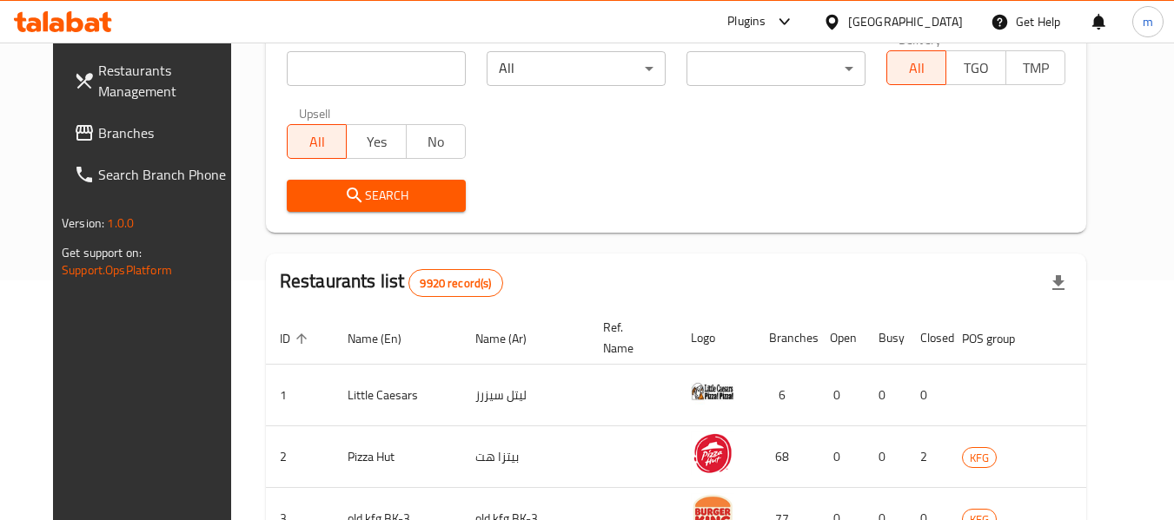
click at [98, 123] on span "Branches" at bounding box center [166, 133] width 137 height 21
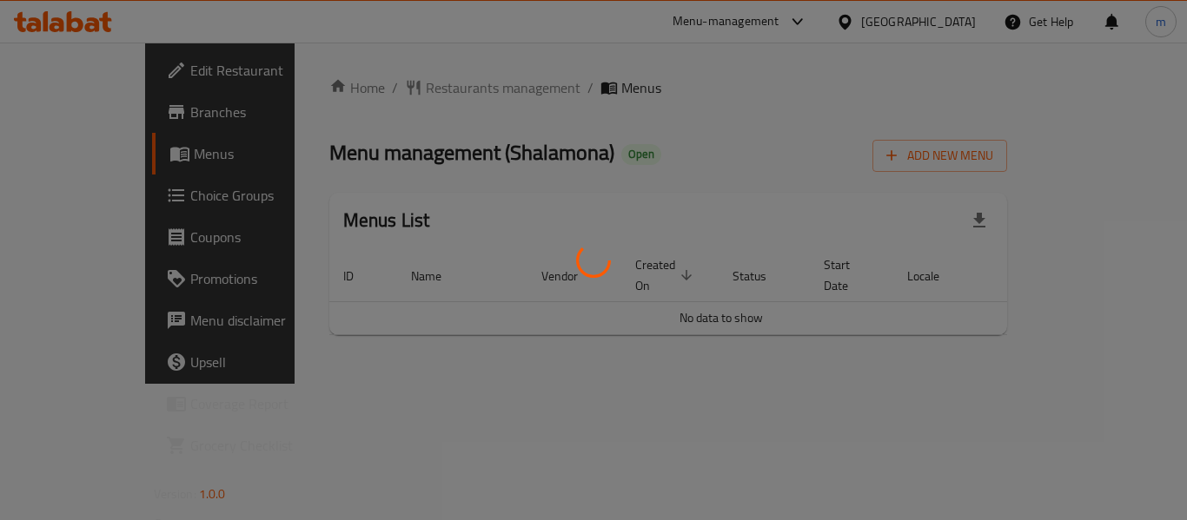
click at [386, 86] on div at bounding box center [593, 260] width 1187 height 520
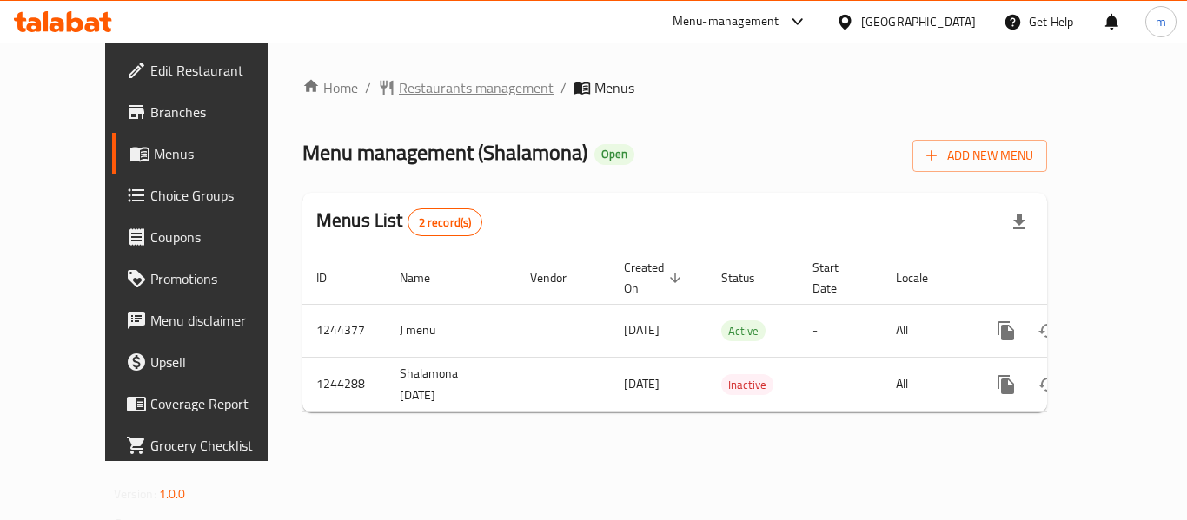
click at [399, 86] on span "Restaurants management" at bounding box center [476, 87] width 155 height 21
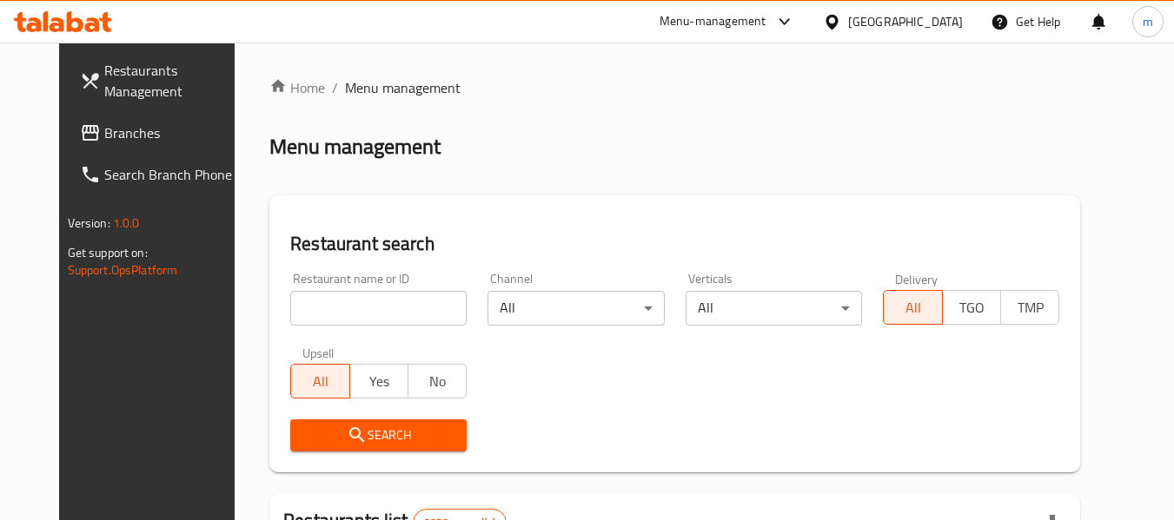
click at [351, 303] on div at bounding box center [587, 260] width 1174 height 520
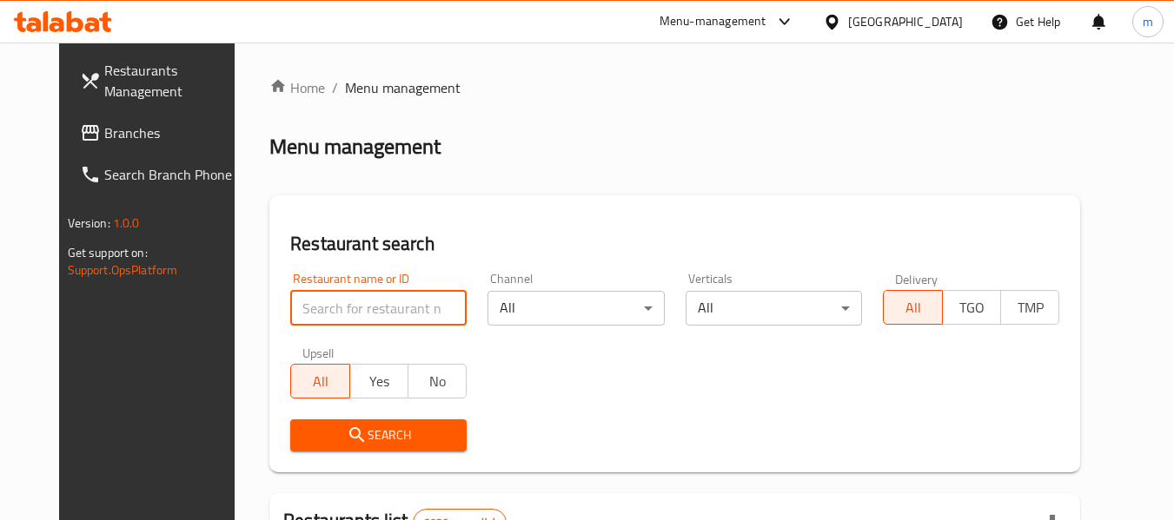
click at [351, 303] on input "search" at bounding box center [378, 308] width 176 height 35
paste input "681966"
type input "681966"
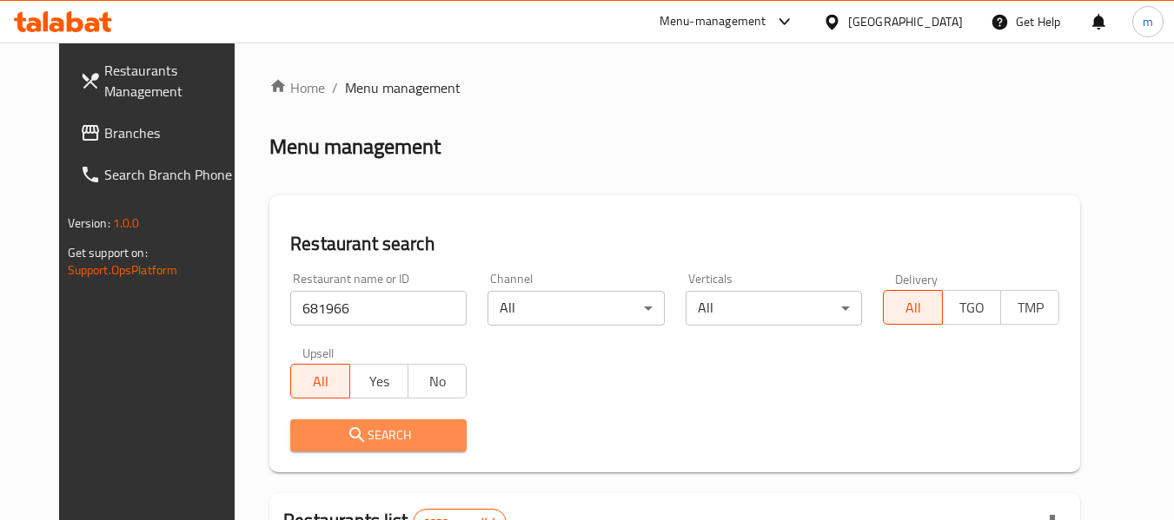
click at [349, 441] on icon "submit" at bounding box center [356, 435] width 15 height 15
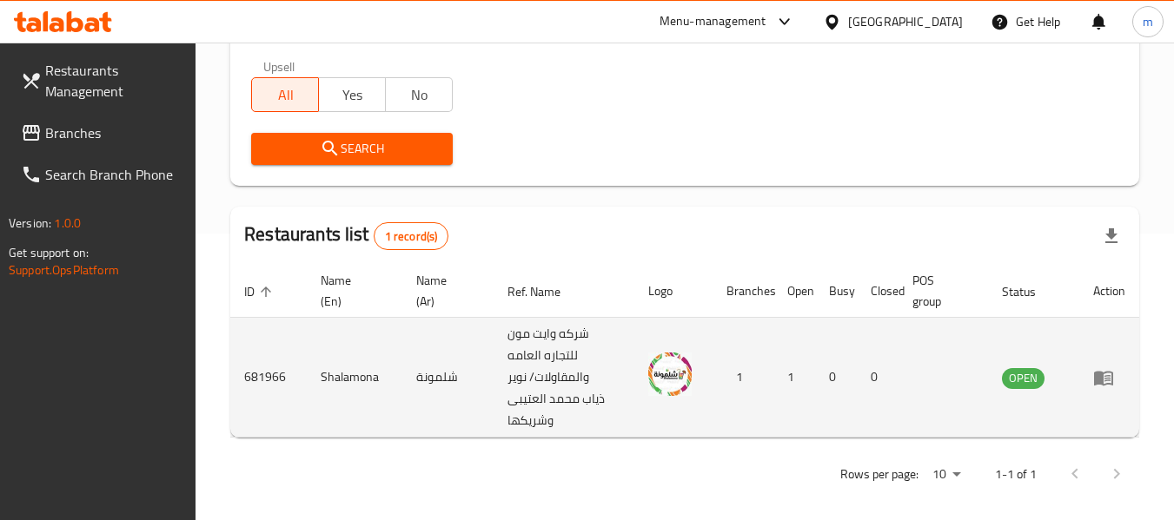
scroll to position [298, 0]
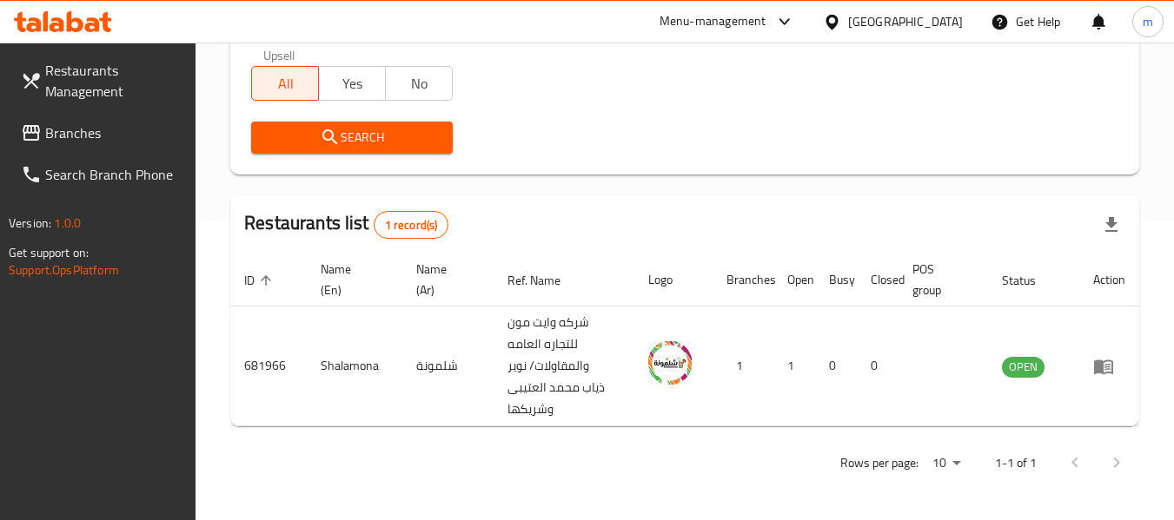
click at [841, 30] on icon at bounding box center [832, 22] width 18 height 18
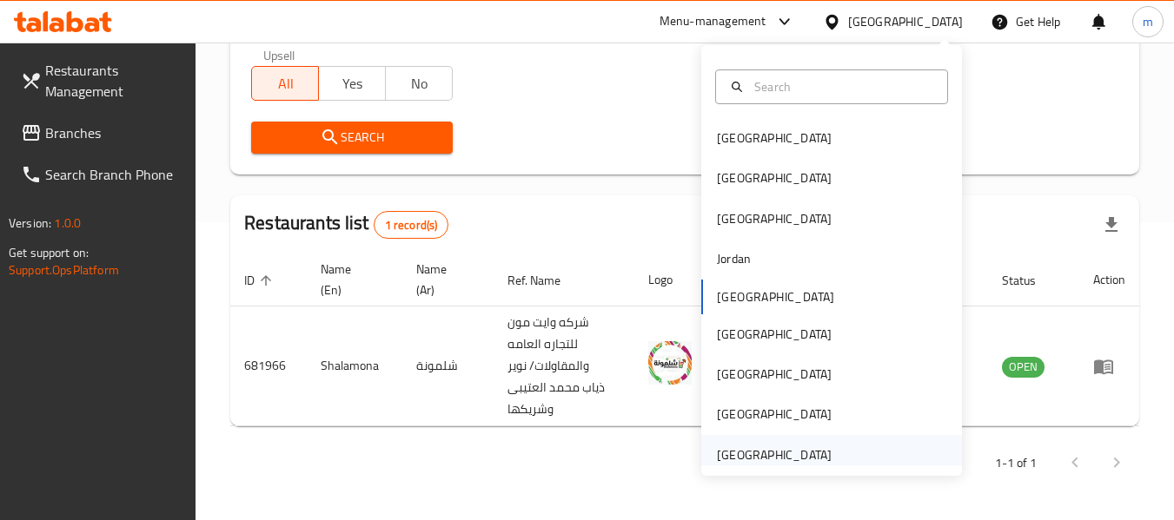
click at [729, 455] on div "[GEOGRAPHIC_DATA]" at bounding box center [774, 455] width 115 height 19
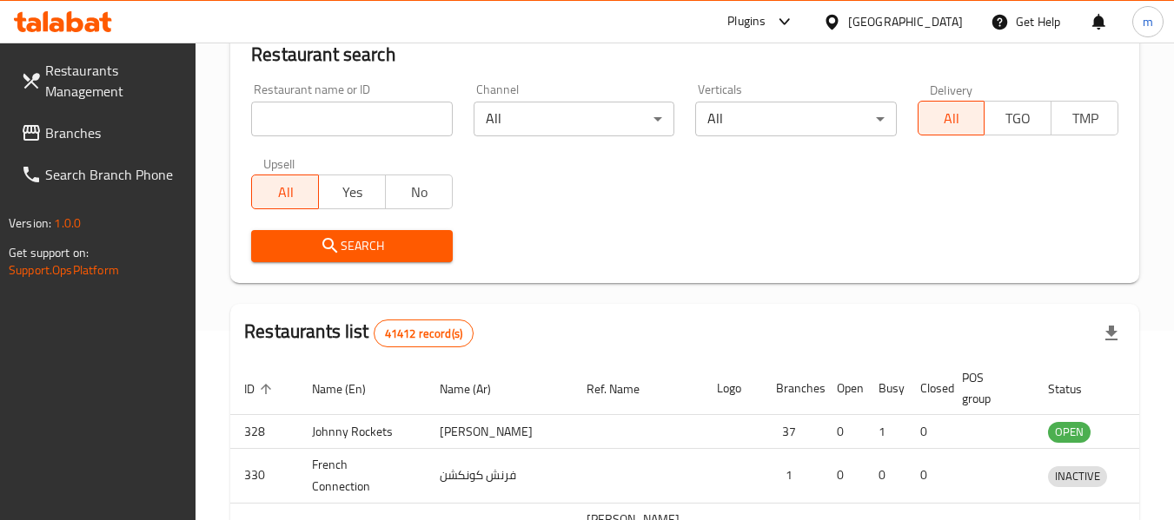
scroll to position [298, 0]
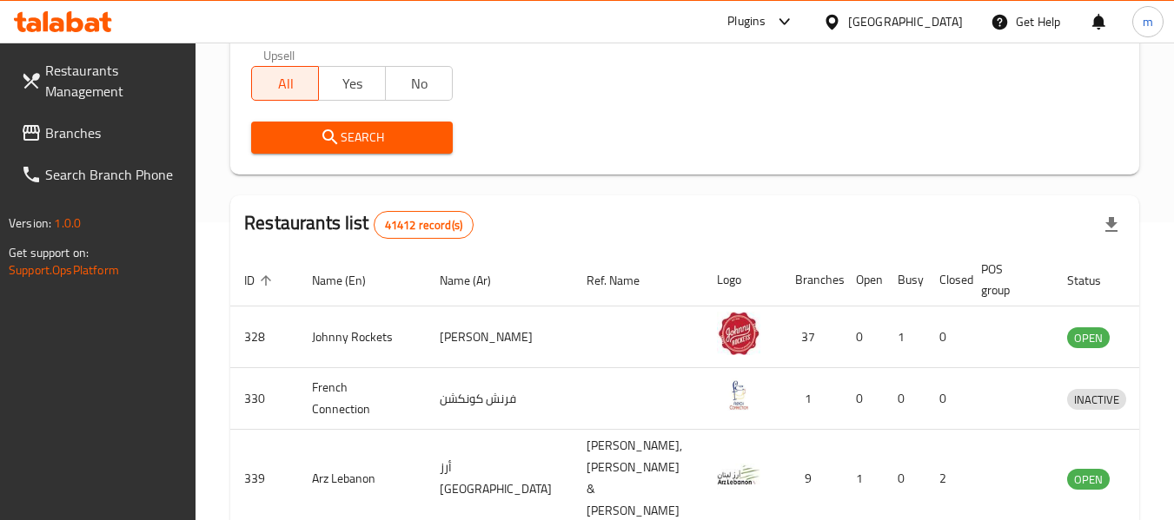
click at [116, 126] on span "Branches" at bounding box center [113, 133] width 137 height 21
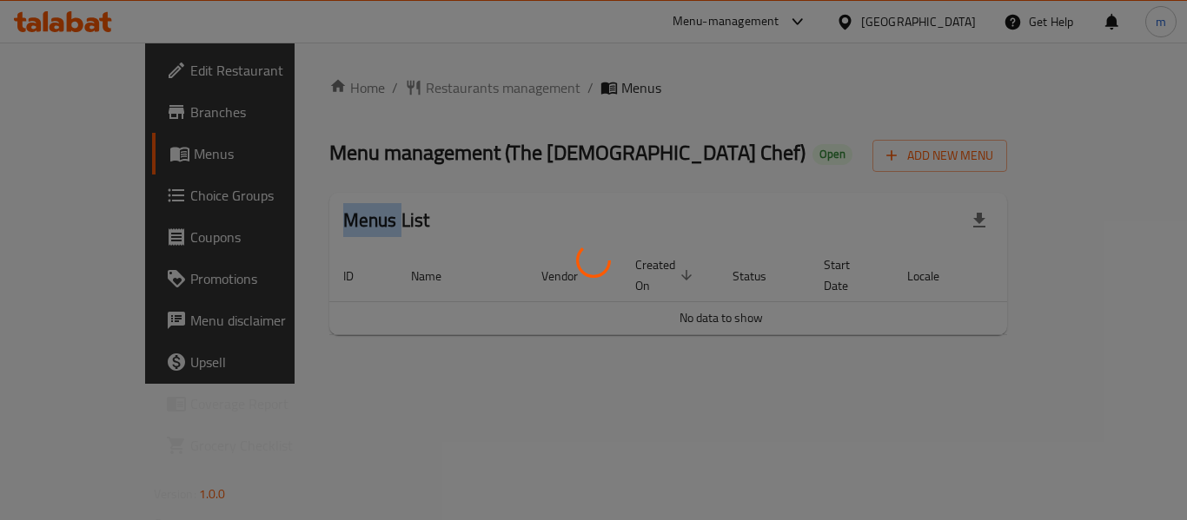
click at [386, 88] on div at bounding box center [593, 260] width 1187 height 520
click at [390, 89] on div at bounding box center [593, 260] width 1187 height 520
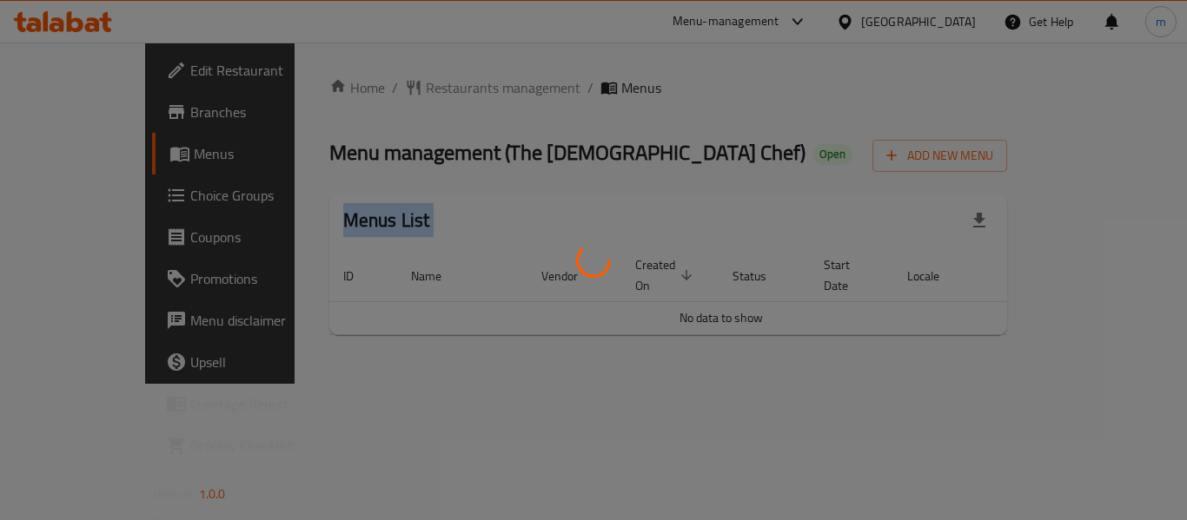
click at [390, 89] on div at bounding box center [593, 260] width 1187 height 520
click at [389, 89] on div at bounding box center [593, 260] width 1187 height 520
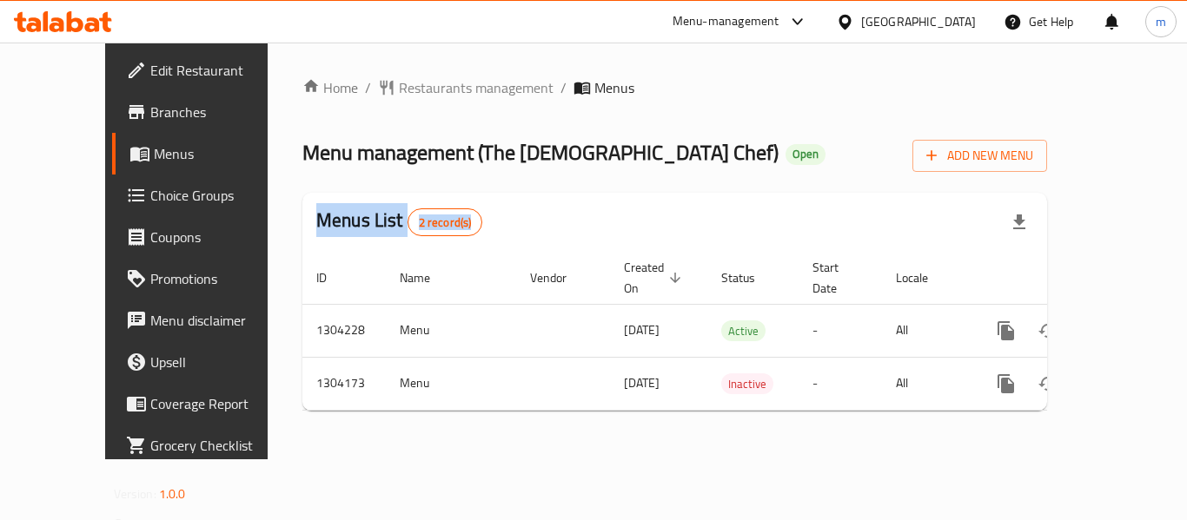
click at [389, 89] on div at bounding box center [593, 260] width 1187 height 520
click at [389, 89] on div "Home / Restaurants management / Menus Menu management ( The Lady Chef ) Open Ad…" at bounding box center [674, 251] width 745 height 348
click at [399, 89] on span "Restaurants management" at bounding box center [476, 87] width 155 height 21
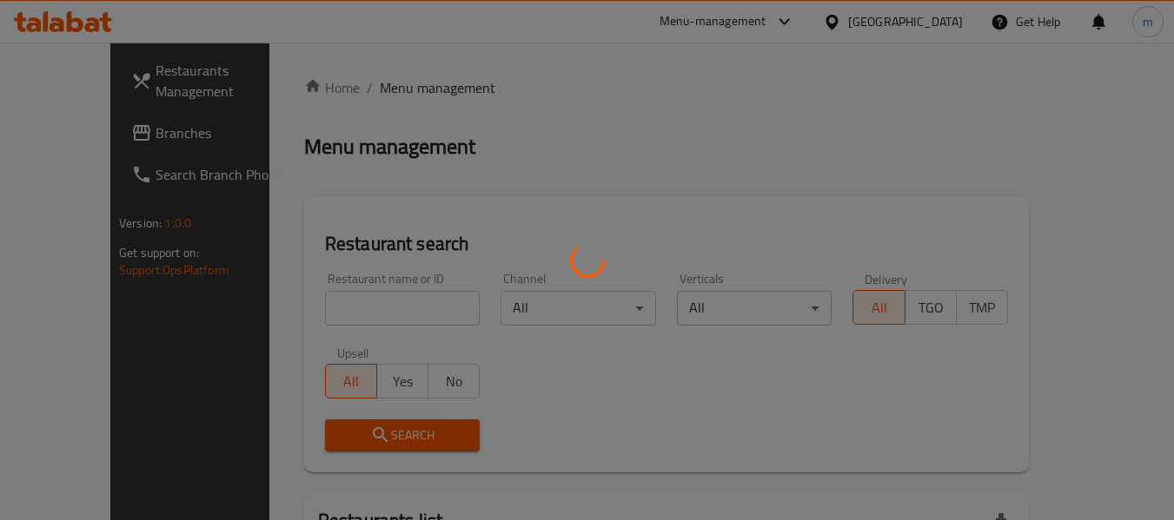
click at [321, 308] on div at bounding box center [587, 260] width 1174 height 520
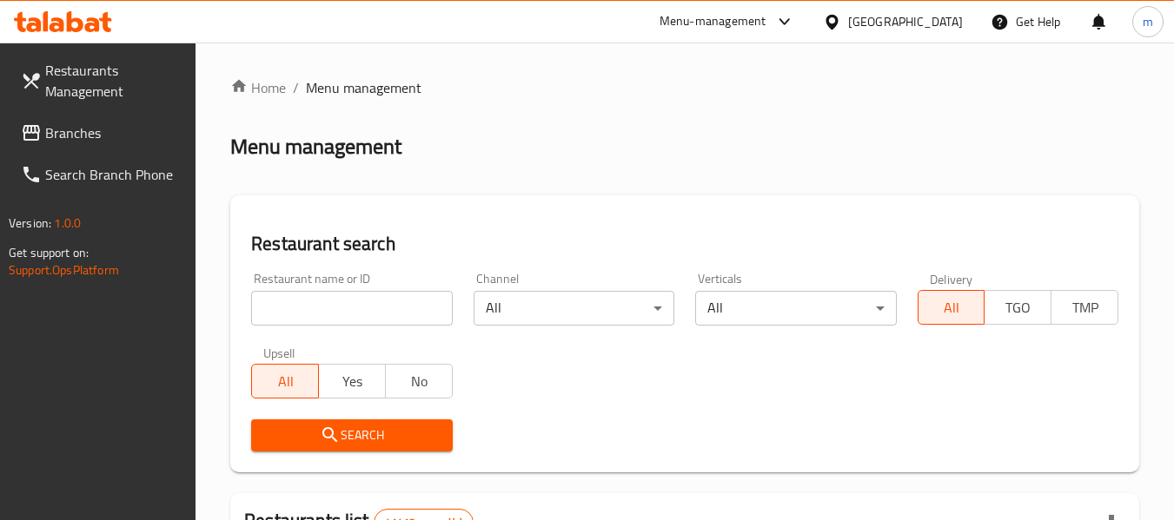
click at [321, 308] on input "search" at bounding box center [351, 308] width 201 height 35
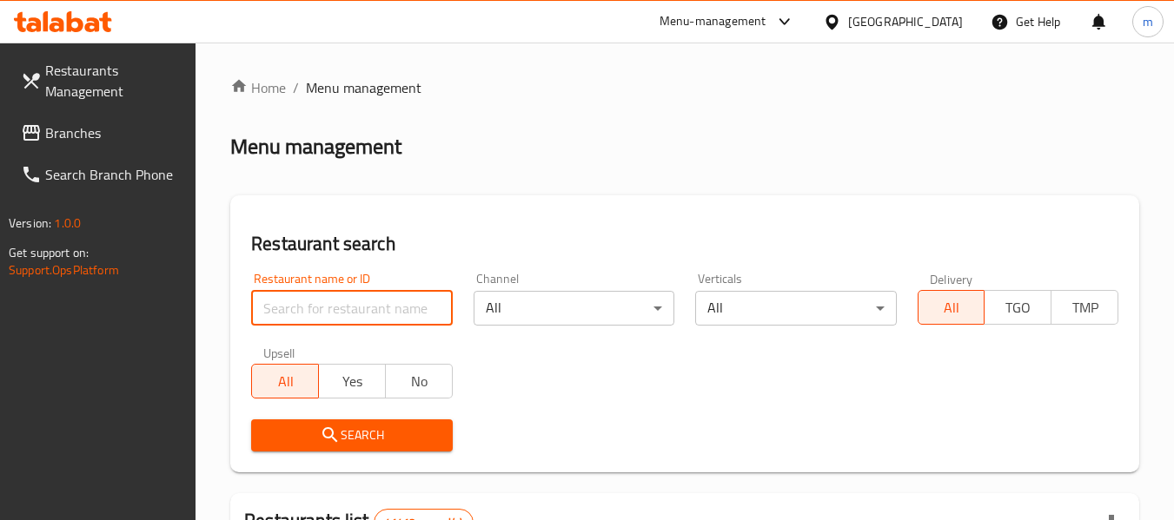
click at [321, 308] on input "search" at bounding box center [351, 308] width 201 height 35
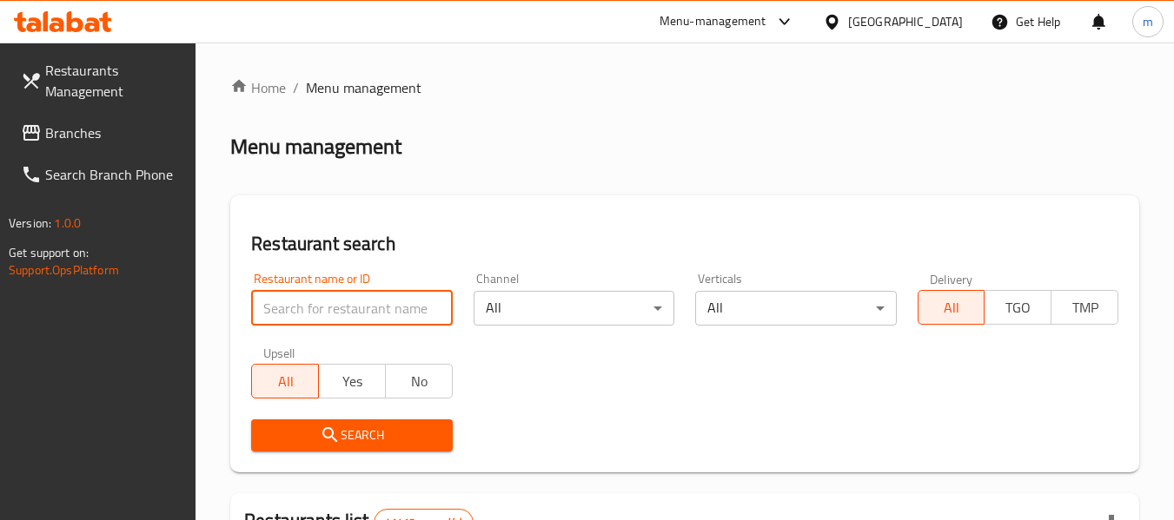
paste input "703107"
type input "703107"
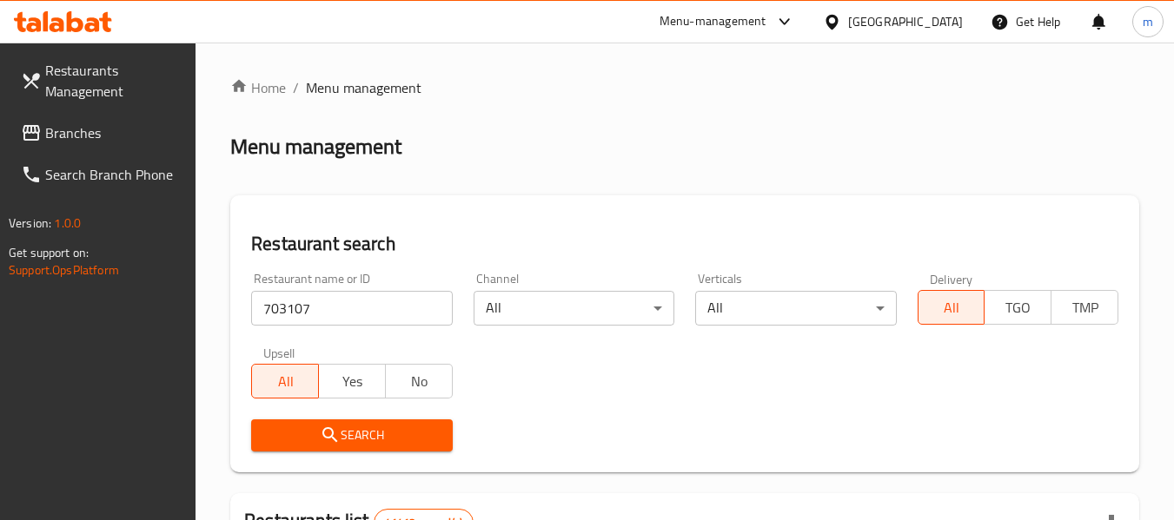
click at [362, 437] on span "Search" at bounding box center [351, 436] width 173 height 22
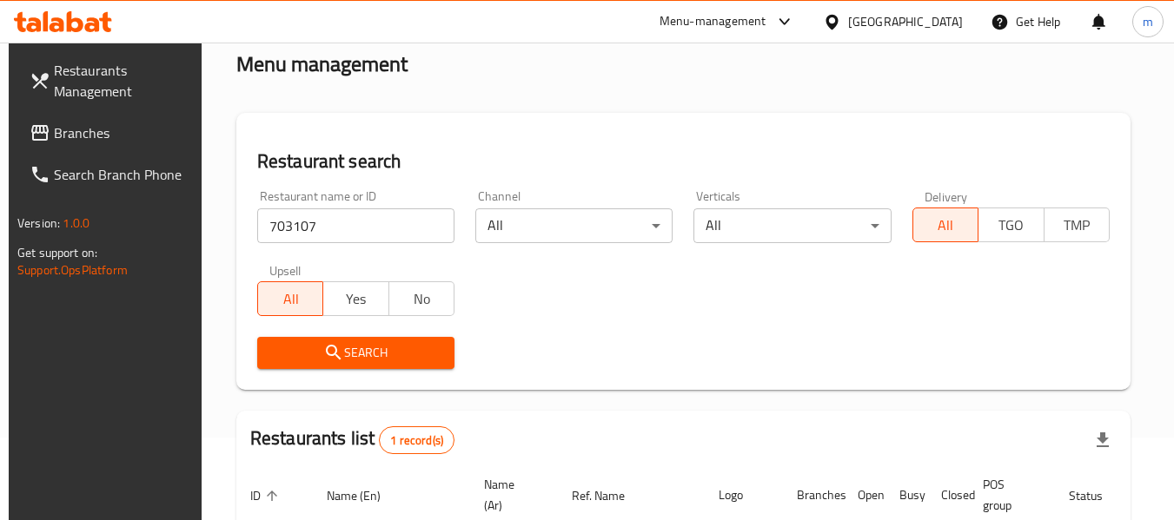
scroll to position [240, 0]
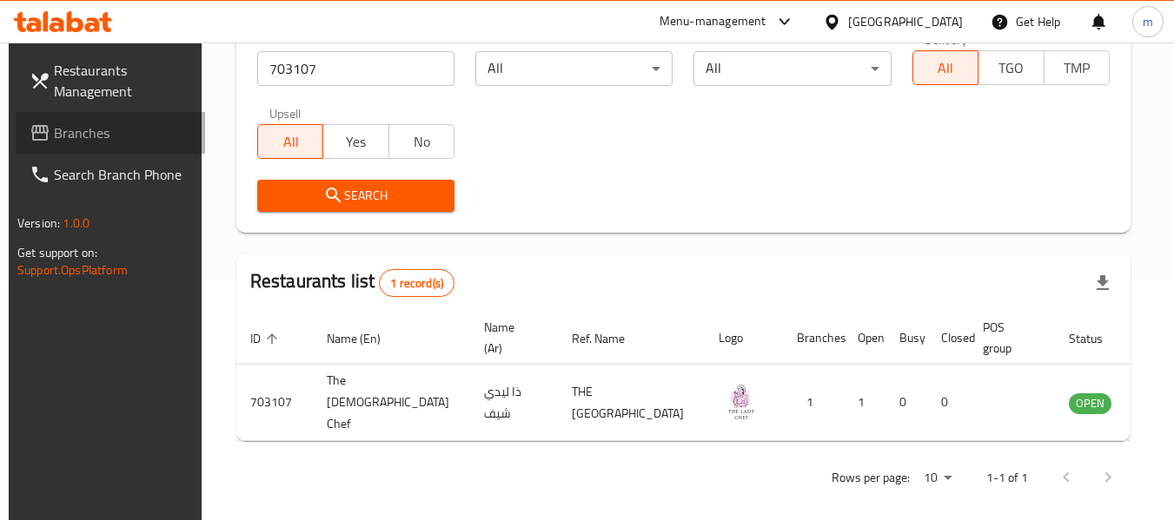
click at [89, 137] on span "Branches" at bounding box center [122, 133] width 137 height 21
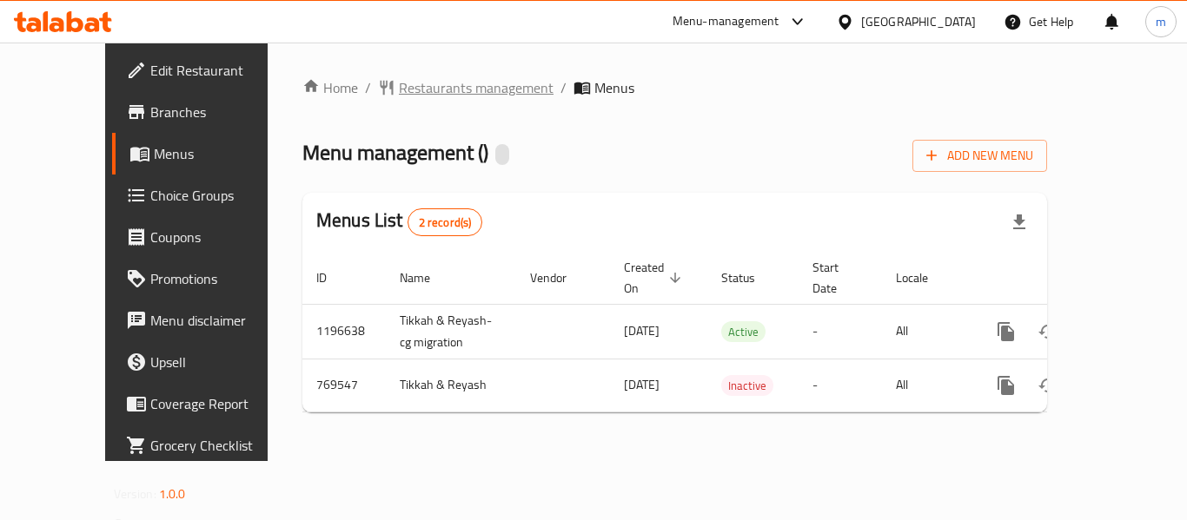
click at [399, 83] on span "Restaurants management" at bounding box center [476, 87] width 155 height 21
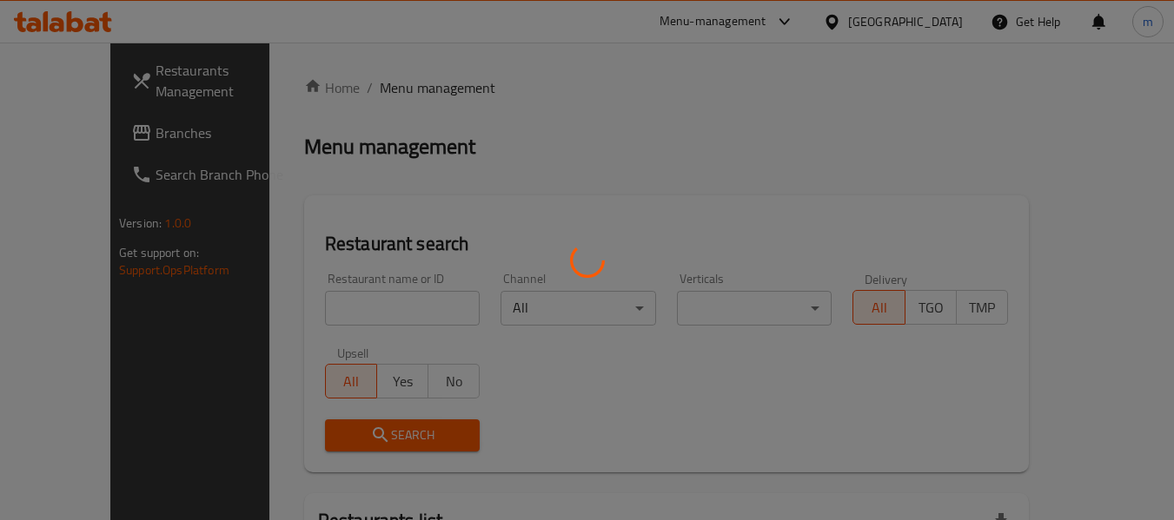
click at [382, 81] on div at bounding box center [587, 260] width 1174 height 520
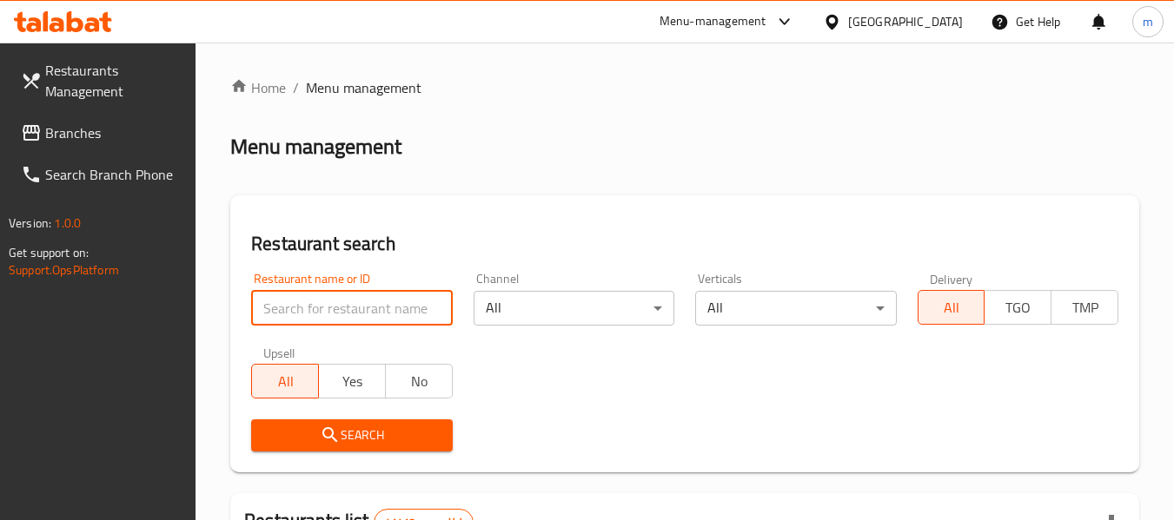
click at [334, 308] on input "search" at bounding box center [351, 308] width 201 height 35
click at [332, 307] on input "search" at bounding box center [351, 308] width 201 height 35
paste input "651388"
type input "651388"
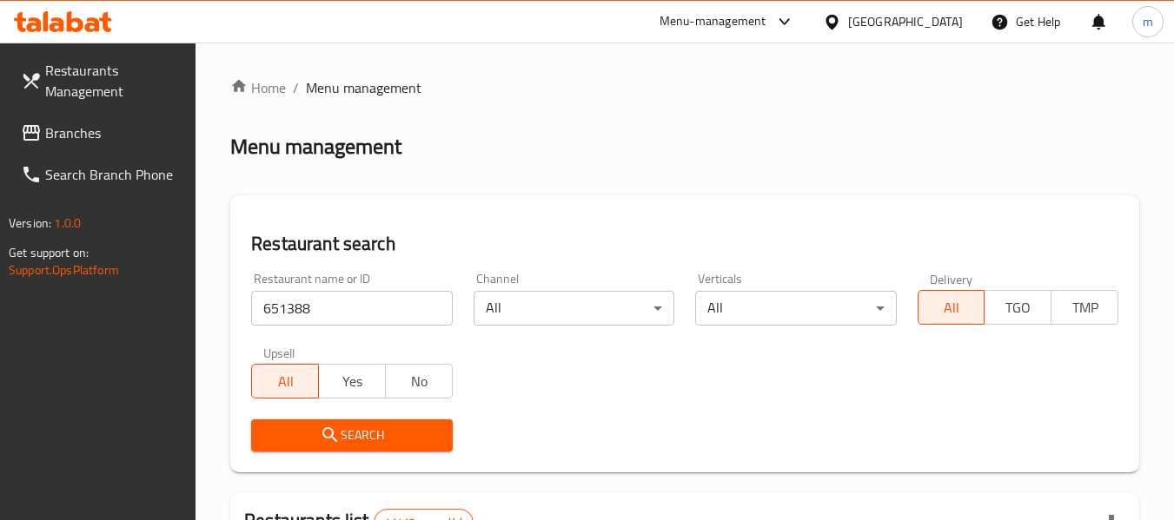
click at [350, 432] on span "Search" at bounding box center [351, 436] width 173 height 22
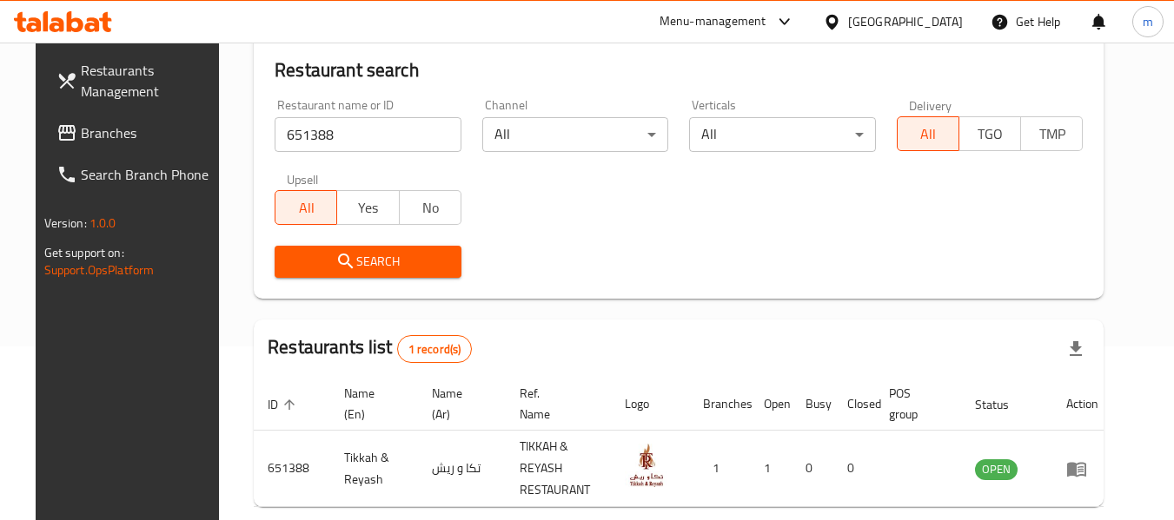
scroll to position [240, 0]
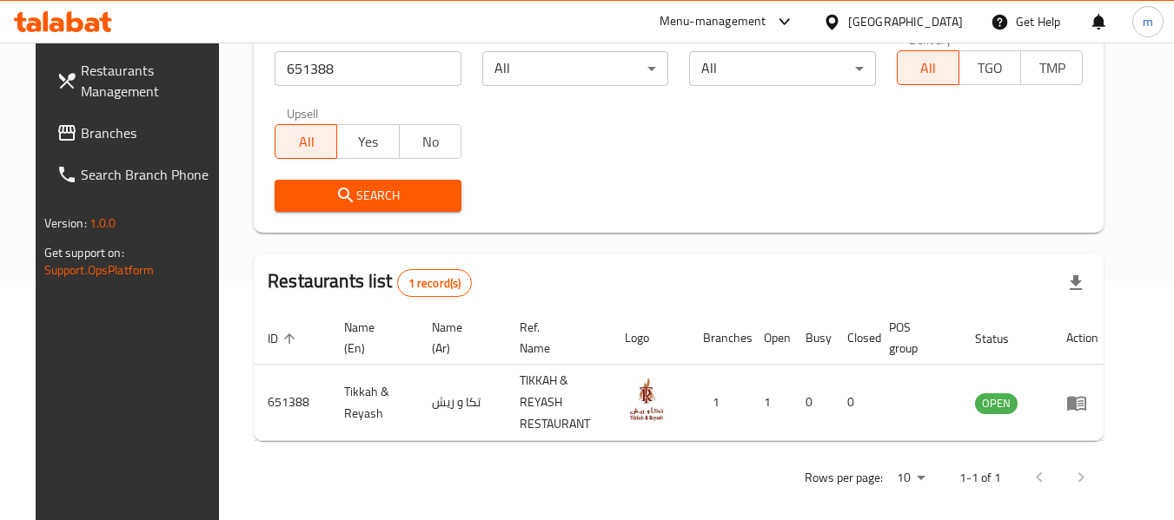
click at [81, 140] on span "Branches" at bounding box center [149, 133] width 137 height 21
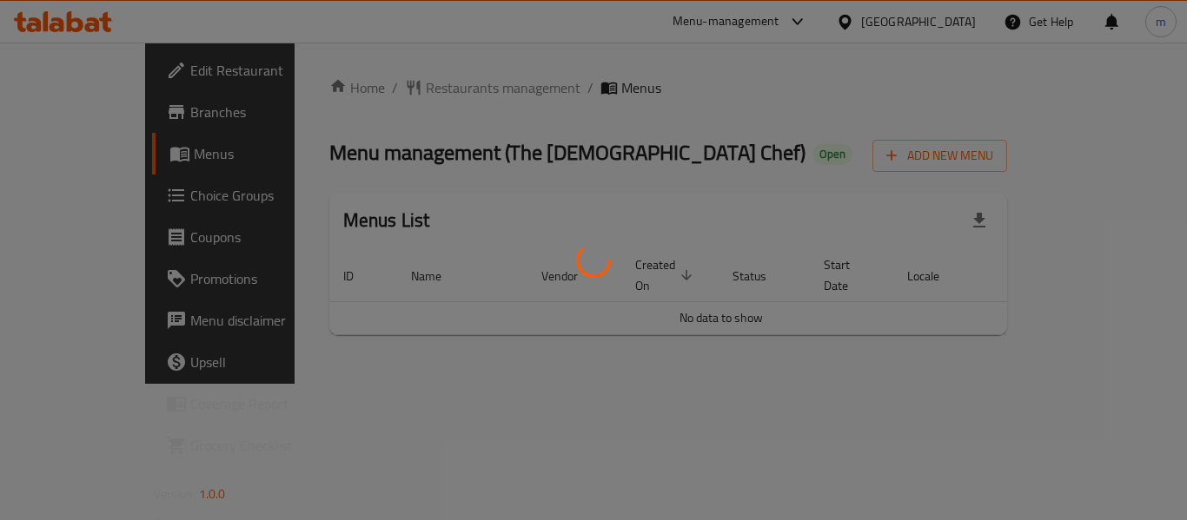
click at [393, 88] on div "Home / Restaurants management / Menus Menu management ( The [DEMOGRAPHIC_DATA] …" at bounding box center [668, 213] width 679 height 272
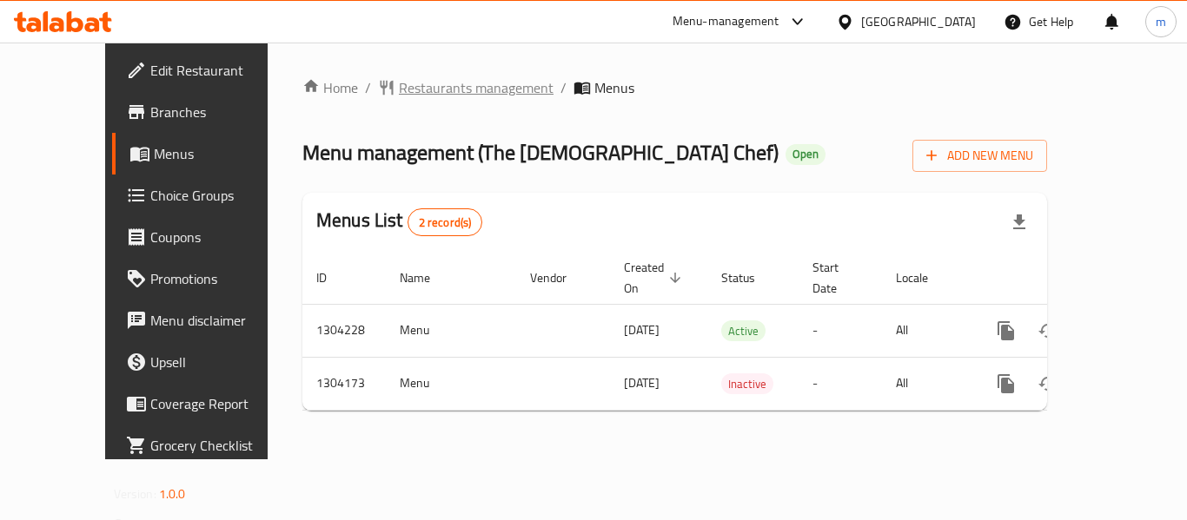
click at [399, 89] on span "Restaurants management" at bounding box center [476, 87] width 155 height 21
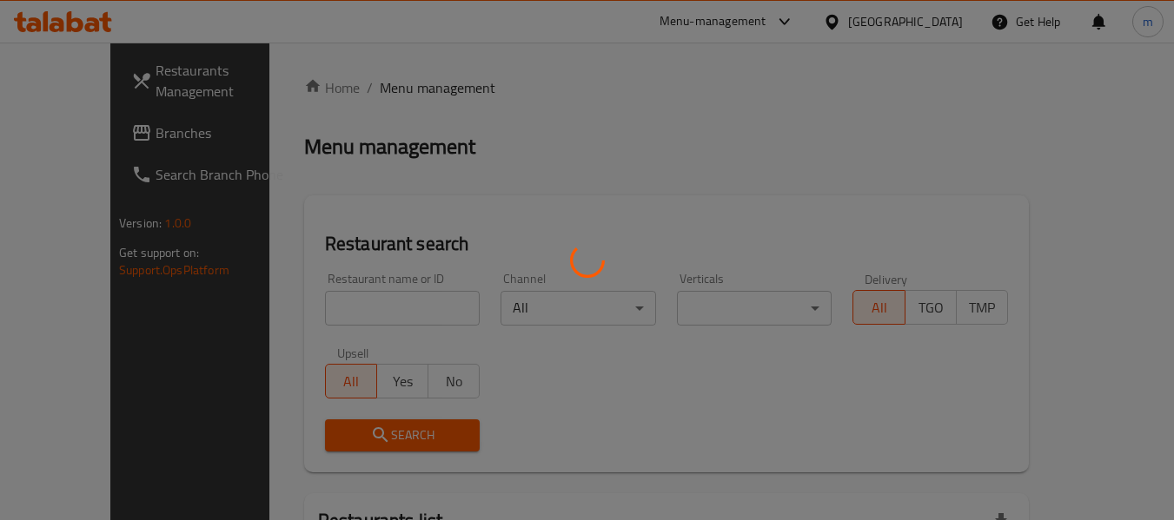
click at [303, 316] on div at bounding box center [587, 260] width 1174 height 520
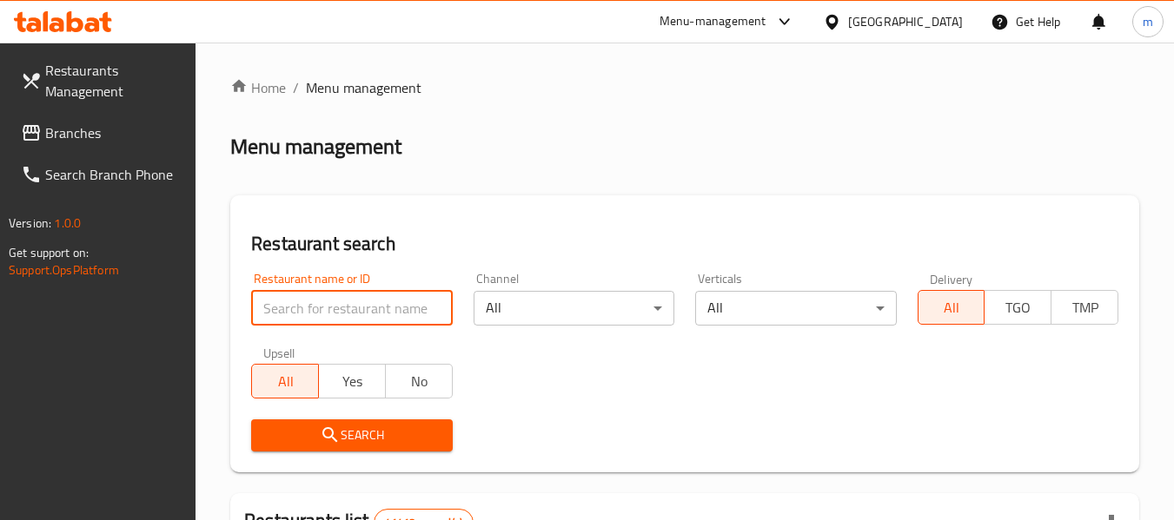
click at [304, 316] on input "search" at bounding box center [351, 308] width 201 height 35
paste input "703107"
type input "703107"
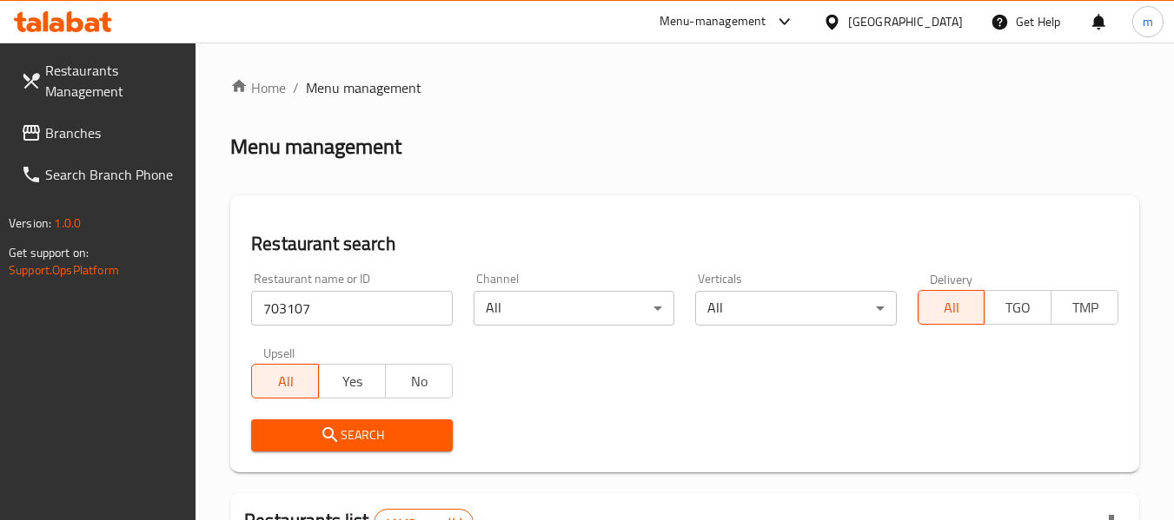
click at [339, 430] on icon "submit" at bounding box center [330, 435] width 21 height 21
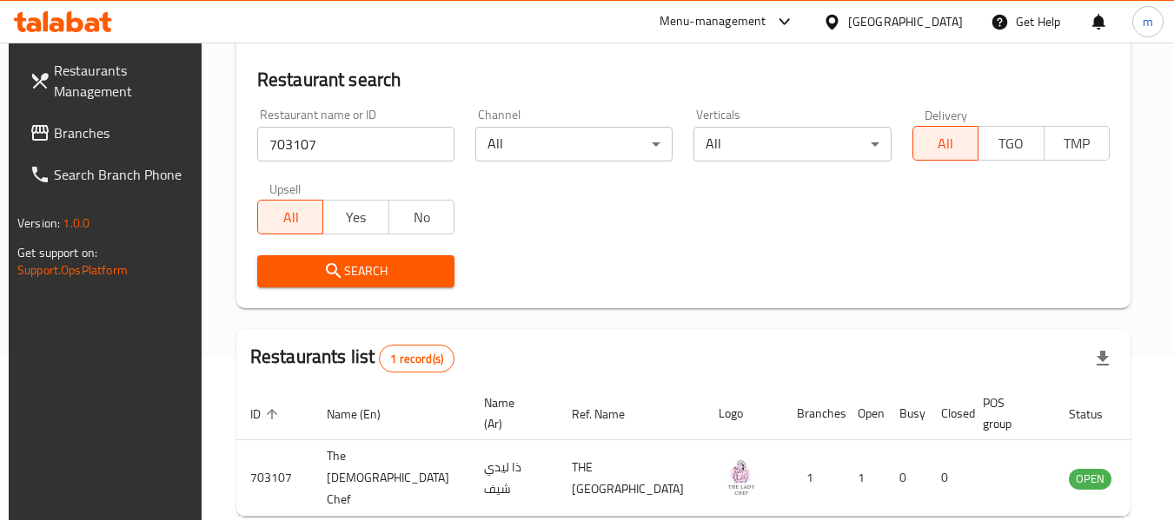
scroll to position [240, 0]
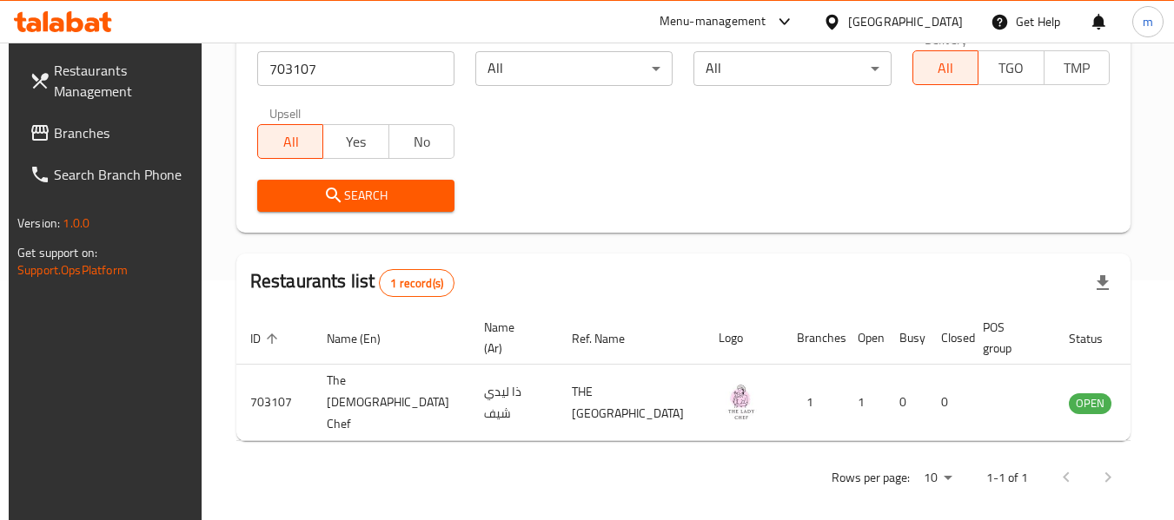
click at [103, 142] on span "Branches" at bounding box center [122, 133] width 137 height 21
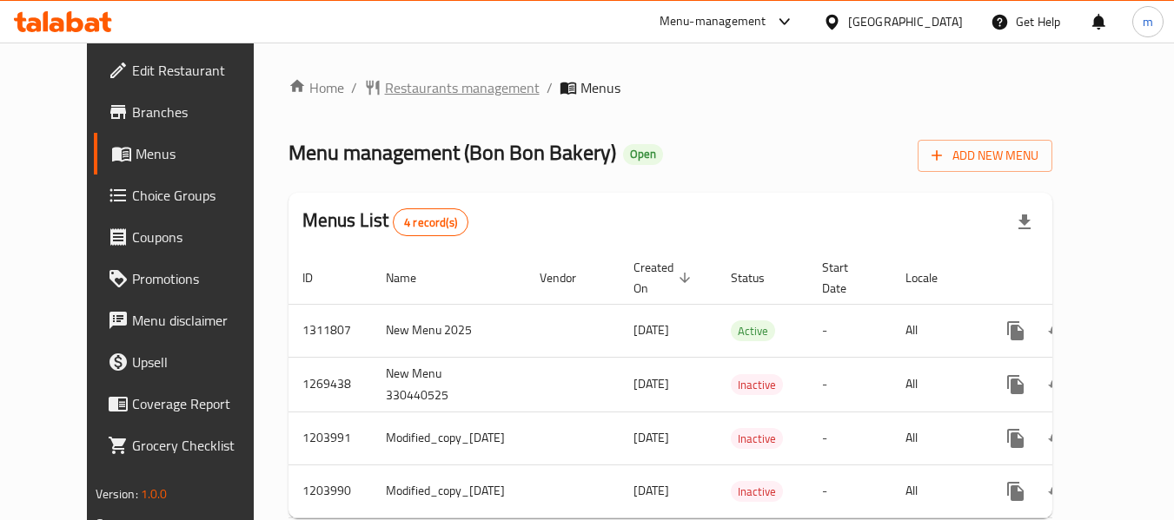
click at [390, 88] on span "Restaurants management" at bounding box center [462, 87] width 155 height 21
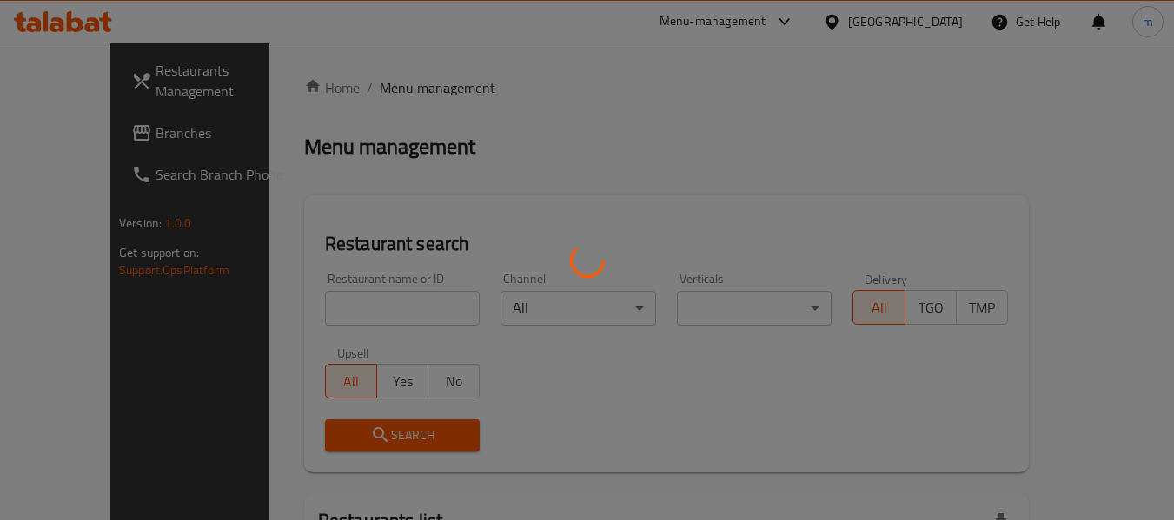
click at [346, 298] on div at bounding box center [587, 260] width 1174 height 520
click at [327, 307] on div at bounding box center [587, 260] width 1174 height 520
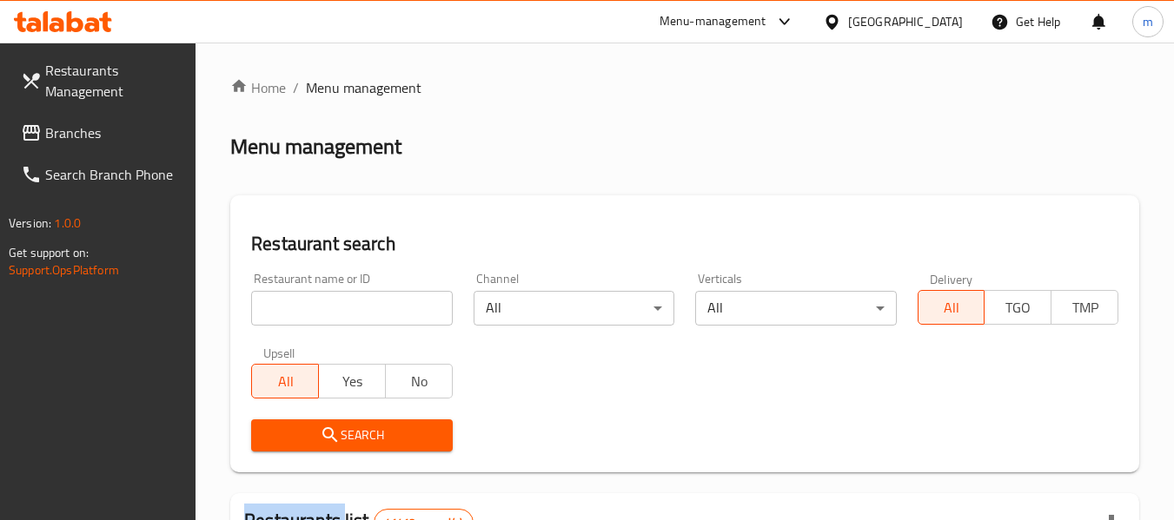
click at [327, 307] on div at bounding box center [587, 260] width 1174 height 520
click at [322, 308] on input "search" at bounding box center [351, 308] width 201 height 35
paste input "11856"
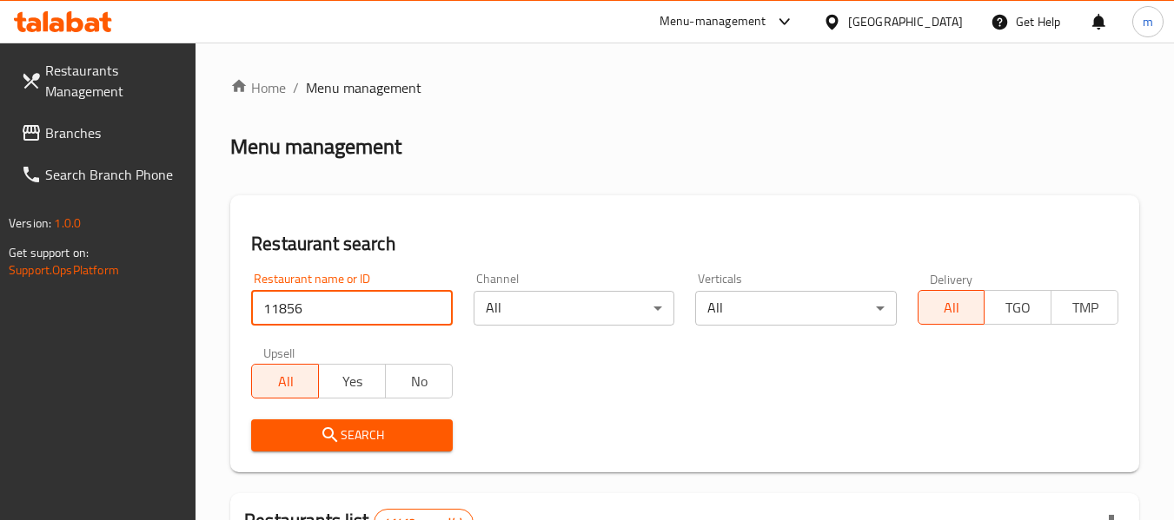
type input "11856"
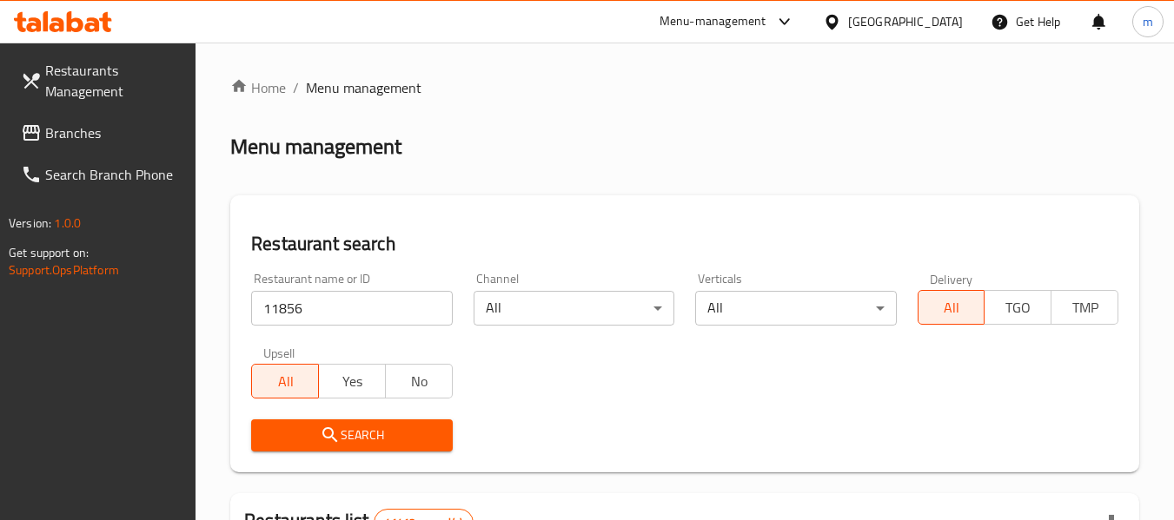
click at [342, 431] on span "Search" at bounding box center [351, 436] width 173 height 22
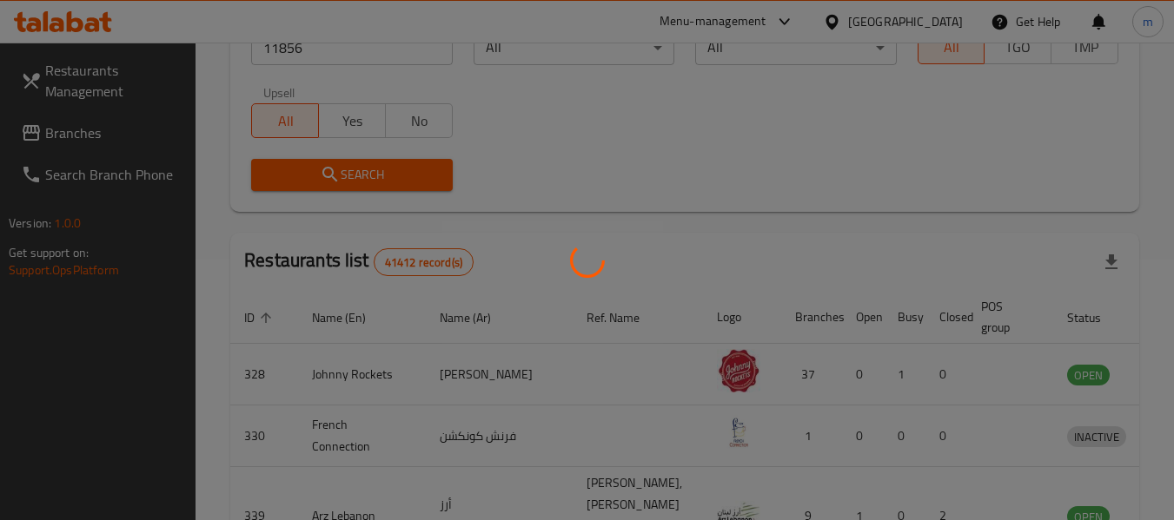
scroll to position [240, 0]
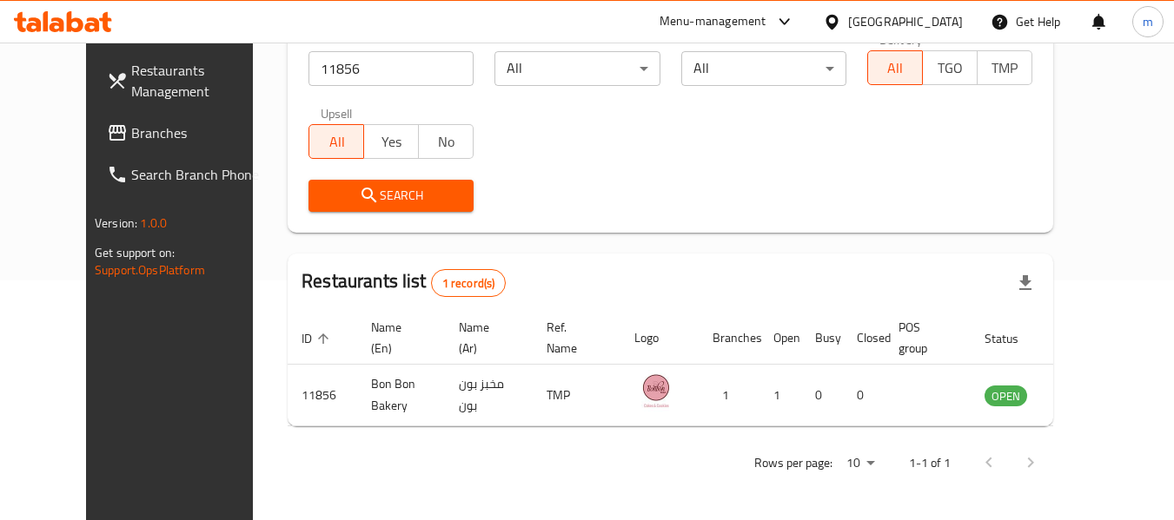
click at [153, 392] on div "Restaurants Management Branches Search Branch Phone Version: 1.0.0 Get support …" at bounding box center [184, 303] width 196 height 520
click at [830, 21] on icon at bounding box center [831, 21] width 12 height 15
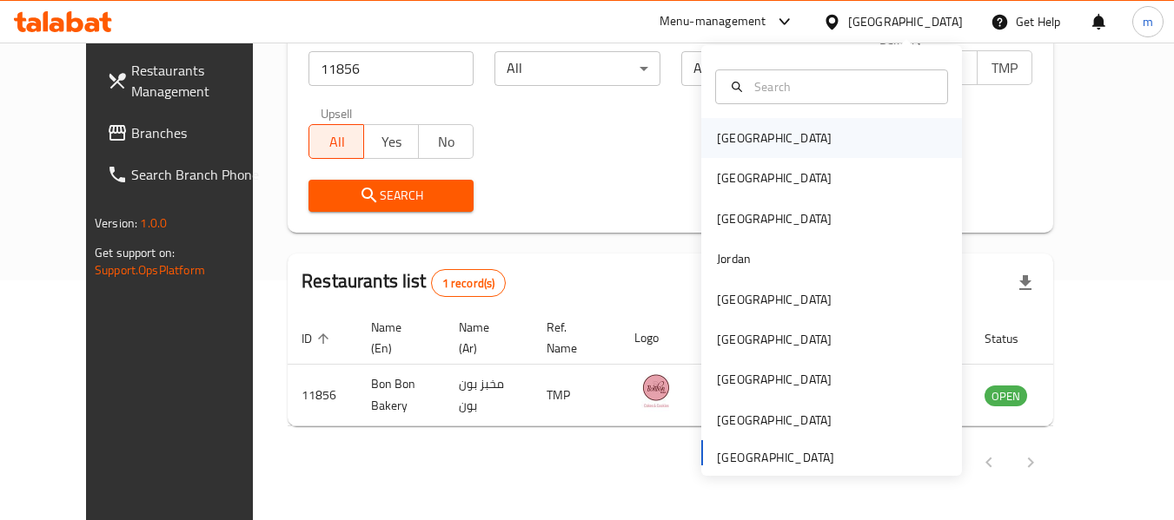
click at [722, 142] on div "[GEOGRAPHIC_DATA]" at bounding box center [774, 138] width 115 height 19
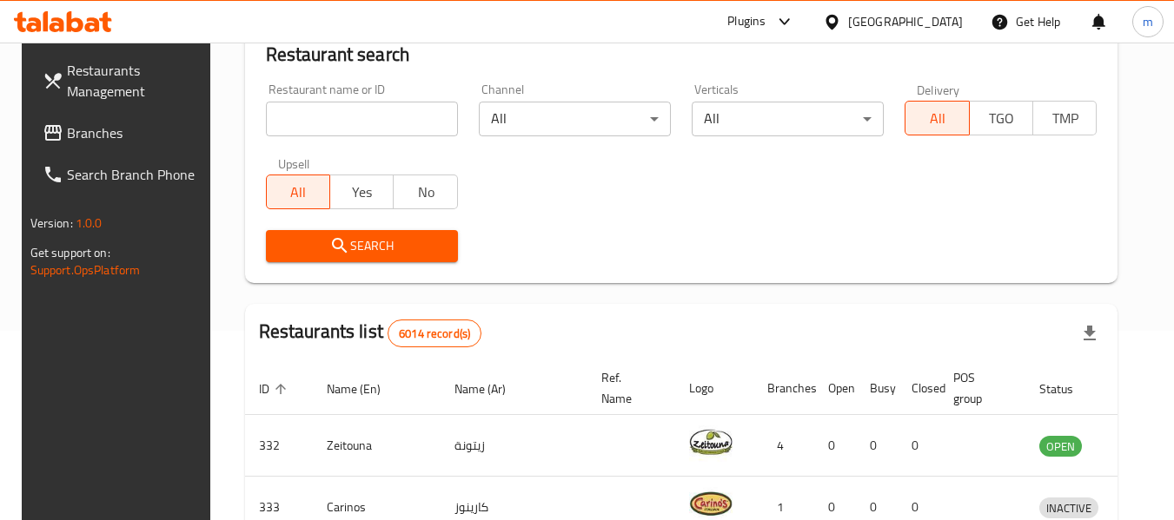
scroll to position [240, 0]
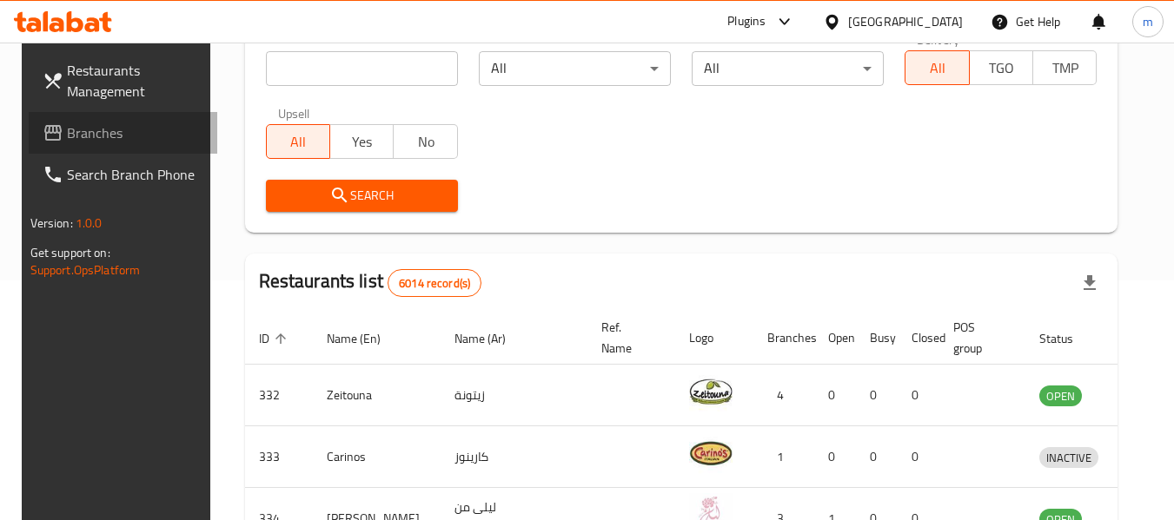
click at [84, 131] on span "Branches" at bounding box center [135, 133] width 137 height 21
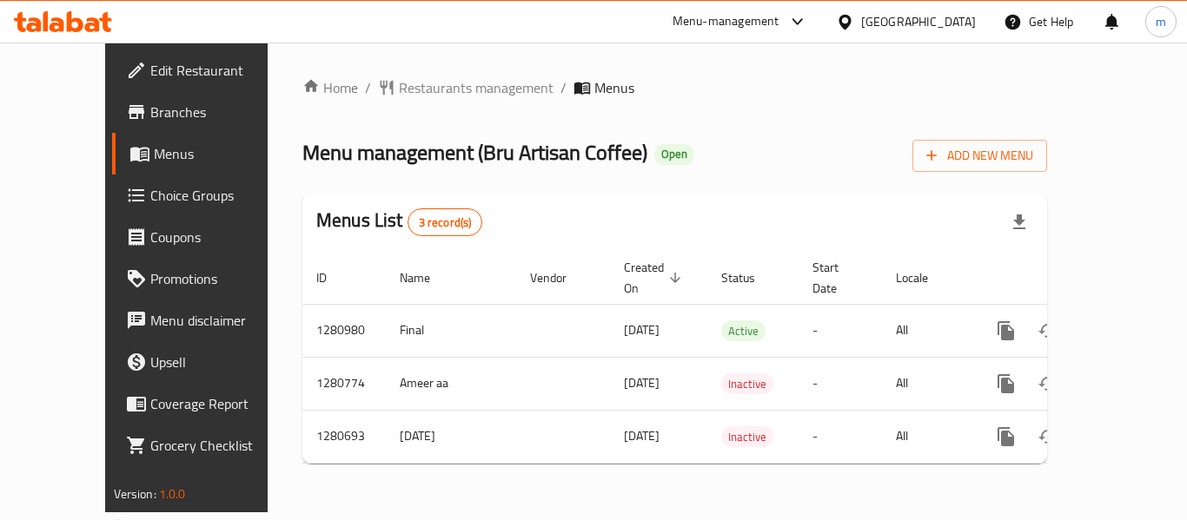
click at [399, 90] on span "Restaurants management" at bounding box center [476, 87] width 155 height 21
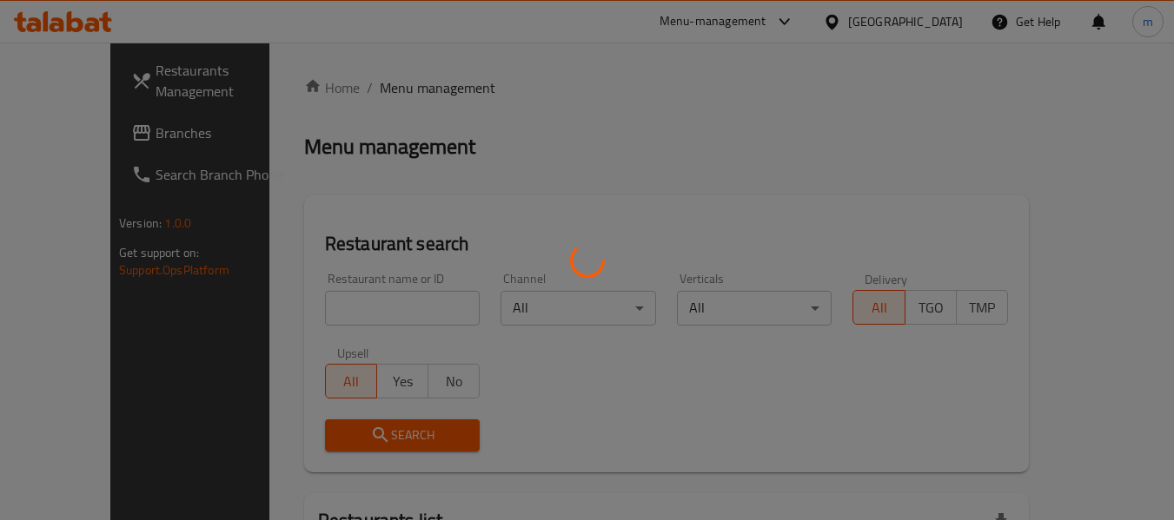
click at [388, 86] on div at bounding box center [587, 260] width 1174 height 520
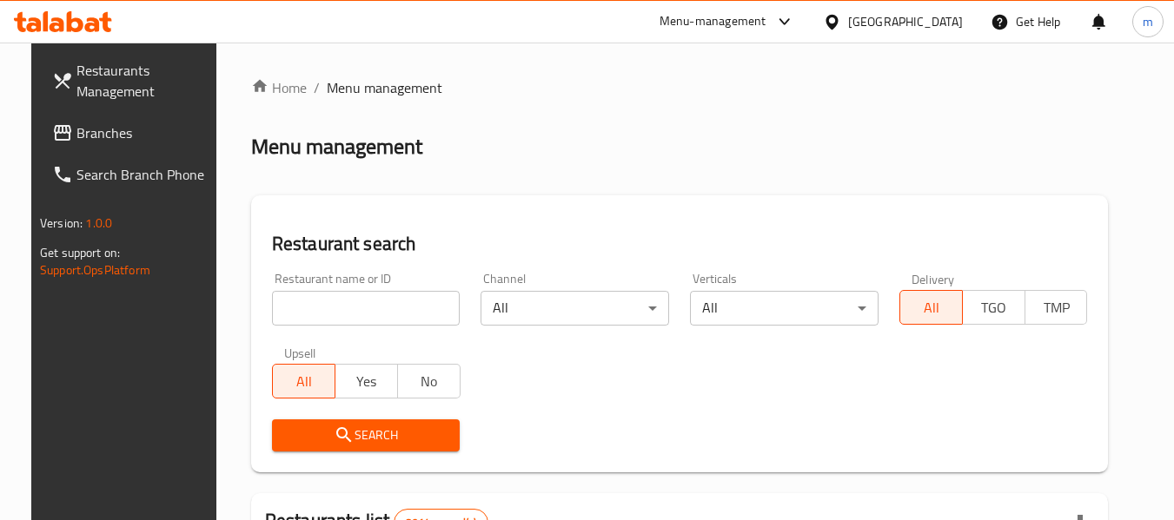
click at [341, 308] on input "search" at bounding box center [366, 308] width 189 height 35
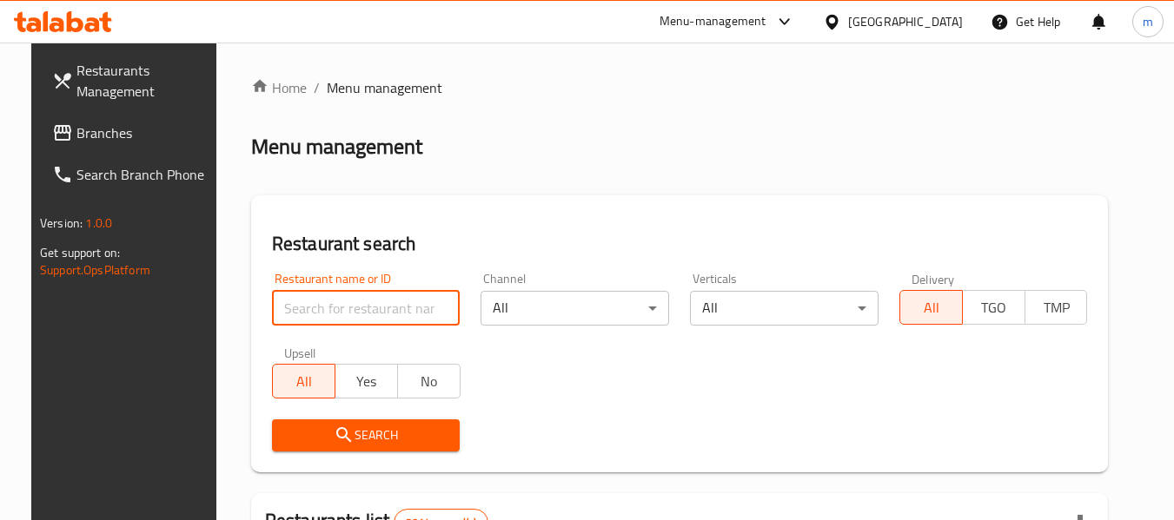
paste input "656383"
type input "656383"
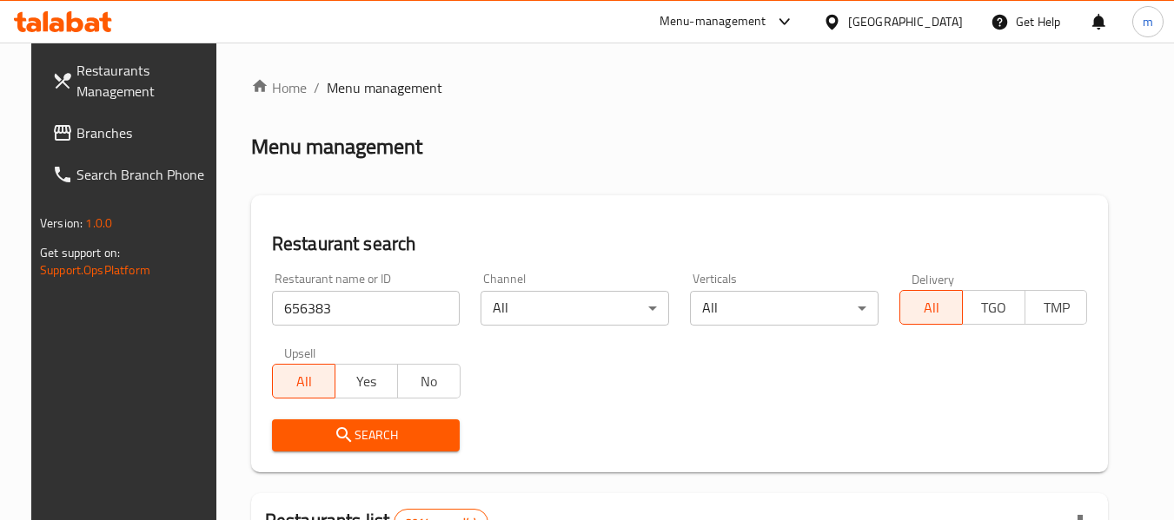
drag, startPoint x: 355, startPoint y: 432, endPoint x: 384, endPoint y: 423, distance: 30.0
click at [355, 432] on span "Search" at bounding box center [366, 436] width 161 height 22
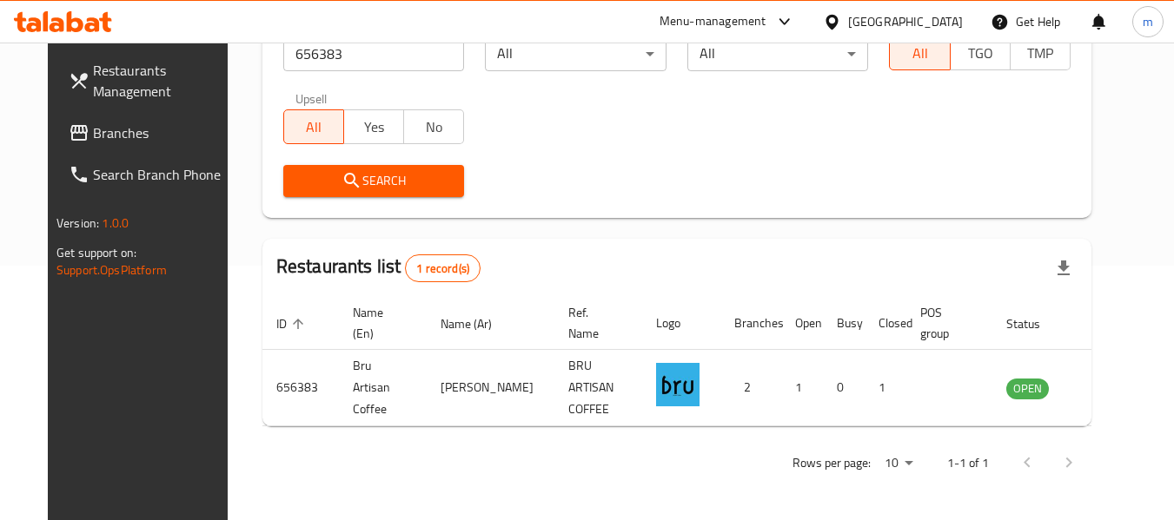
scroll to position [240, 0]
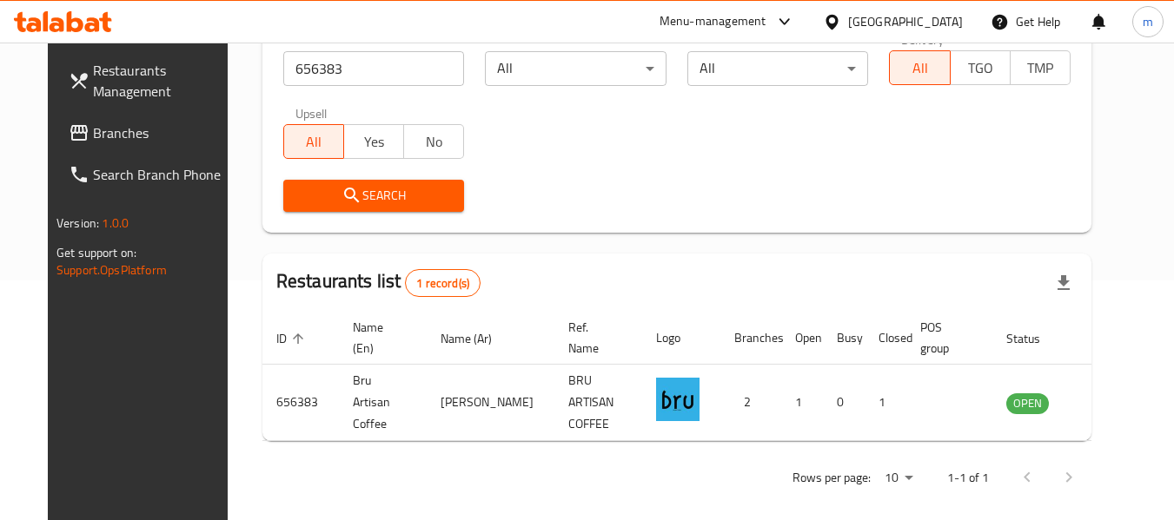
drag, startPoint x: 905, startPoint y: 23, endPoint x: 911, endPoint y: 14, distance: 10.9
click at [841, 23] on icon at bounding box center [832, 22] width 18 height 18
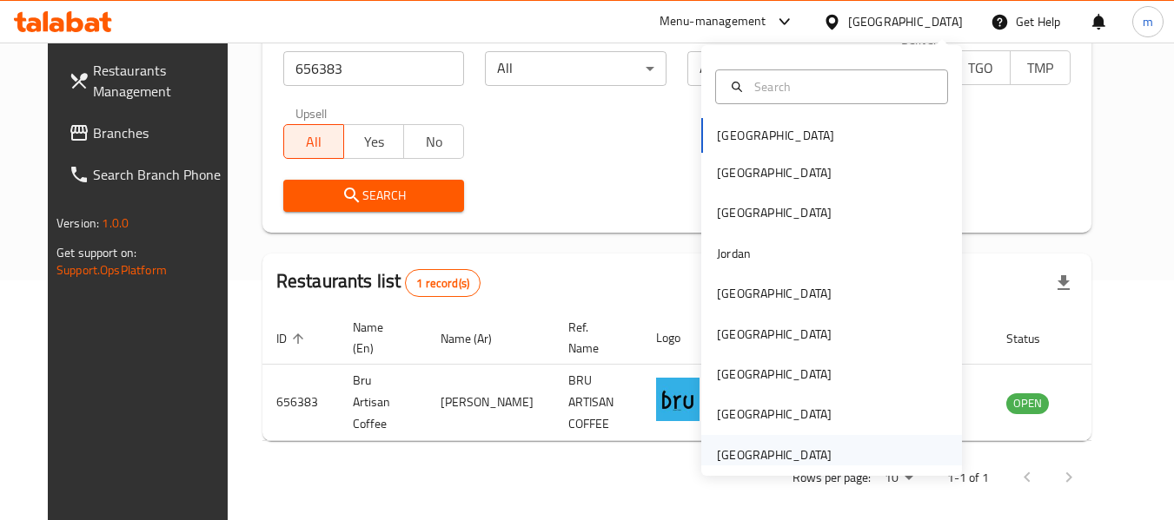
click at [786, 455] on div "[GEOGRAPHIC_DATA]" at bounding box center [774, 455] width 115 height 19
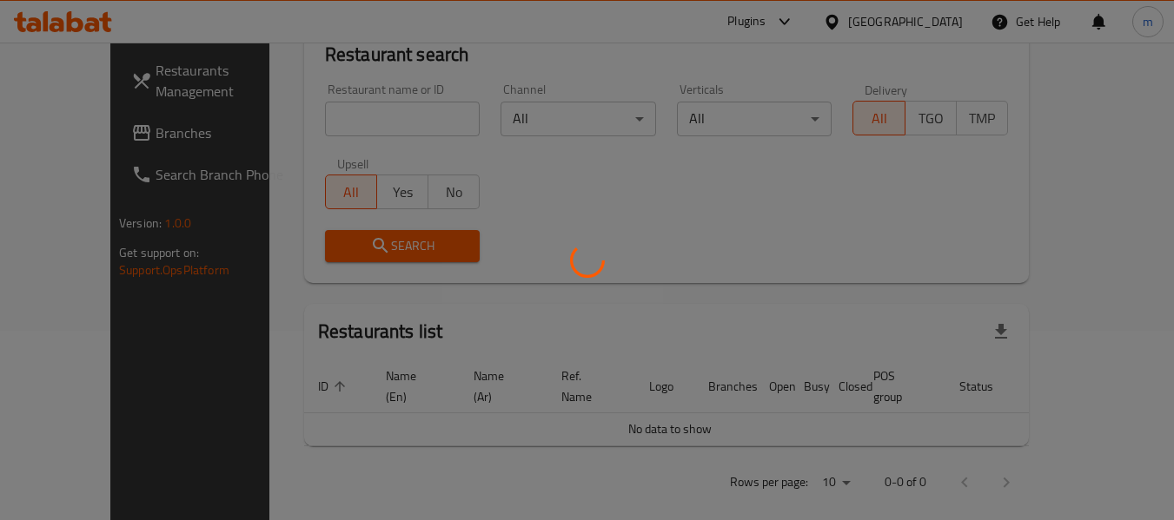
scroll to position [240, 0]
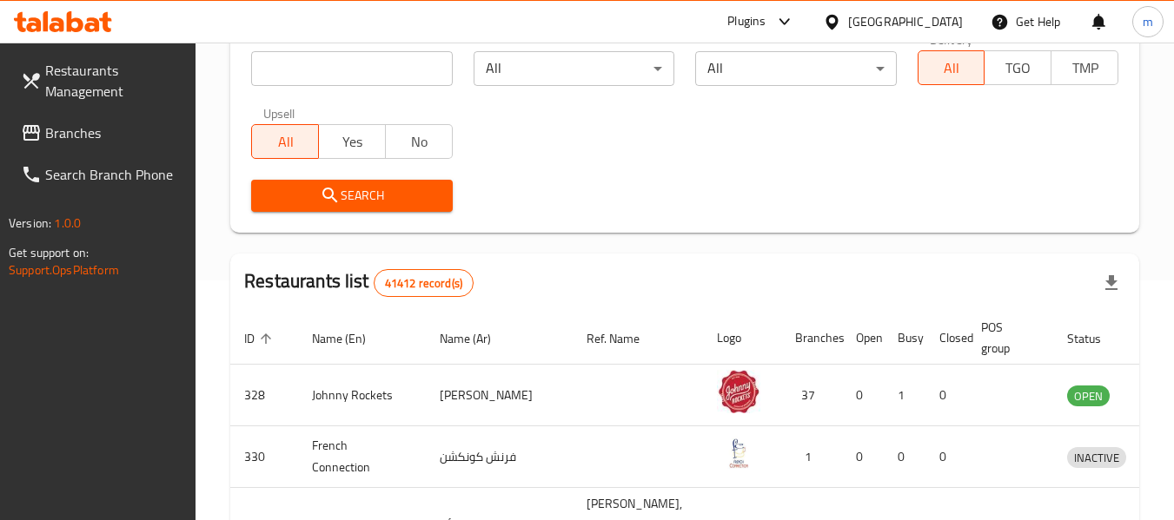
click at [91, 141] on span "Branches" at bounding box center [113, 133] width 137 height 21
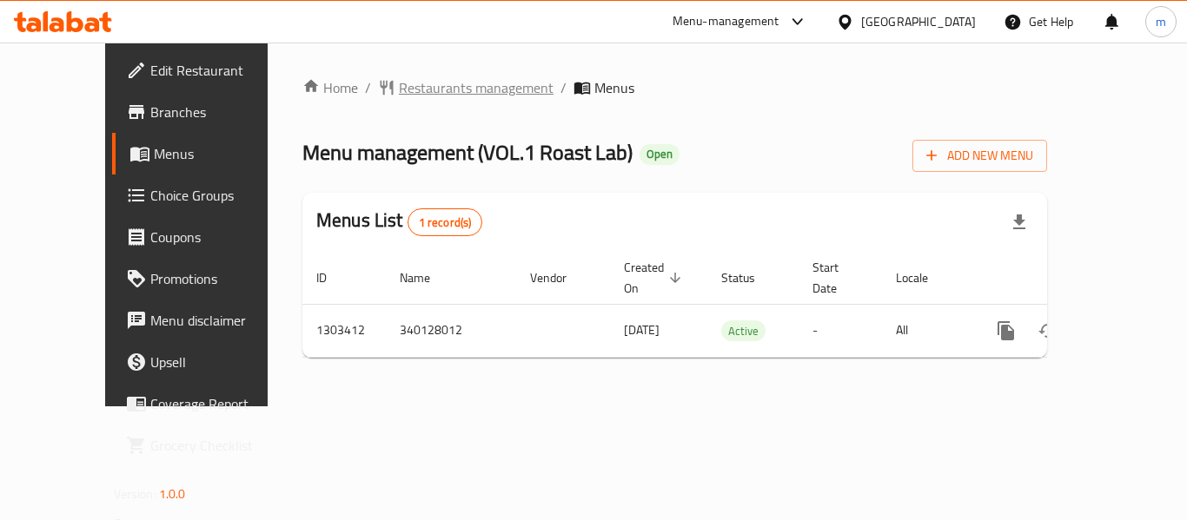
click at [399, 93] on span "Restaurants management" at bounding box center [476, 87] width 155 height 21
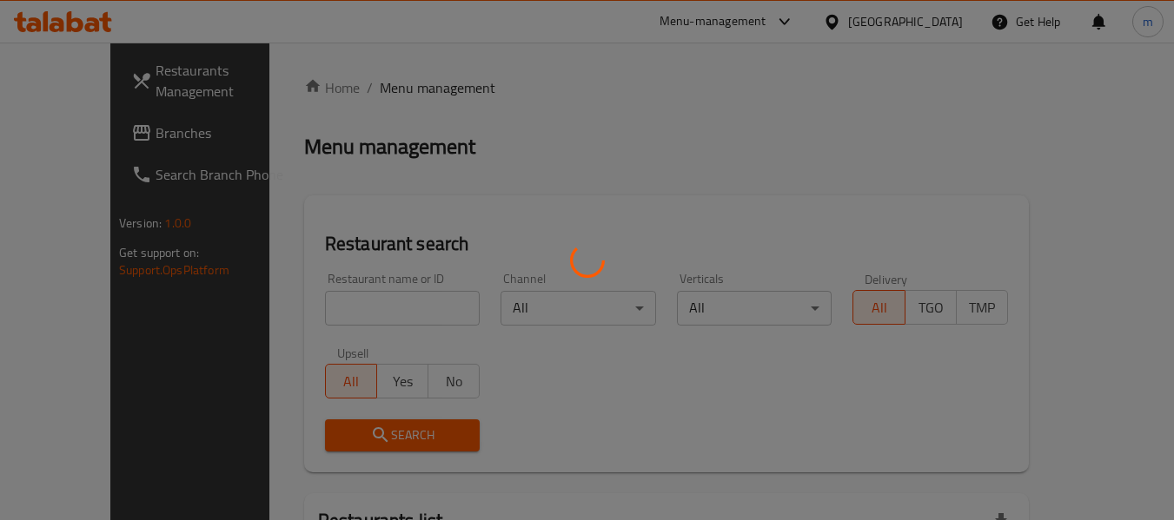
click at [312, 308] on div at bounding box center [587, 260] width 1174 height 520
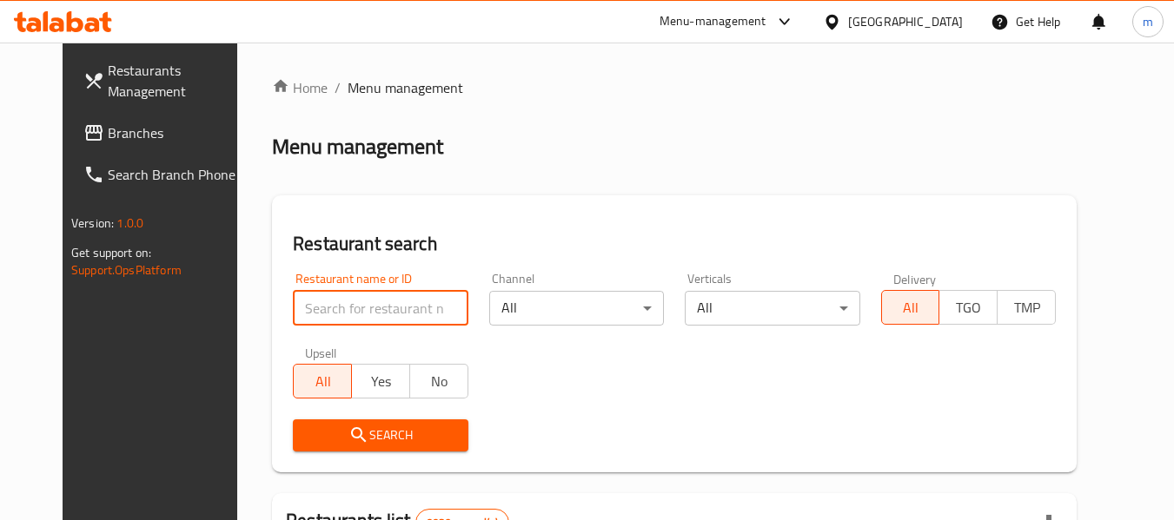
click at [312, 308] on input "search" at bounding box center [380, 308] width 175 height 35
paste input "702823"
type input "702823"
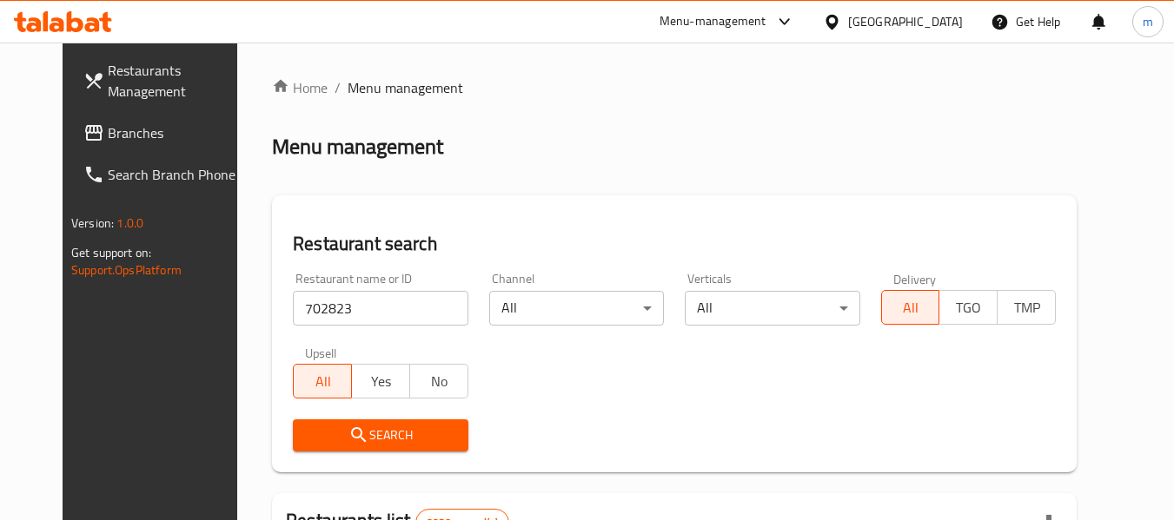
click at [347, 421] on button "Search" at bounding box center [380, 436] width 175 height 32
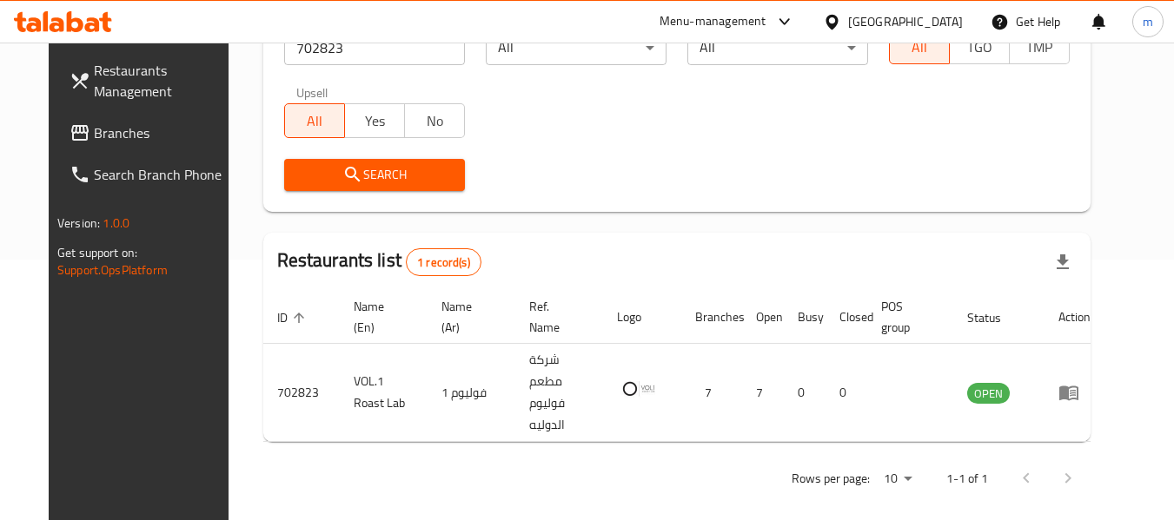
scroll to position [240, 0]
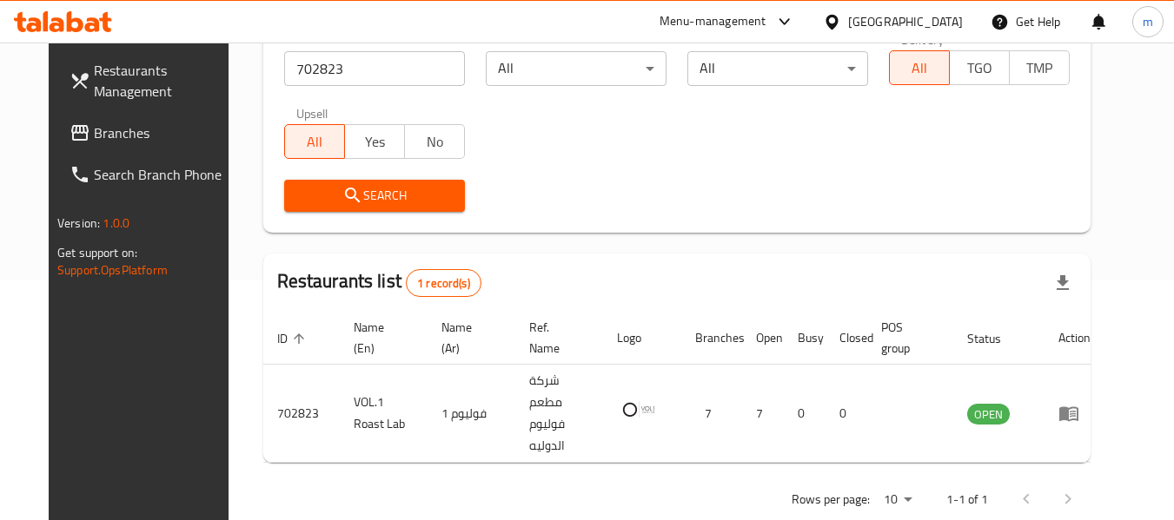
click at [841, 21] on icon at bounding box center [832, 22] width 18 height 18
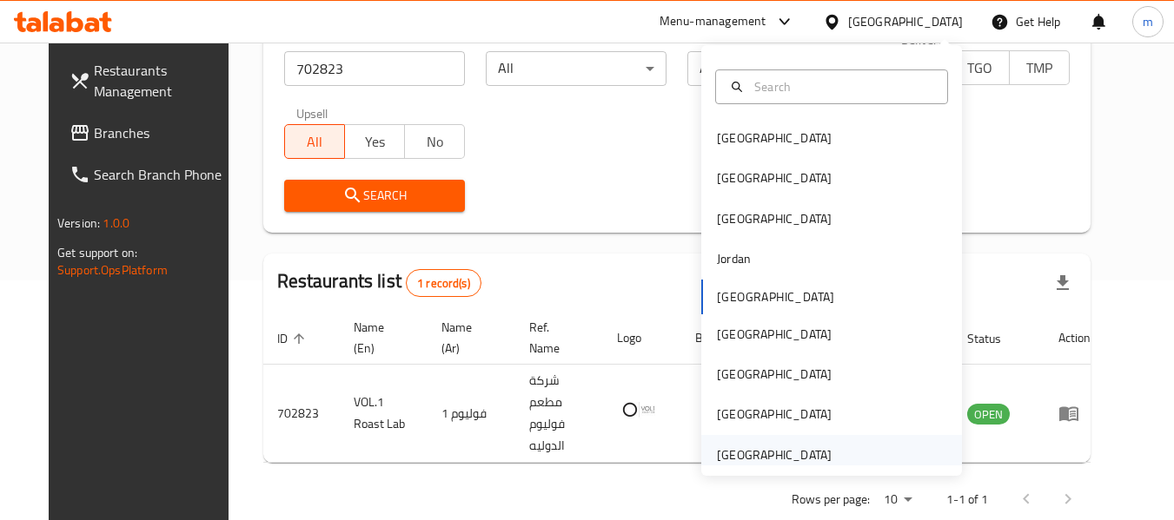
click at [717, 454] on div "[GEOGRAPHIC_DATA]" at bounding box center [774, 455] width 115 height 19
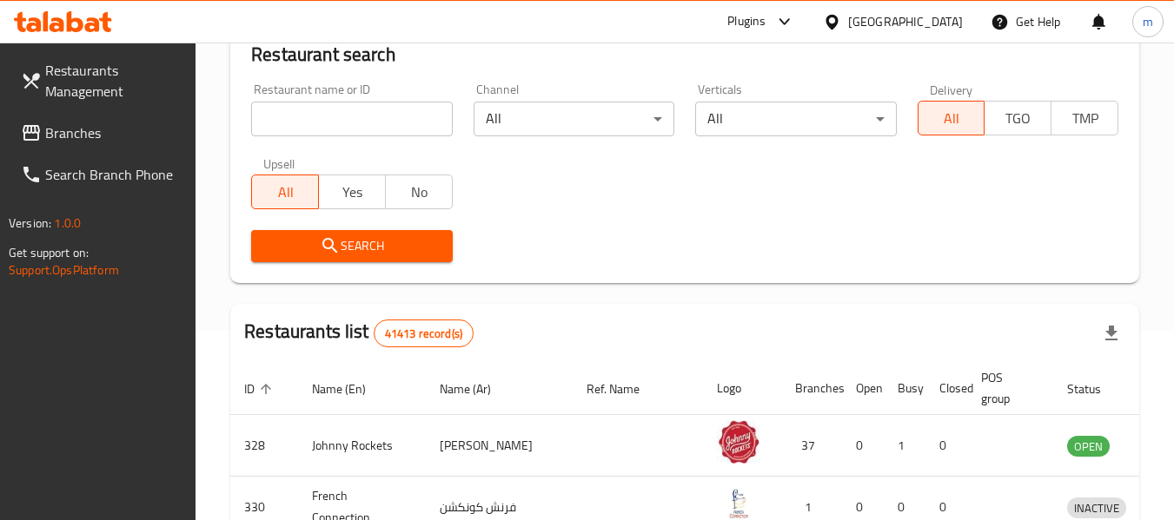
scroll to position [240, 0]
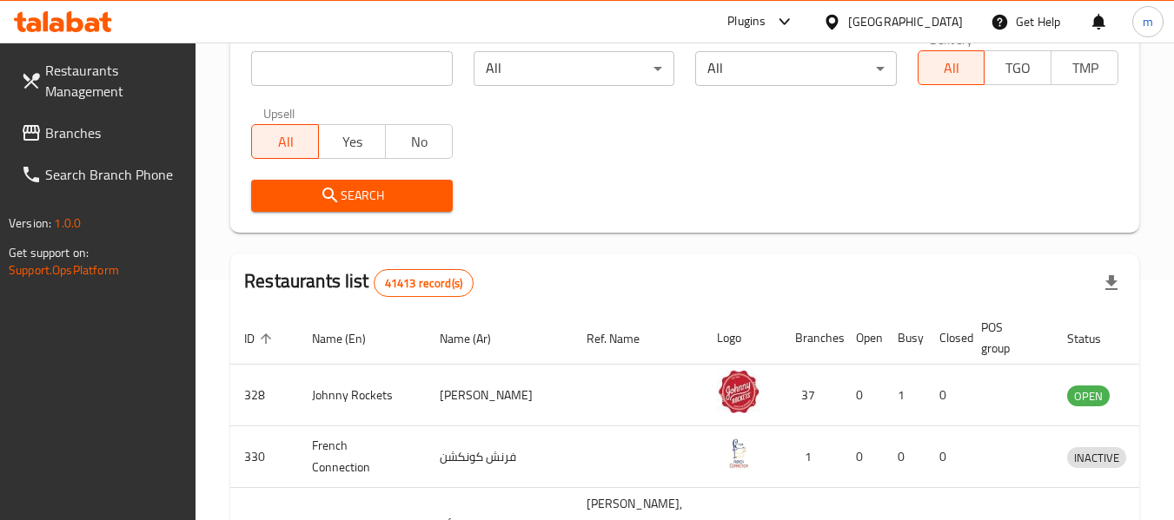
click at [87, 142] on span "Branches" at bounding box center [113, 133] width 137 height 21
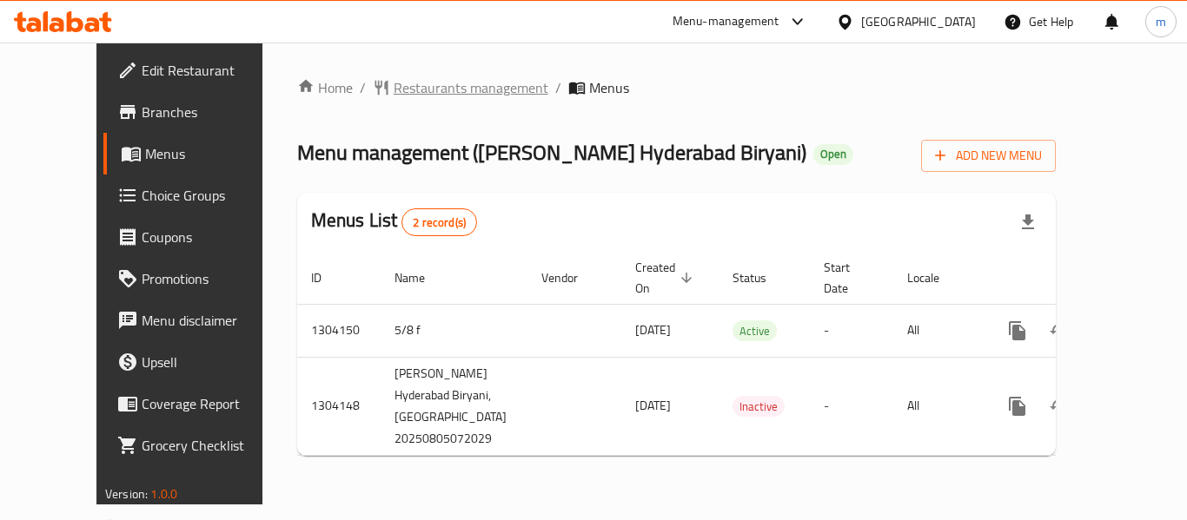
click at [421, 87] on span "Restaurants management" at bounding box center [471, 87] width 155 height 21
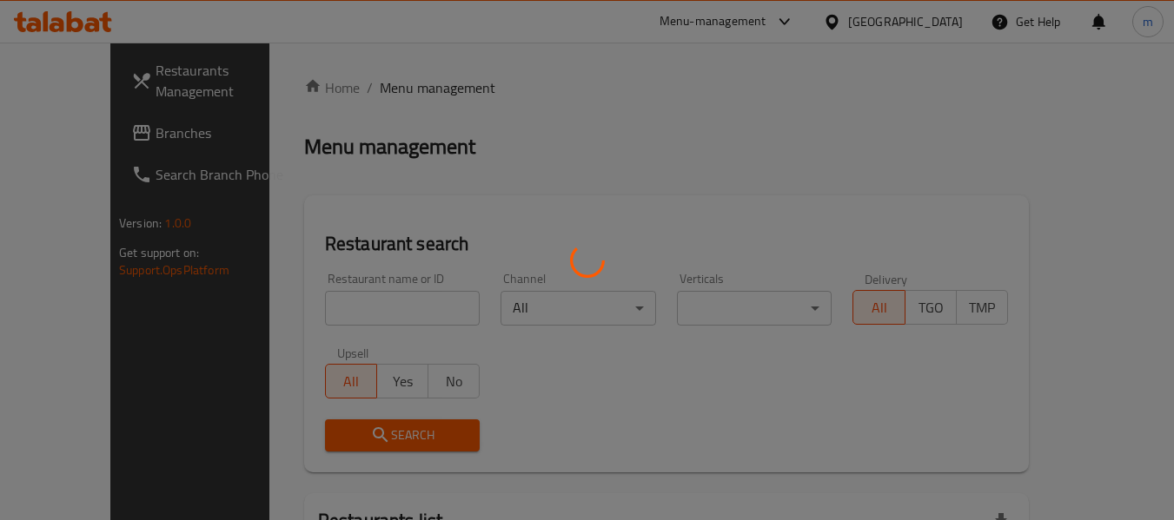
click at [324, 302] on div at bounding box center [587, 260] width 1174 height 520
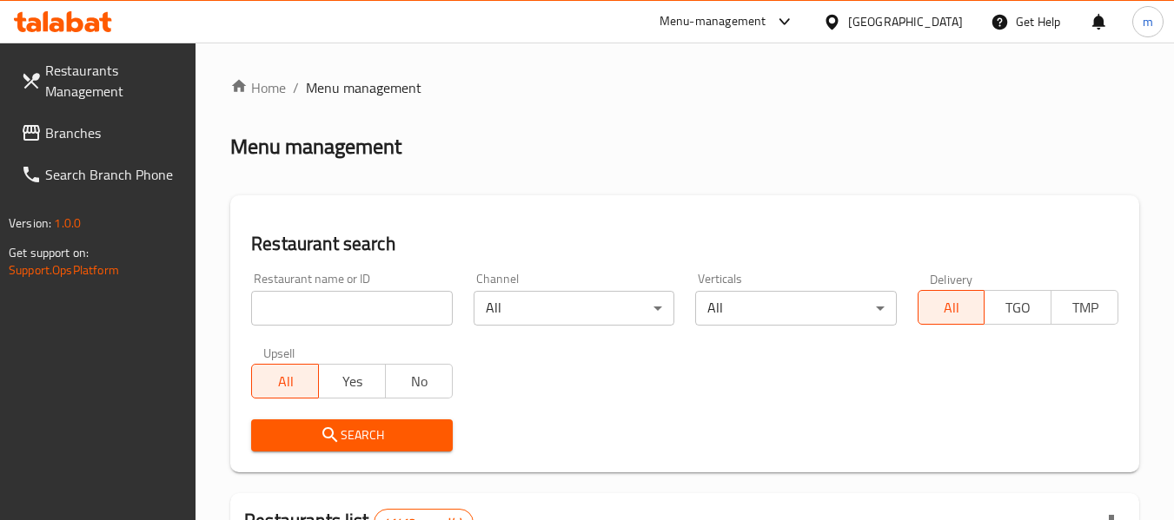
click at [324, 302] on div at bounding box center [587, 260] width 1174 height 520
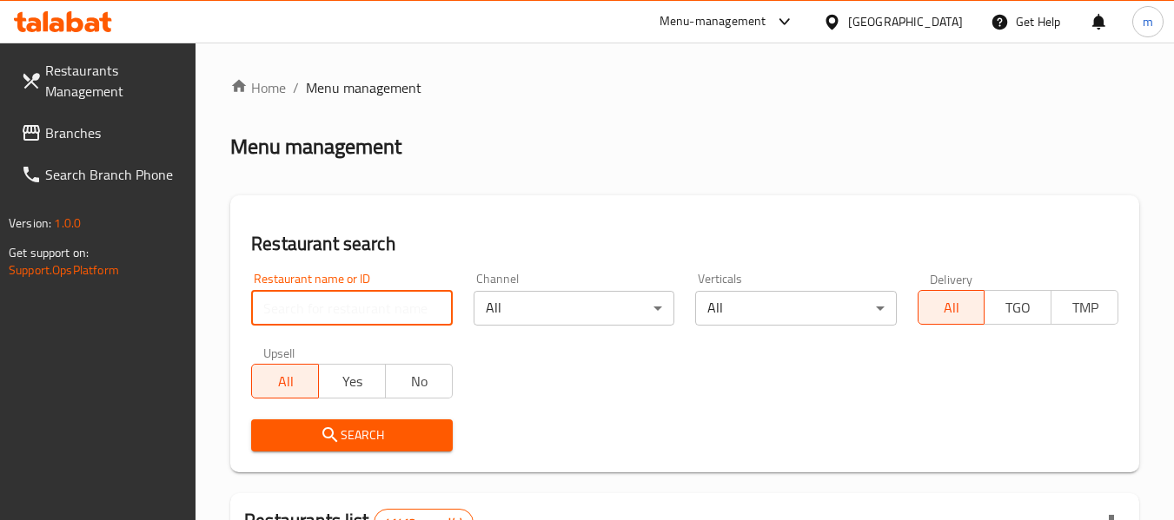
drag, startPoint x: 322, startPoint y: 302, endPoint x: 321, endPoint y: 286, distance: 16.5
click at [320, 303] on input "search" at bounding box center [351, 308] width 201 height 35
paste input "703100"
type input "703100"
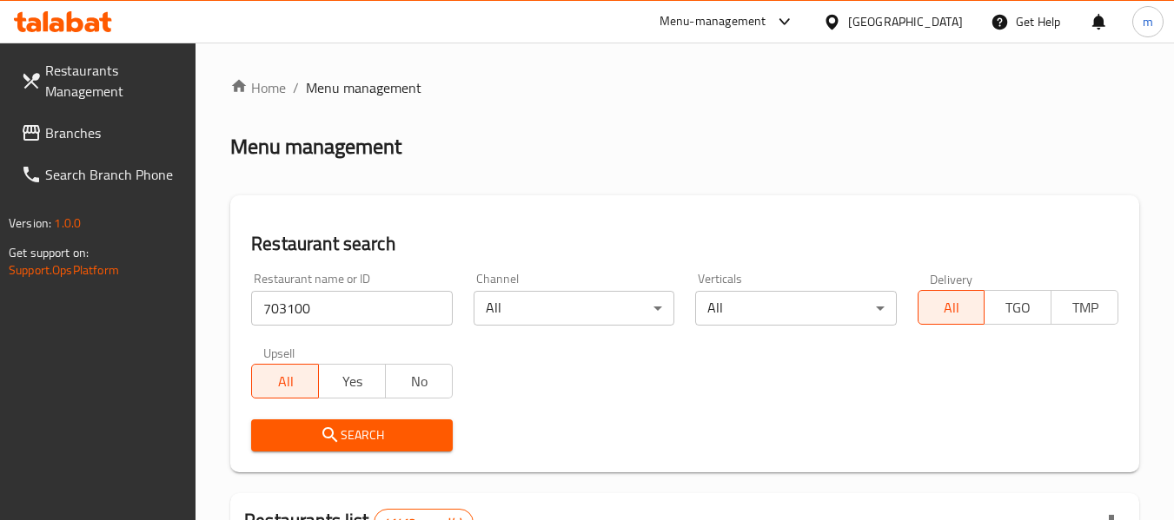
click at [349, 434] on span "Search" at bounding box center [351, 436] width 173 height 22
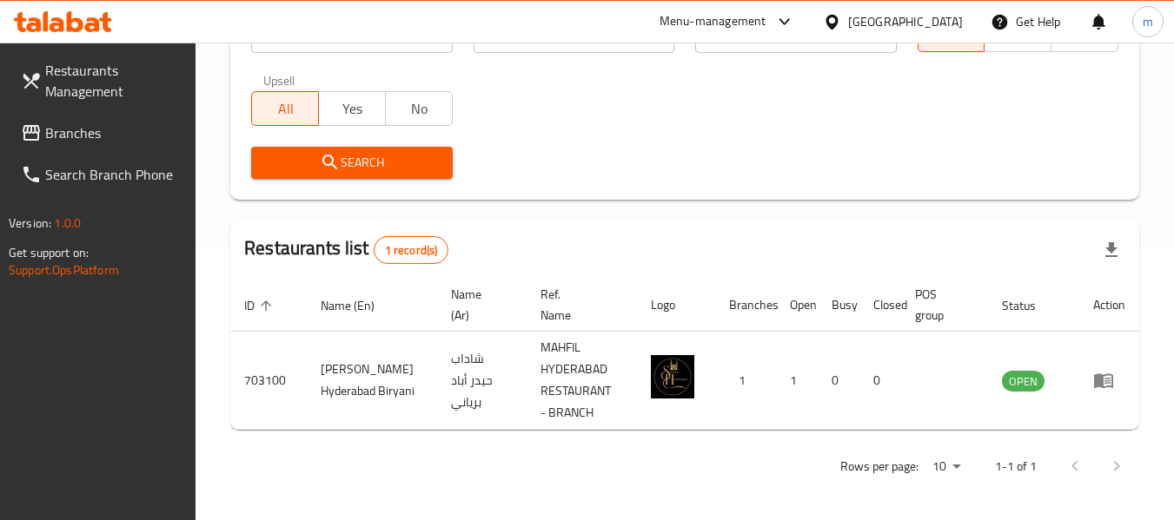
scroll to position [276, 0]
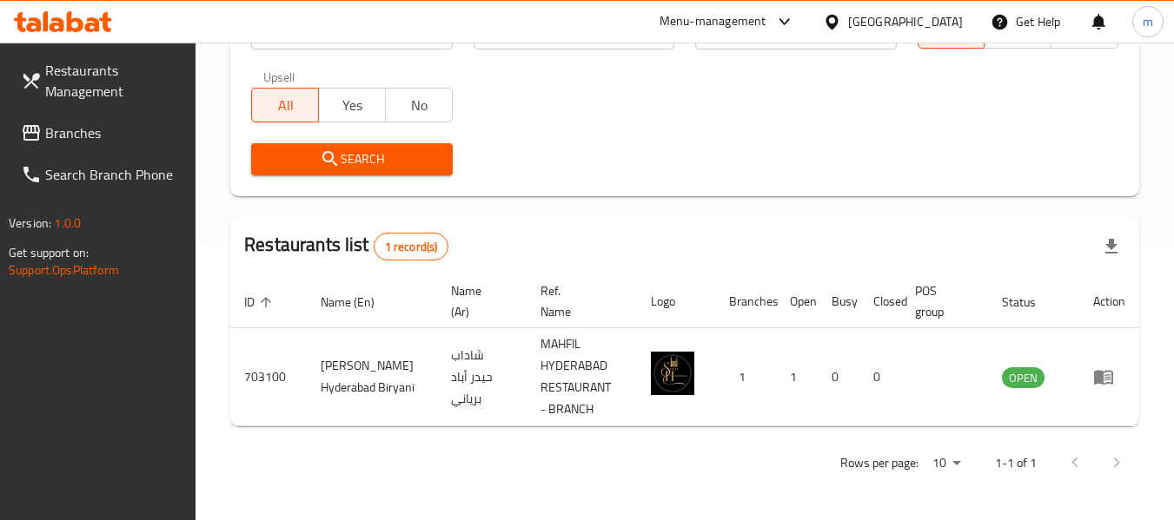
click at [53, 139] on span "Branches" at bounding box center [113, 133] width 137 height 21
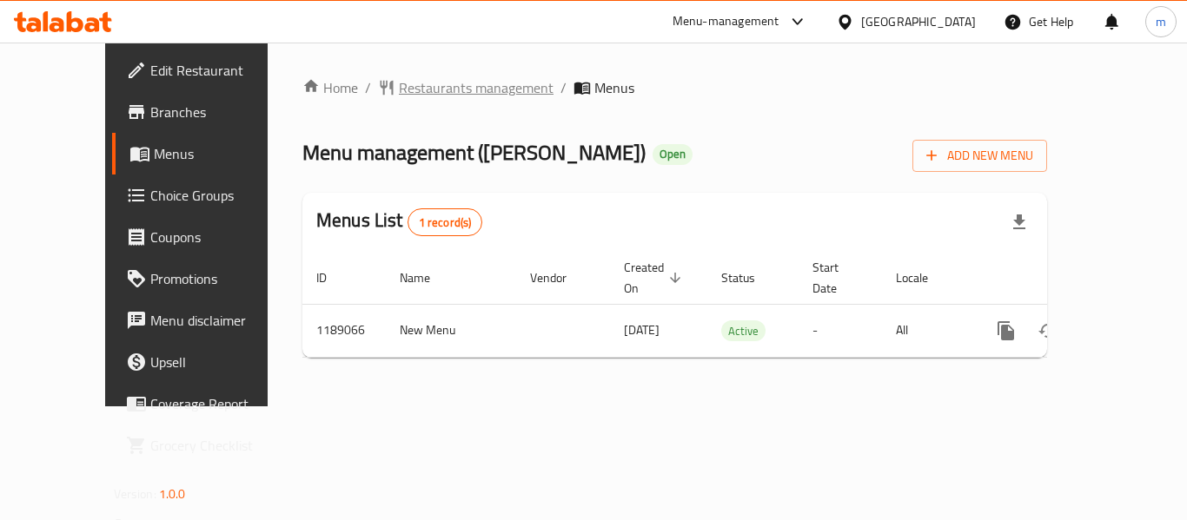
click at [399, 88] on span "Restaurants management" at bounding box center [476, 87] width 155 height 21
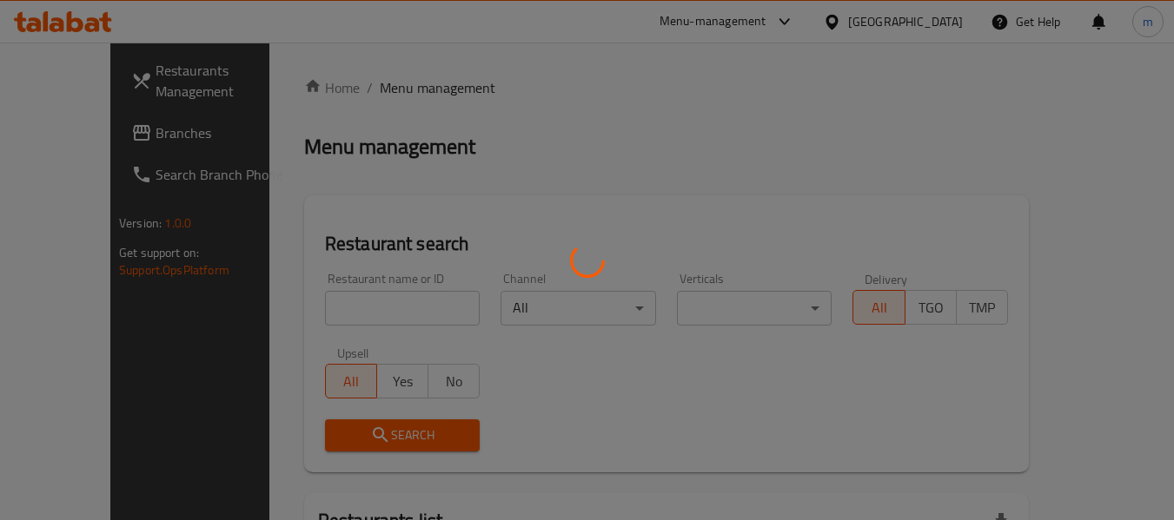
click at [348, 315] on div at bounding box center [587, 260] width 1174 height 520
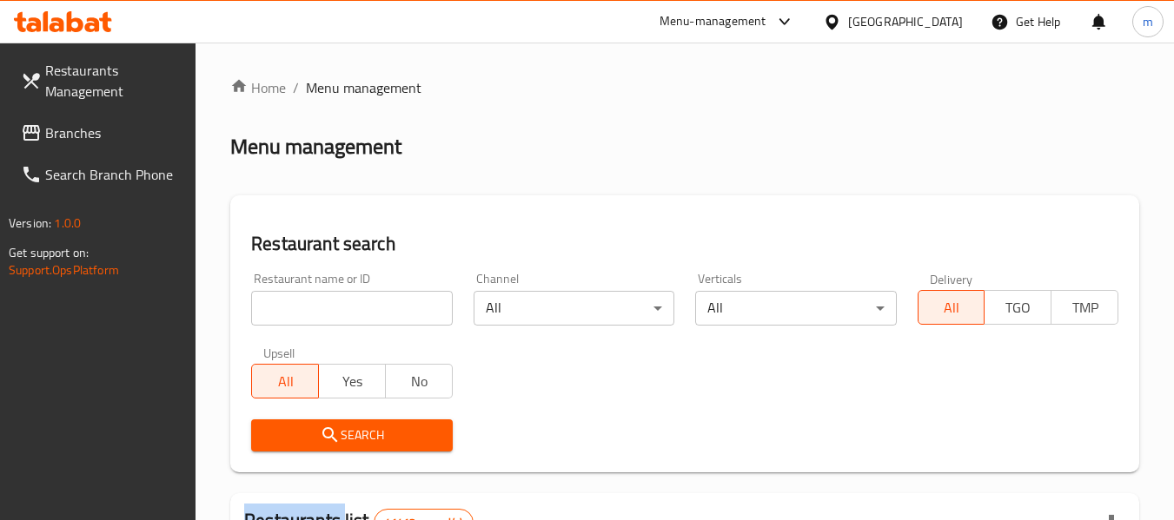
click at [341, 312] on input "search" at bounding box center [351, 308] width 201 height 35
click at [341, 311] on input "search" at bounding box center [351, 308] width 201 height 35
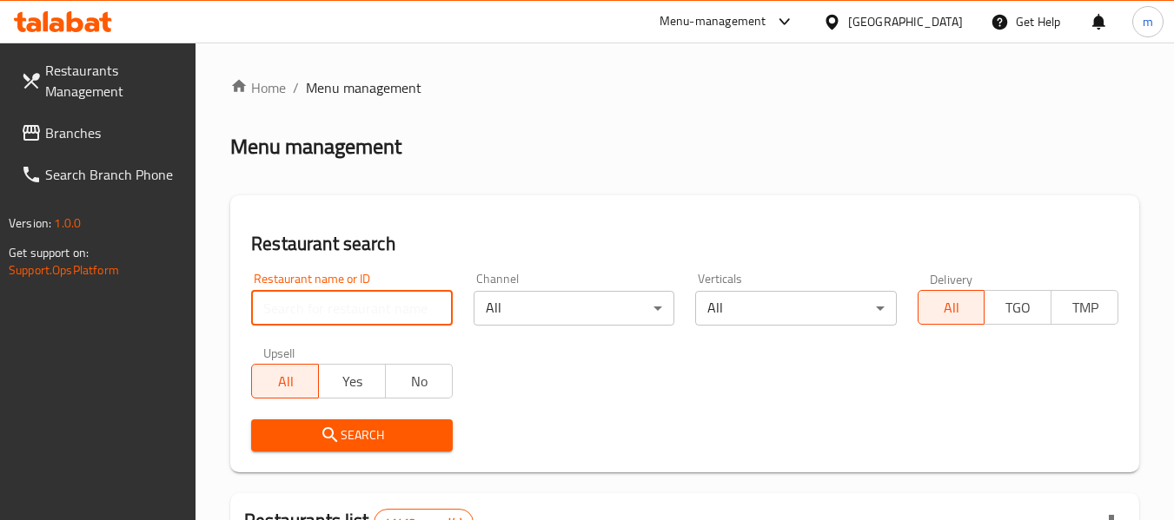
paste input "667202"
type input "667202"
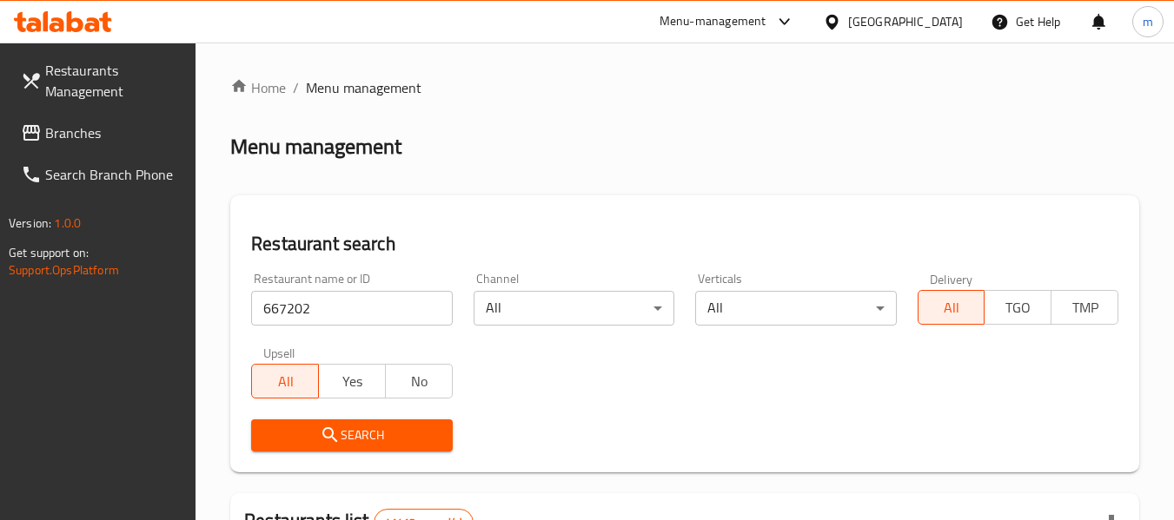
click at [339, 423] on button "Search" at bounding box center [351, 436] width 201 height 32
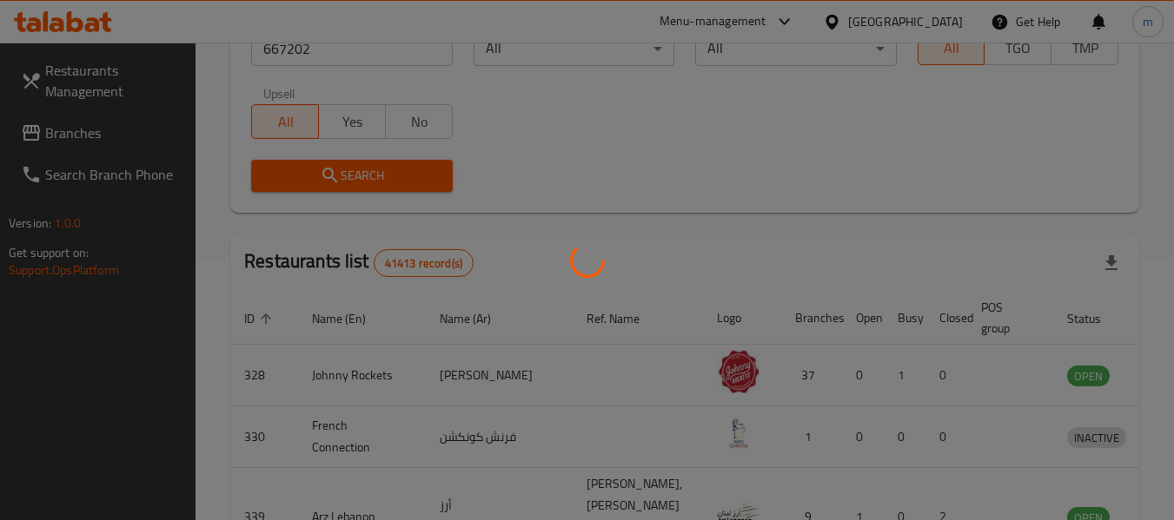
scroll to position [240, 0]
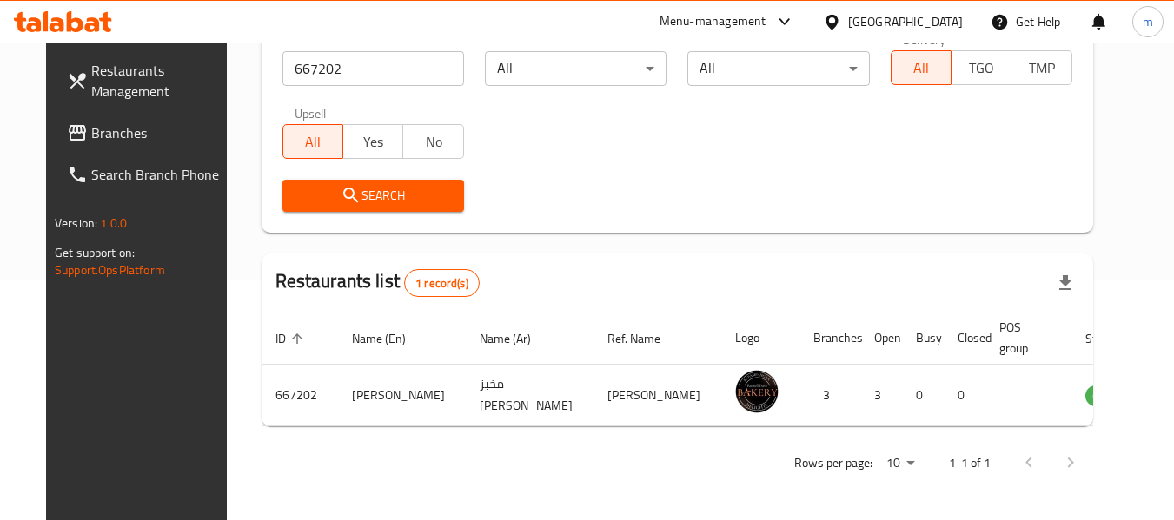
click at [104, 140] on span "Branches" at bounding box center [159, 133] width 137 height 21
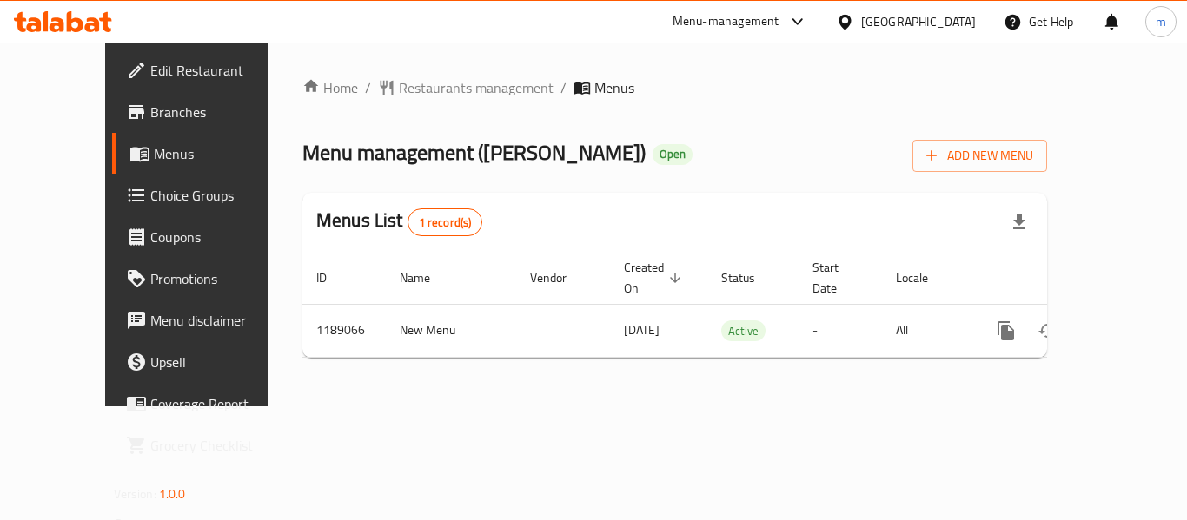
click at [399, 90] on span "Restaurants management" at bounding box center [476, 87] width 155 height 21
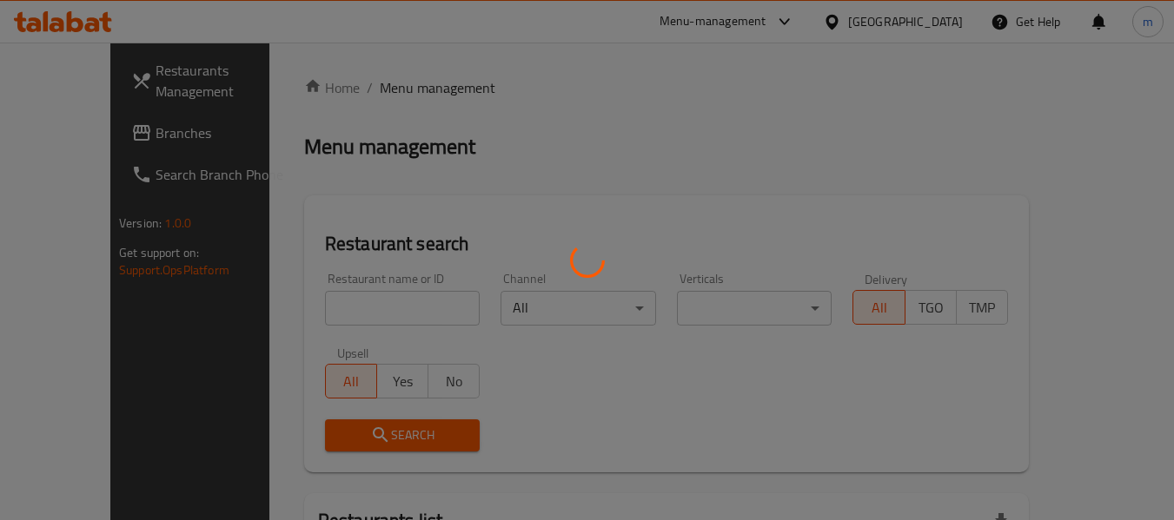
click at [328, 310] on div at bounding box center [587, 260] width 1174 height 520
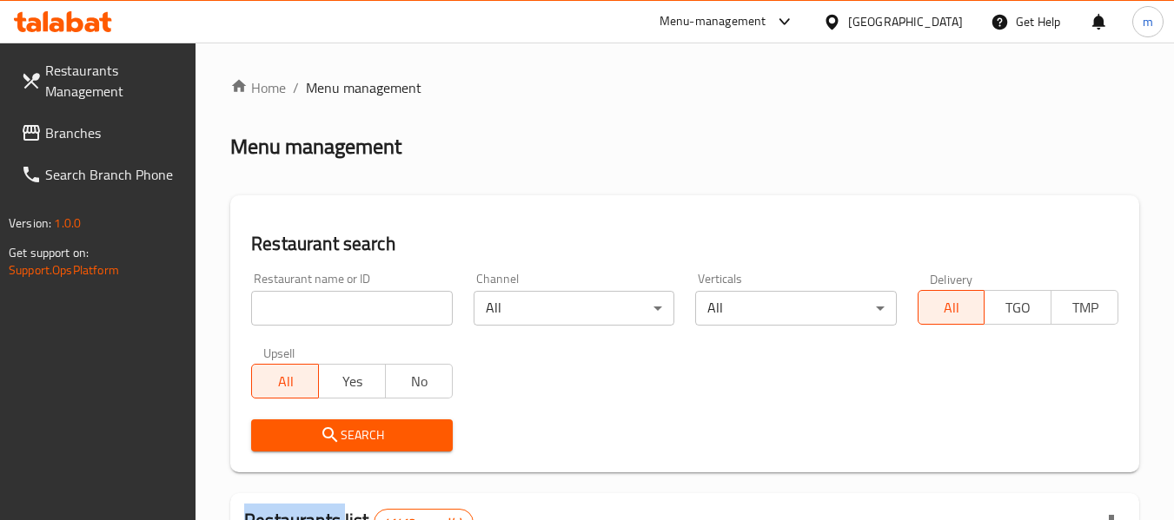
click at [328, 310] on div at bounding box center [587, 260] width 1174 height 520
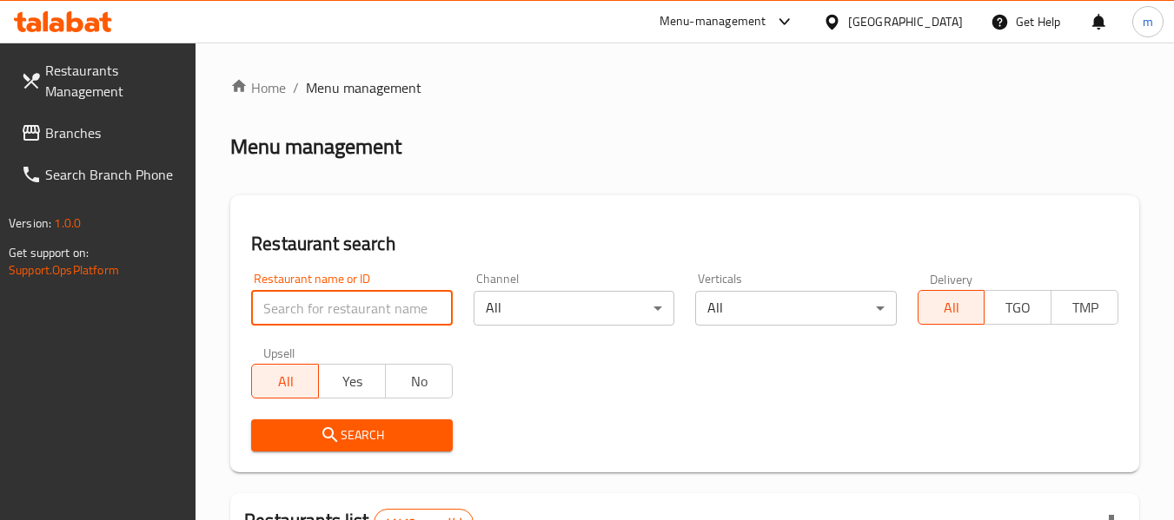
click at [328, 310] on input "search" at bounding box center [351, 308] width 201 height 35
paste input "667202"
type input "667202"
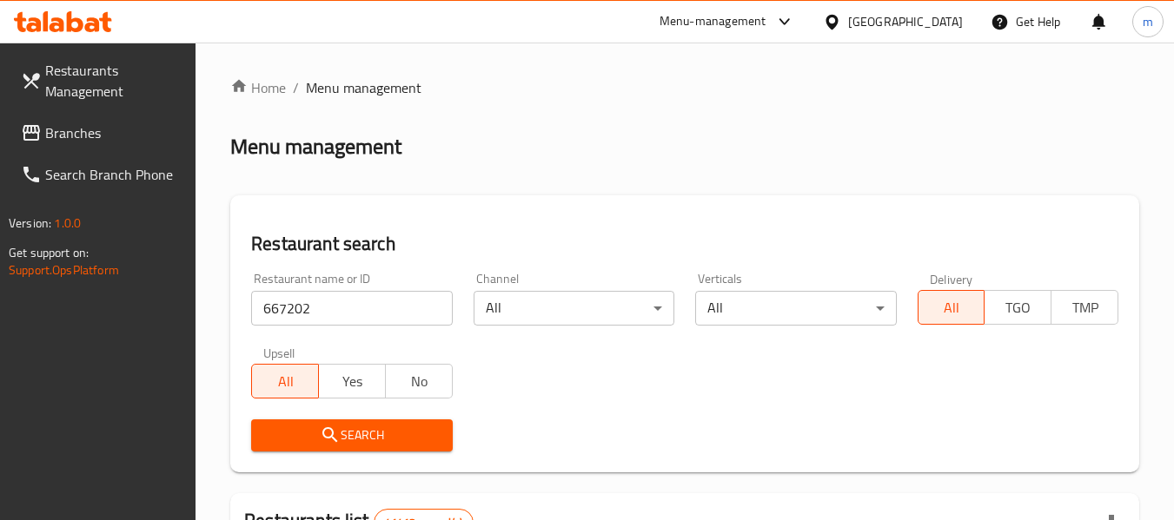
drag, startPoint x: 334, startPoint y: 435, endPoint x: 465, endPoint y: 378, distance: 143.2
click at [337, 432] on icon "submit" at bounding box center [330, 435] width 21 height 21
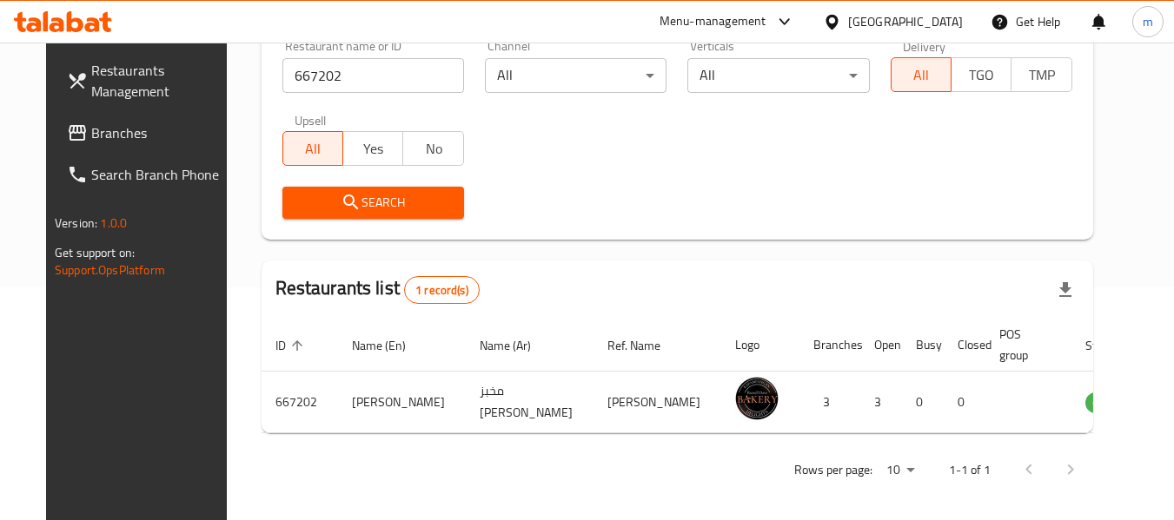
scroll to position [240, 0]
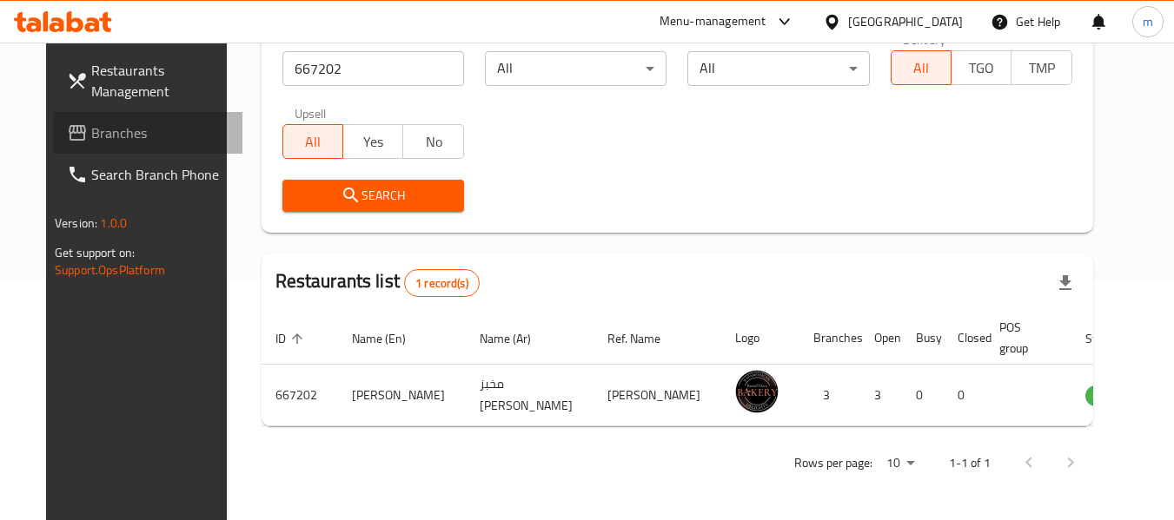
click at [93, 137] on span "Branches" at bounding box center [159, 133] width 137 height 21
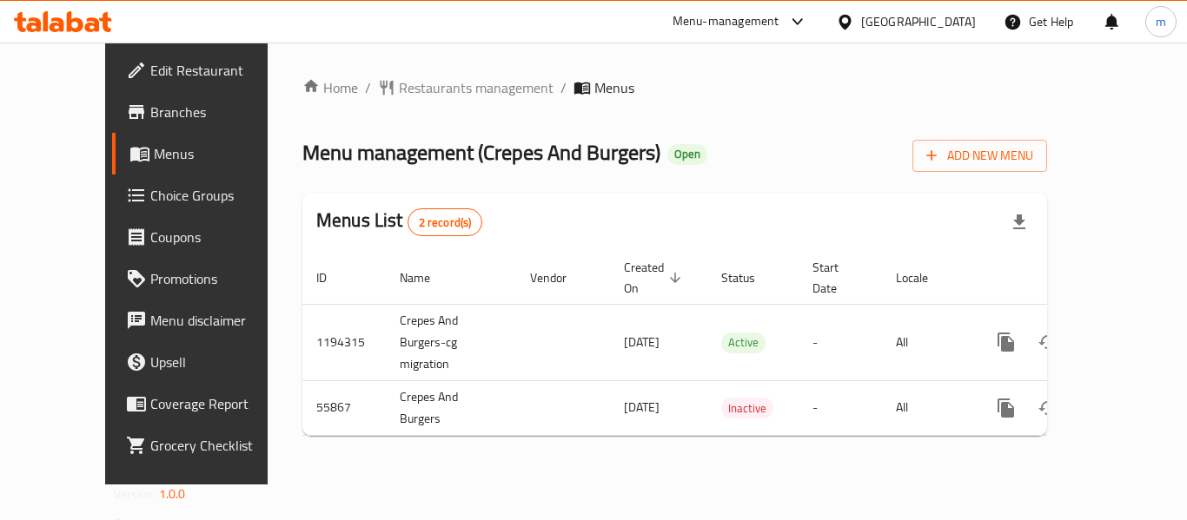
click at [399, 90] on span "Restaurants management" at bounding box center [476, 87] width 155 height 21
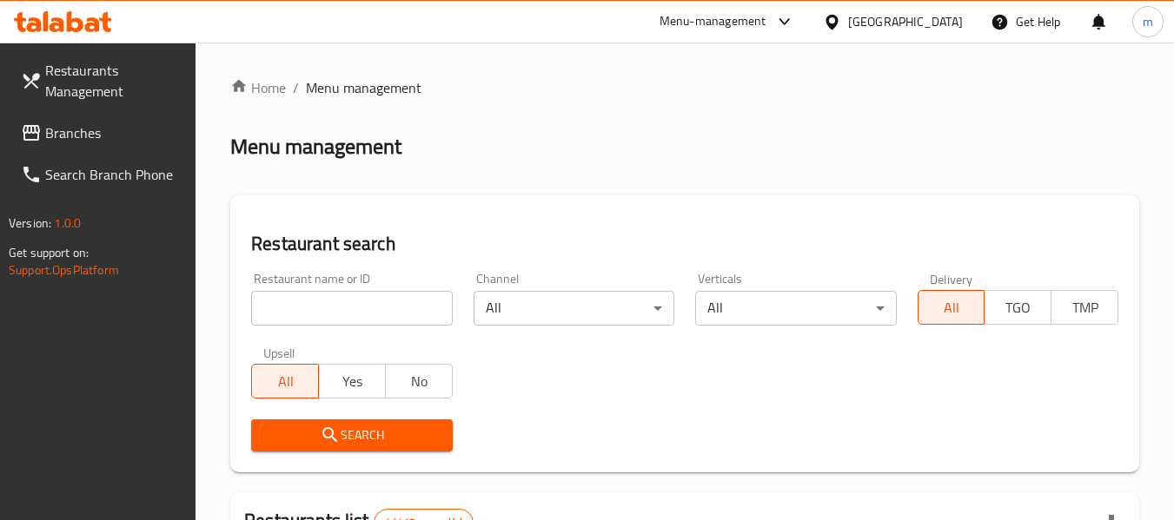
click at [345, 306] on div at bounding box center [587, 260] width 1174 height 520
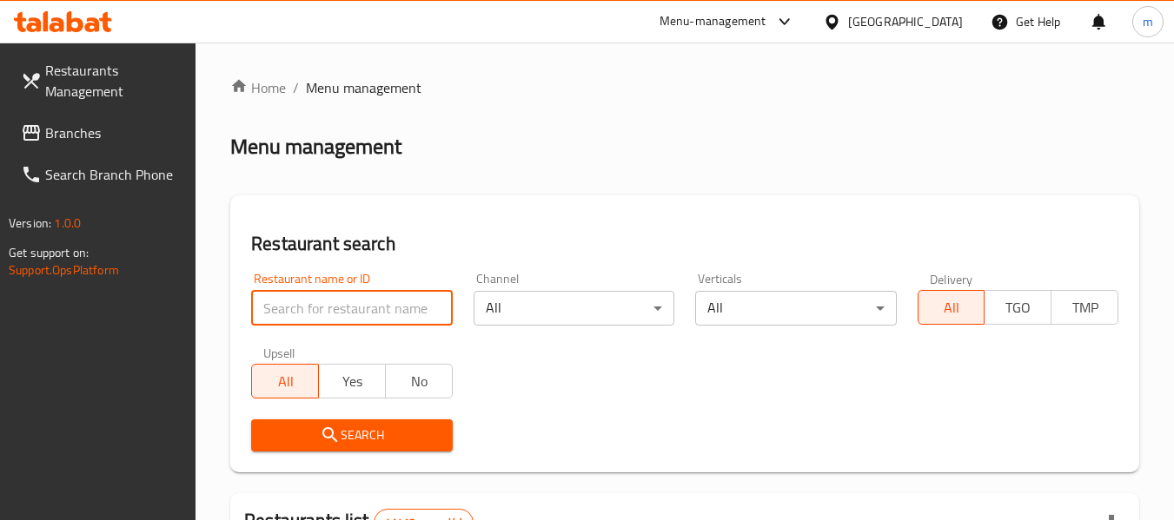
click at [338, 312] on input "search" at bounding box center [351, 308] width 201 height 35
paste input "27426"
type input "27426"
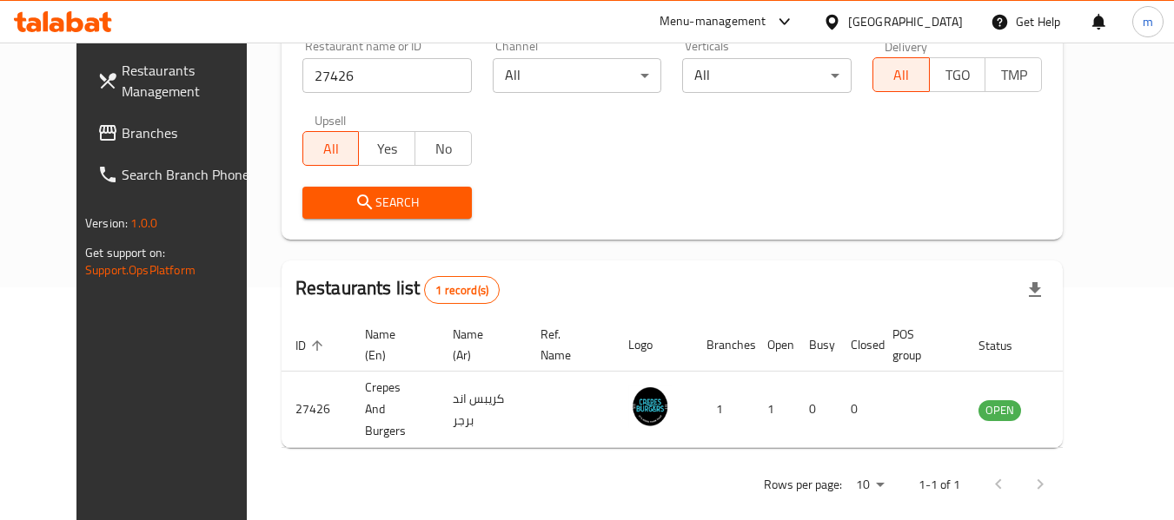
scroll to position [240, 0]
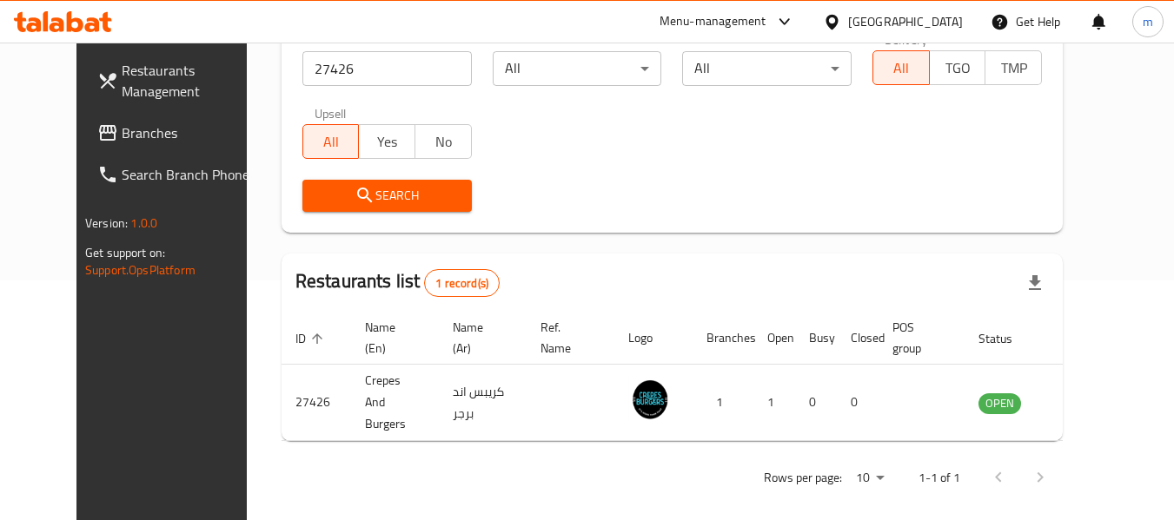
click at [829, 21] on icon at bounding box center [831, 21] width 12 height 15
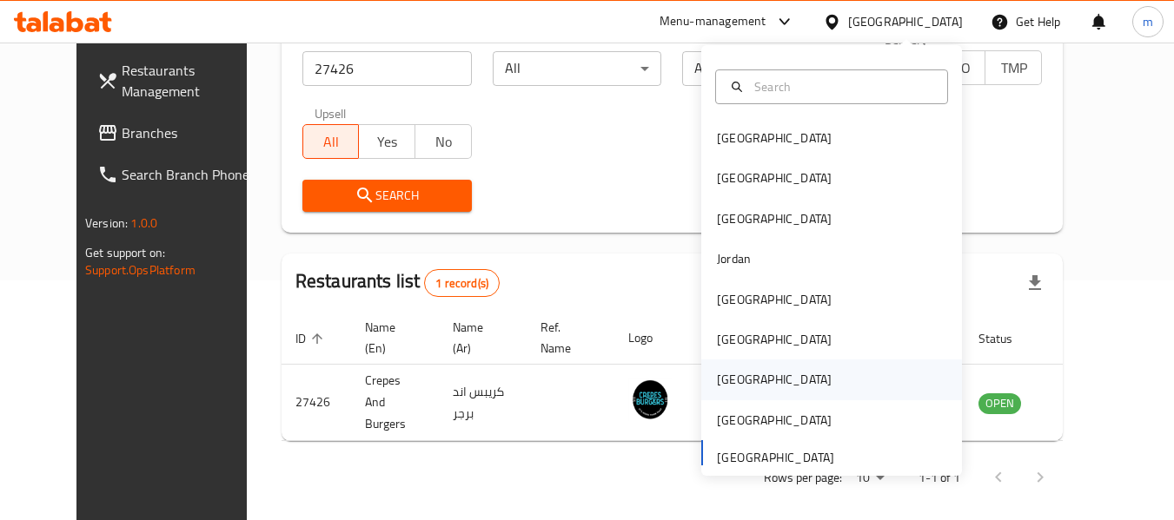
click at [724, 382] on div "[GEOGRAPHIC_DATA]" at bounding box center [774, 379] width 115 height 19
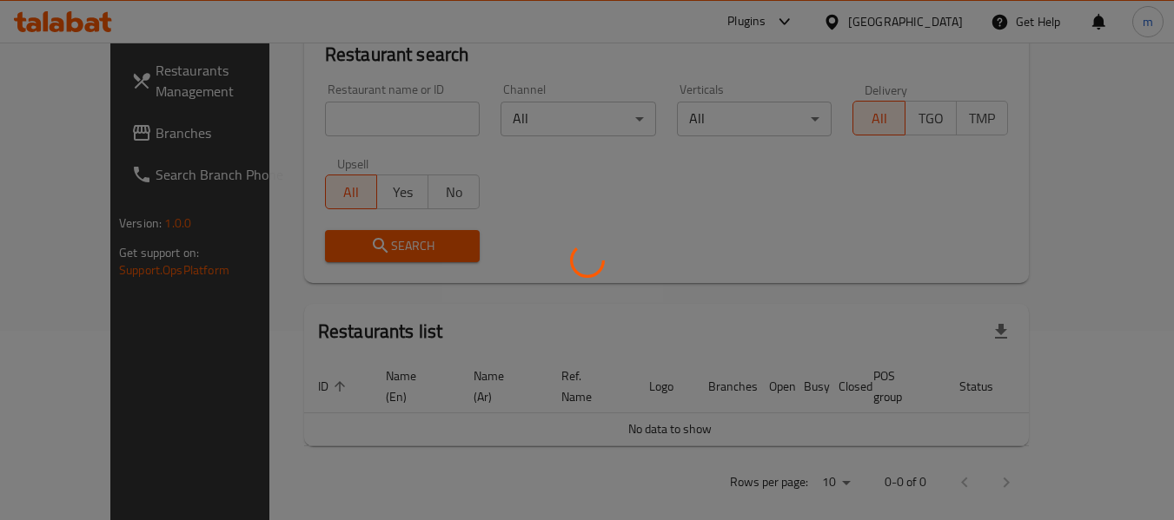
scroll to position [240, 0]
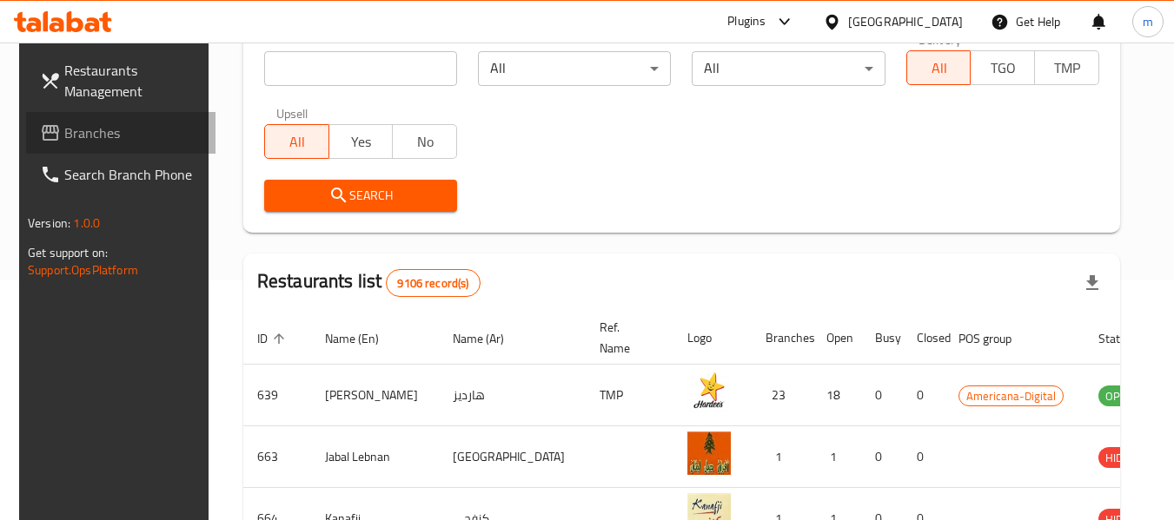
click at [98, 138] on span "Branches" at bounding box center [132, 133] width 137 height 21
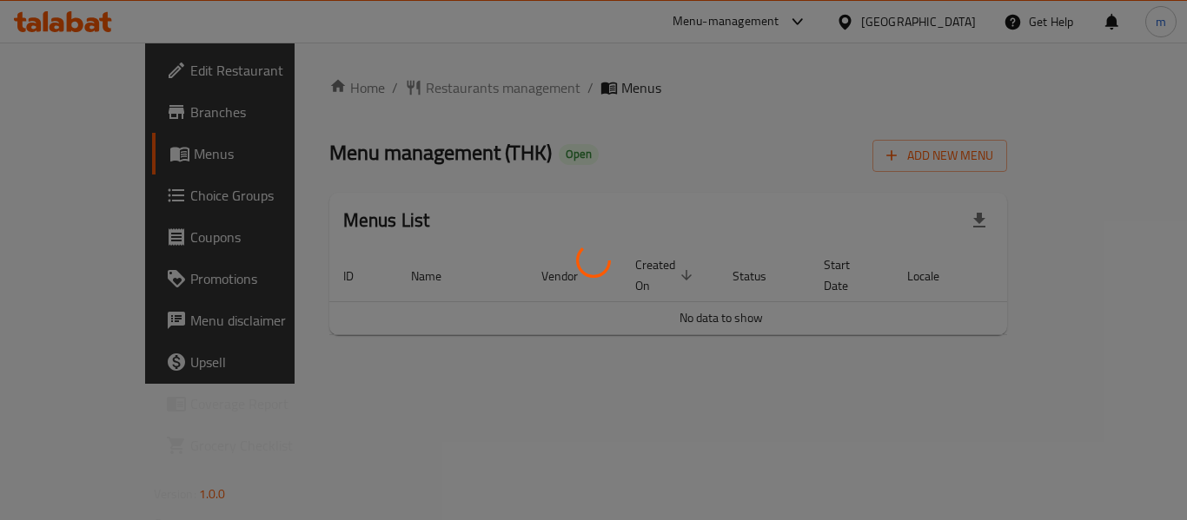
click at [389, 93] on div at bounding box center [593, 260] width 1187 height 520
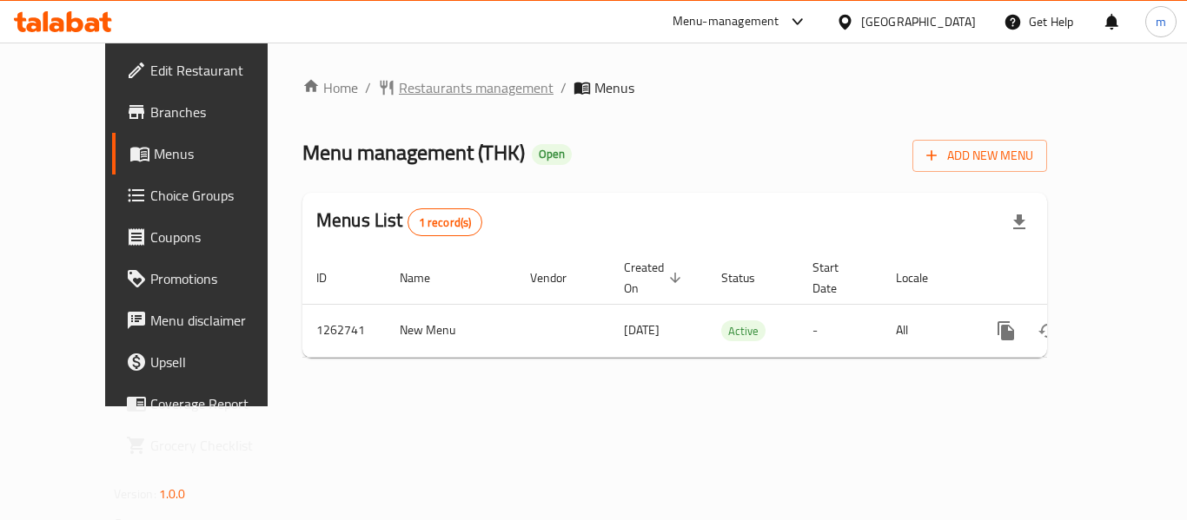
click at [399, 88] on span "Restaurants management" at bounding box center [476, 87] width 155 height 21
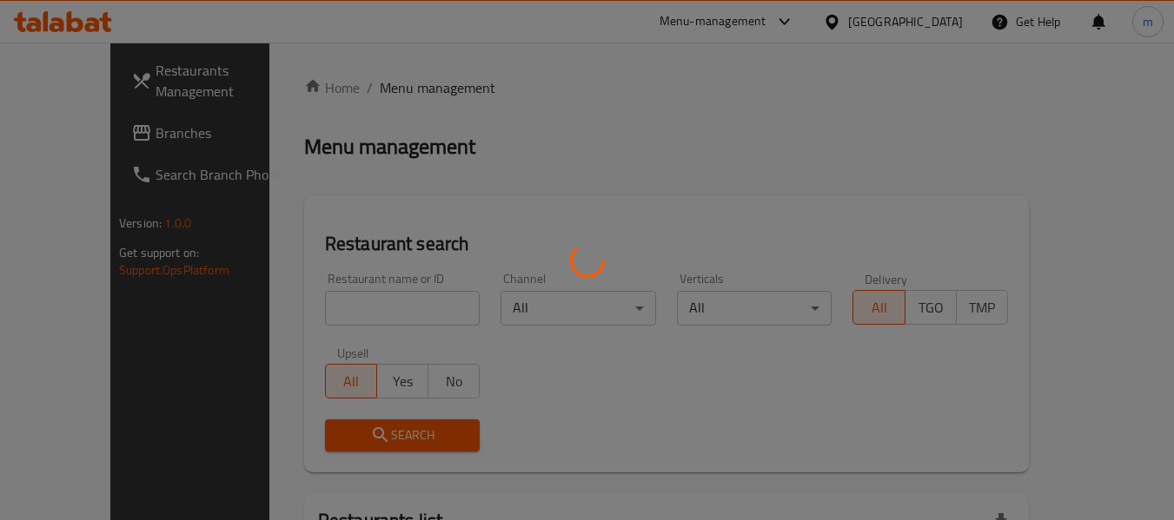
click at [303, 308] on div at bounding box center [587, 260] width 1174 height 520
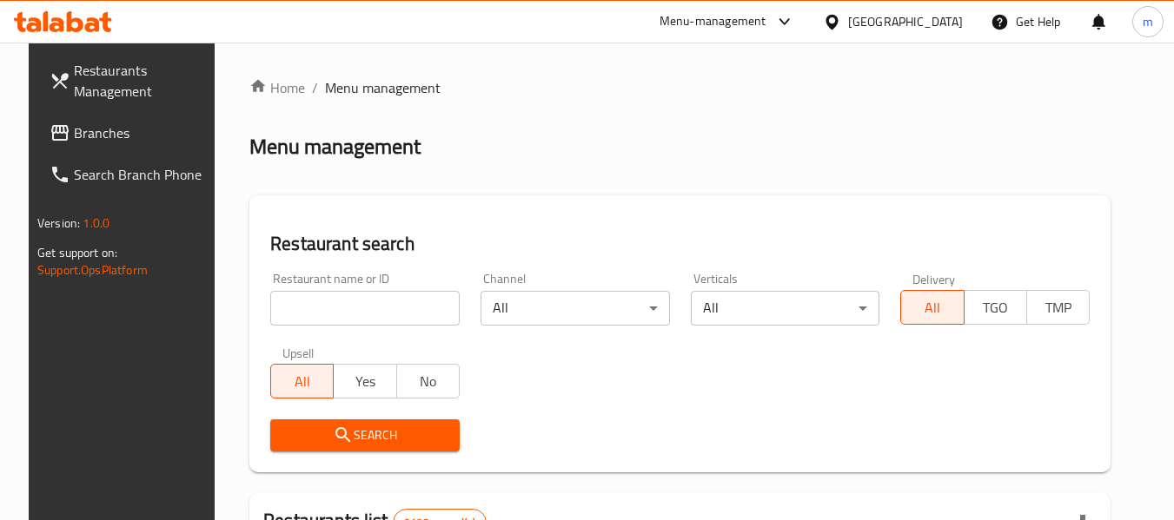
click at [306, 310] on input "search" at bounding box center [364, 308] width 189 height 35
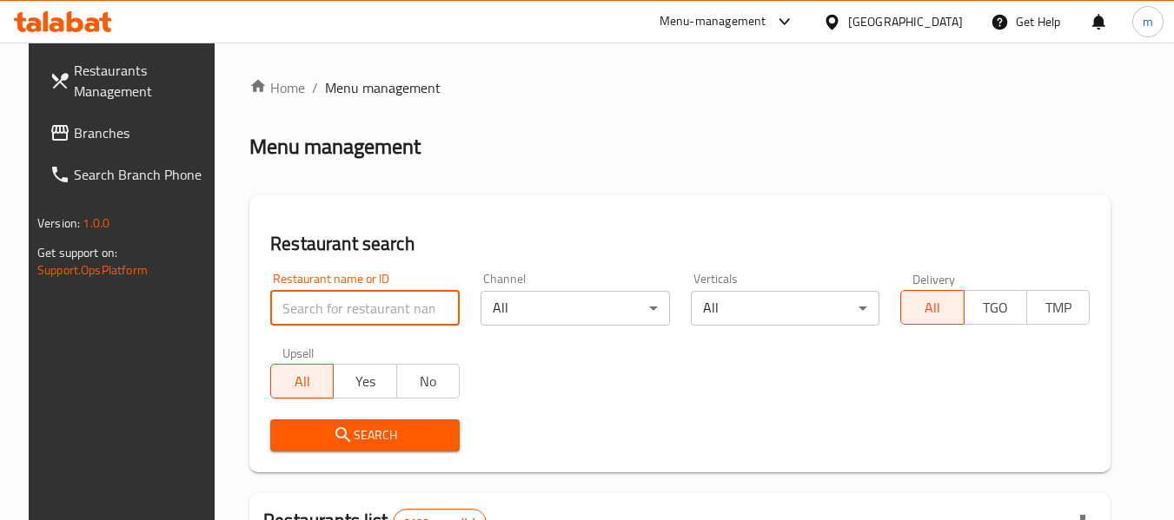
click at [308, 312] on input "search" at bounding box center [364, 308] width 189 height 35
paste input "685698"
type input "685698"
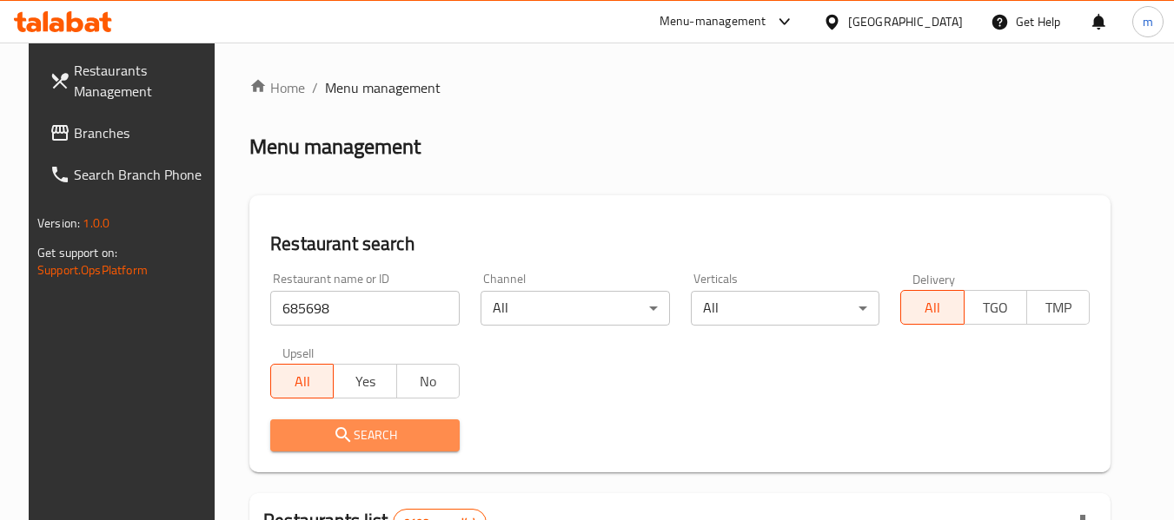
click at [340, 430] on icon "submit" at bounding box center [343, 435] width 21 height 21
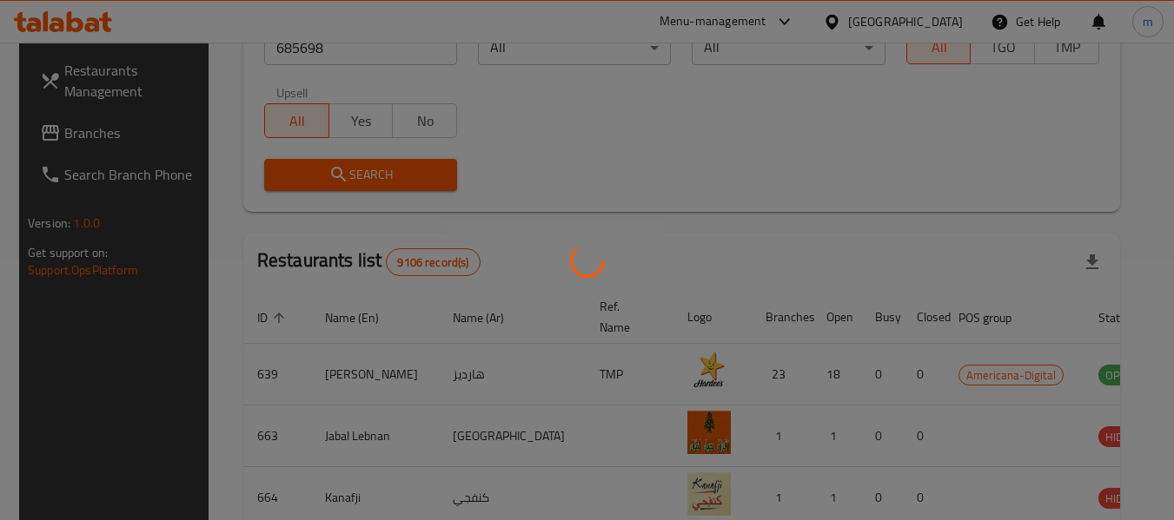
scroll to position [240, 0]
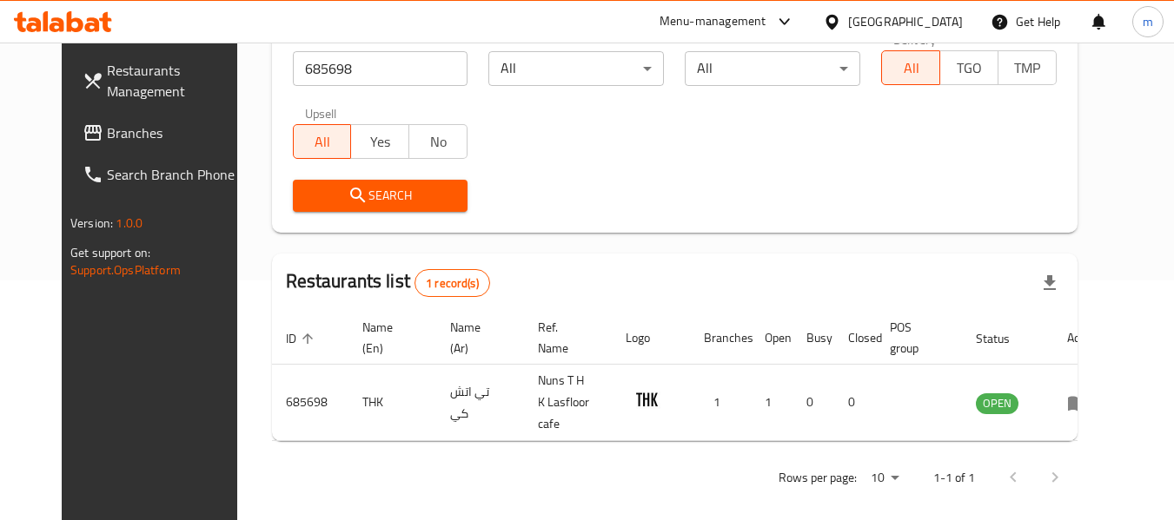
click at [838, 21] on icon at bounding box center [831, 21] width 12 height 15
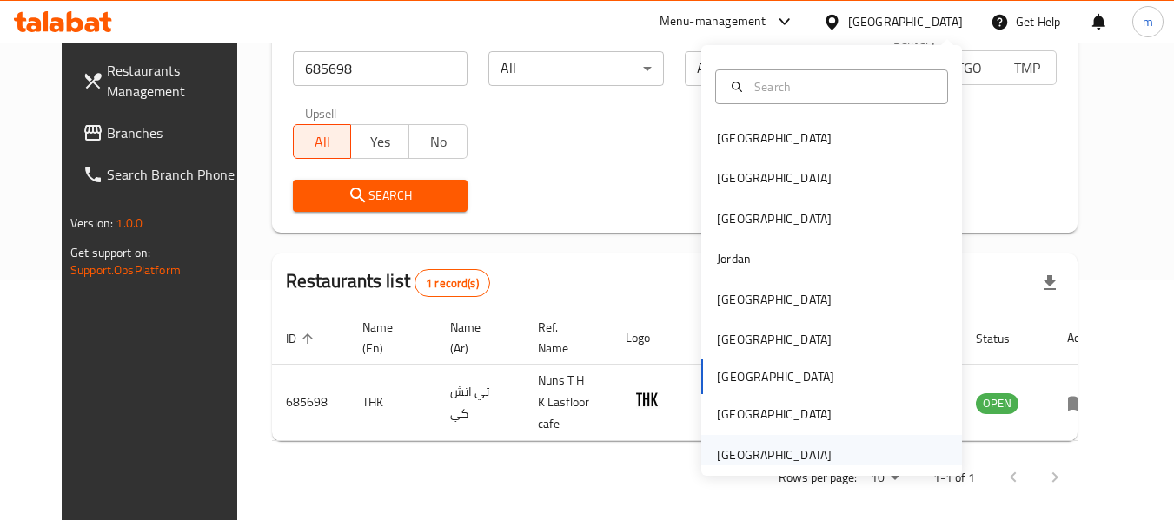
click at [721, 454] on div "[GEOGRAPHIC_DATA]" at bounding box center [774, 455] width 115 height 19
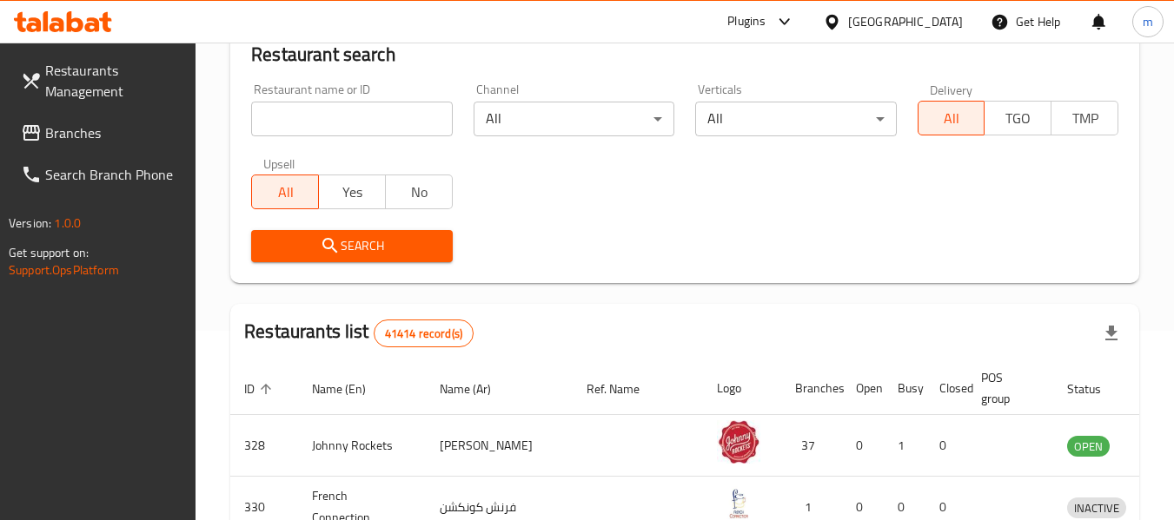
scroll to position [240, 0]
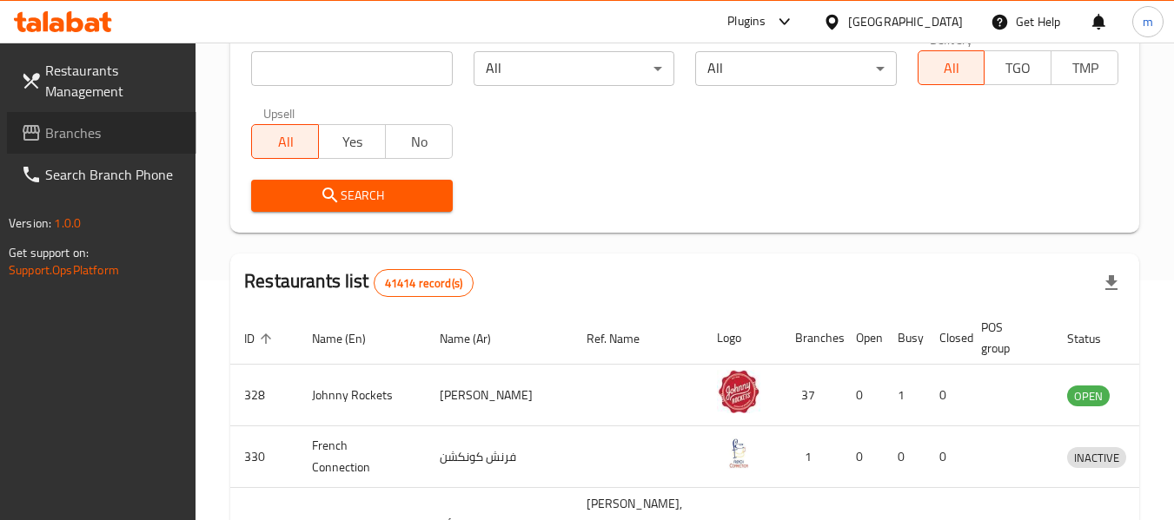
click at [83, 133] on span "Branches" at bounding box center [113, 133] width 137 height 21
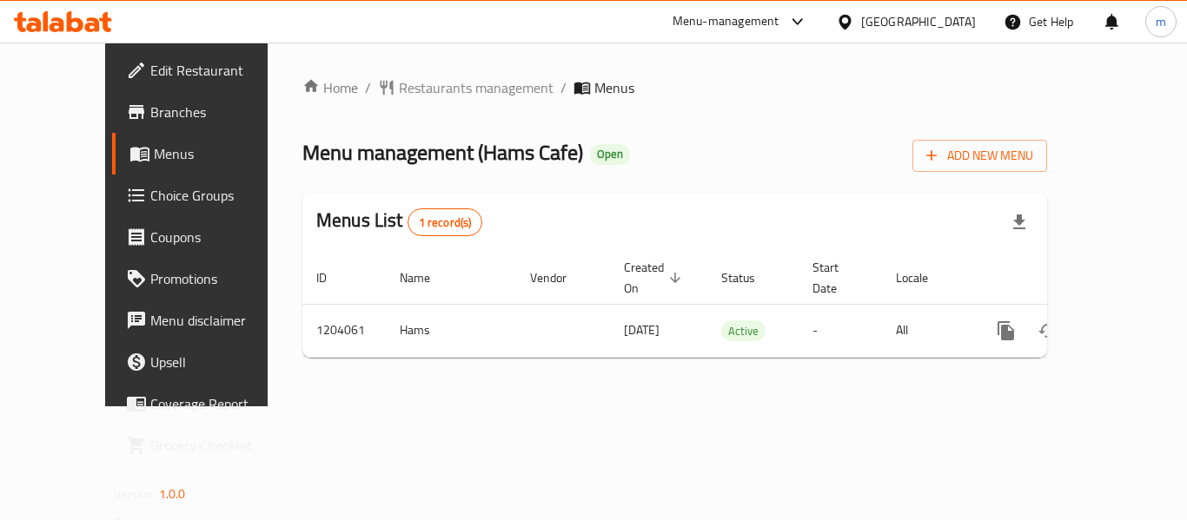
click at [399, 90] on span "Restaurants management" at bounding box center [476, 87] width 155 height 21
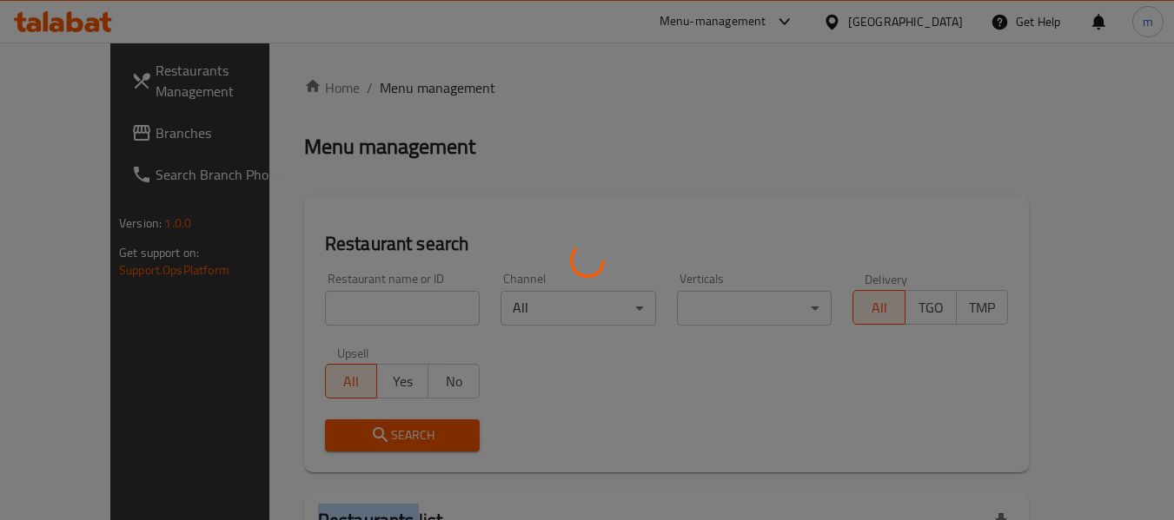
click at [396, 89] on div at bounding box center [587, 260] width 1174 height 520
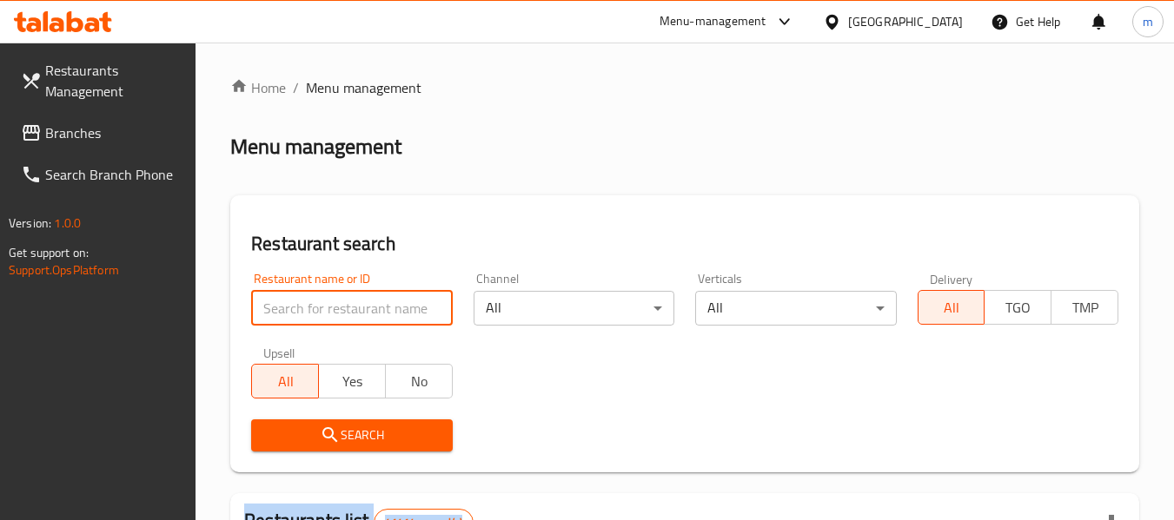
click at [314, 320] on input "search" at bounding box center [351, 308] width 201 height 35
paste input "669794"
type input "669794"
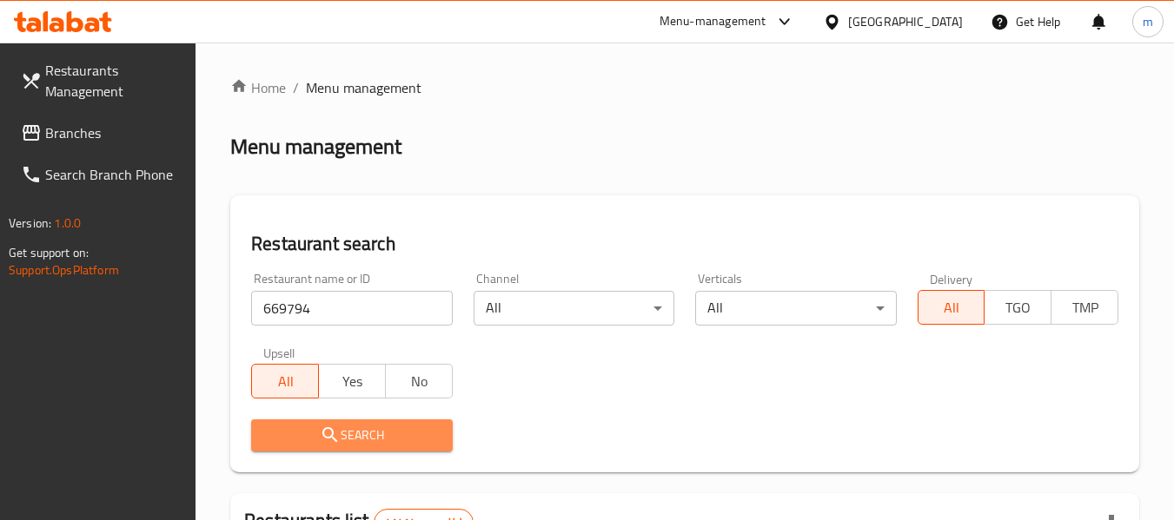
click at [359, 432] on span "Search" at bounding box center [351, 436] width 173 height 22
drag, startPoint x: 359, startPoint y: 432, endPoint x: 434, endPoint y: 409, distance: 78.1
click at [359, 431] on div at bounding box center [587, 260] width 1174 height 520
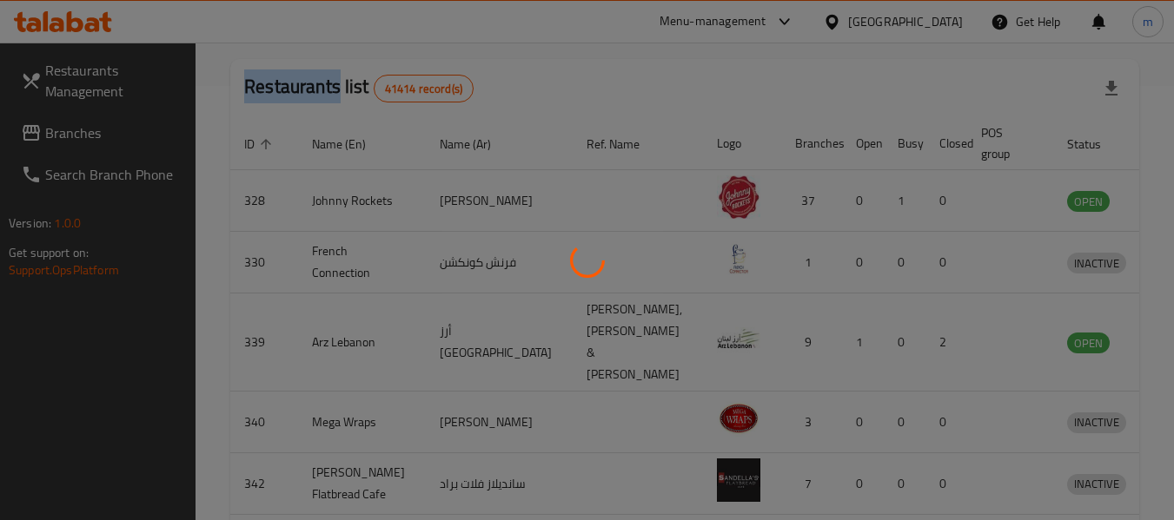
scroll to position [240, 0]
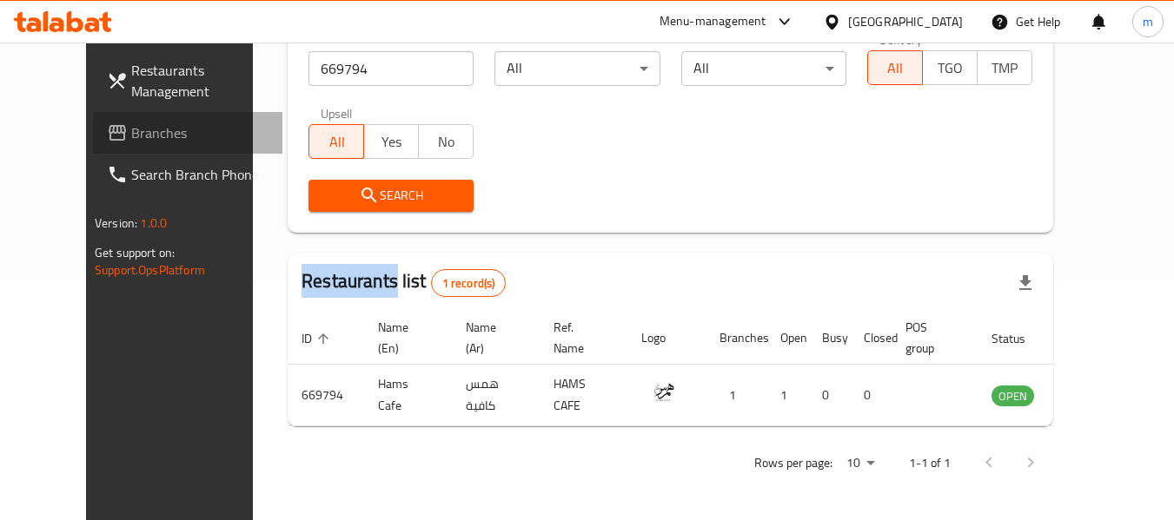
click at [94, 146] on link "Branches" at bounding box center [187, 133] width 189 height 42
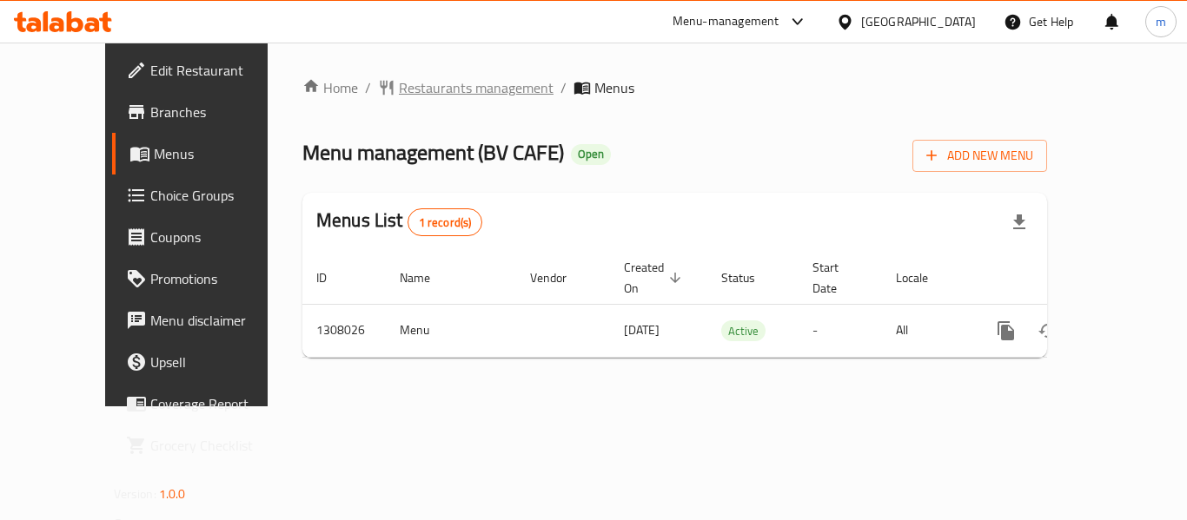
click at [399, 86] on span "Restaurants management" at bounding box center [476, 87] width 155 height 21
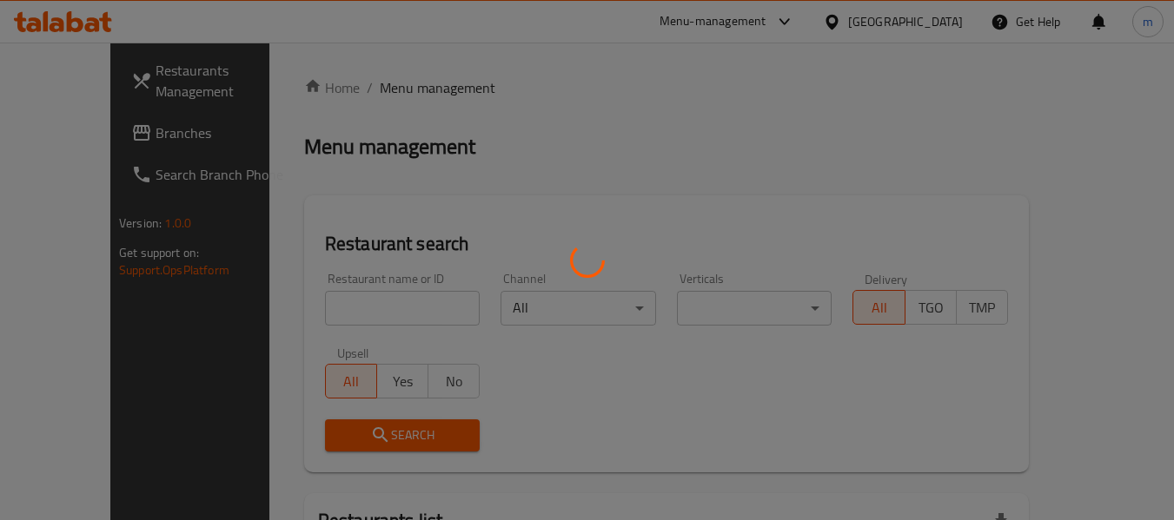
drag, startPoint x: 345, startPoint y: 295, endPoint x: 347, endPoint y: 313, distance: 17.5
click at [343, 297] on div at bounding box center [587, 260] width 1174 height 520
click at [347, 313] on div at bounding box center [587, 260] width 1174 height 520
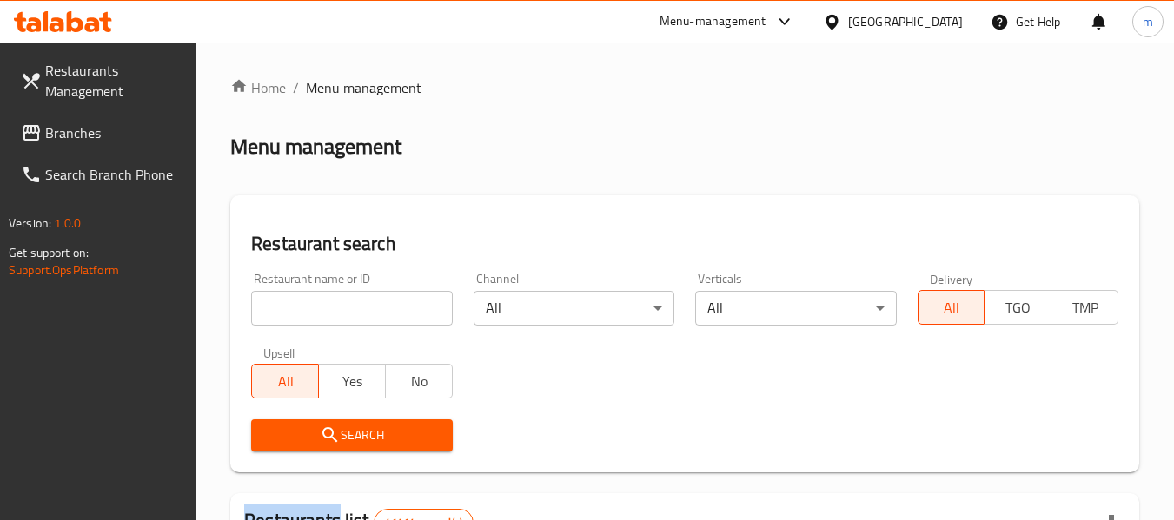
click at [348, 313] on input "search" at bounding box center [351, 308] width 201 height 35
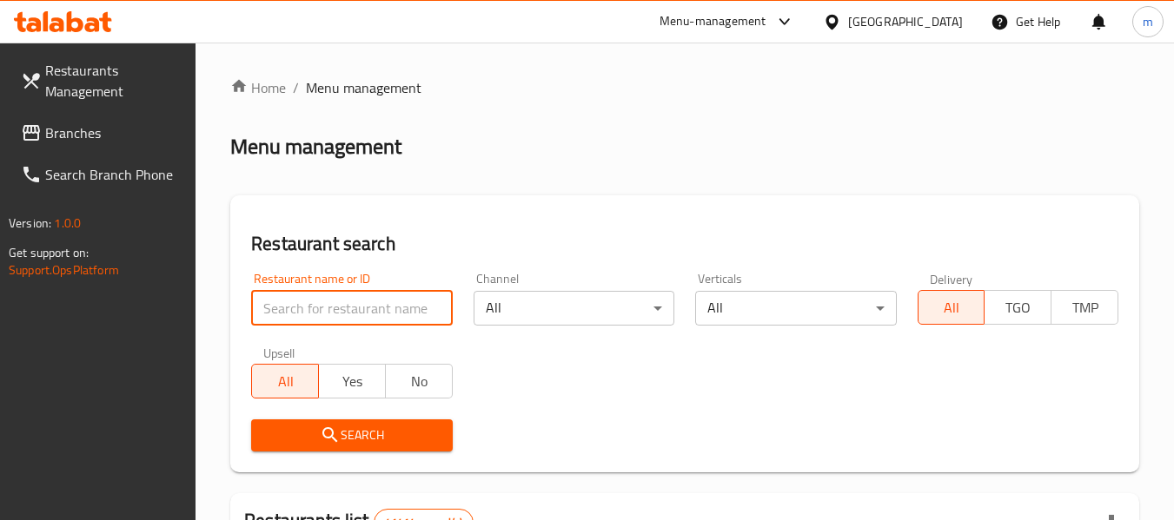
click at [348, 310] on input "search" at bounding box center [351, 308] width 201 height 35
paste input "704671"
type input "704671"
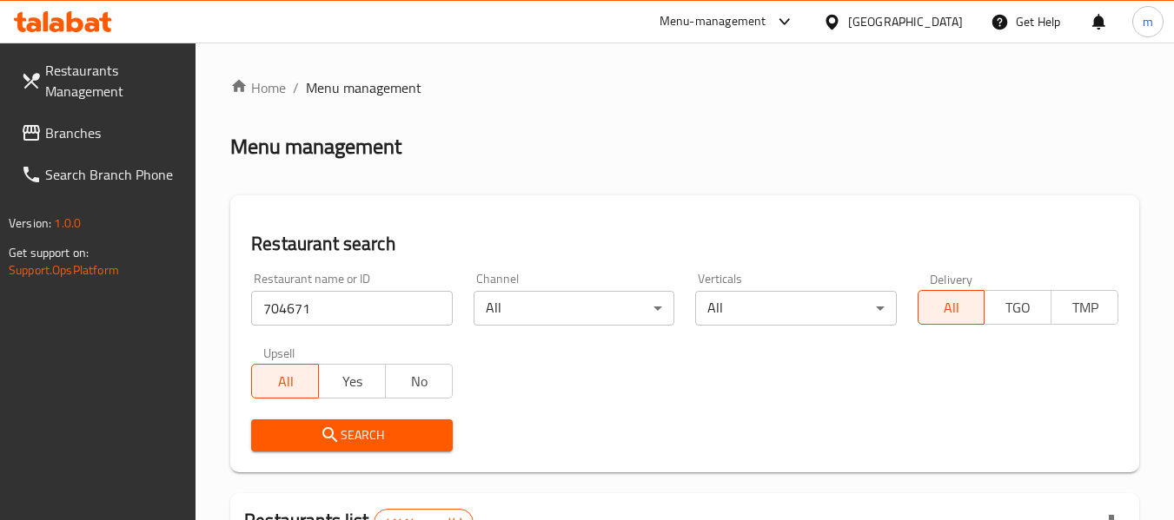
drag, startPoint x: 339, startPoint y: 441, endPoint x: 350, endPoint y: 430, distance: 15.4
click at [340, 441] on icon "submit" at bounding box center [330, 435] width 21 height 21
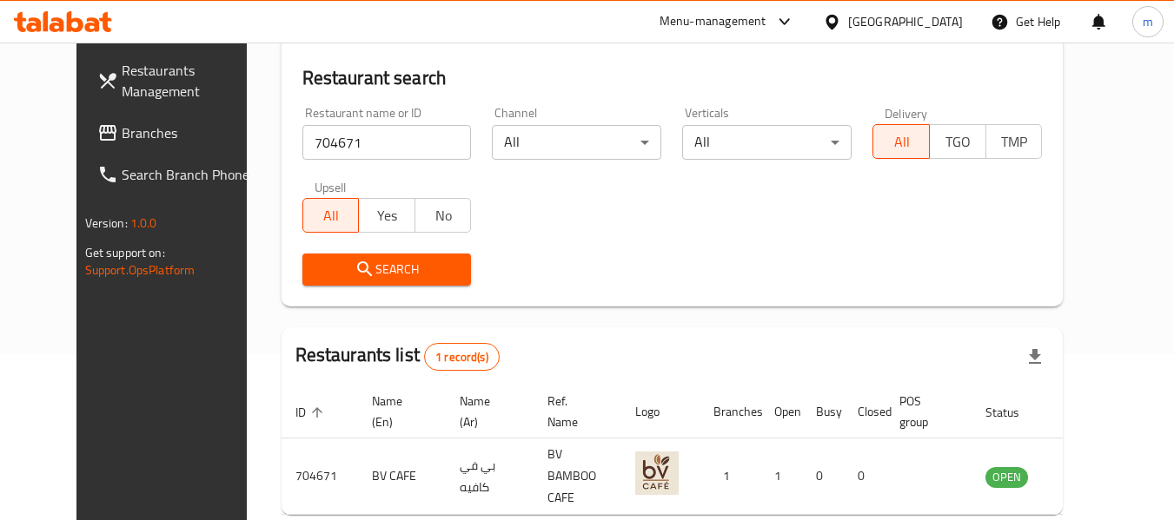
scroll to position [240, 0]
